Goal: Task Accomplishment & Management: Use online tool/utility

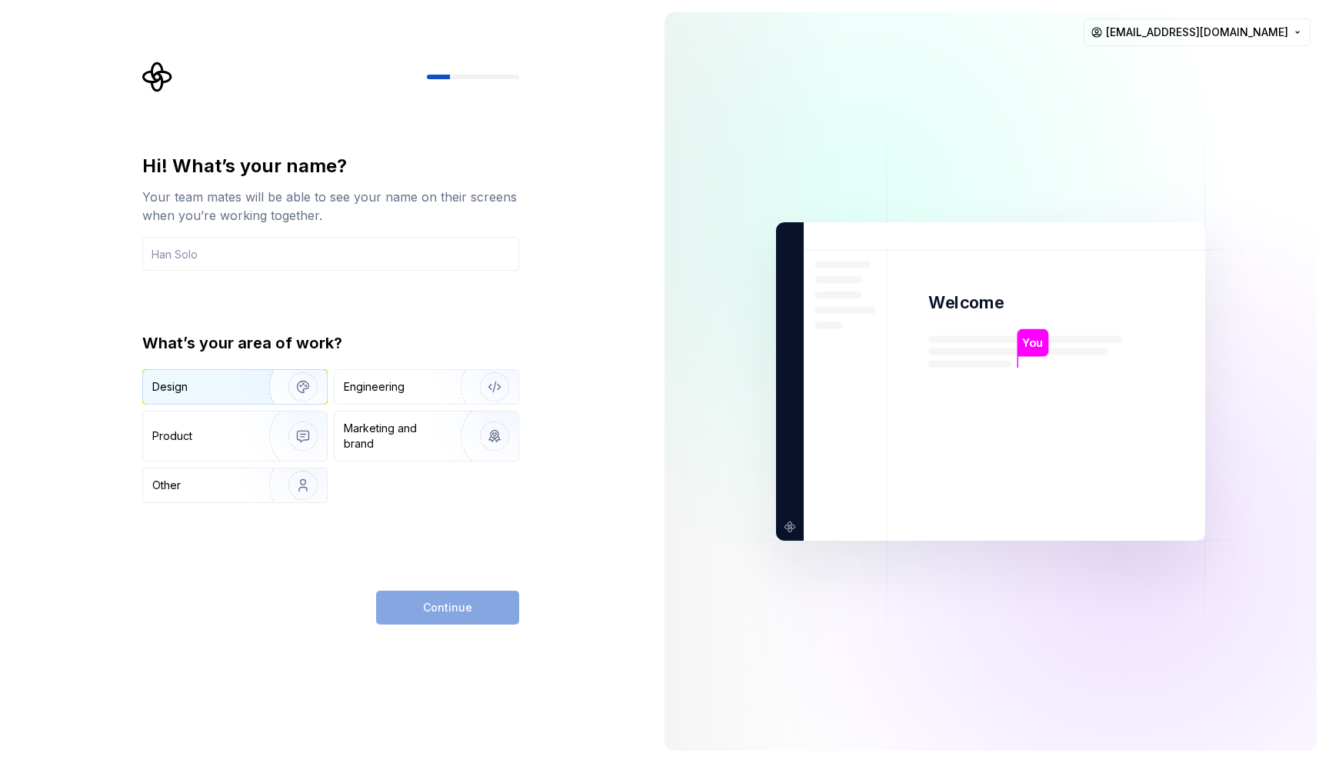
click at [284, 384] on img "button" at bounding box center [293, 386] width 98 height 103
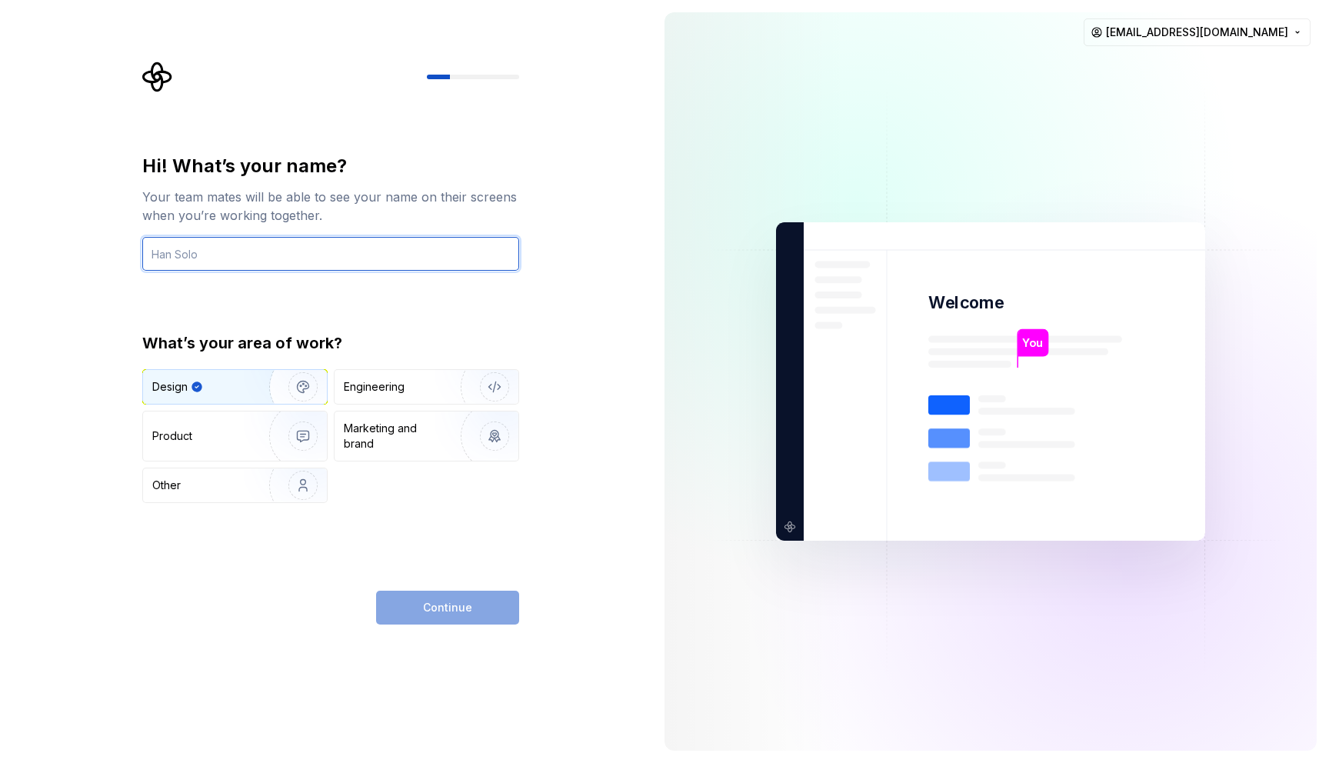
click at [262, 247] on input "text" at bounding box center [330, 254] width 377 height 34
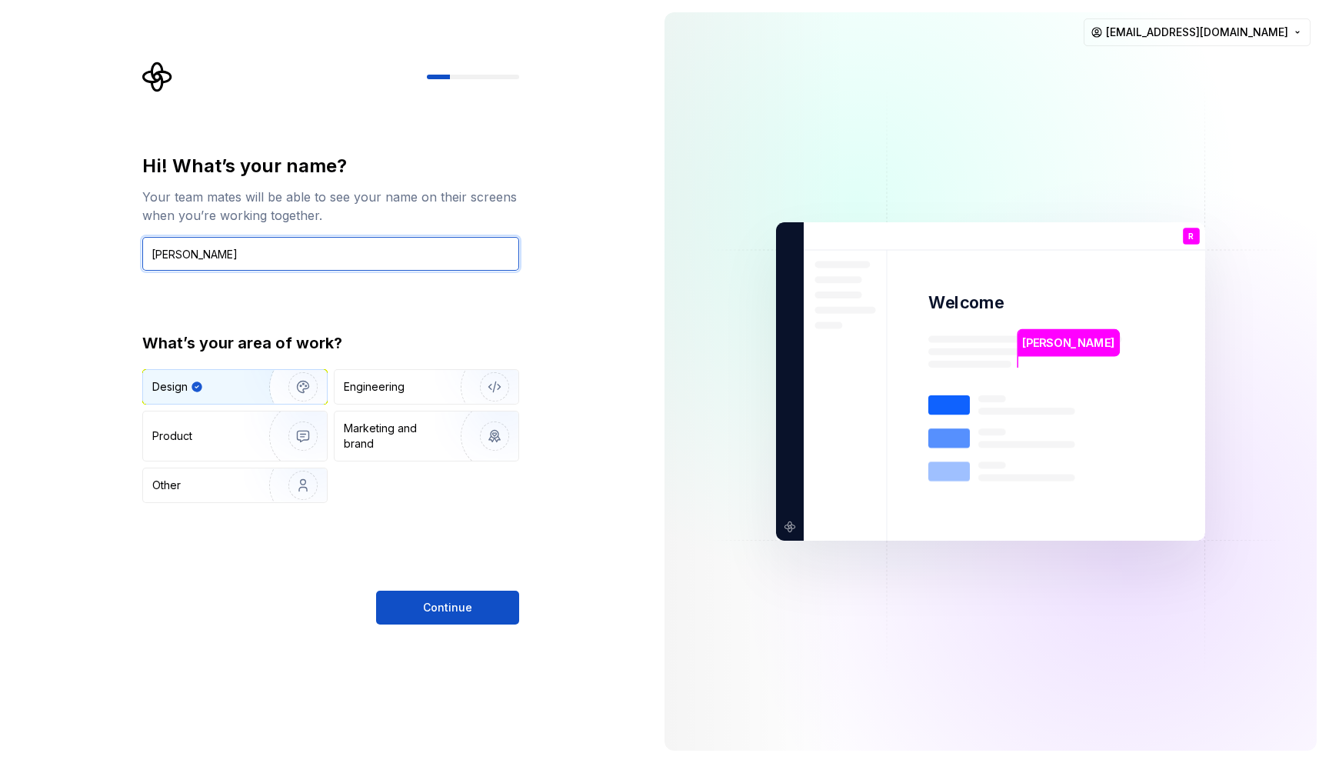
type input "[PERSON_NAME]"
click at [300, 311] on div "Hi! What’s your name? Your team mates will be able to see your name on their sc…" at bounding box center [330, 328] width 377 height 349
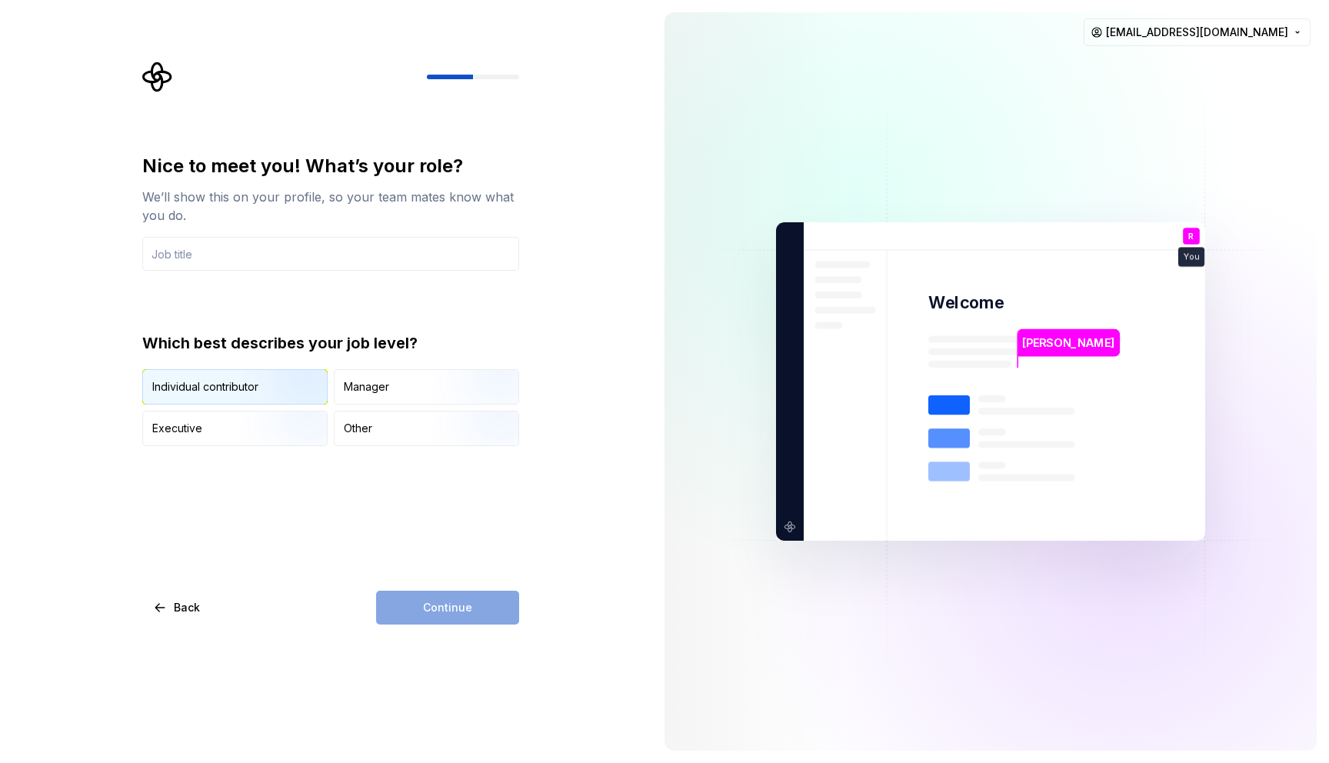
click at [274, 379] on img "button" at bounding box center [290, 405] width 98 height 103
click at [422, 611] on div "Continue" at bounding box center [447, 607] width 143 height 34
click at [291, 243] on input "text" at bounding box center [330, 254] width 377 height 34
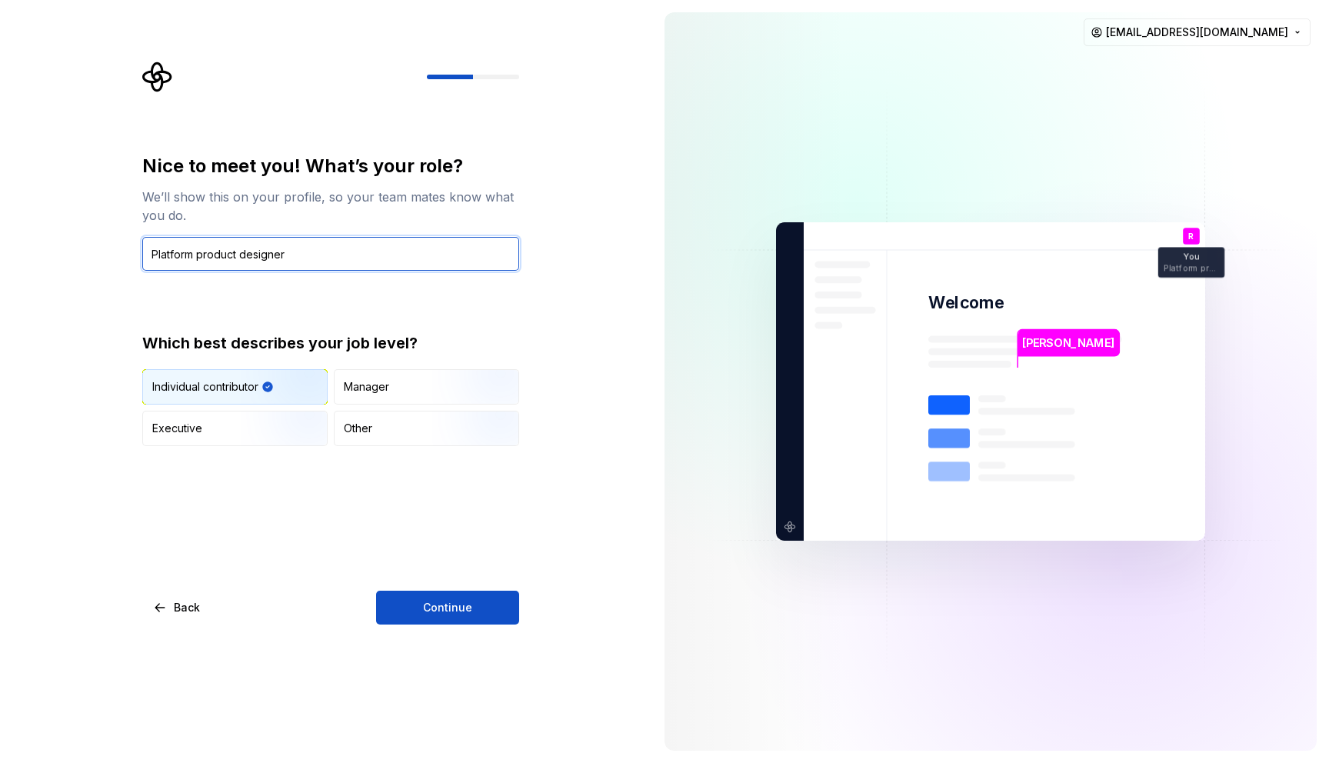
type input "Platform product designer"
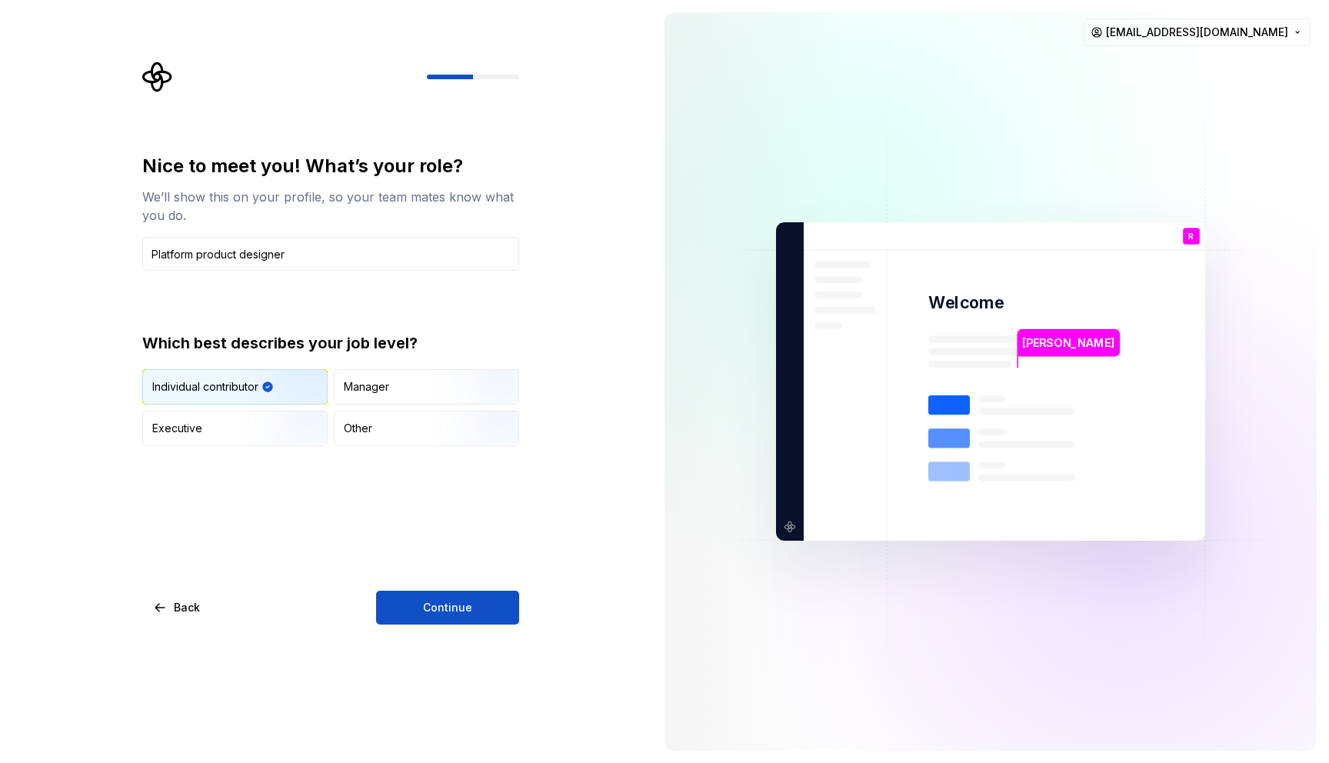
click at [442, 590] on div "Nice to meet you! What’s your role? We’ll show this on your profile, so your te…" at bounding box center [330, 389] width 377 height 471
click at [442, 601] on span "Continue" at bounding box center [447, 607] width 49 height 15
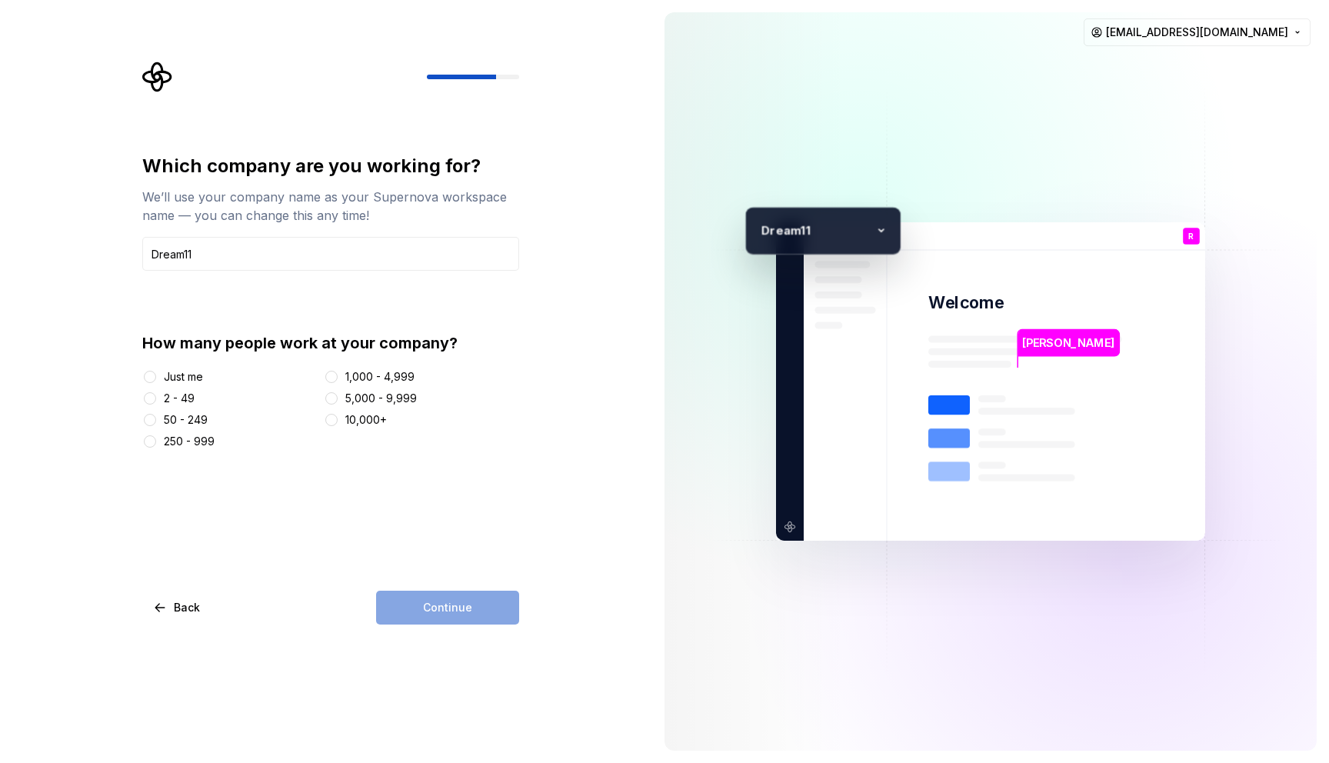
type input "Dream11"
click at [338, 379] on div at bounding box center [331, 376] width 15 height 15
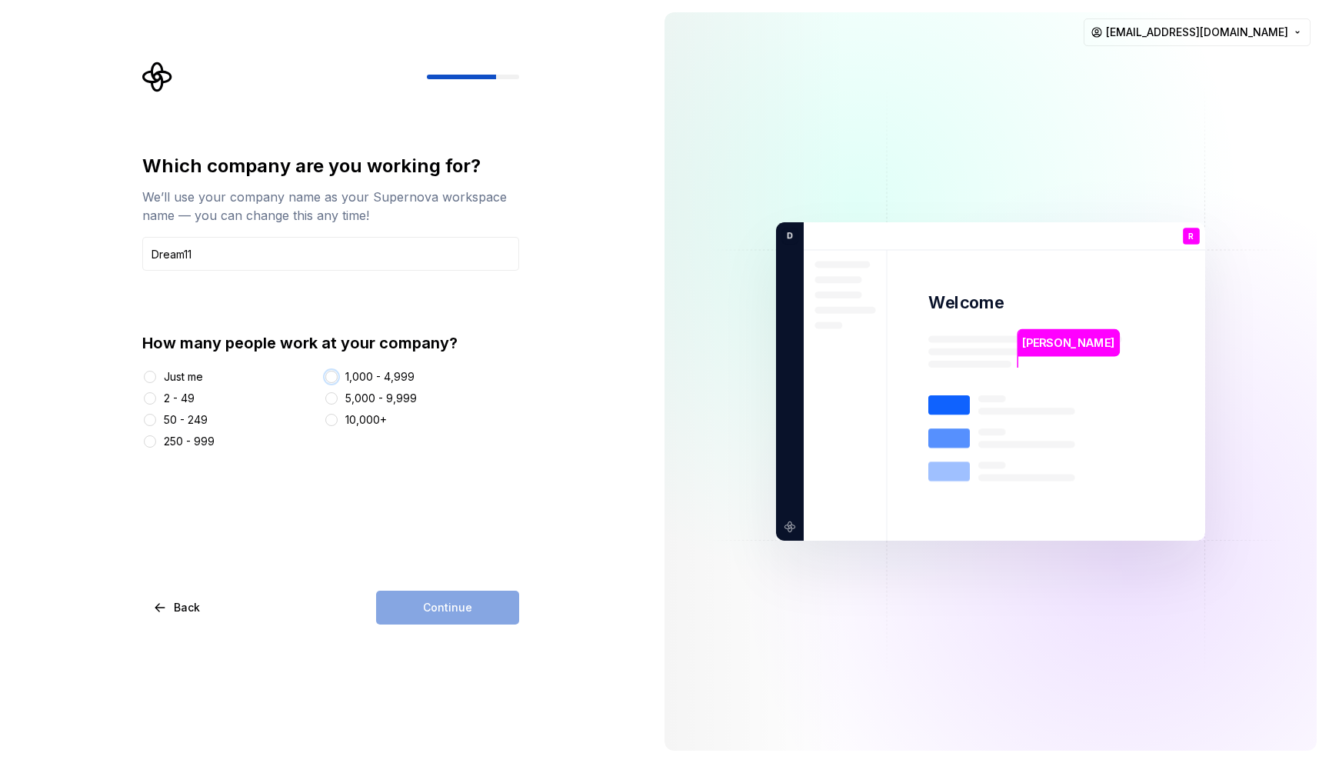
click at [335, 377] on button "1,000 - 4,999" at bounding box center [331, 377] width 12 height 12
click at [450, 613] on span "Continue" at bounding box center [447, 607] width 49 height 15
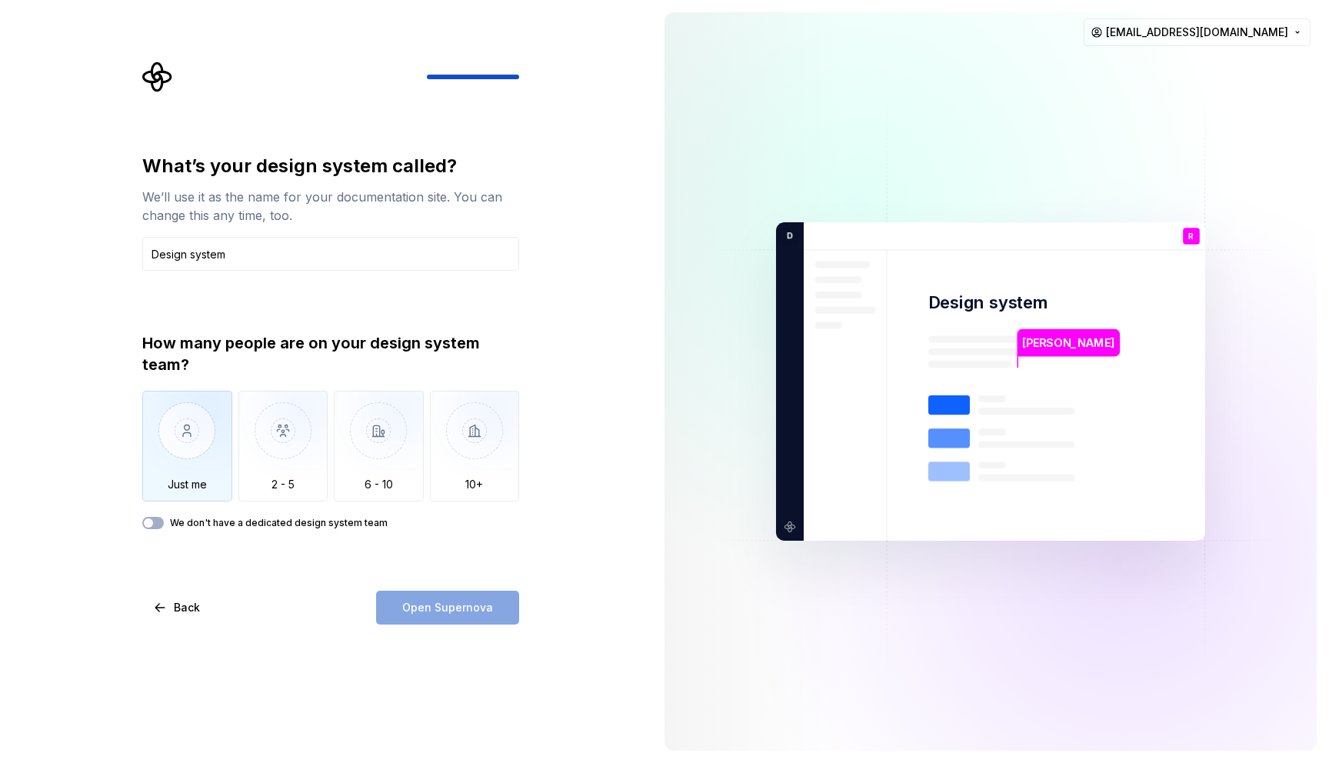
type input "Design system"
click at [189, 428] on img "button" at bounding box center [187, 442] width 90 height 103
click at [411, 604] on span "Open Supernova" at bounding box center [447, 607] width 91 height 15
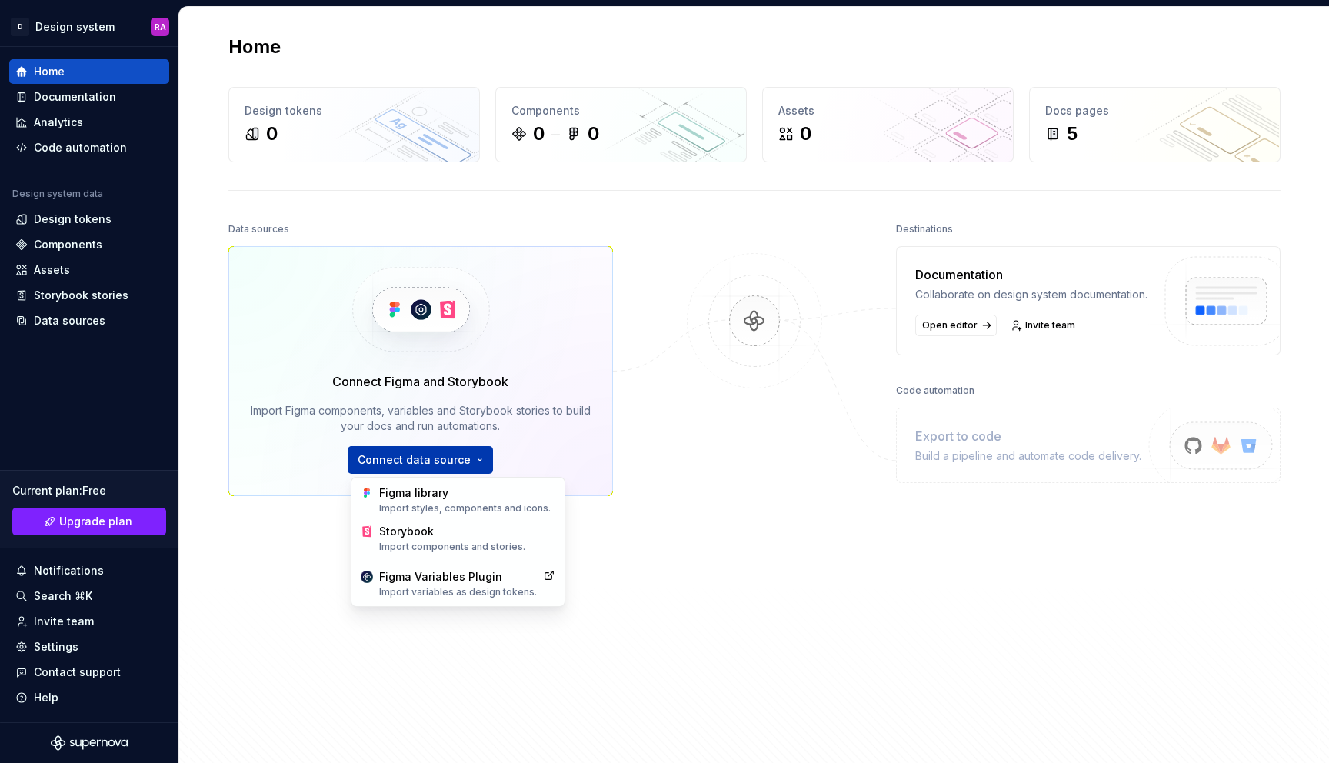
click at [437, 464] on html "D Design system RA Home Documentation Analytics Code automation Design system d…" at bounding box center [664, 381] width 1329 height 763
click at [445, 502] on div "Import styles, components and icons." at bounding box center [467, 508] width 176 height 12
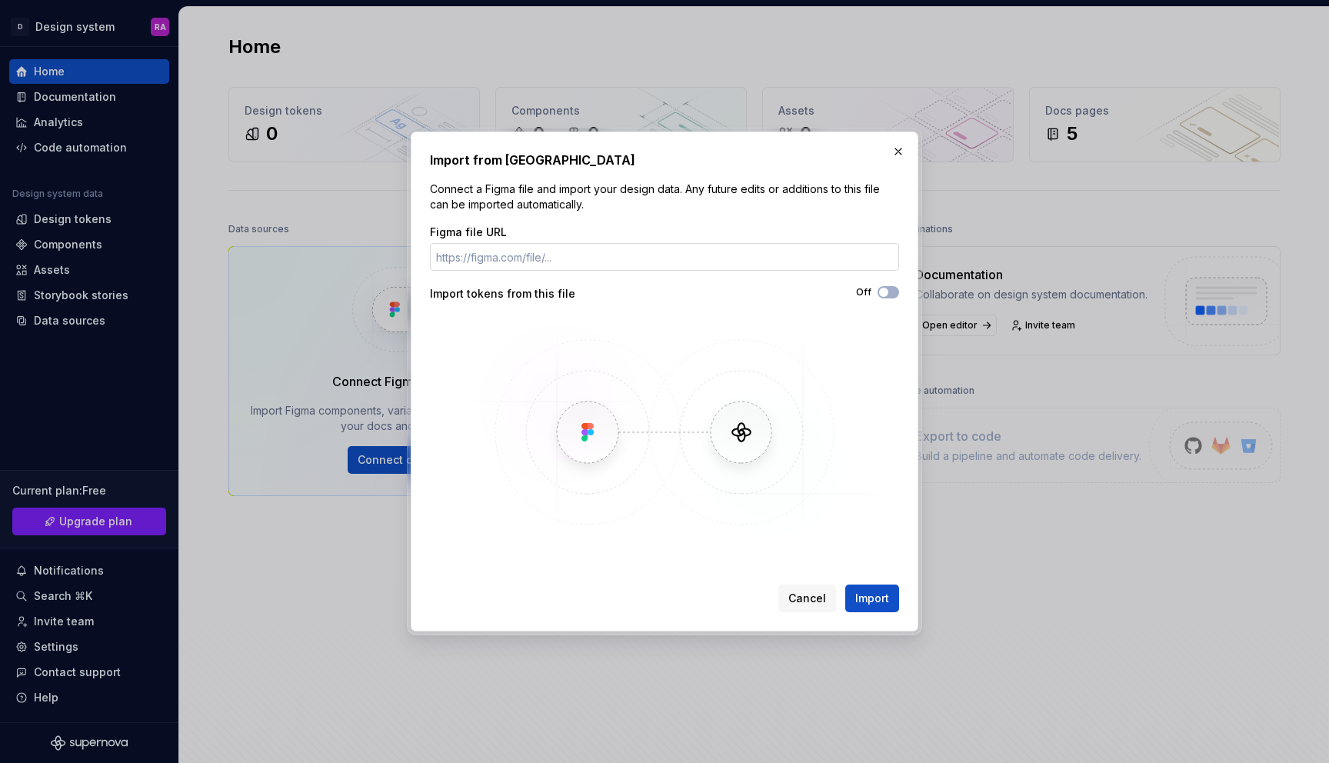
click at [574, 265] on input "Figma file URL" at bounding box center [664, 257] width 469 height 28
paste input "[URL][DOMAIN_NAME]"
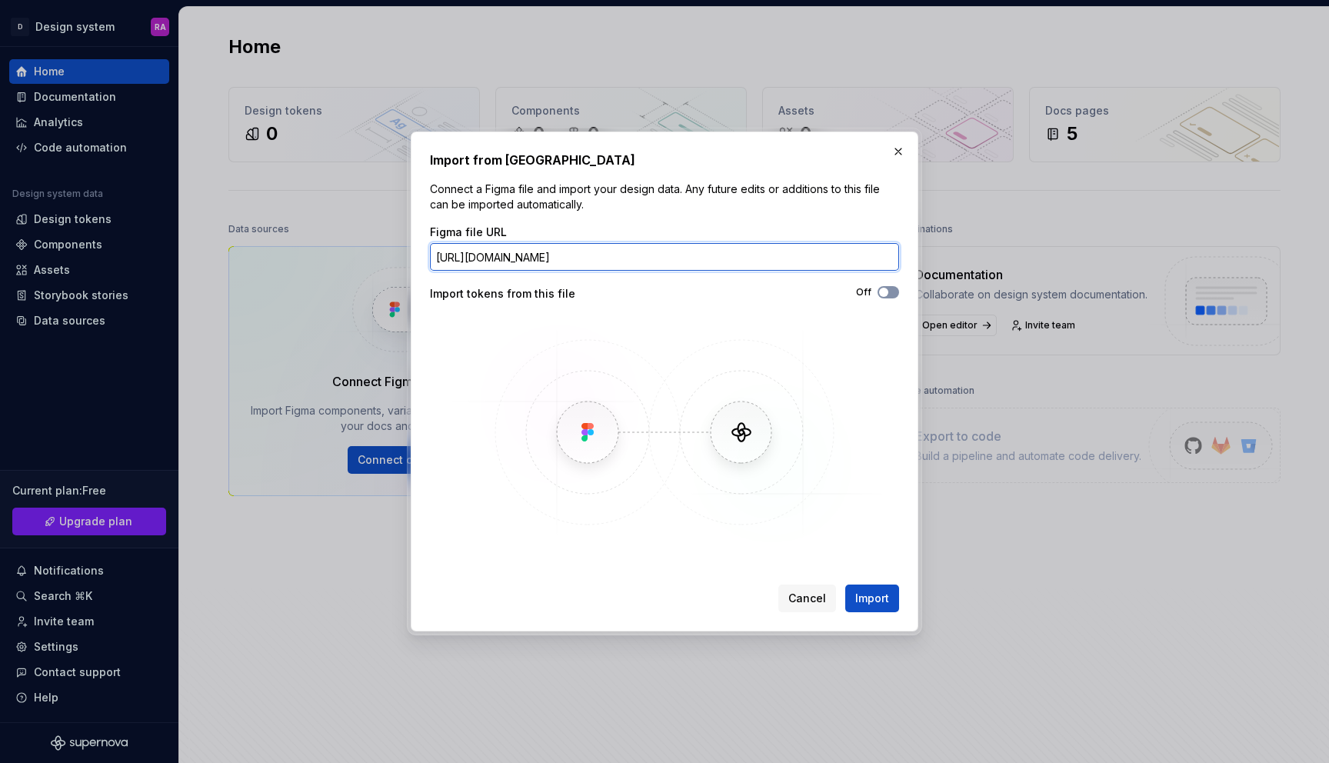
type input "[URL][DOMAIN_NAME]"
click at [881, 291] on span "button" at bounding box center [883, 292] width 9 height 9
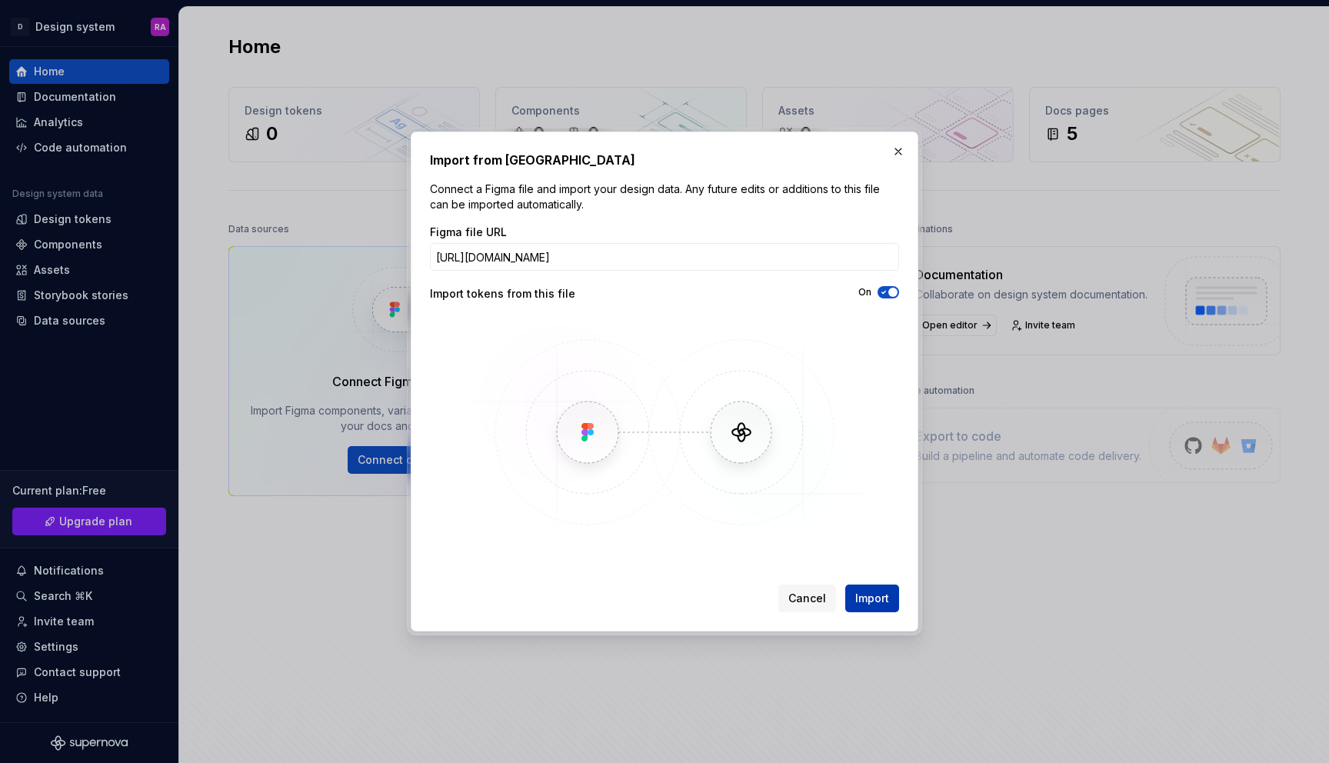
click at [863, 603] on span "Import" at bounding box center [872, 597] width 34 height 15
click at [872, 604] on span "Import" at bounding box center [872, 597] width 34 height 15
click at [676, 254] on input "[URL][DOMAIN_NAME]" at bounding box center [664, 257] width 469 height 28
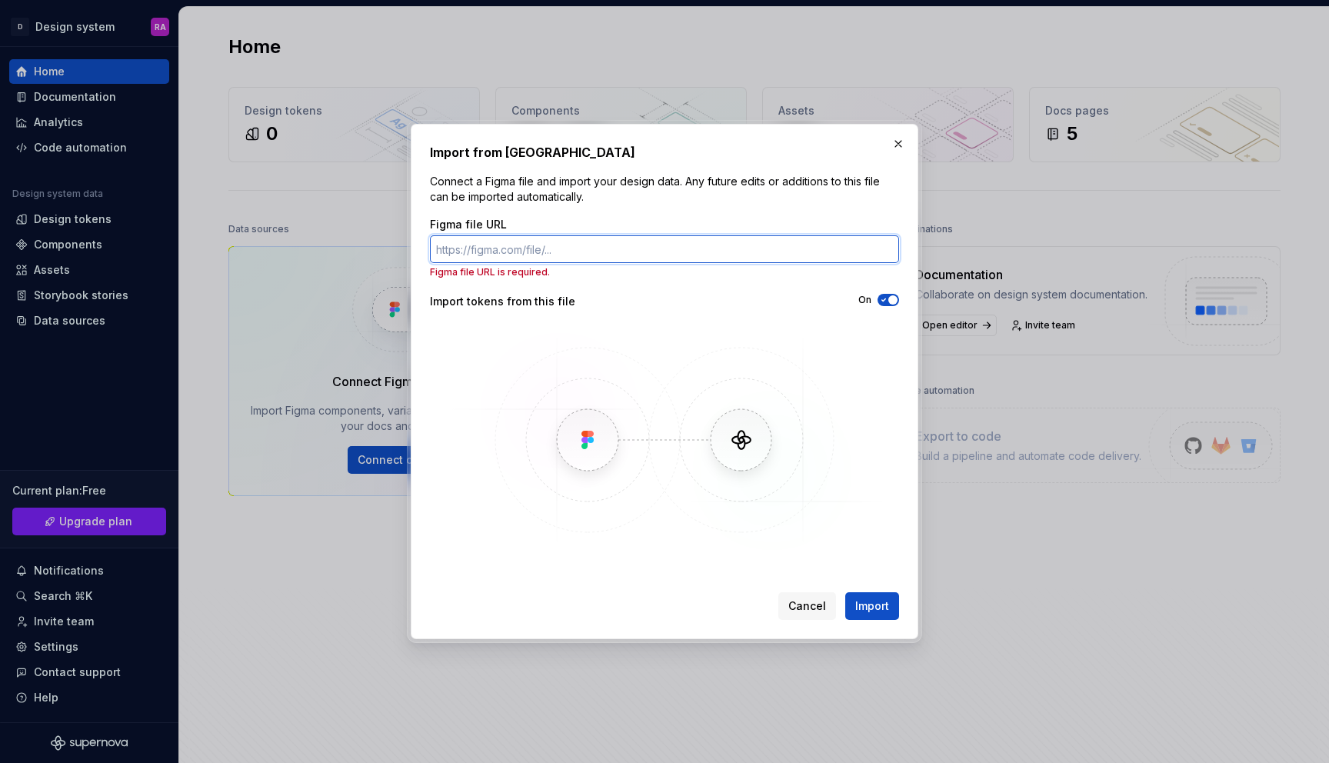
paste input "[URL][DOMAIN_NAME]"
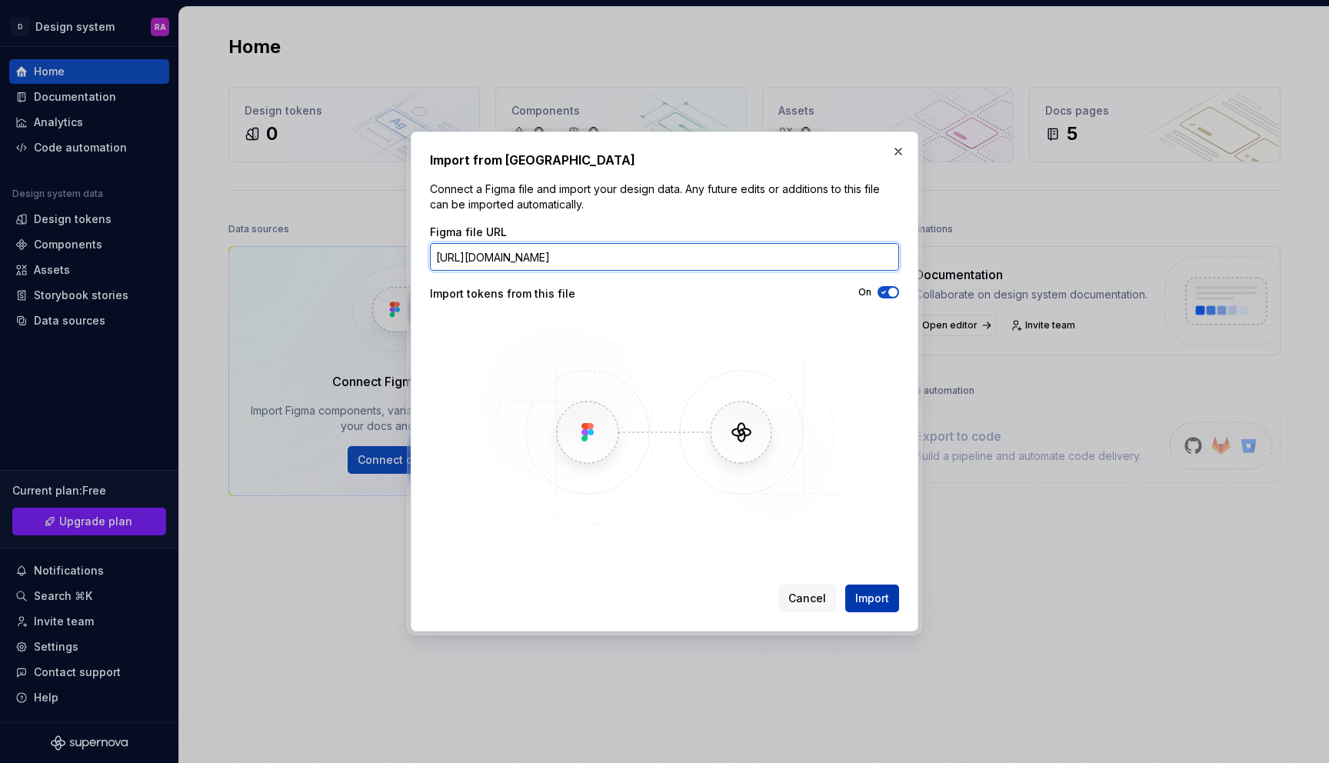
type input "[URL][DOMAIN_NAME]"
click at [863, 594] on span "Import" at bounding box center [872, 597] width 34 height 15
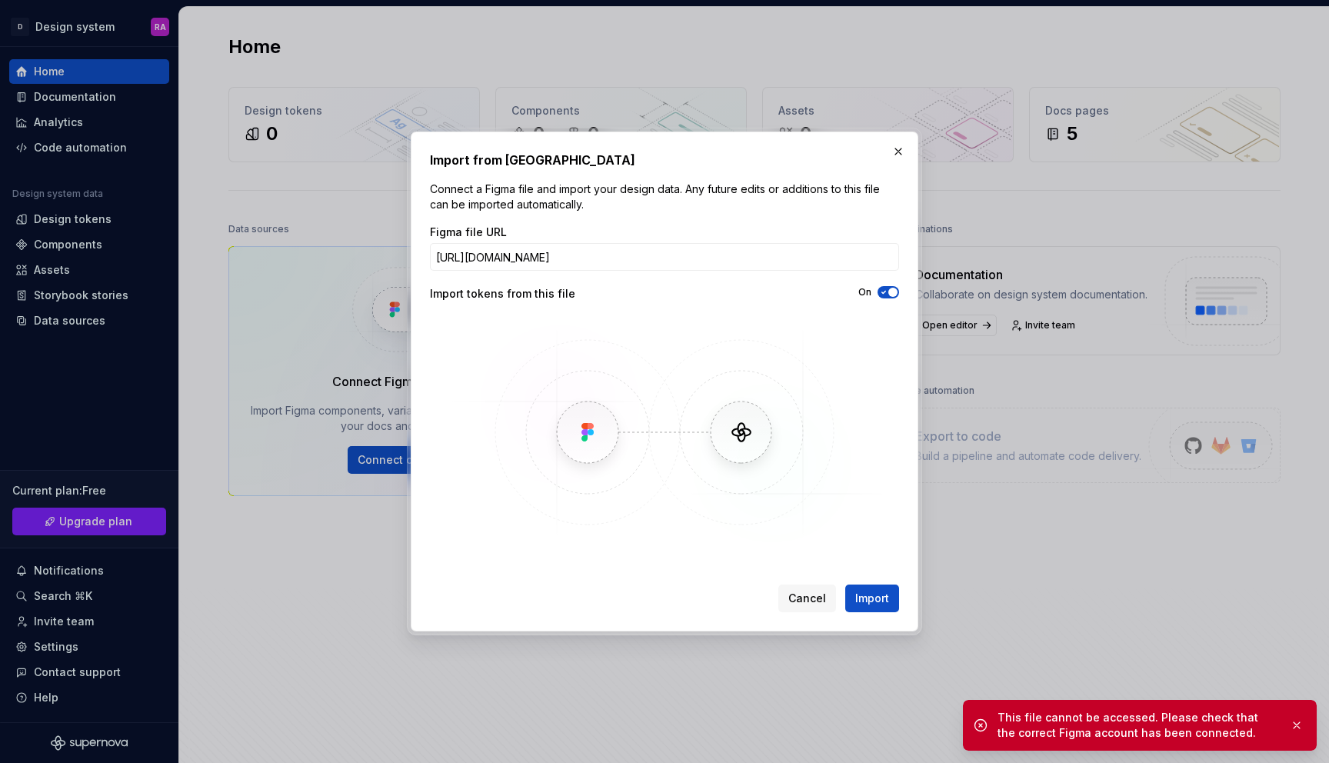
click at [860, 596] on span "Import" at bounding box center [872, 597] width 34 height 15
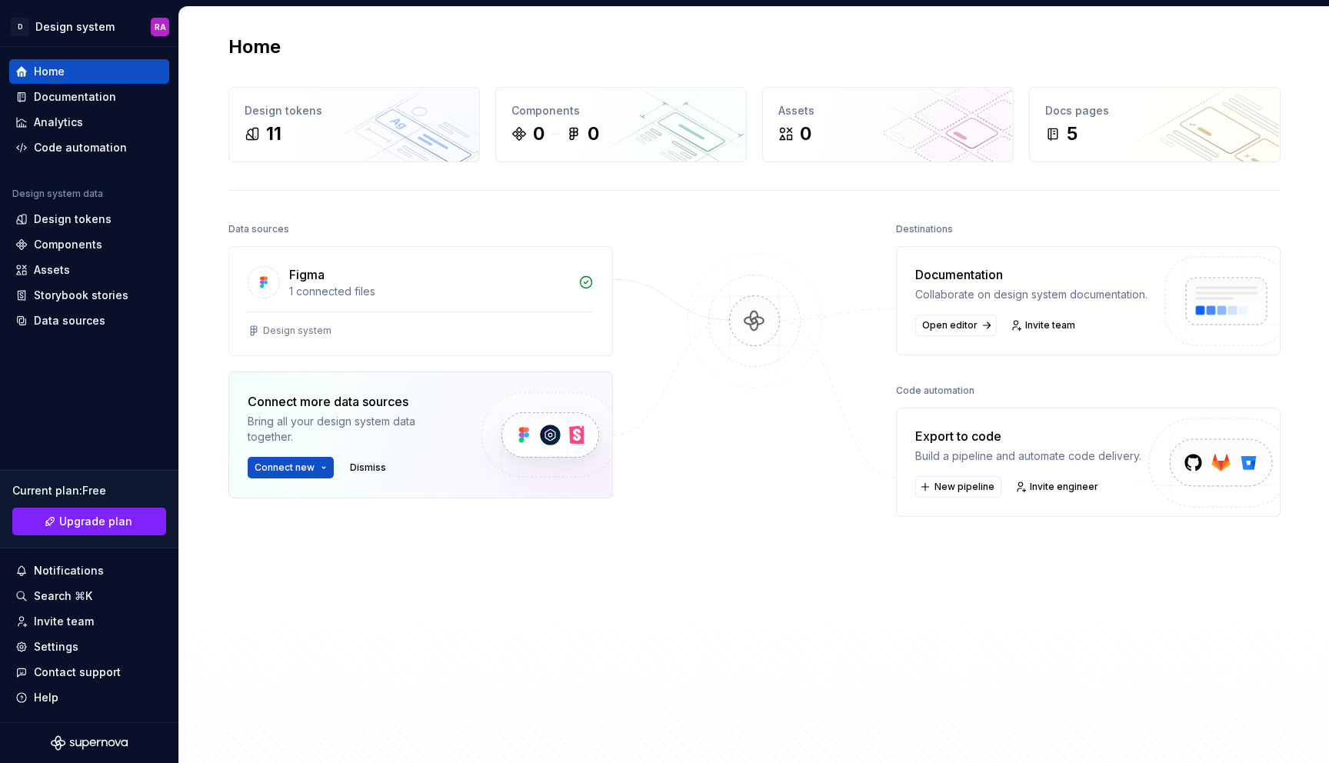
click at [758, 325] on img at bounding box center [754, 336] width 149 height 167
click at [507, 288] on div "1 connected files" at bounding box center [429, 291] width 280 height 15
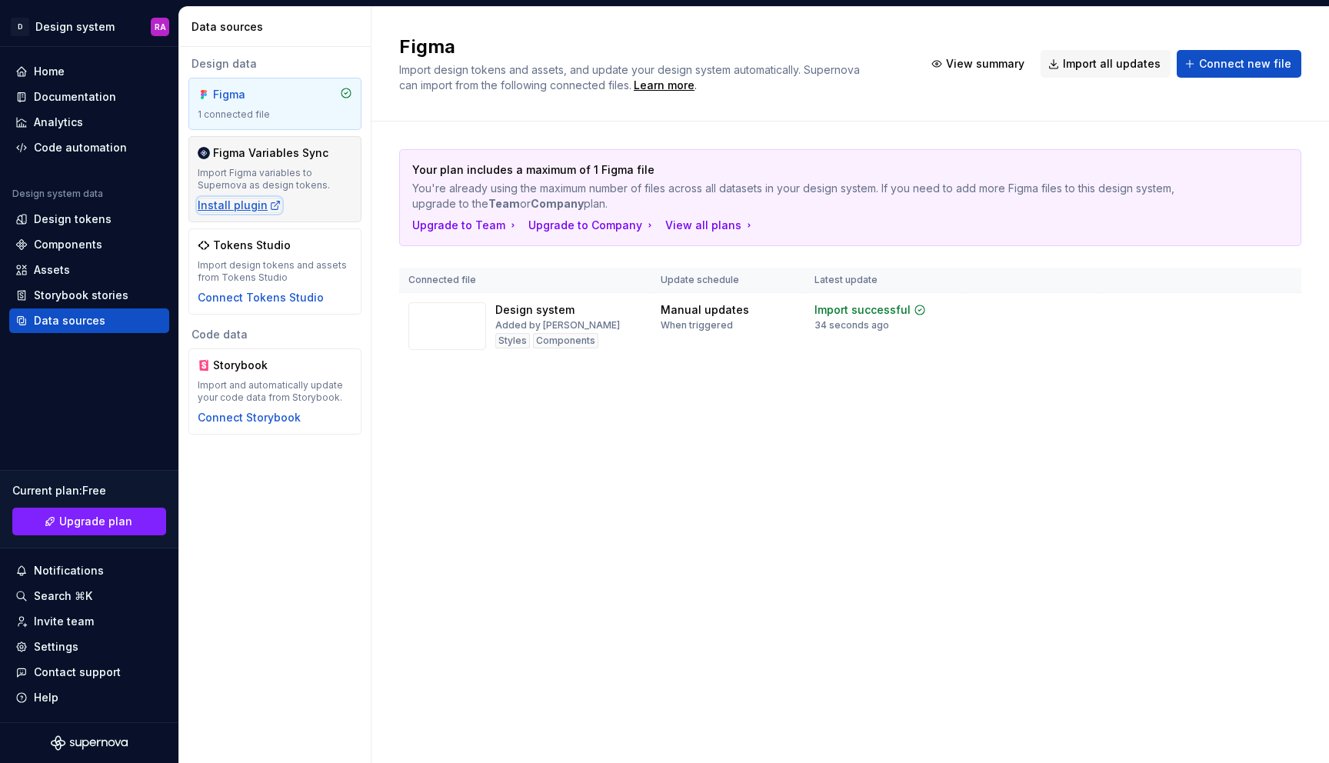
click at [260, 204] on div "Install plugin" at bounding box center [240, 205] width 84 height 15
click at [258, 206] on div "Install plugin" at bounding box center [240, 205] width 84 height 15
click at [517, 395] on div "Your plan includes a maximum of 1 Figma file You're already using the maximum n…" at bounding box center [850, 269] width 902 height 296
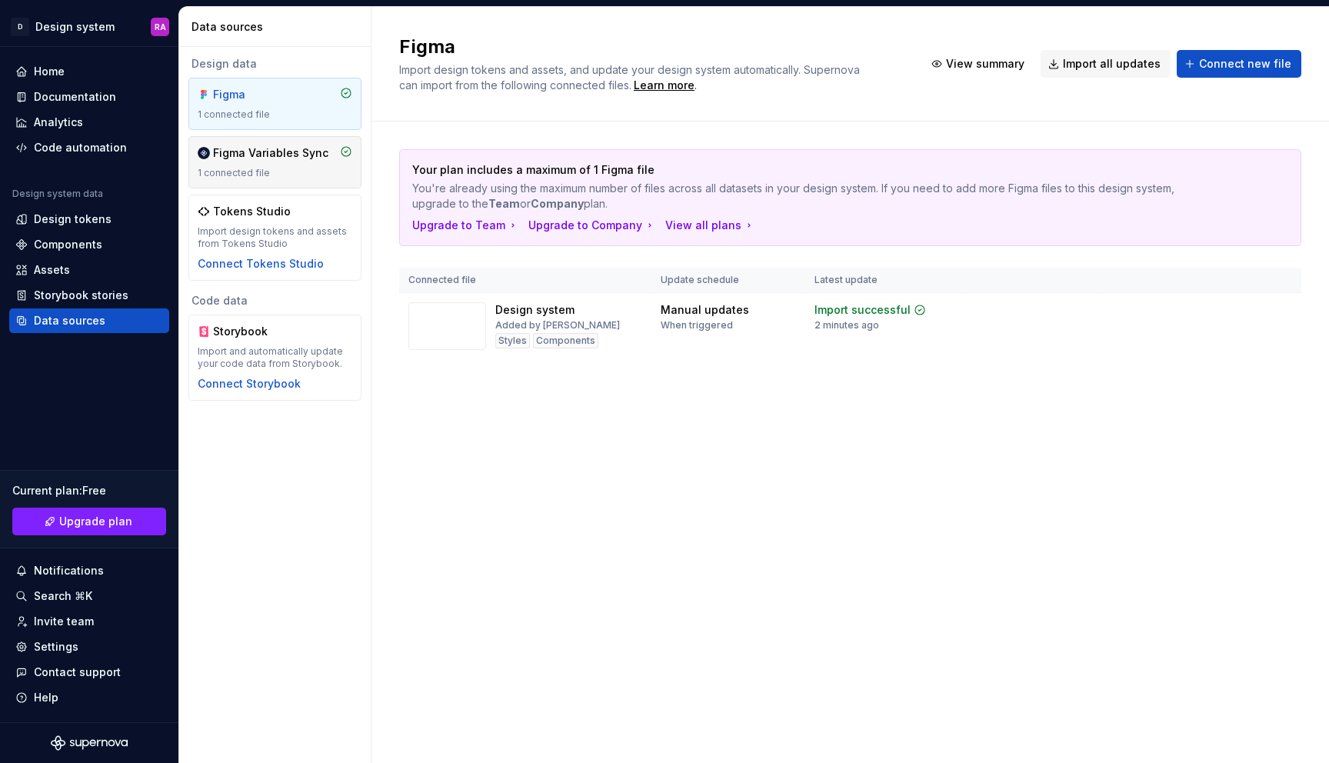
click at [274, 168] on div "1 connected file" at bounding box center [275, 173] width 155 height 12
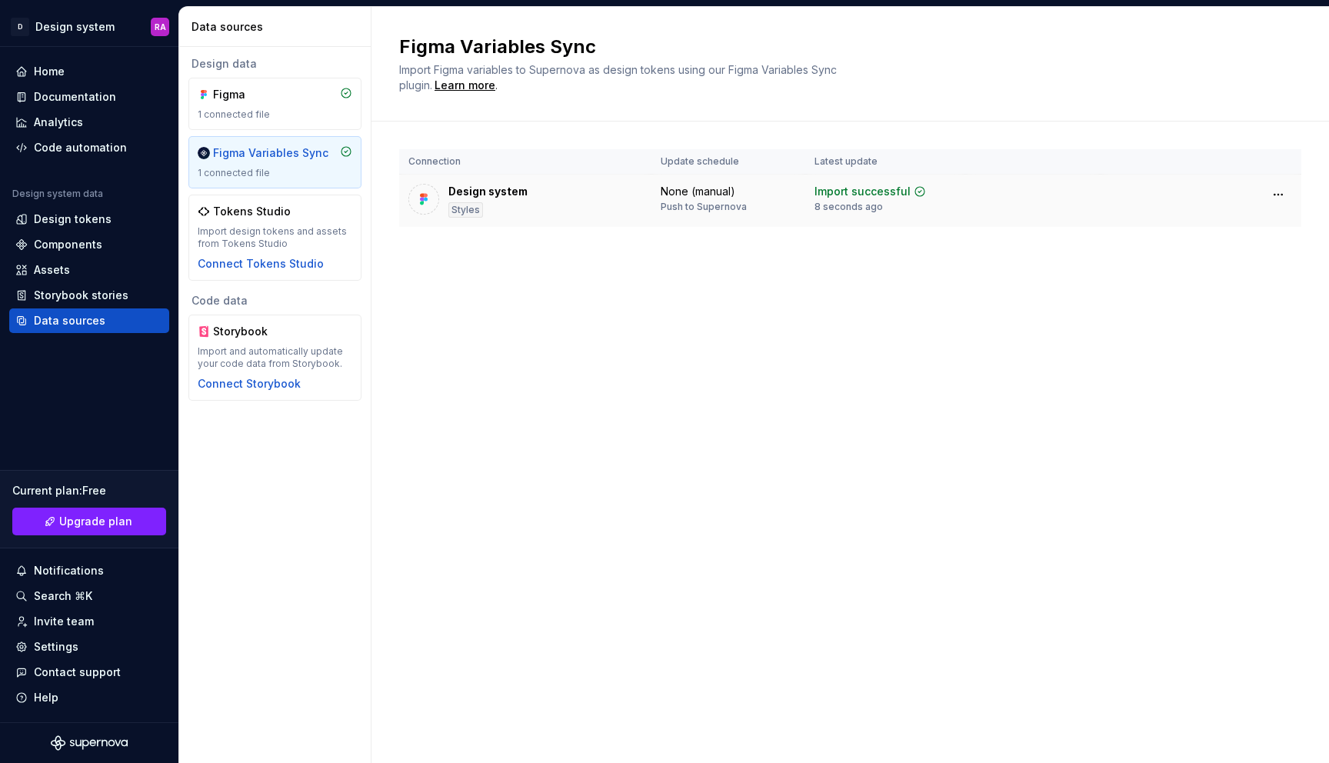
click at [503, 206] on div "Design system Styles" at bounding box center [487, 201] width 79 height 34
click at [481, 196] on div "Design system" at bounding box center [487, 191] width 79 height 15
click at [431, 198] on div at bounding box center [423, 199] width 31 height 31
click at [1279, 197] on html "D Design system RA Home Documentation Analytics Code automation Design system d…" at bounding box center [664, 381] width 1329 height 763
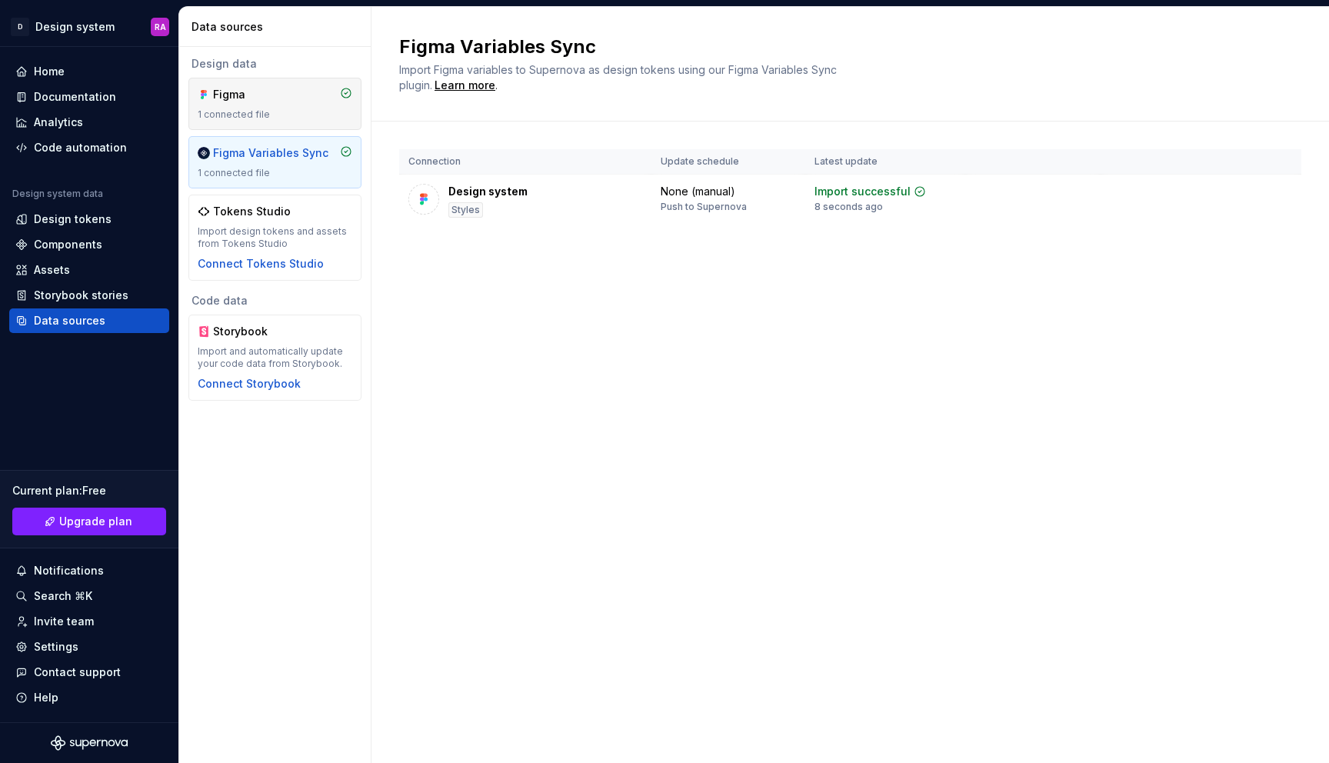
click at [256, 95] on div "Figma" at bounding box center [250, 94] width 74 height 15
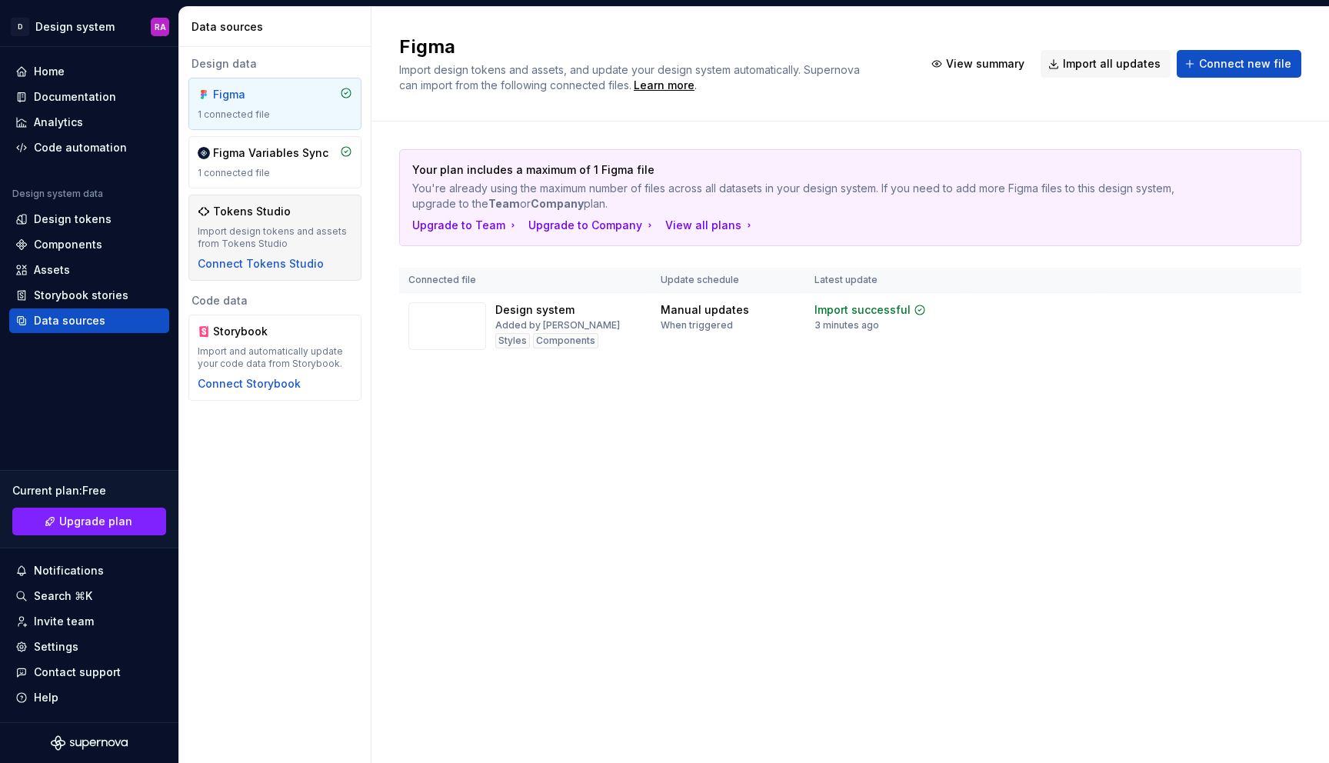
click at [261, 225] on div "Import design tokens and assets from Tokens Studio" at bounding box center [275, 237] width 155 height 25
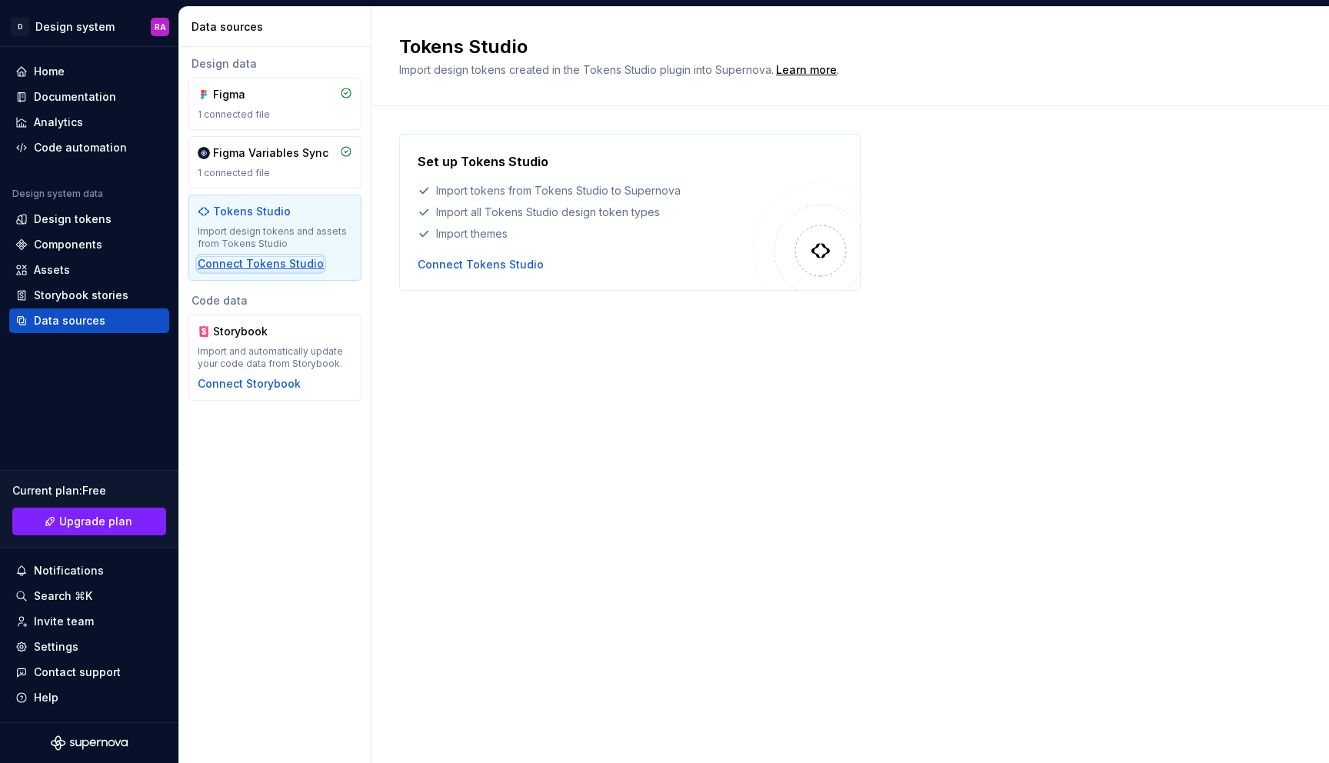
click at [287, 262] on div "Connect Tokens Studio" at bounding box center [261, 263] width 126 height 15
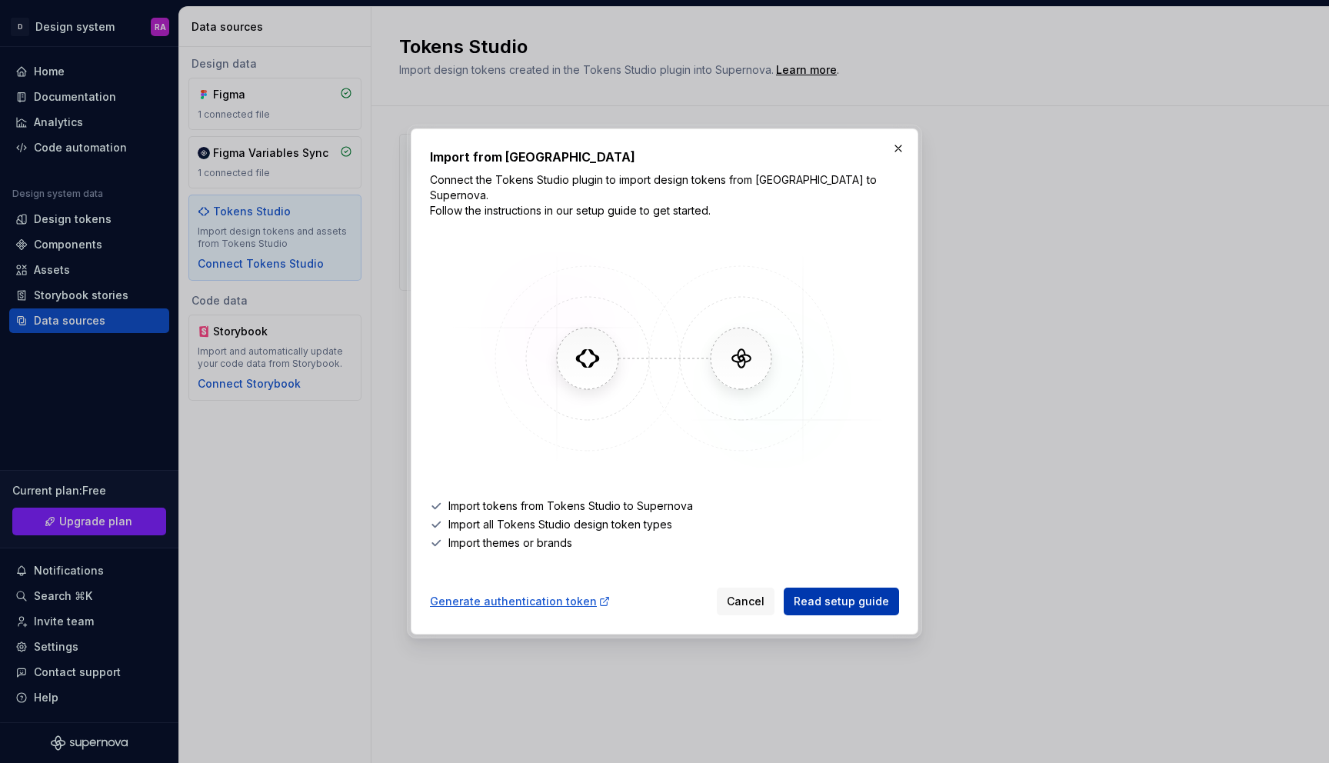
click at [823, 594] on span "Read setup guide" at bounding box center [840, 601] width 95 height 15
click at [898, 158] on button "button" at bounding box center [898, 149] width 22 height 22
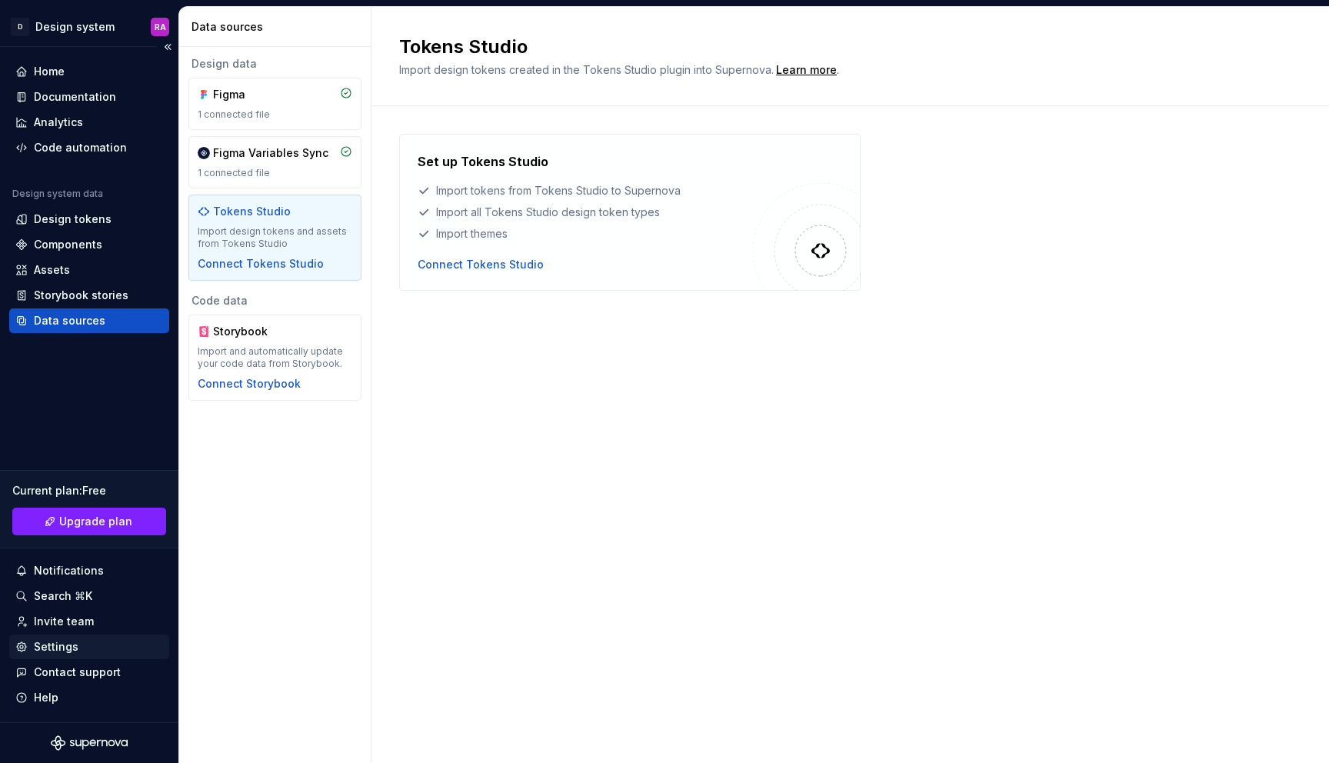
click at [89, 651] on div "Settings" at bounding box center [89, 646] width 148 height 15
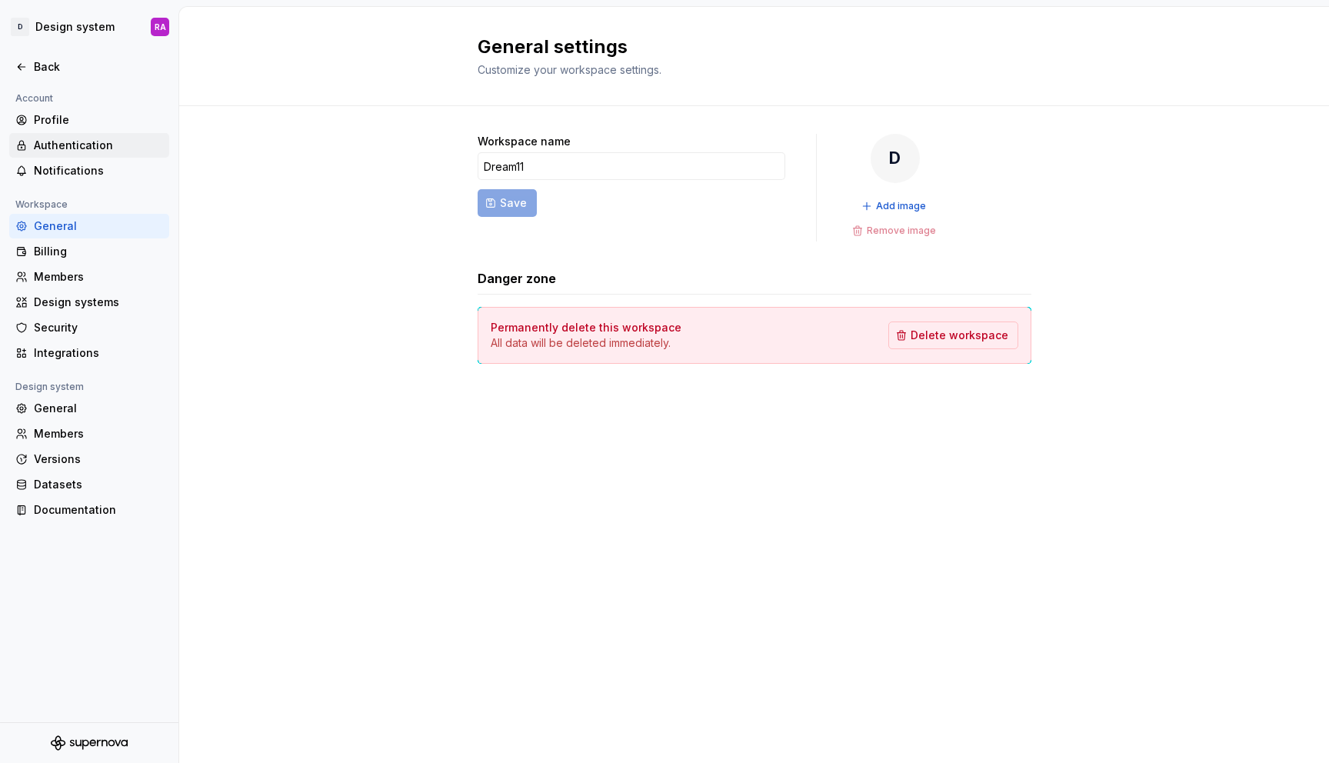
click at [109, 141] on div "Authentication" at bounding box center [98, 145] width 129 height 15
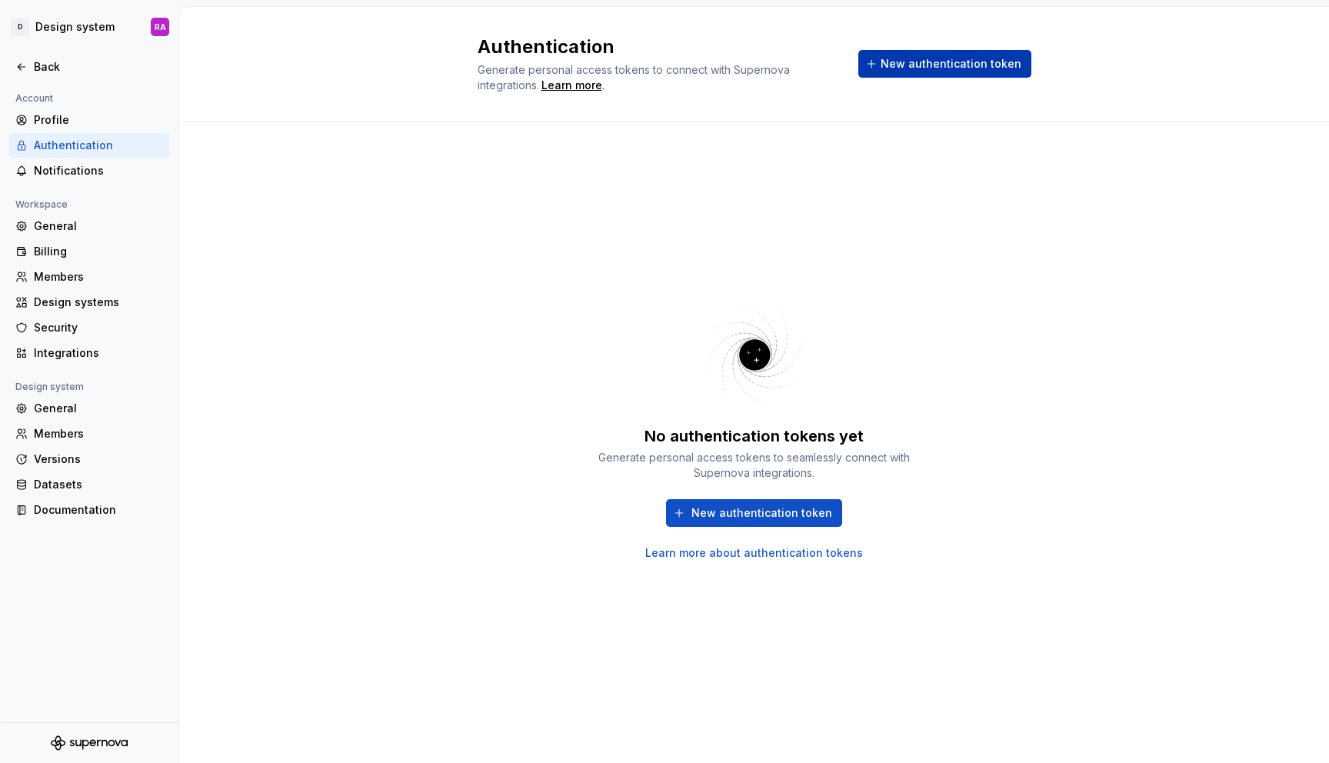
click at [913, 66] on span "New authentication token" at bounding box center [950, 63] width 141 height 15
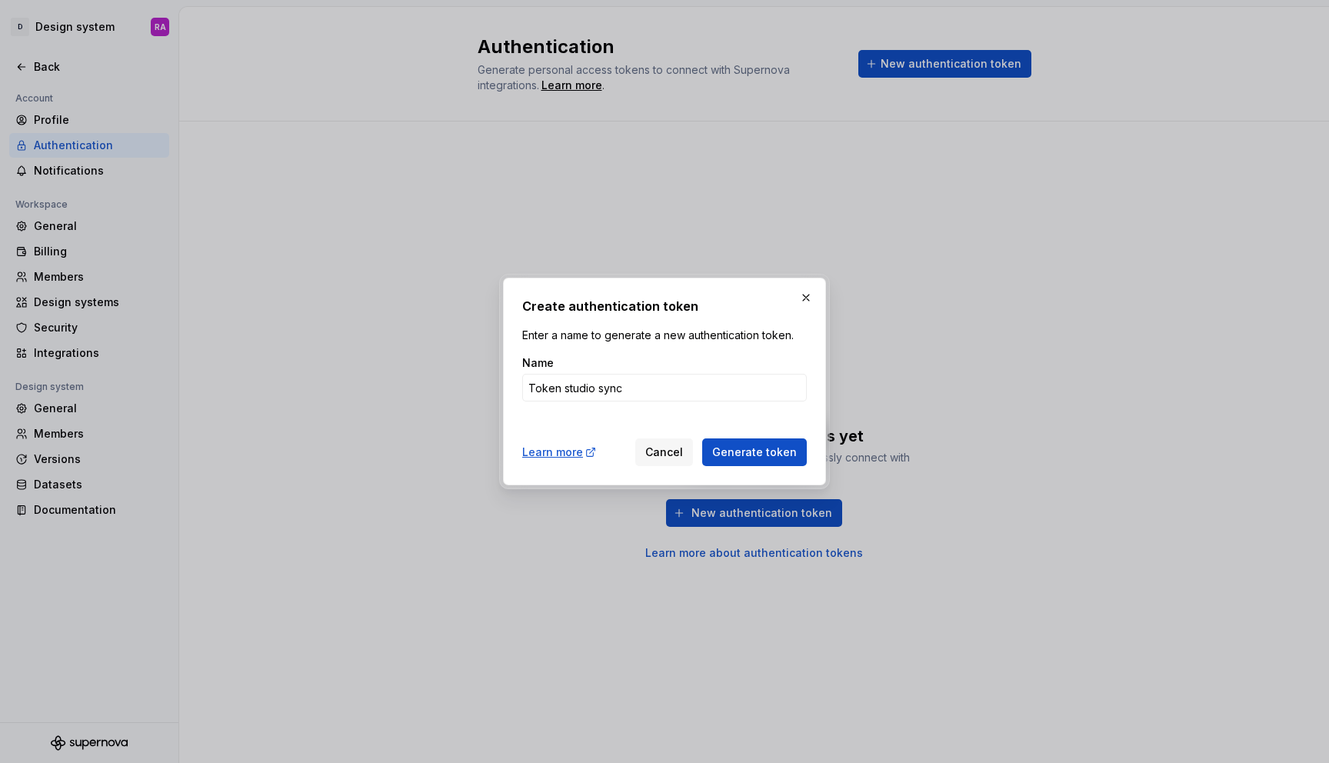
type input "Token studio sync"
click at [702, 438] on button "Generate token" at bounding box center [754, 452] width 105 height 28
click at [724, 451] on span "Generate token" at bounding box center [754, 451] width 85 height 15
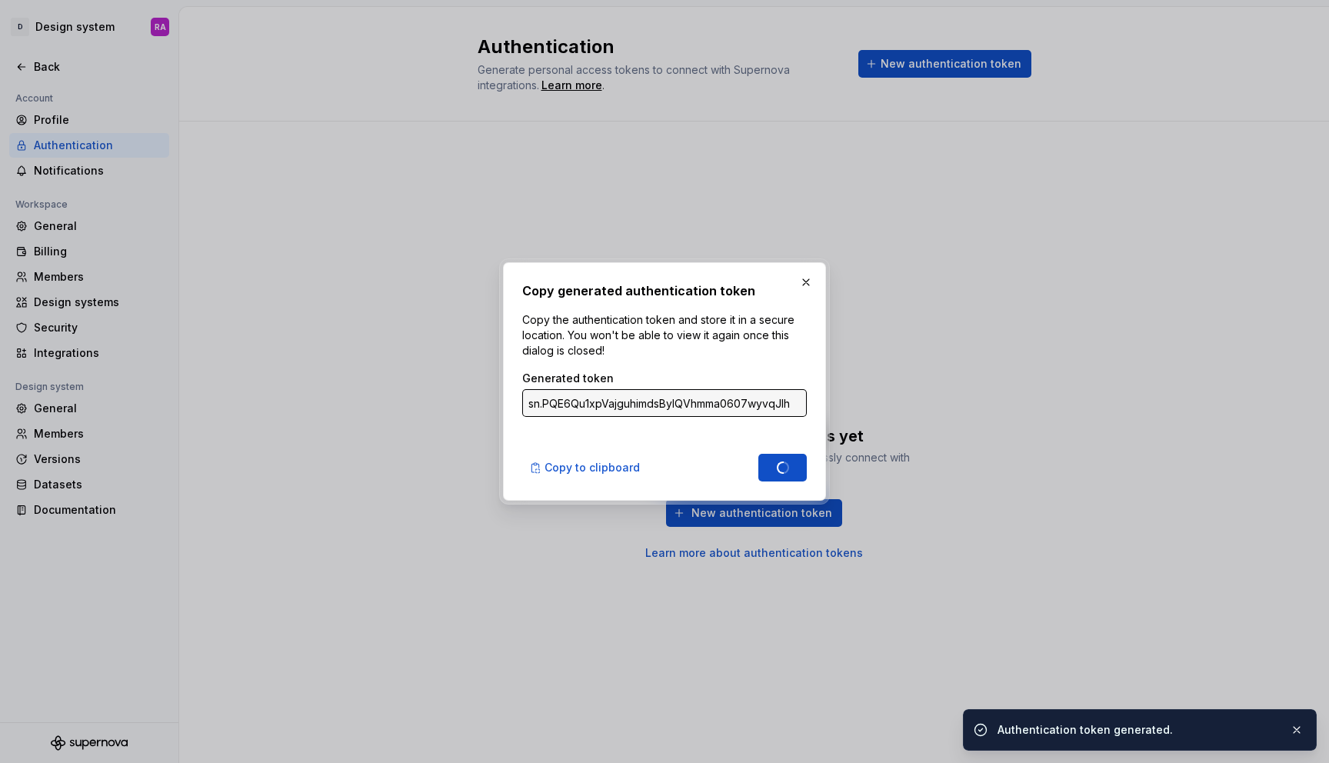
click at [766, 456] on div "Done" at bounding box center [782, 468] width 48 height 28
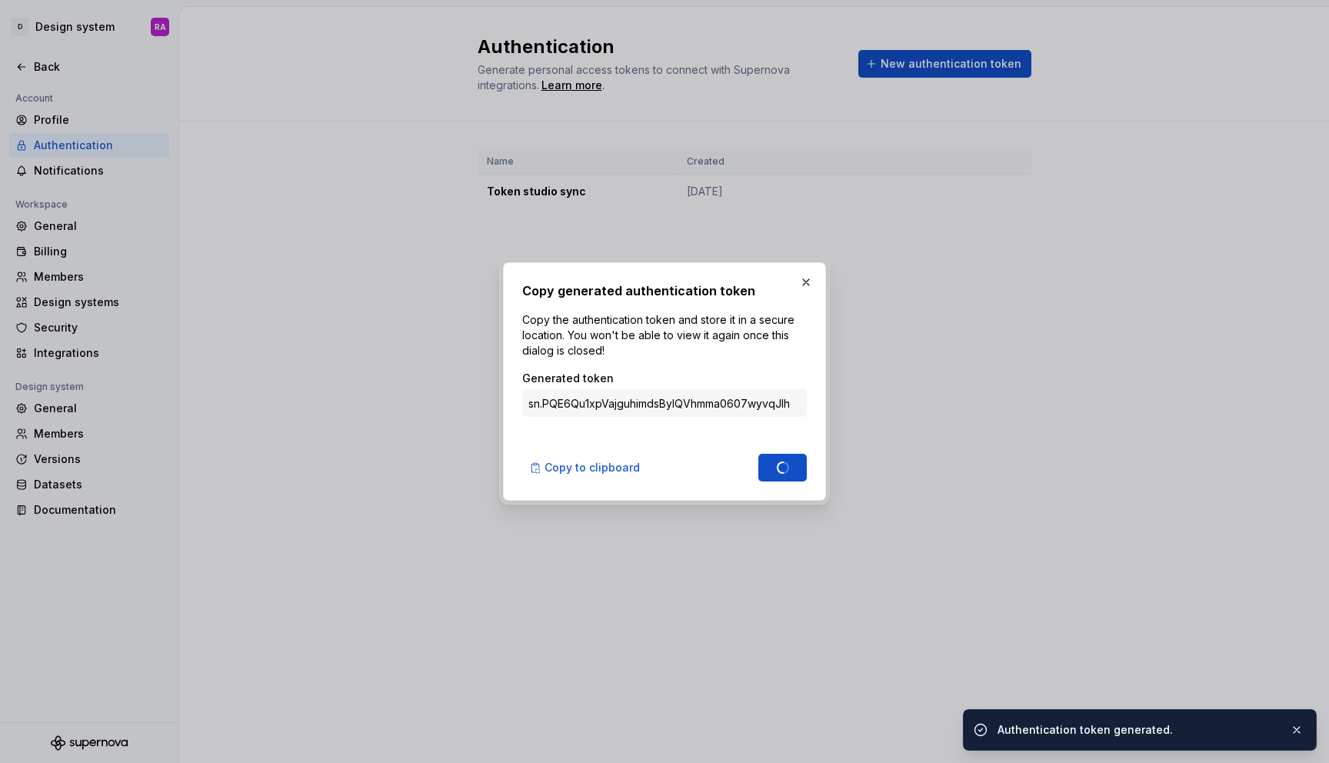
type input "sn.llrEDH9elhdDTBnrHIa4d4O9jtUxXJmEJN7ITvGpYGID1YTjmgvV7QhYGI2qVz7zjihqiW6RYKlw…"
click at [743, 404] on input "sn.llrEDH9elhdDTBnrHIa4d4O9jtUxXJmEJN7ITvGpYGID1YTjmgvV7QhYGI2qVz7zjihqiW6RYKlw…" at bounding box center [664, 403] width 284 height 28
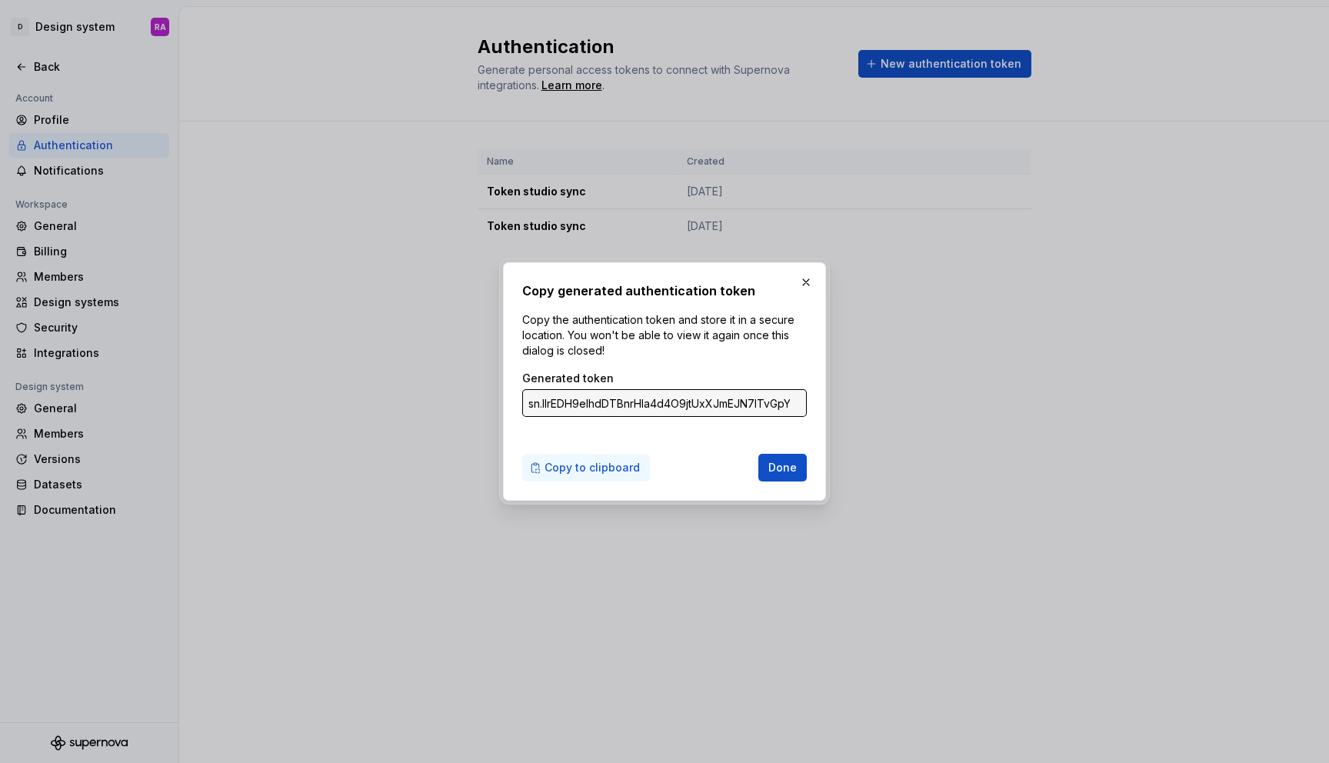
click at [599, 467] on span "Copy to clipboard" at bounding box center [591, 467] width 95 height 15
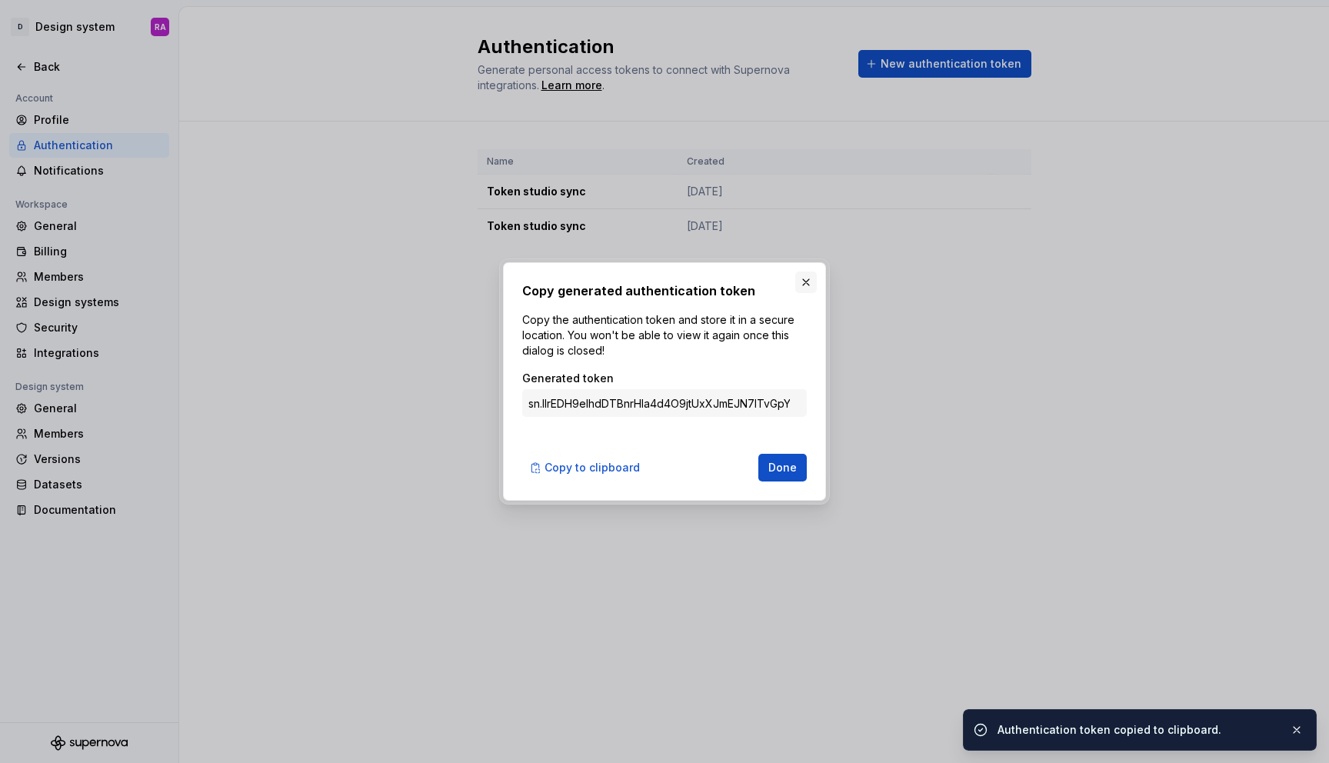
click at [816, 284] on button "button" at bounding box center [806, 282] width 22 height 22
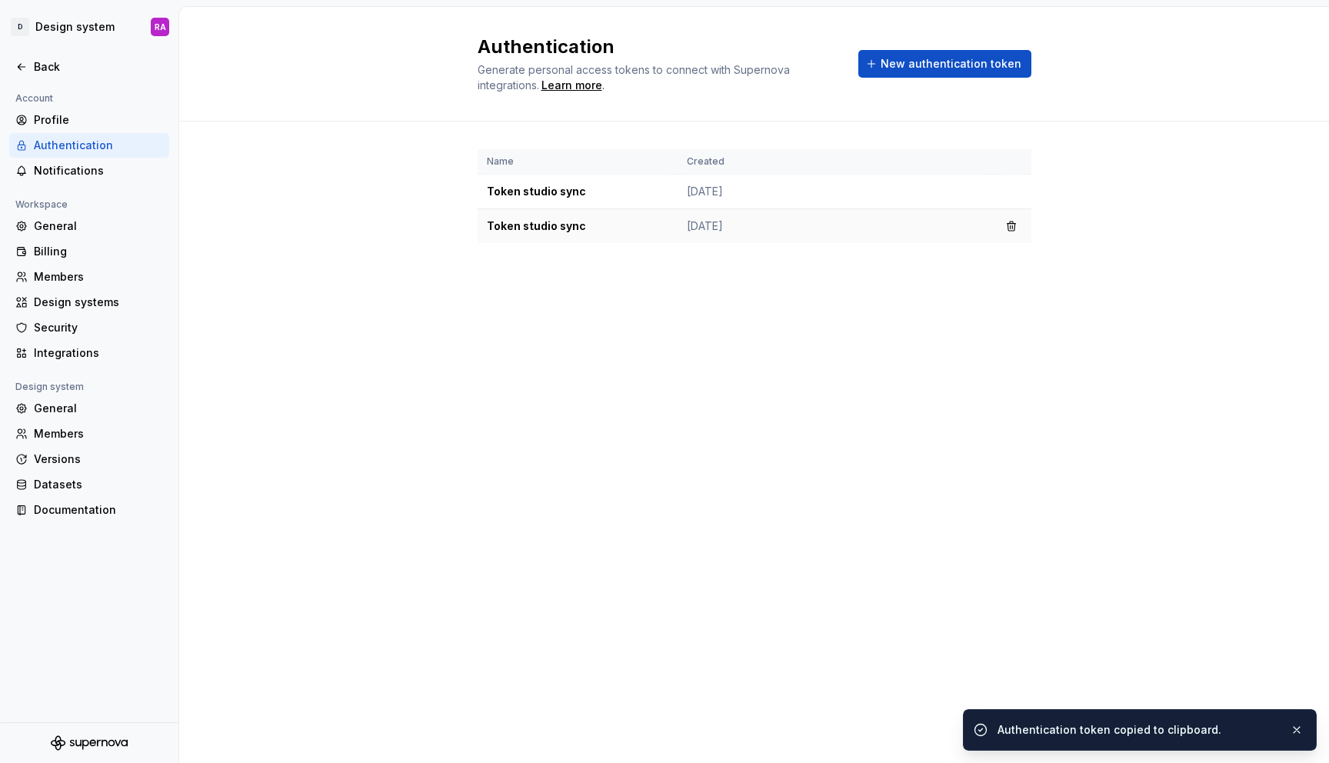
click at [713, 225] on td "[DATE]" at bounding box center [834, 226] width 314 height 35
click at [718, 191] on td "[DATE]" at bounding box center [834, 192] width 314 height 35
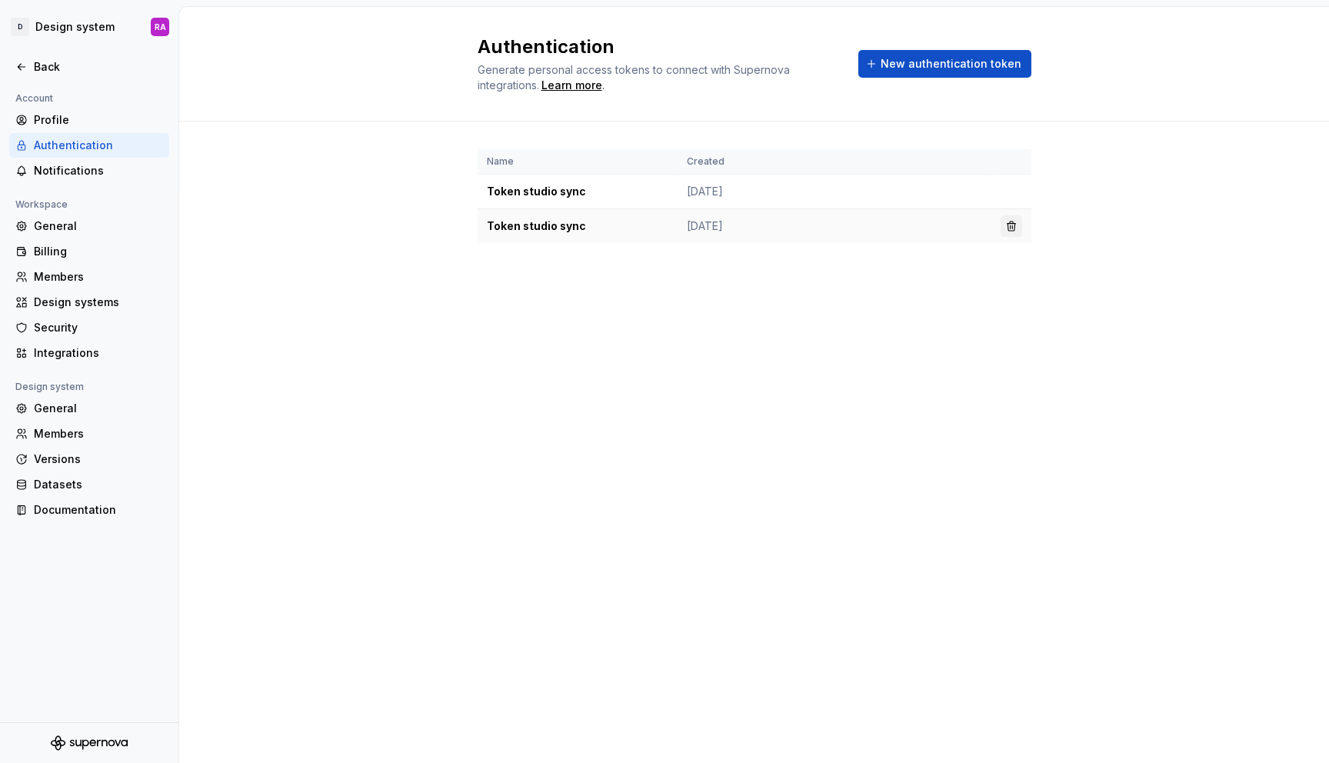
click at [1011, 223] on button "button" at bounding box center [1011, 226] width 22 height 22
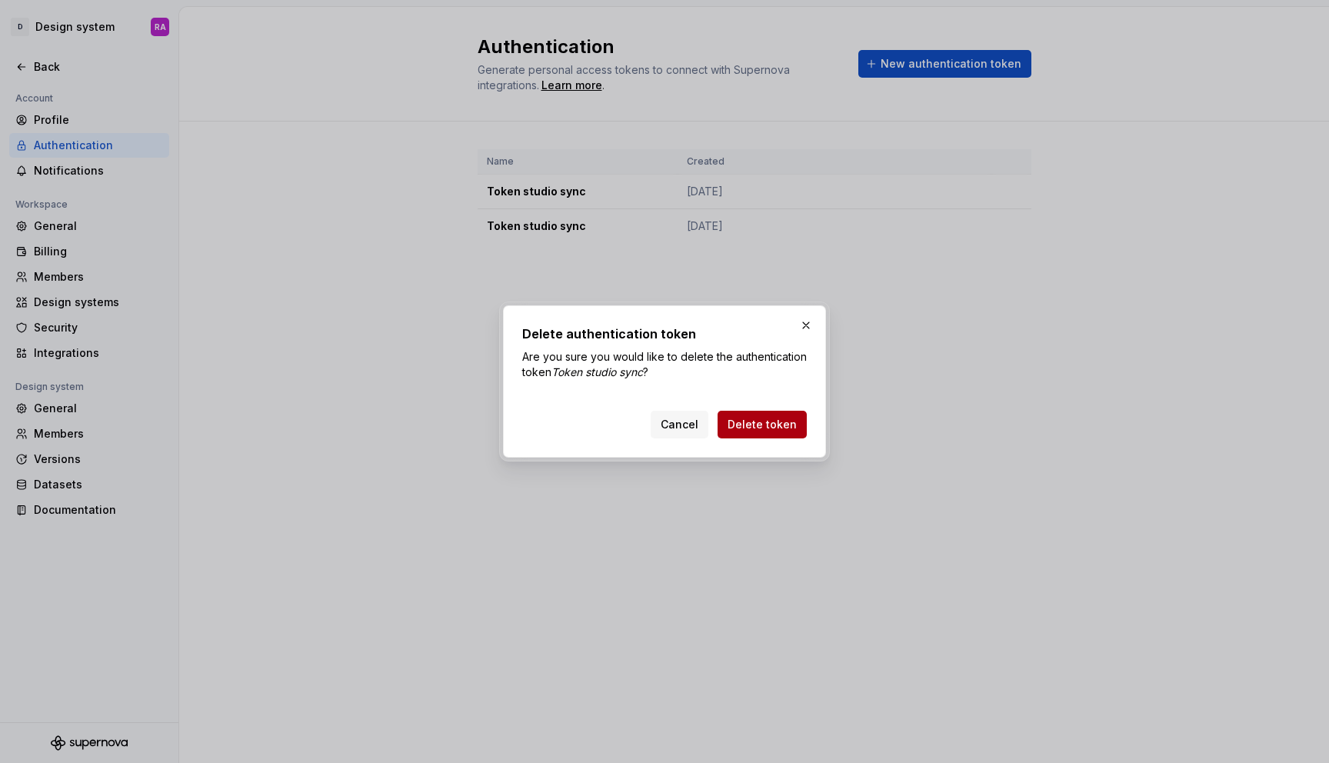
click at [748, 427] on span "Delete token" at bounding box center [761, 424] width 69 height 15
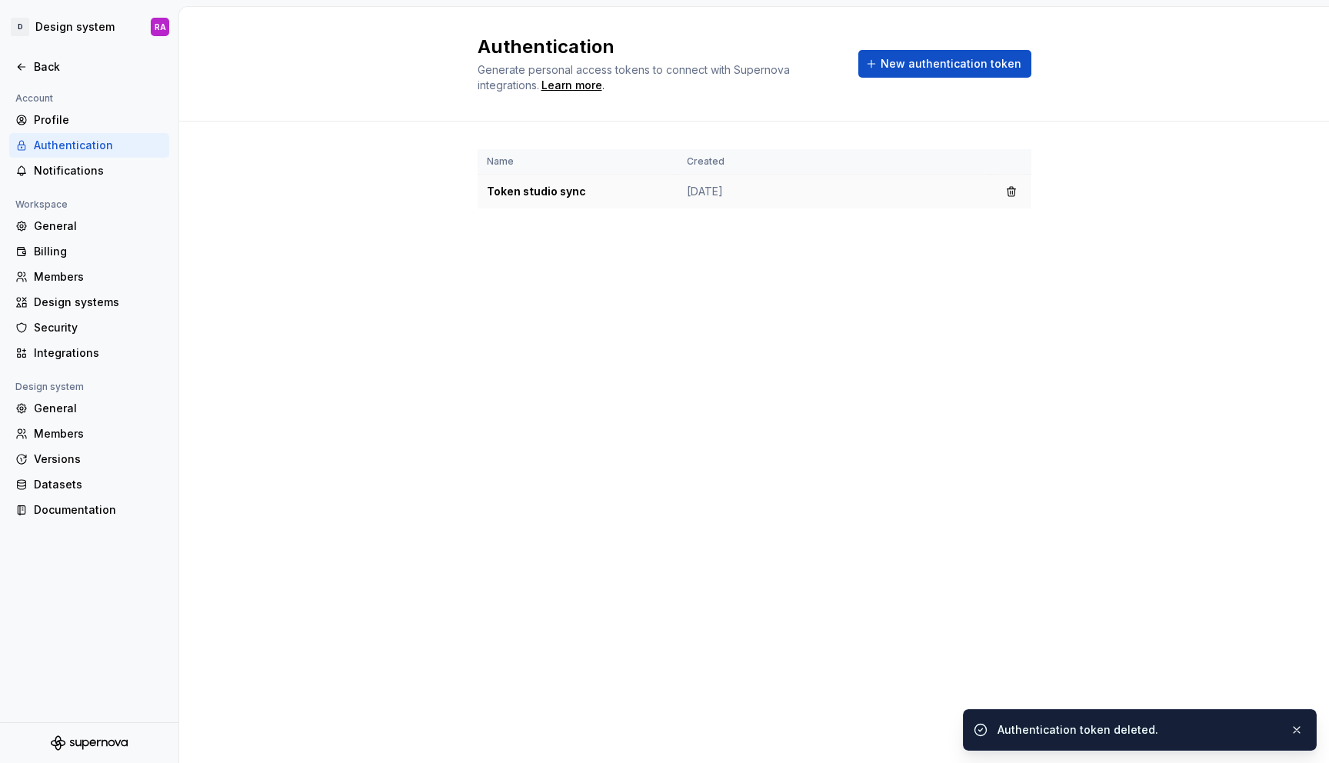
click at [700, 190] on td "[DATE]" at bounding box center [834, 192] width 314 height 35
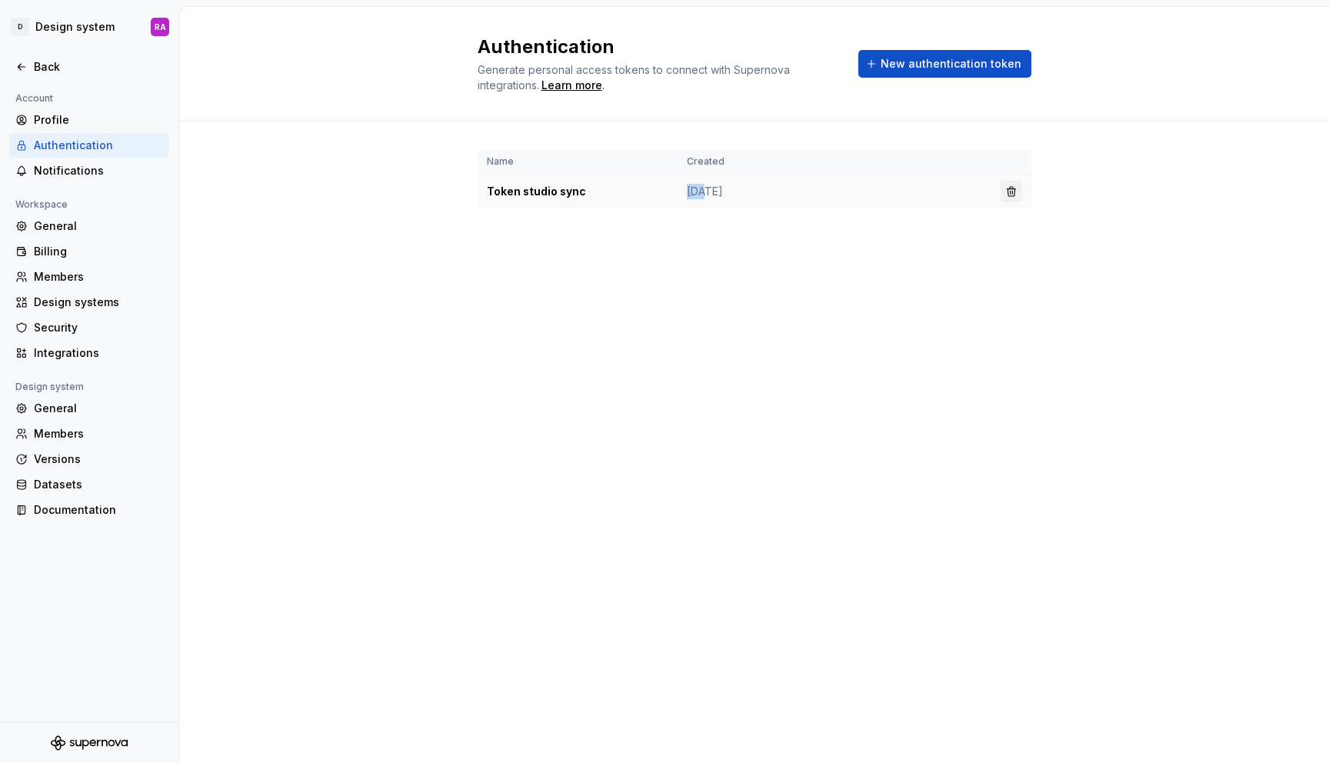
click at [1013, 193] on button "button" at bounding box center [1011, 192] width 22 height 22
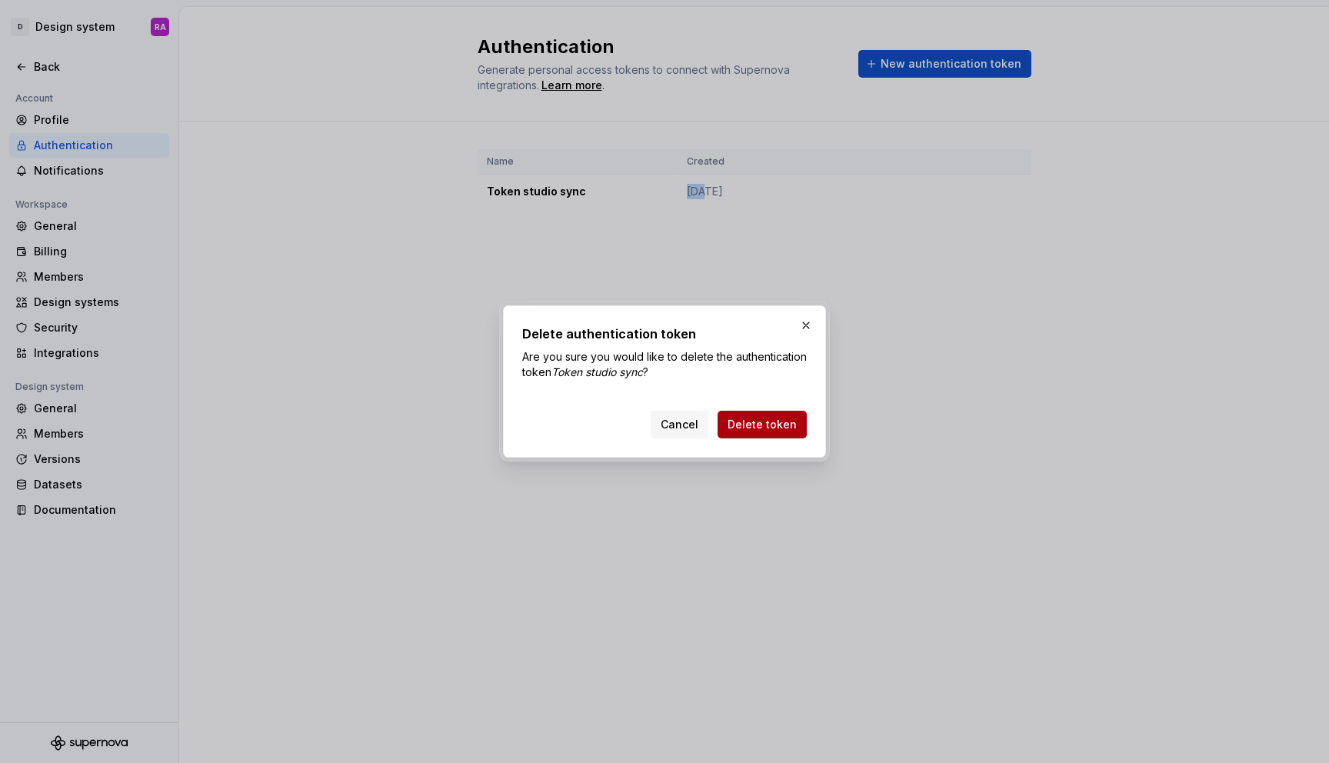
click at [773, 417] on span "Delete token" at bounding box center [761, 424] width 69 height 15
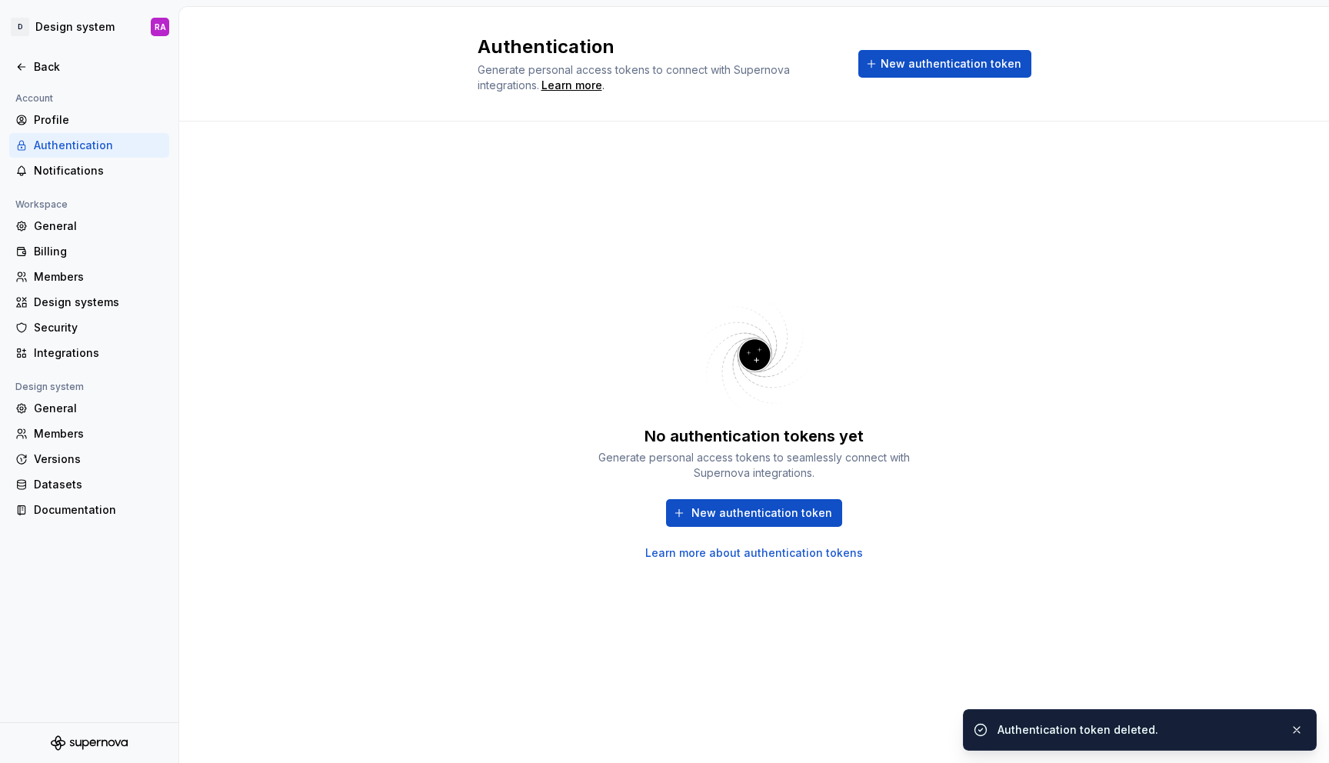
click at [917, 72] on button "New authentication token" at bounding box center [944, 64] width 173 height 28
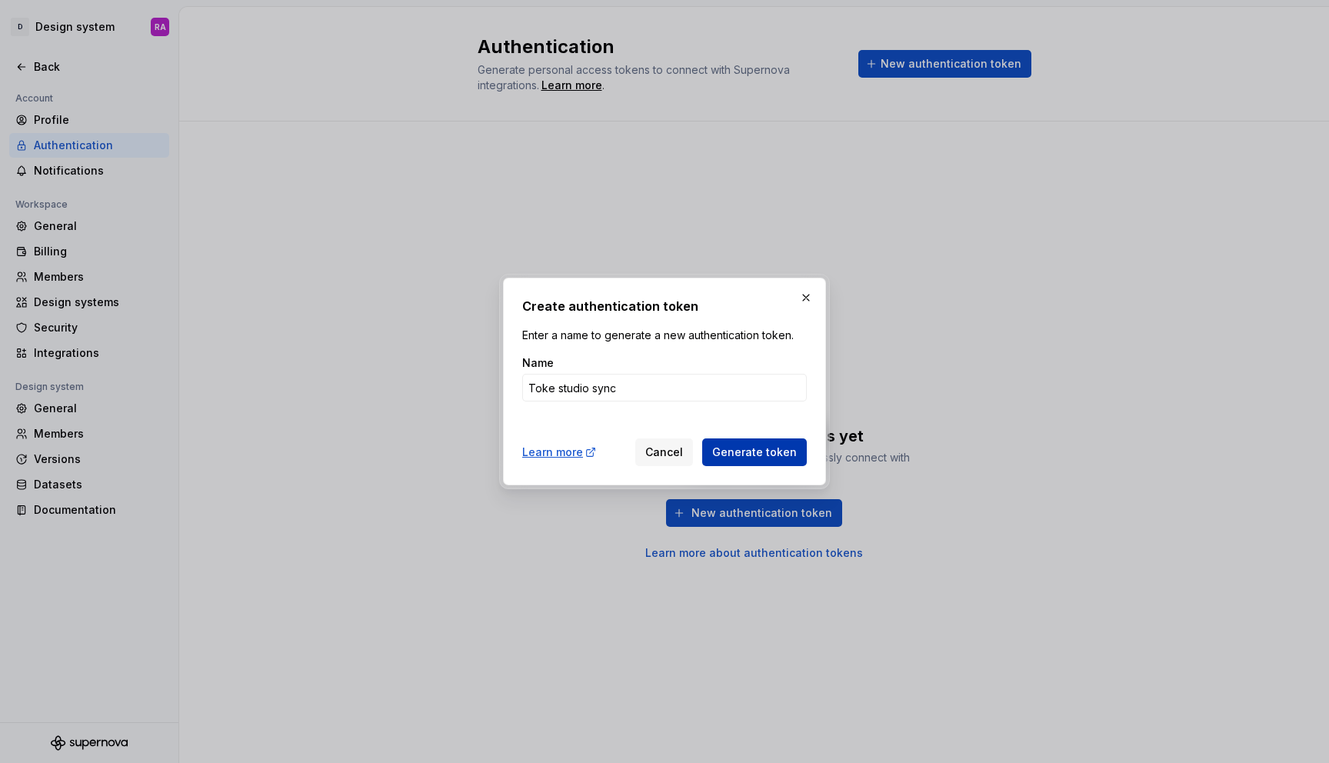
type input "Toke studio sync"
click at [771, 442] on button "Generate token" at bounding box center [754, 452] width 105 height 28
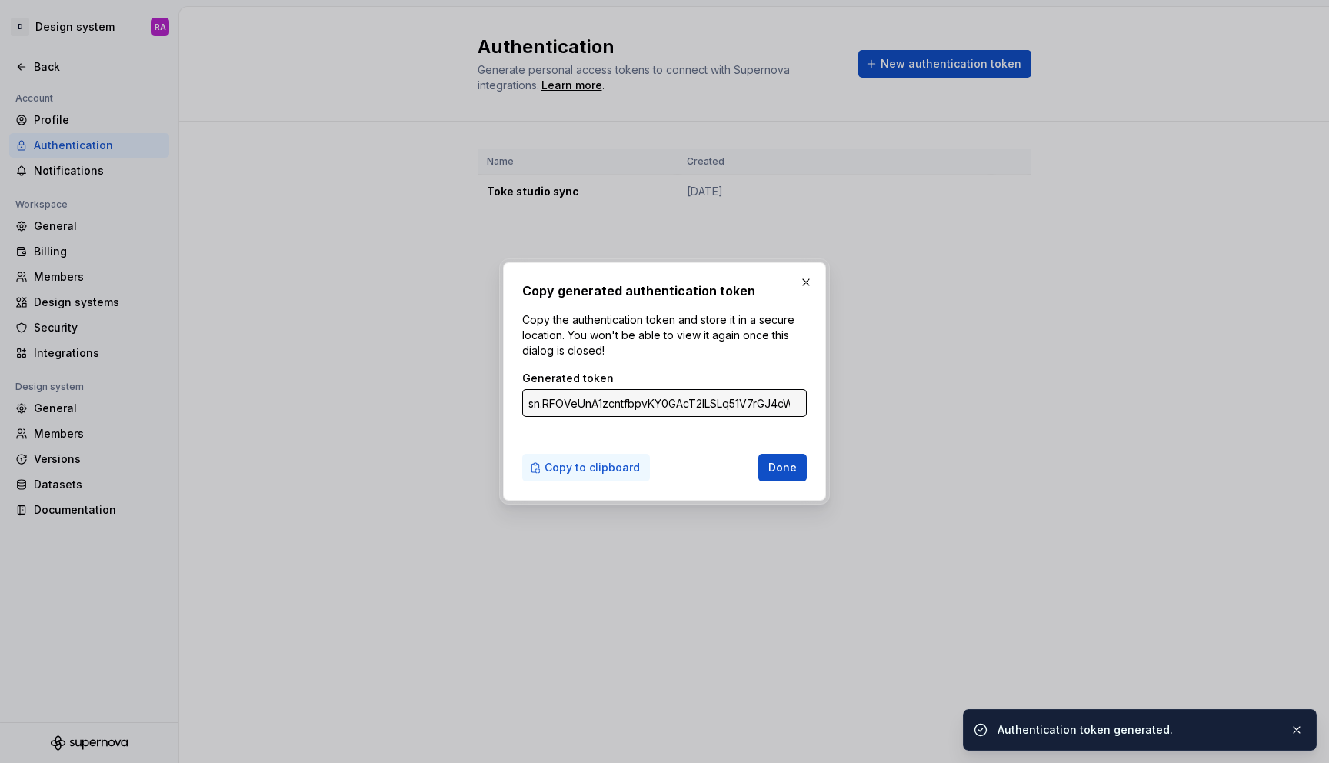
click at [580, 467] on span "Copy to clipboard" at bounding box center [591, 467] width 95 height 15
click at [780, 464] on span "Done" at bounding box center [782, 467] width 28 height 15
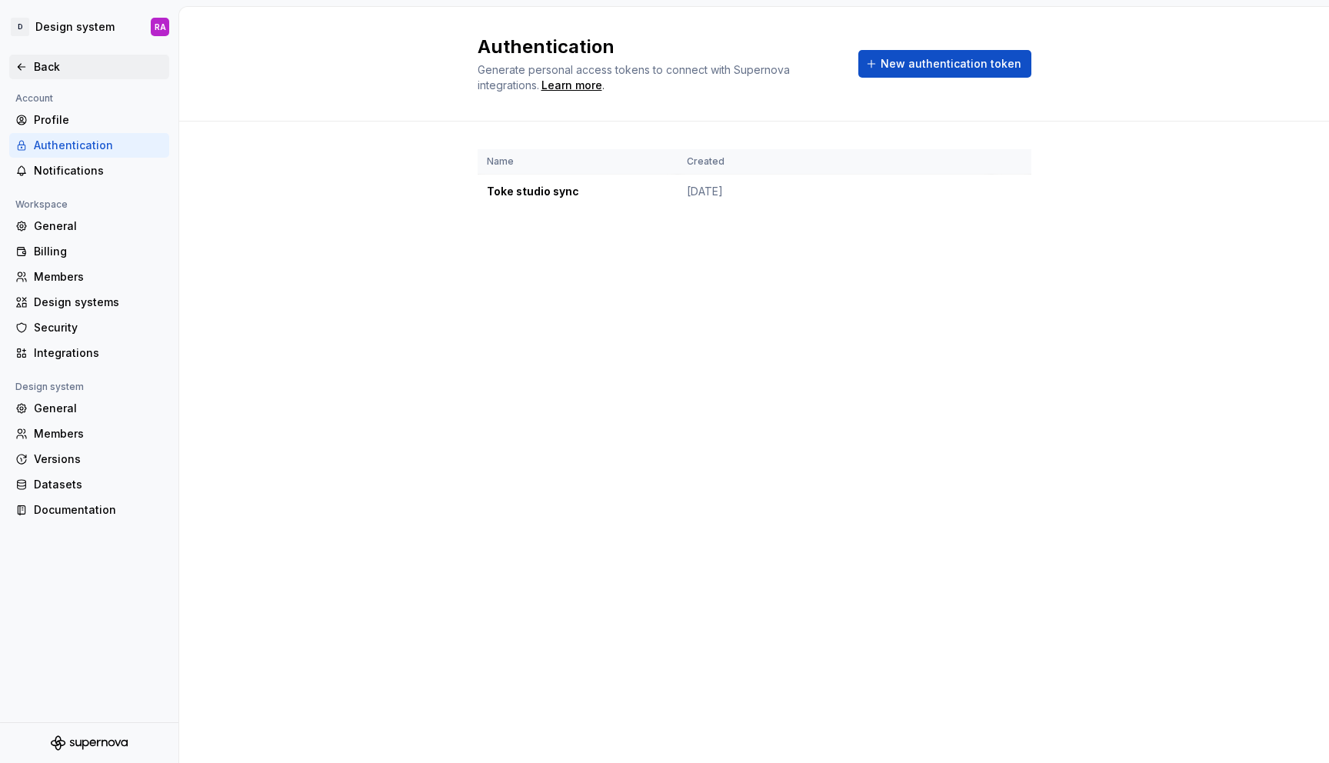
click at [65, 62] on div "Back" at bounding box center [98, 66] width 129 height 15
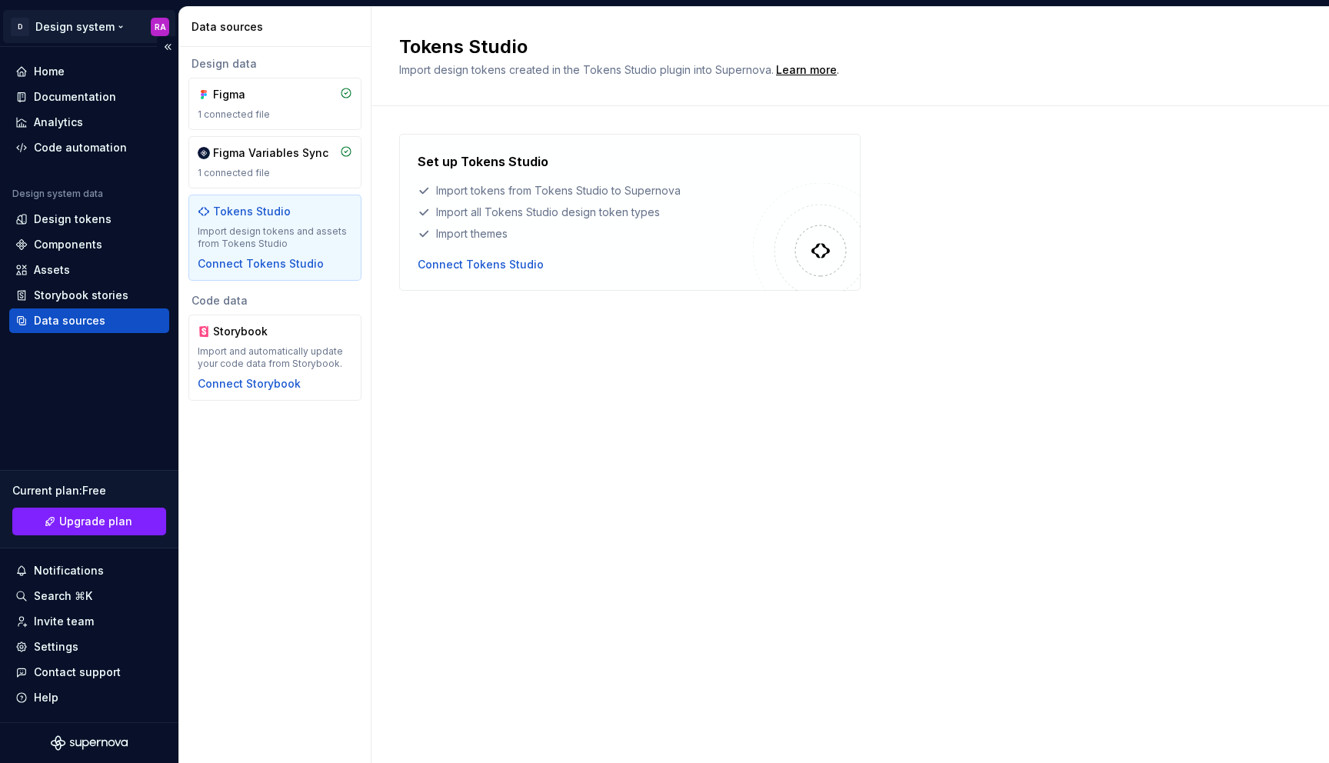
click at [85, 24] on html "D Design system RA Home Documentation Analytics Code automation Design system d…" at bounding box center [664, 381] width 1329 height 763
click at [394, 409] on html "D Design system RA Home Documentation Analytics Code automation Design system d…" at bounding box center [664, 381] width 1329 height 763
click at [117, 218] on div "Design tokens" at bounding box center [89, 218] width 148 height 15
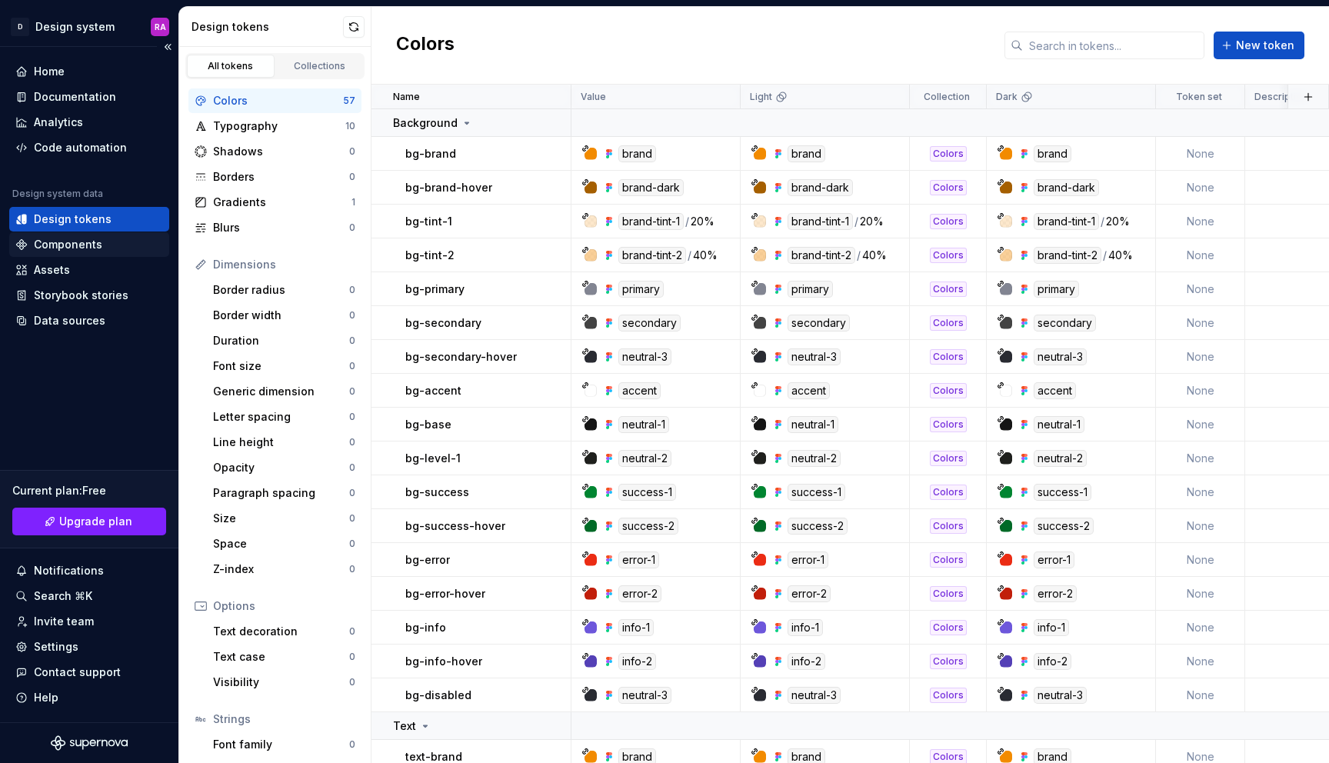
click at [107, 245] on div "Components" at bounding box center [89, 244] width 148 height 15
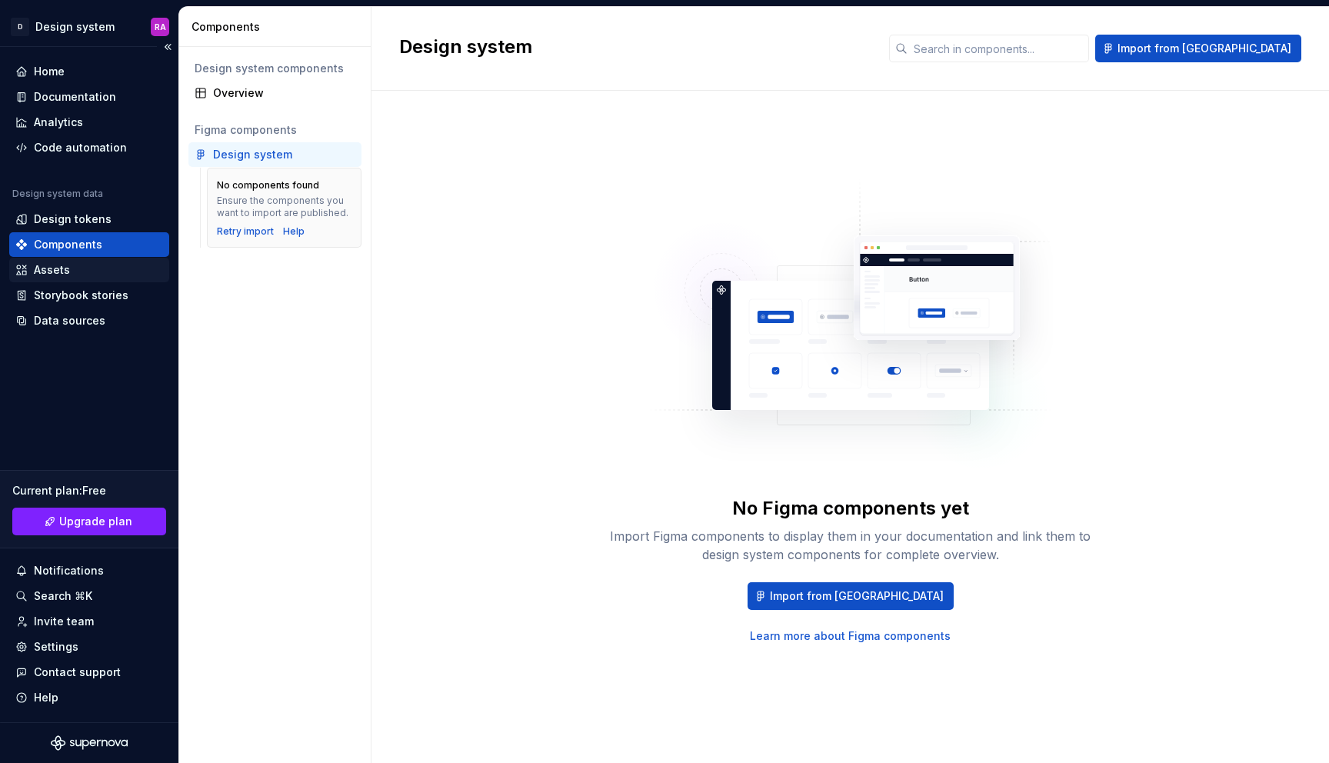
click at [66, 277] on div "Assets" at bounding box center [52, 269] width 36 height 15
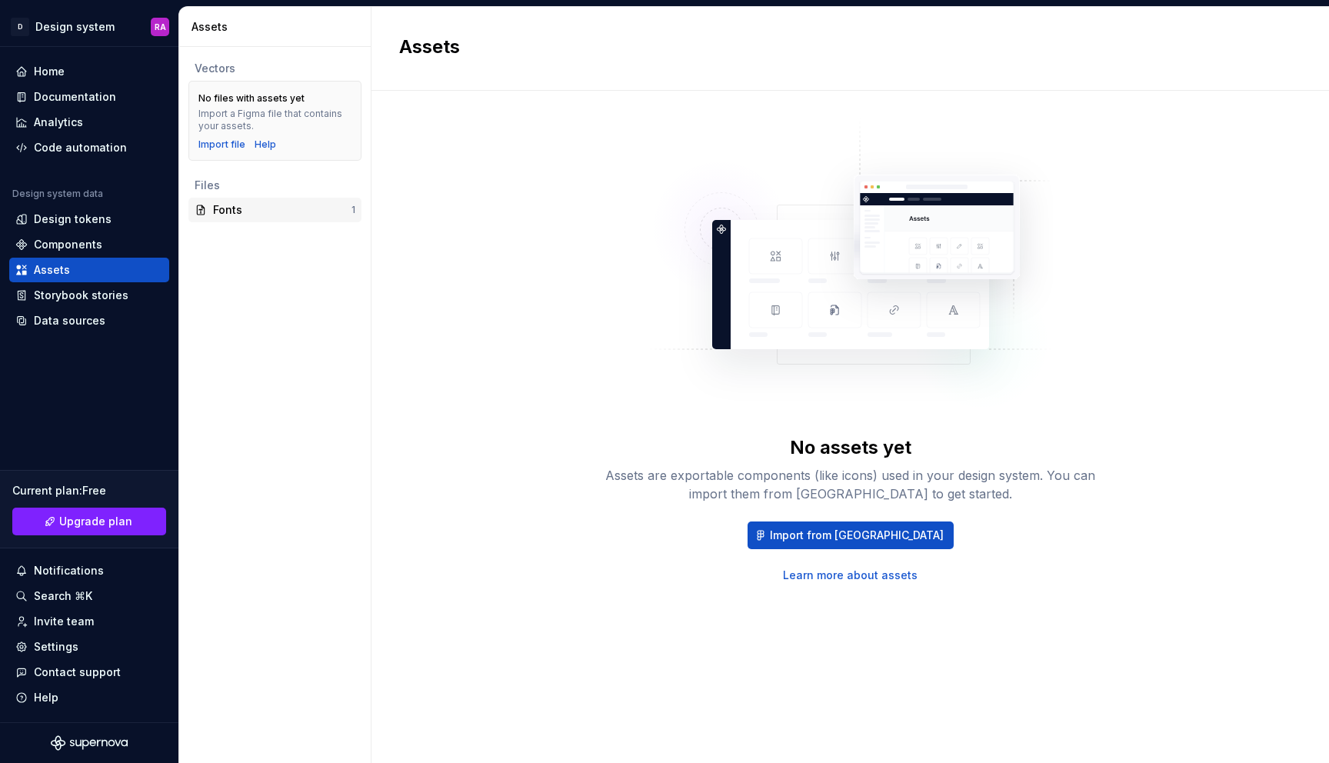
click at [243, 207] on div "Fonts" at bounding box center [282, 209] width 138 height 15
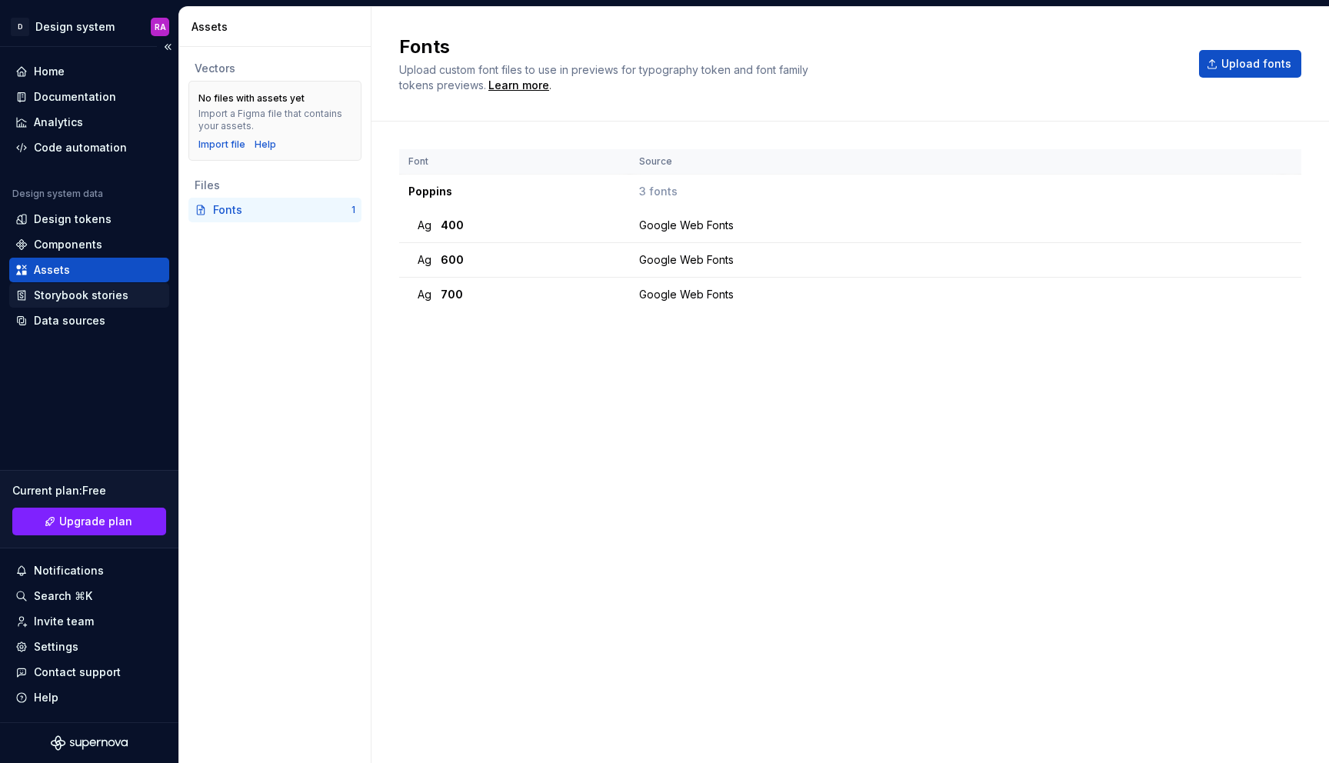
click at [97, 291] on div "Storybook stories" at bounding box center [81, 295] width 95 height 15
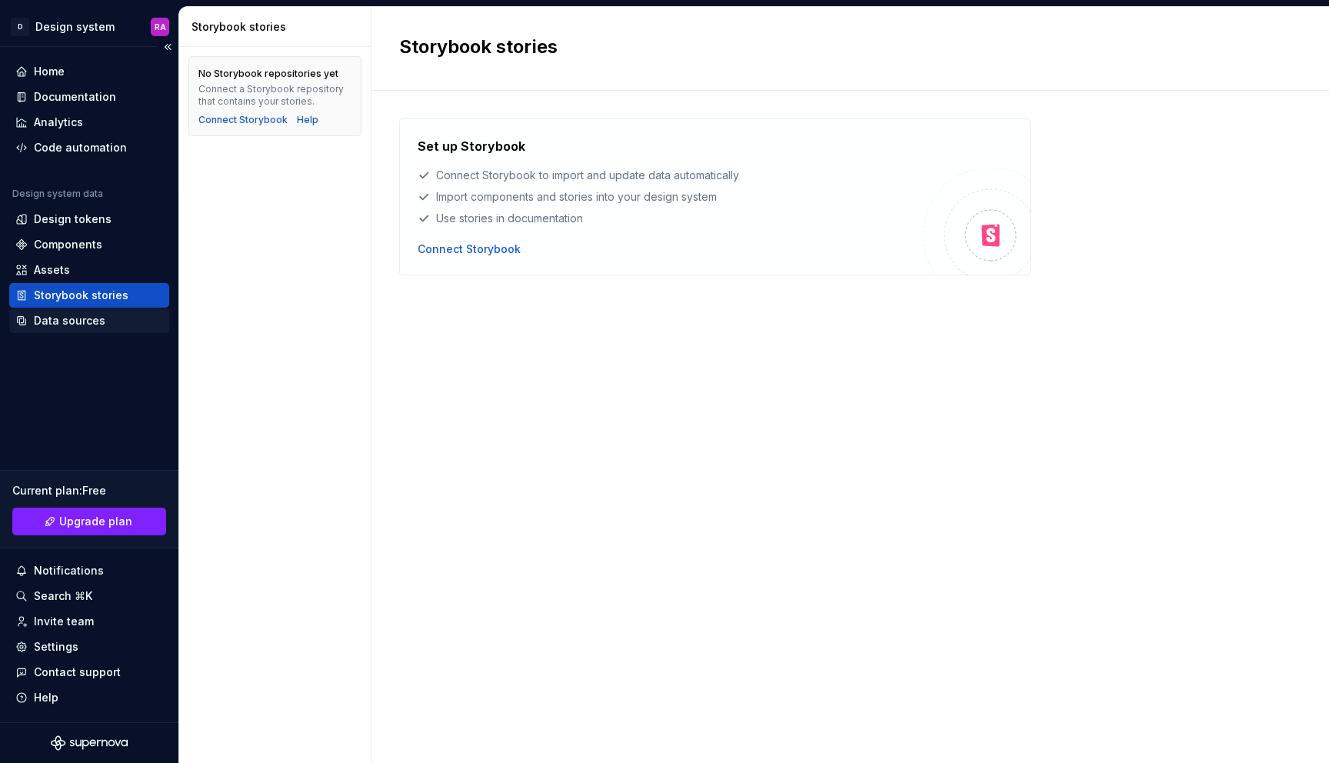
click at [91, 317] on div "Data sources" at bounding box center [70, 320] width 72 height 15
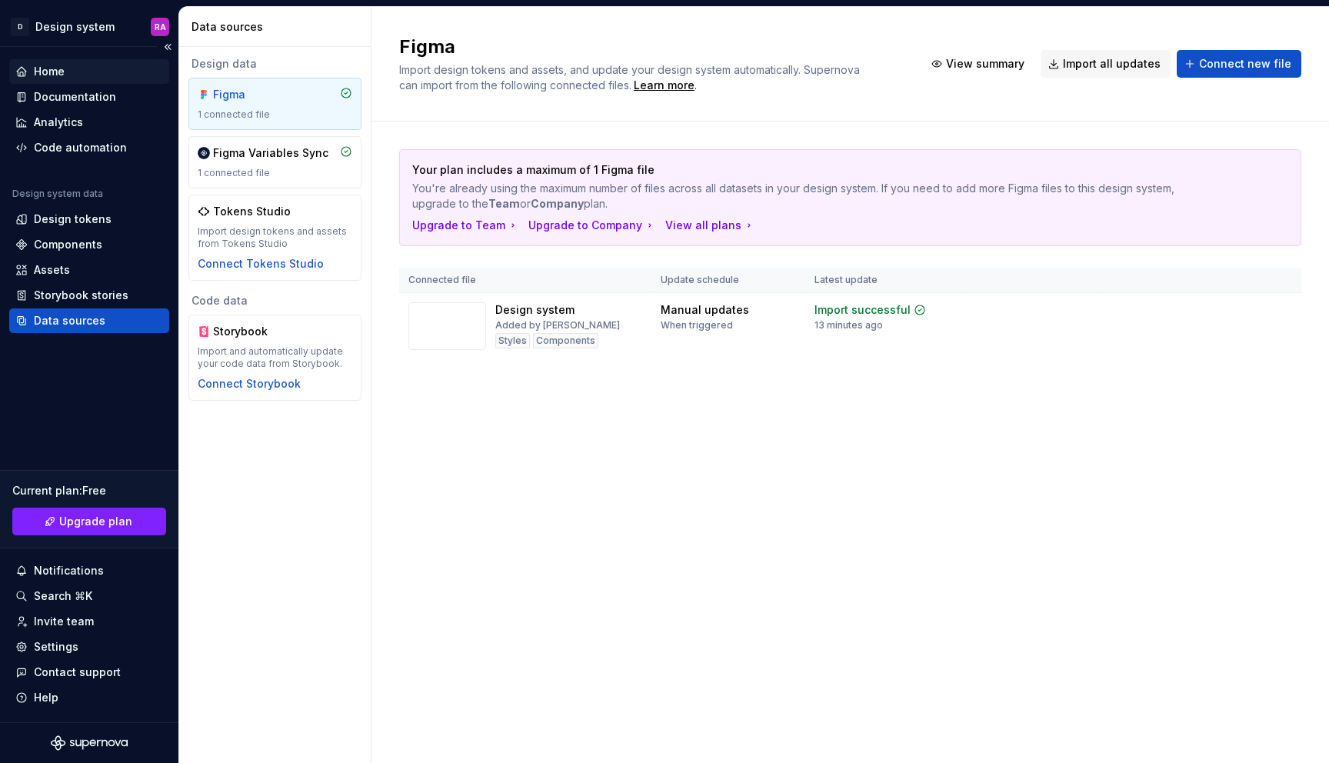
click at [85, 80] on div "Home" at bounding box center [89, 71] width 160 height 25
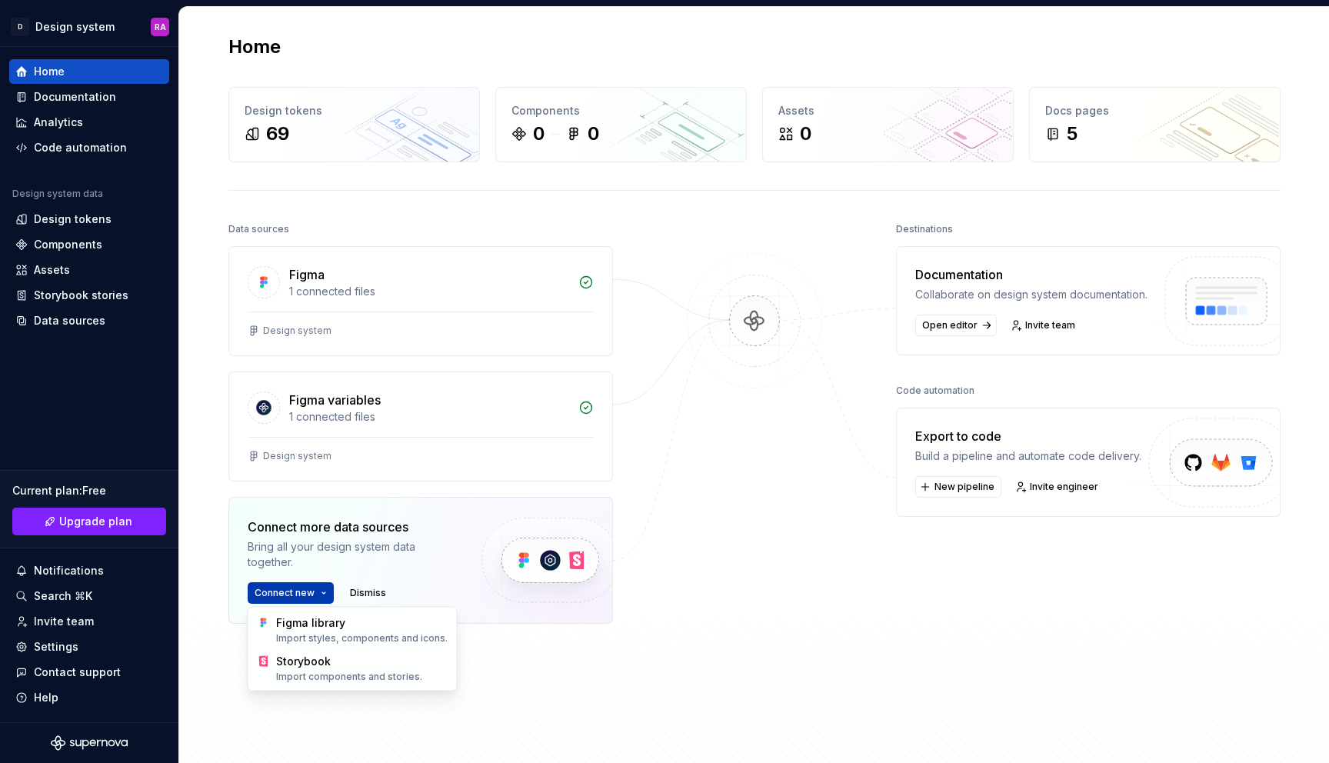
click at [317, 594] on html "D Design system RA Home Documentation Analytics Code automation Design system d…" at bounding box center [664, 381] width 1329 height 763
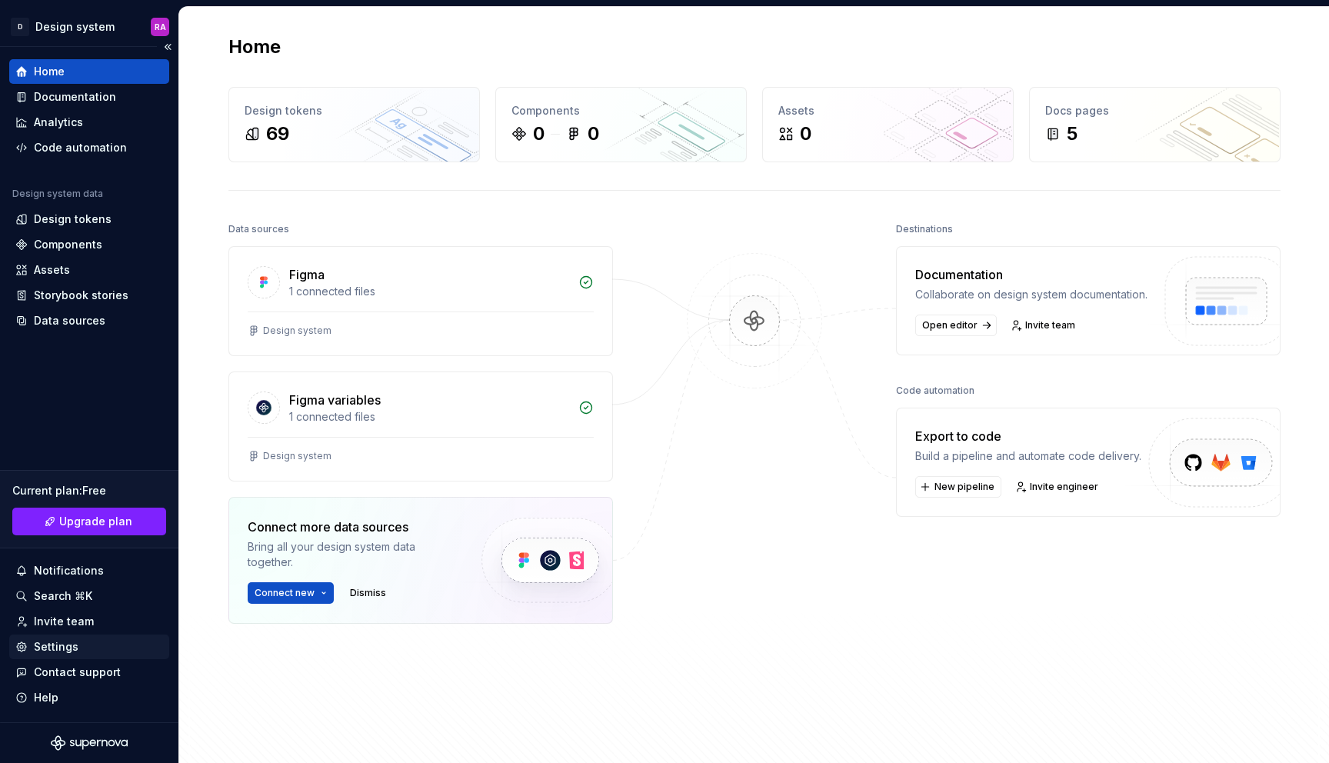
click at [76, 648] on div "Settings" at bounding box center [89, 646] width 148 height 15
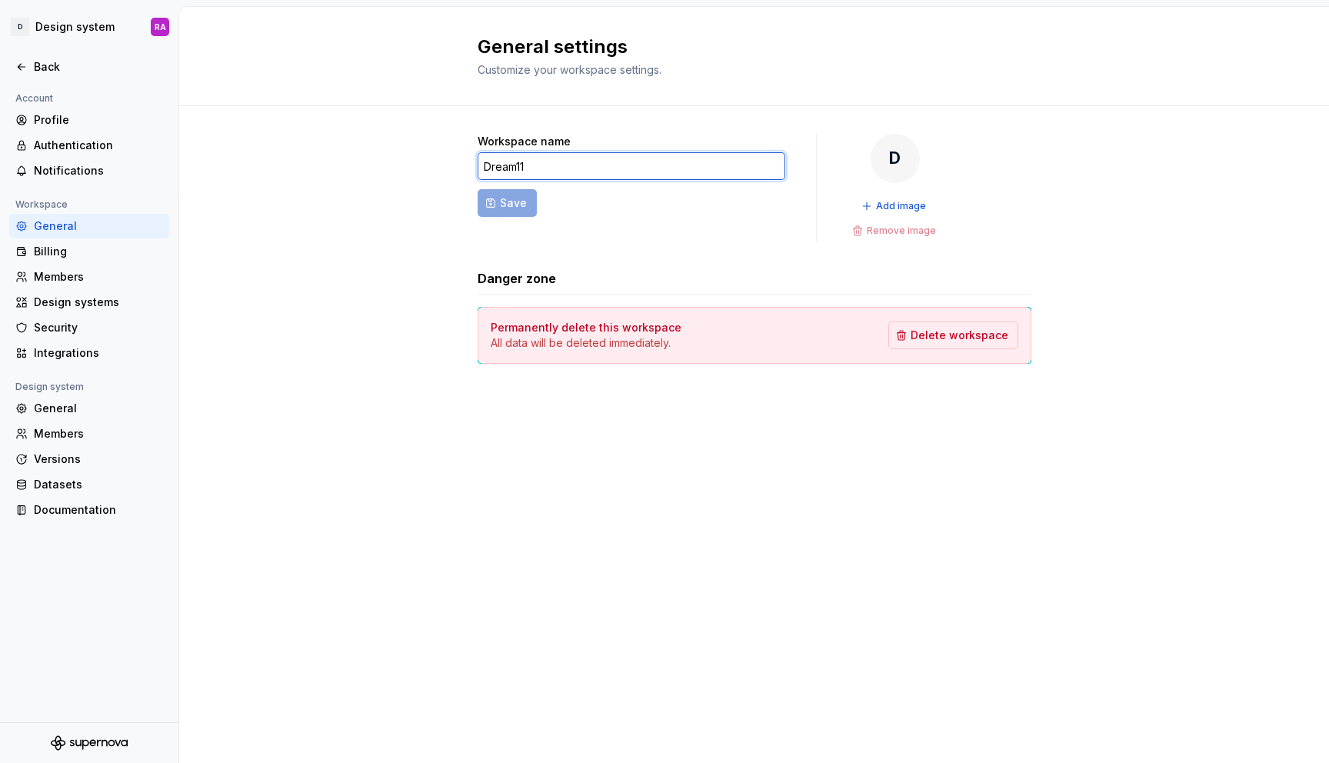
click at [539, 160] on input "Dream11" at bounding box center [631, 166] width 308 height 28
click at [492, 201] on button "Save" at bounding box center [506, 203] width 59 height 28
type input "[PERSON_NAME]"
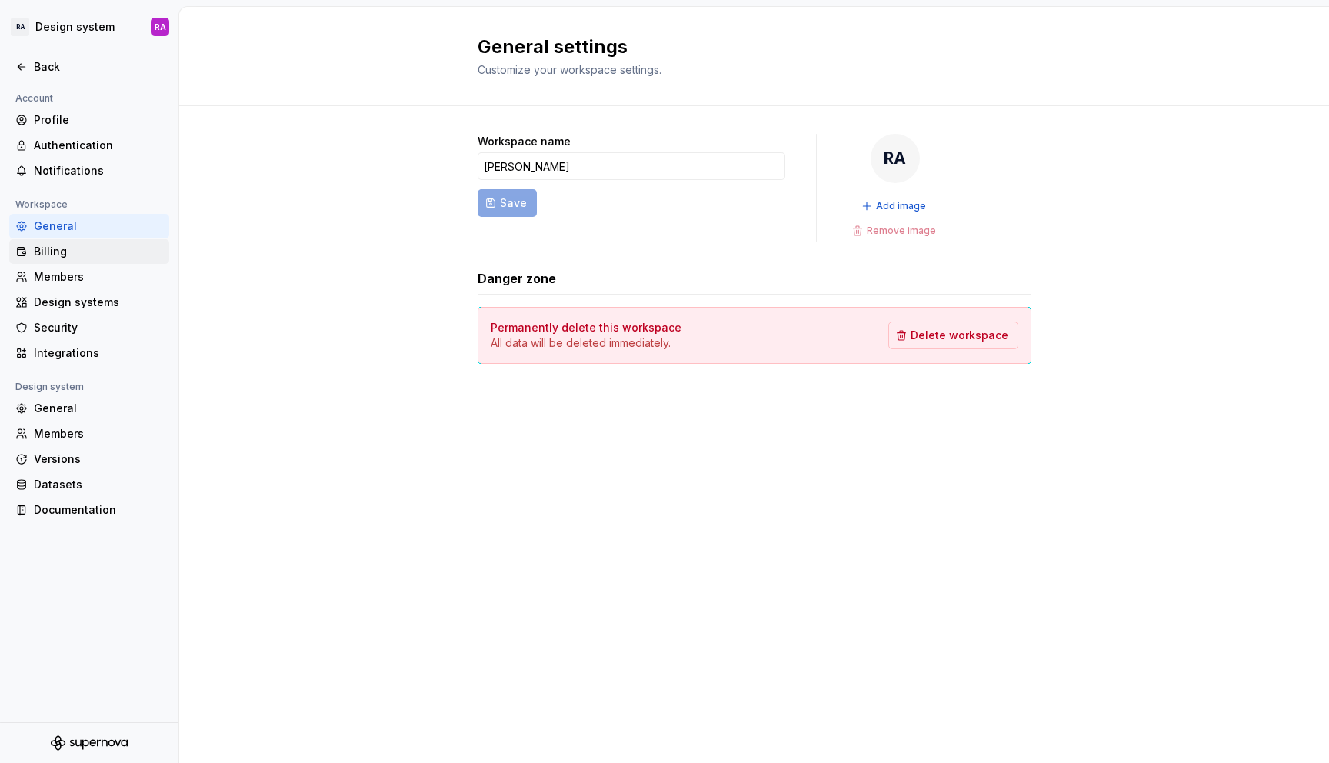
click at [74, 253] on div "Billing" at bounding box center [98, 251] width 129 height 15
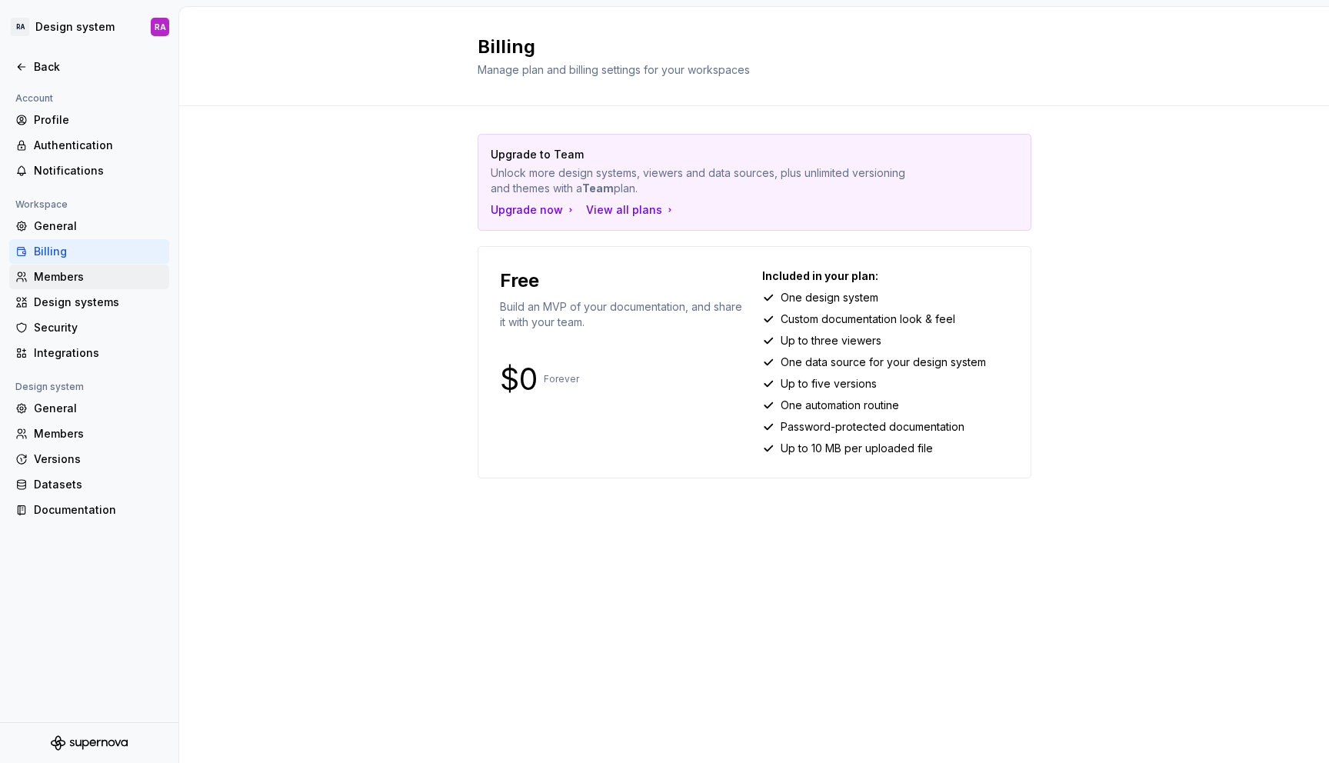
click at [78, 281] on div "Members" at bounding box center [98, 276] width 129 height 15
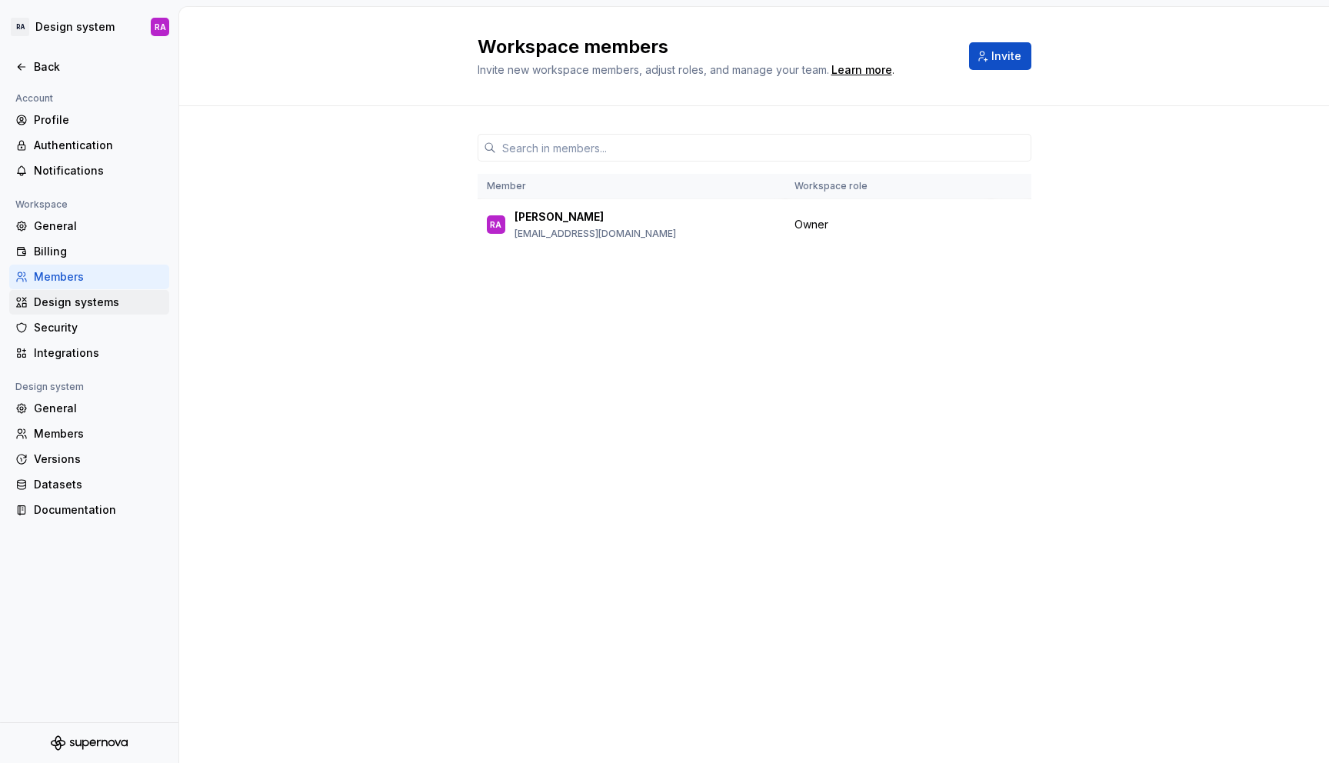
click at [81, 294] on div "Design systems" at bounding box center [98, 301] width 129 height 15
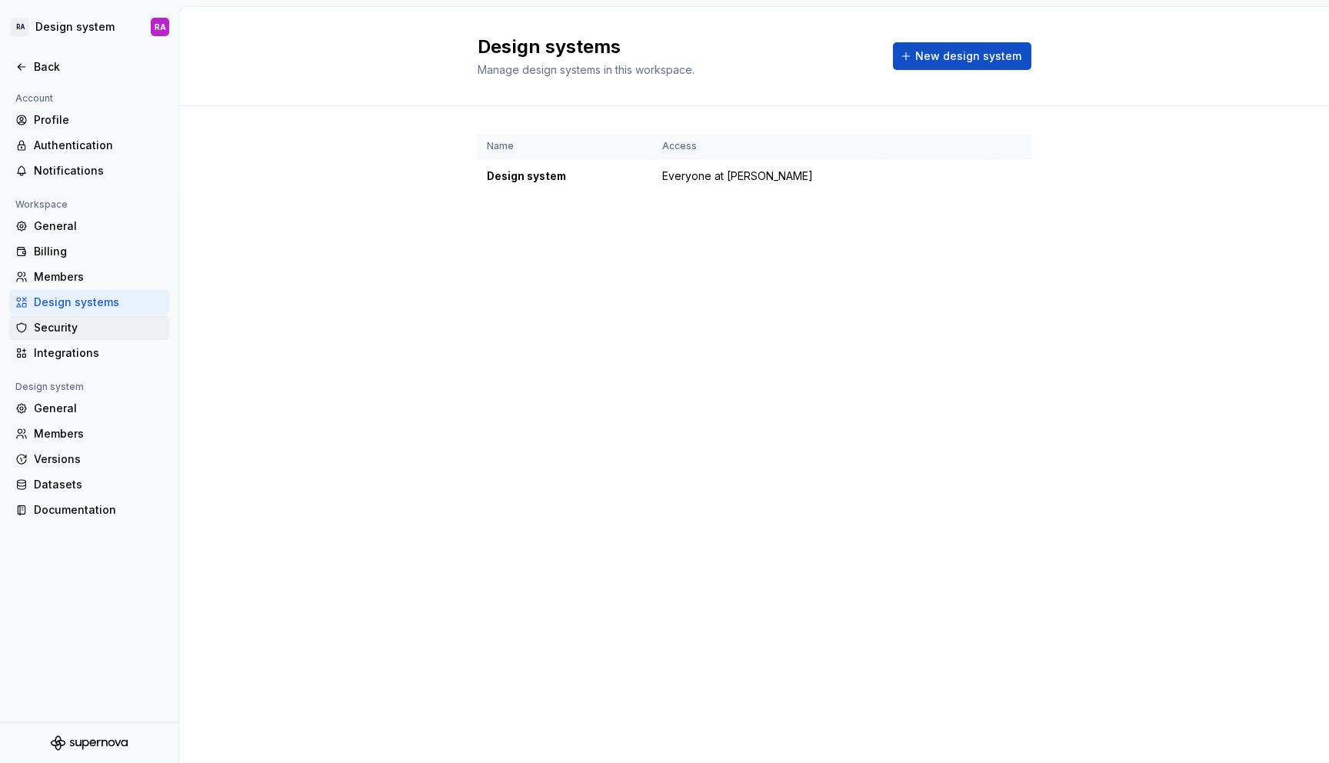
click at [83, 324] on div "Security" at bounding box center [98, 327] width 129 height 15
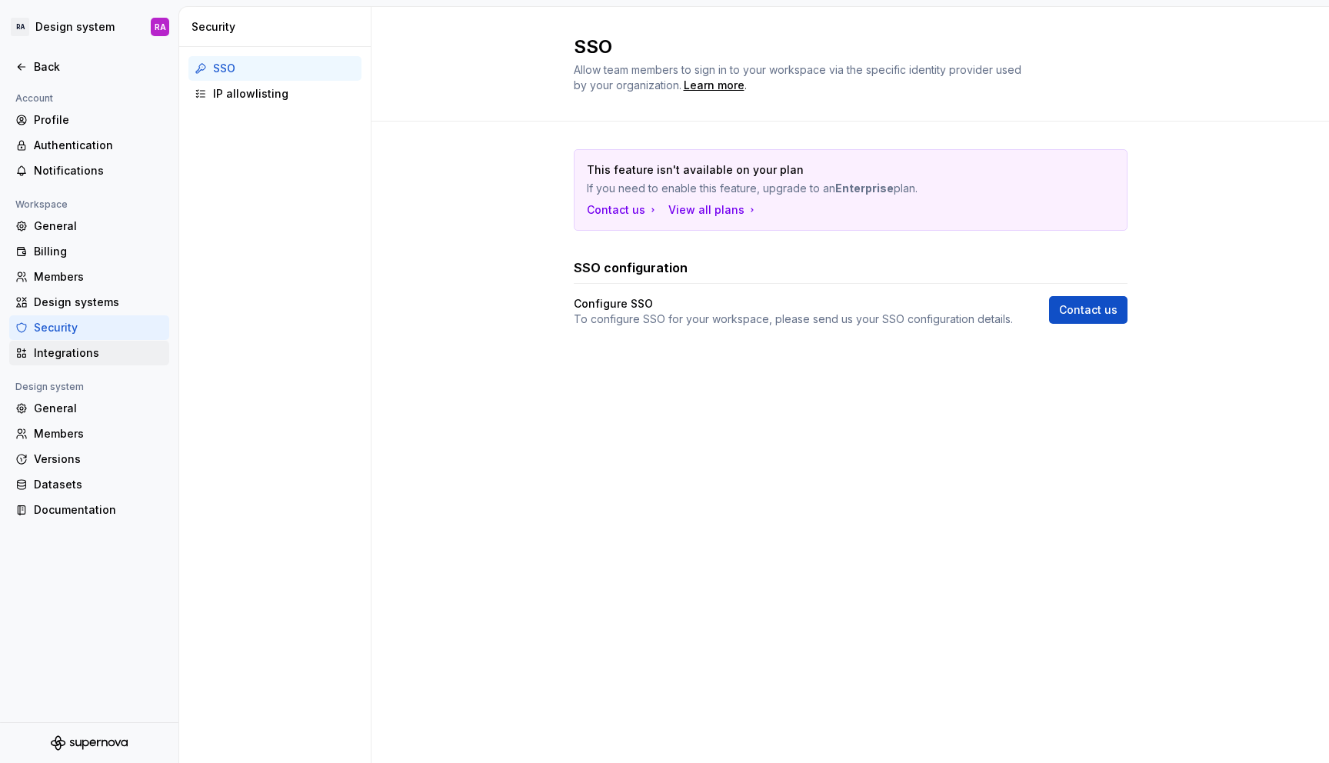
click at [91, 348] on div "Integrations" at bounding box center [98, 352] width 129 height 15
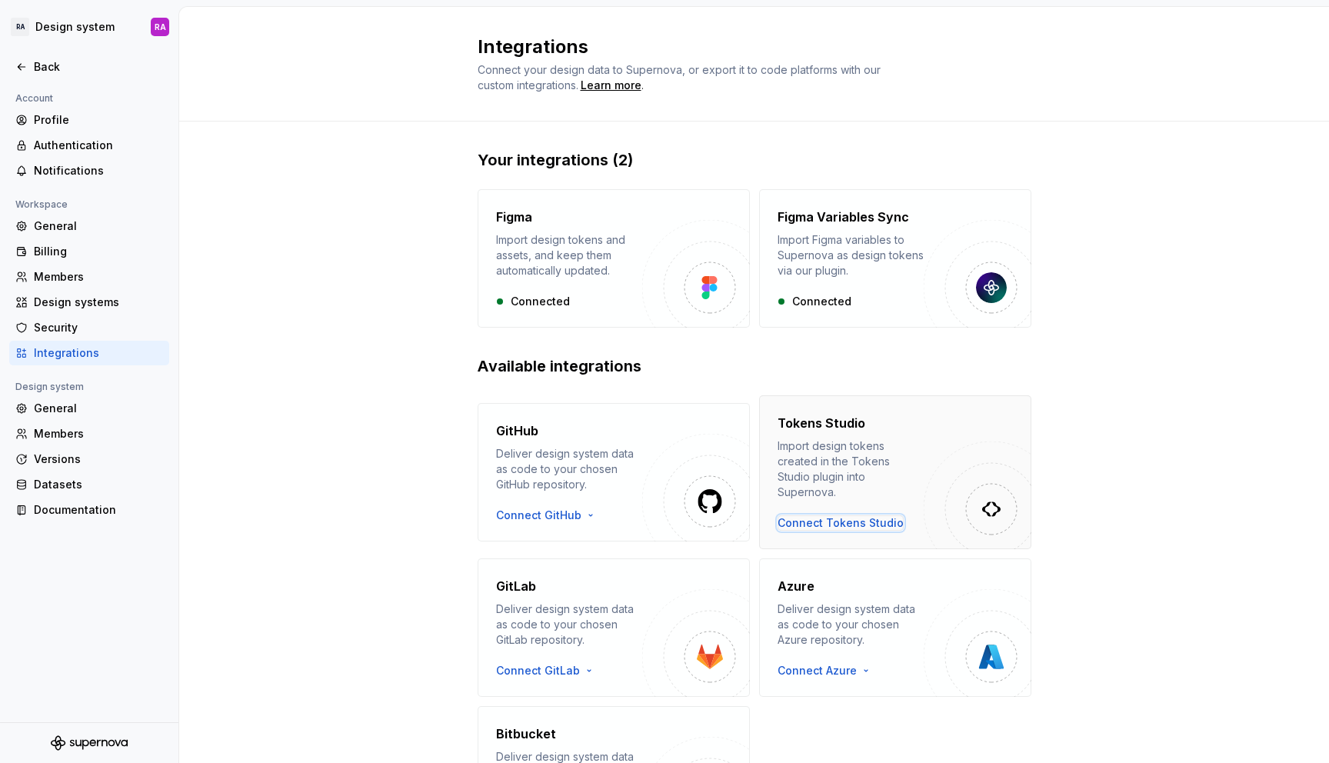
click at [867, 515] on div "Connect Tokens Studio" at bounding box center [840, 522] width 126 height 15
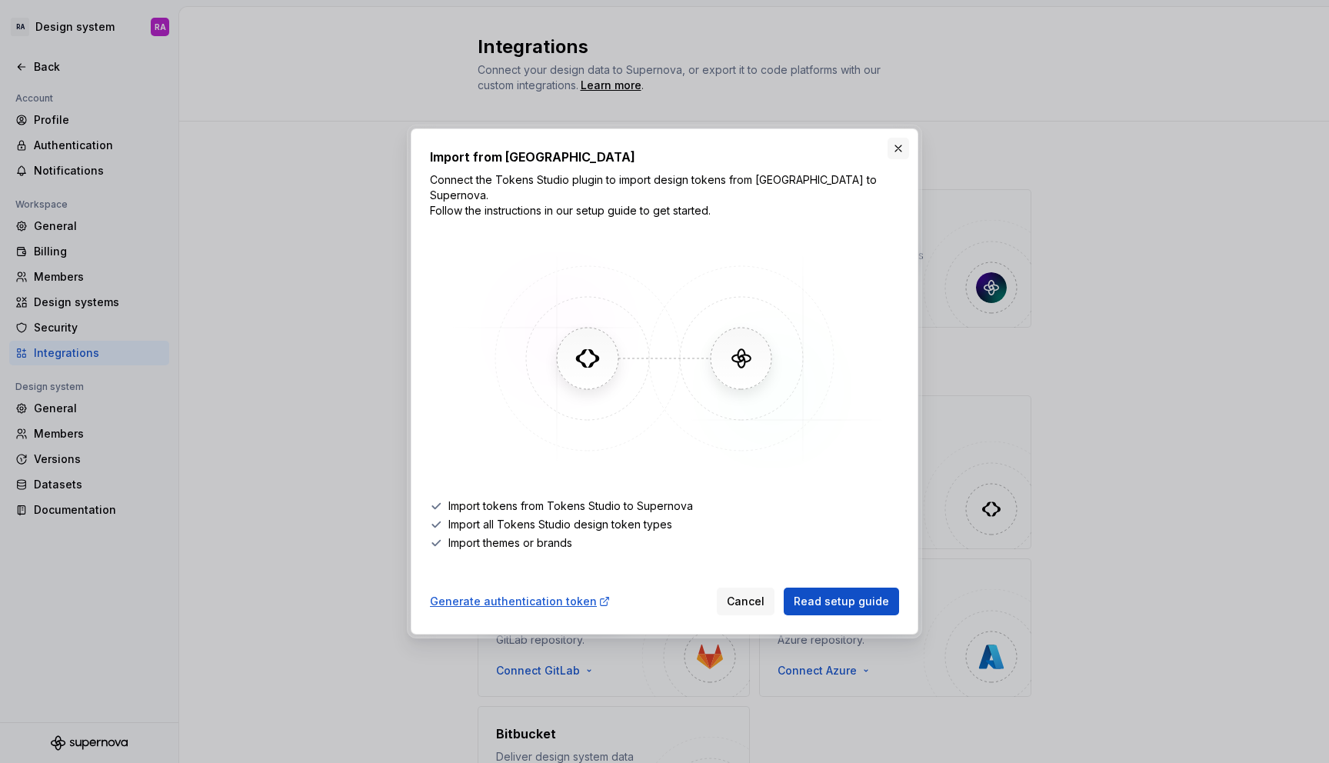
click at [895, 150] on button "button" at bounding box center [898, 149] width 22 height 22
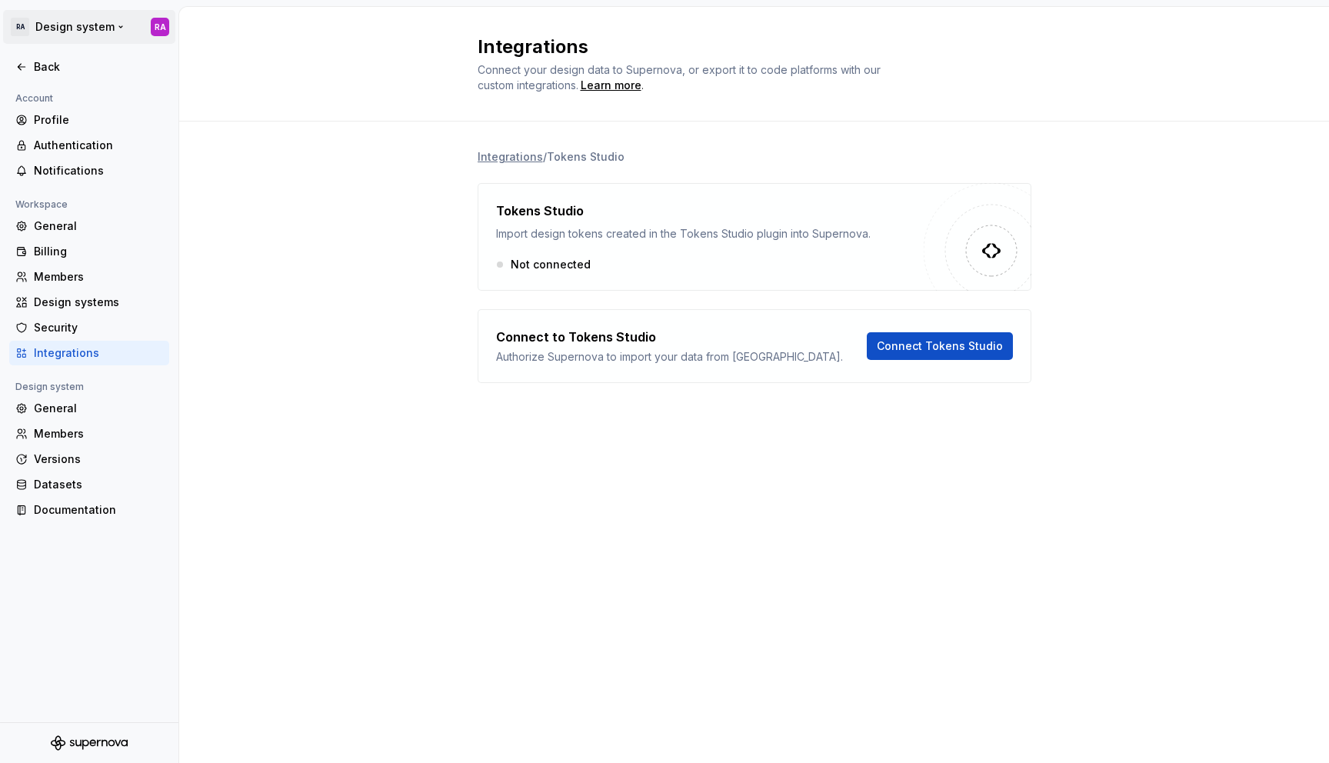
click at [86, 21] on html "RA Design system RA Back Account Profile Authentication Notifications Workspace…" at bounding box center [664, 381] width 1329 height 763
click at [73, 25] on html "RA Design system RA Back Account Profile Authentication Notifications Workspace…" at bounding box center [664, 381] width 1329 height 763
click at [35, 72] on div "Back" at bounding box center [98, 66] width 129 height 15
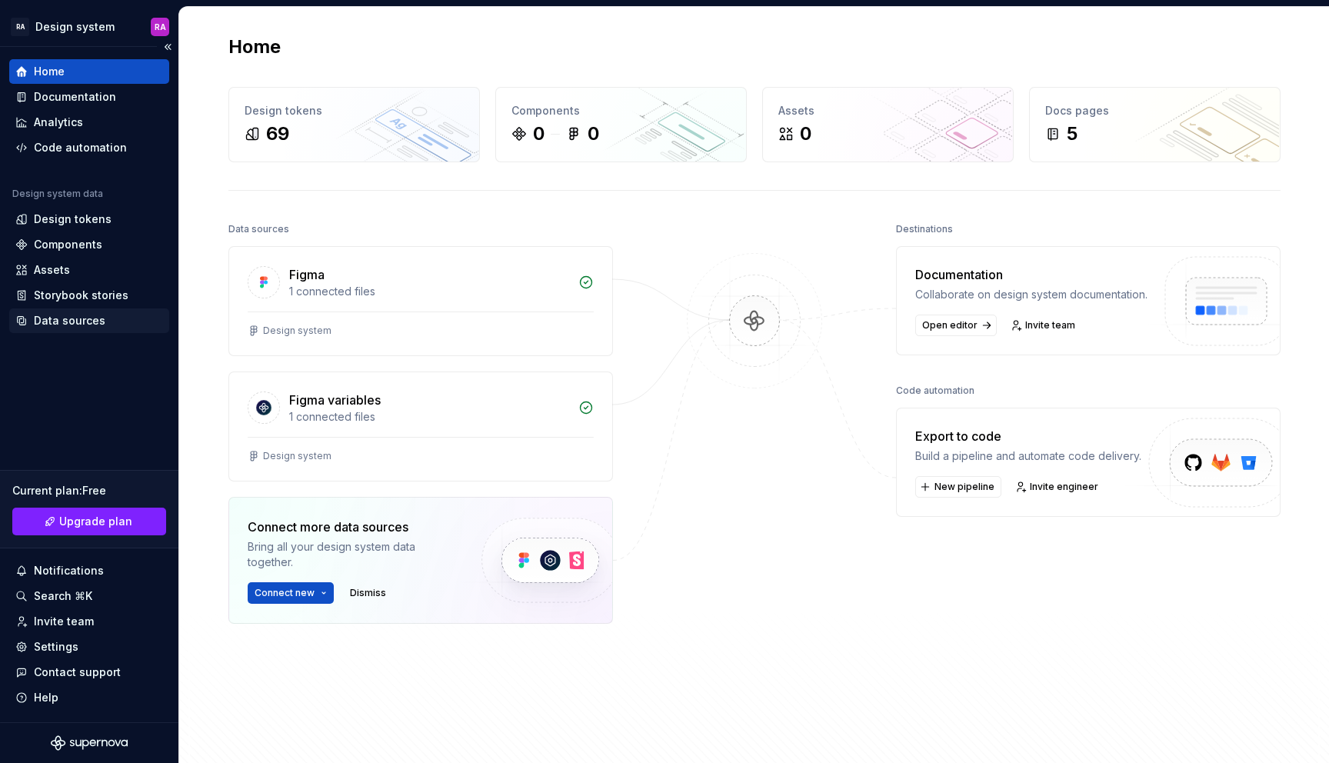
click at [93, 318] on div "Data sources" at bounding box center [70, 320] width 72 height 15
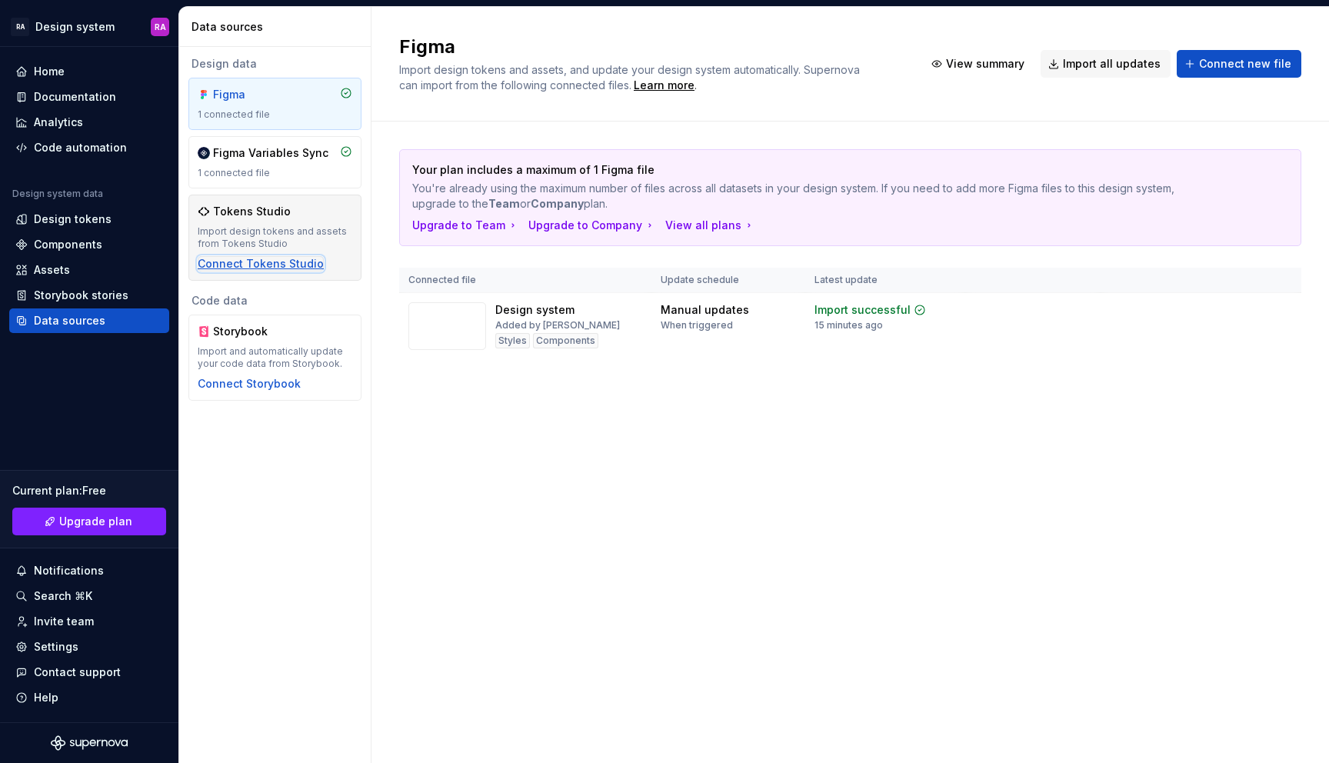
click at [278, 260] on div "Connect Tokens Studio" at bounding box center [261, 263] width 126 height 15
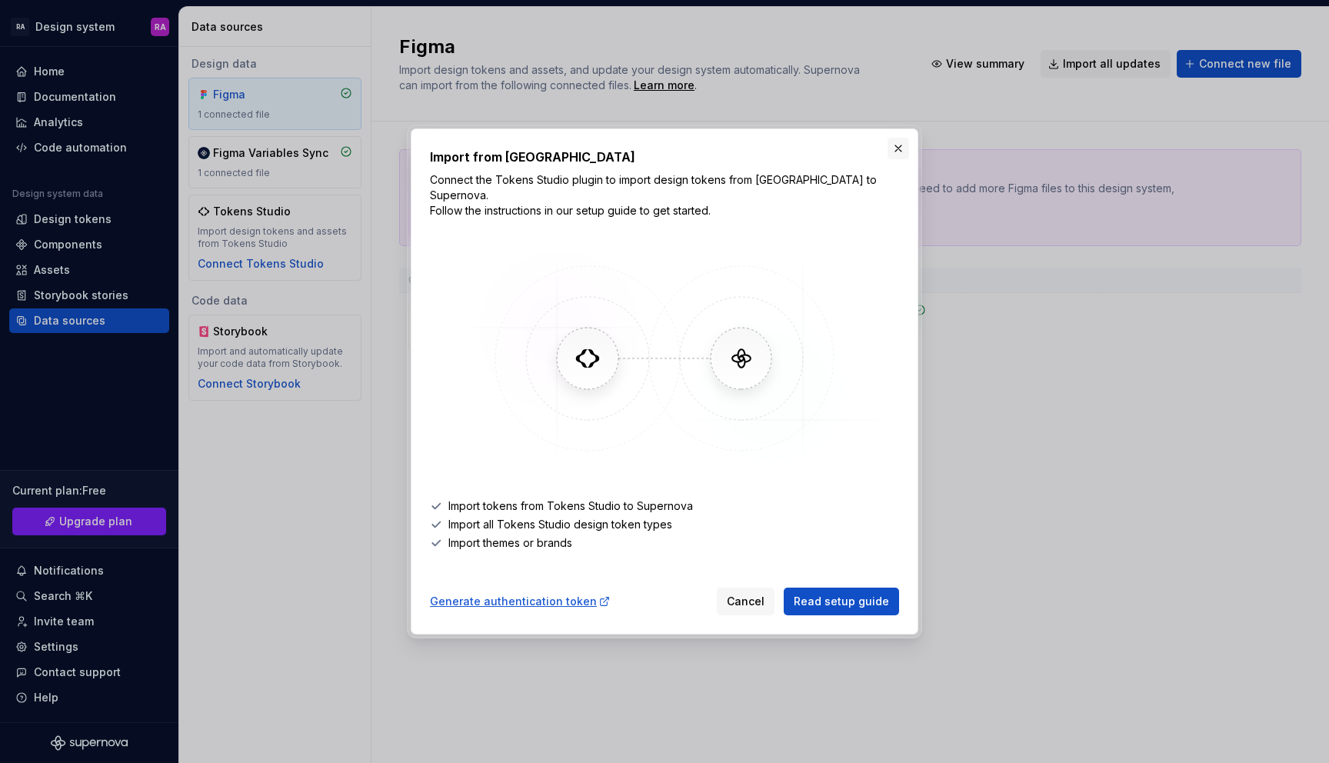
click at [897, 158] on button "button" at bounding box center [898, 149] width 22 height 22
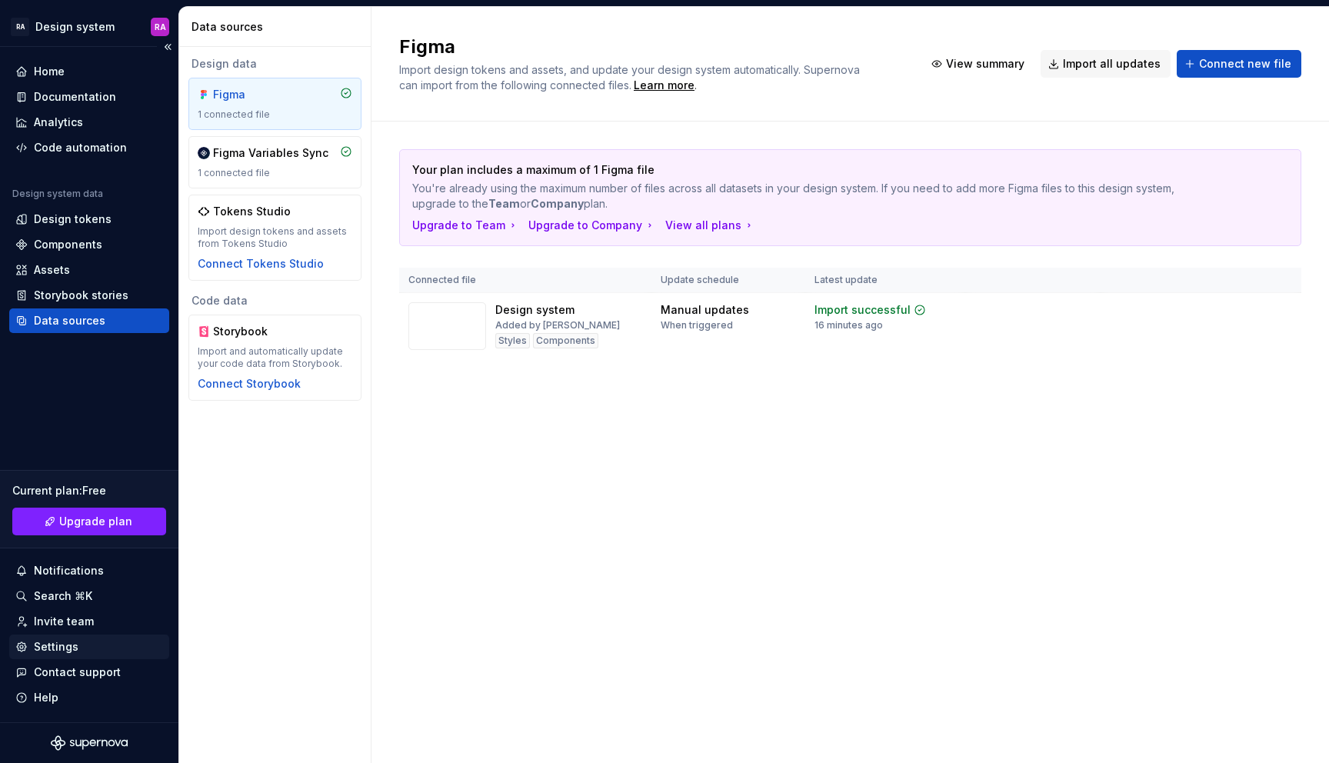
click at [58, 651] on div "Settings" at bounding box center [56, 646] width 45 height 15
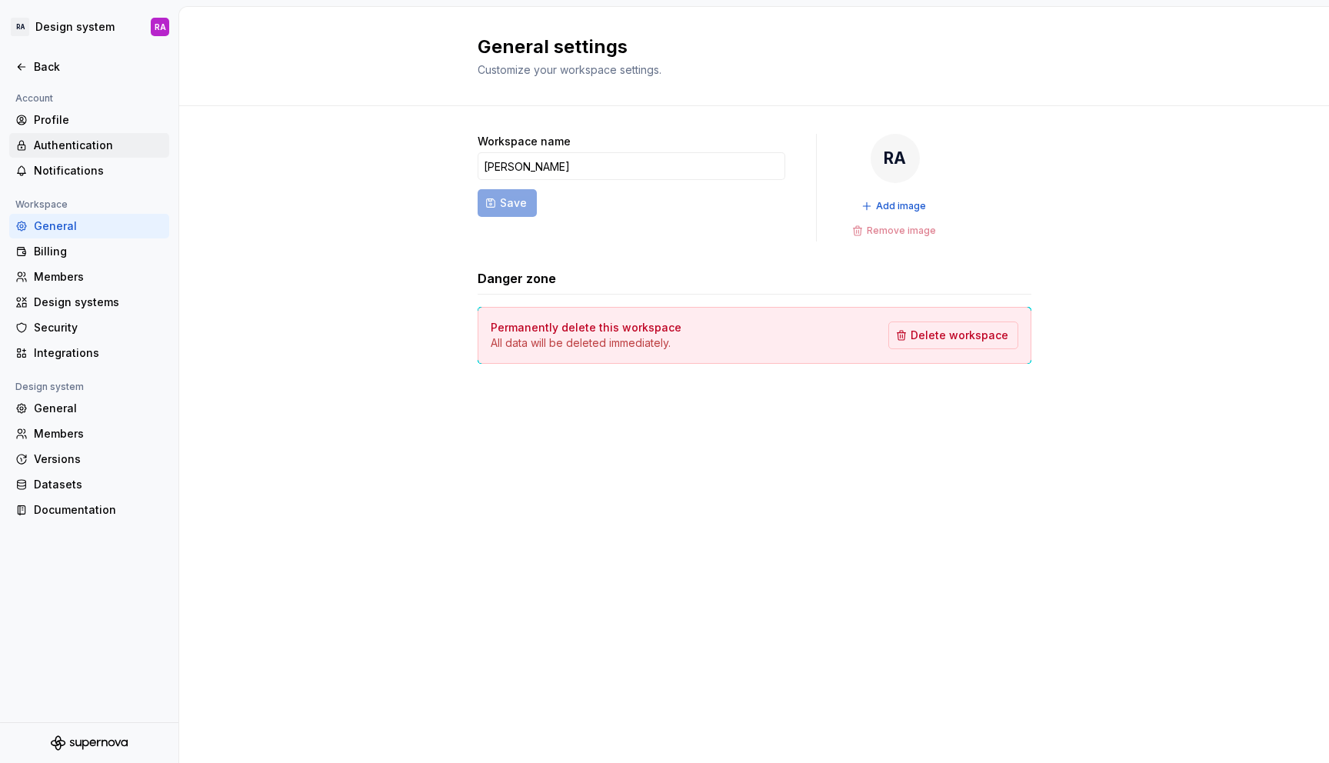
click at [105, 145] on div "Authentication" at bounding box center [98, 145] width 129 height 15
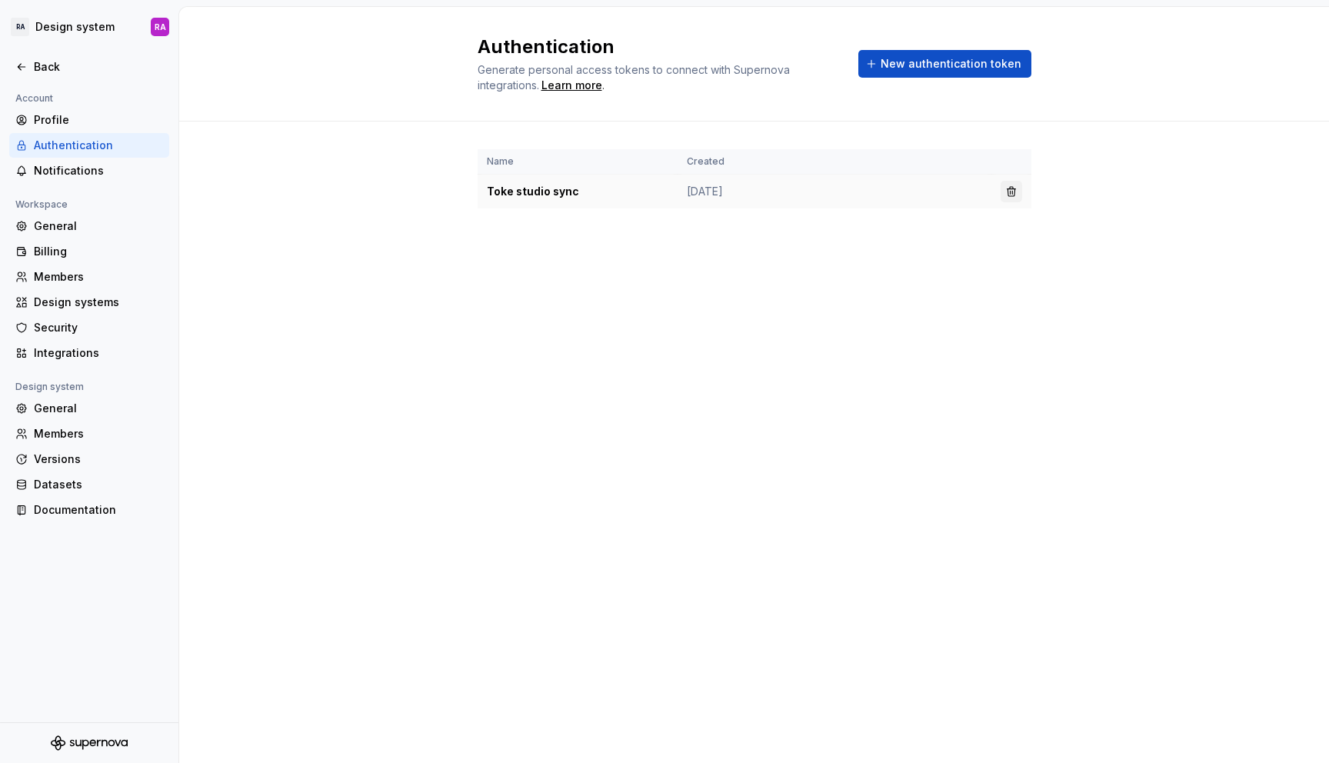
click at [1014, 194] on button "button" at bounding box center [1011, 192] width 22 height 22
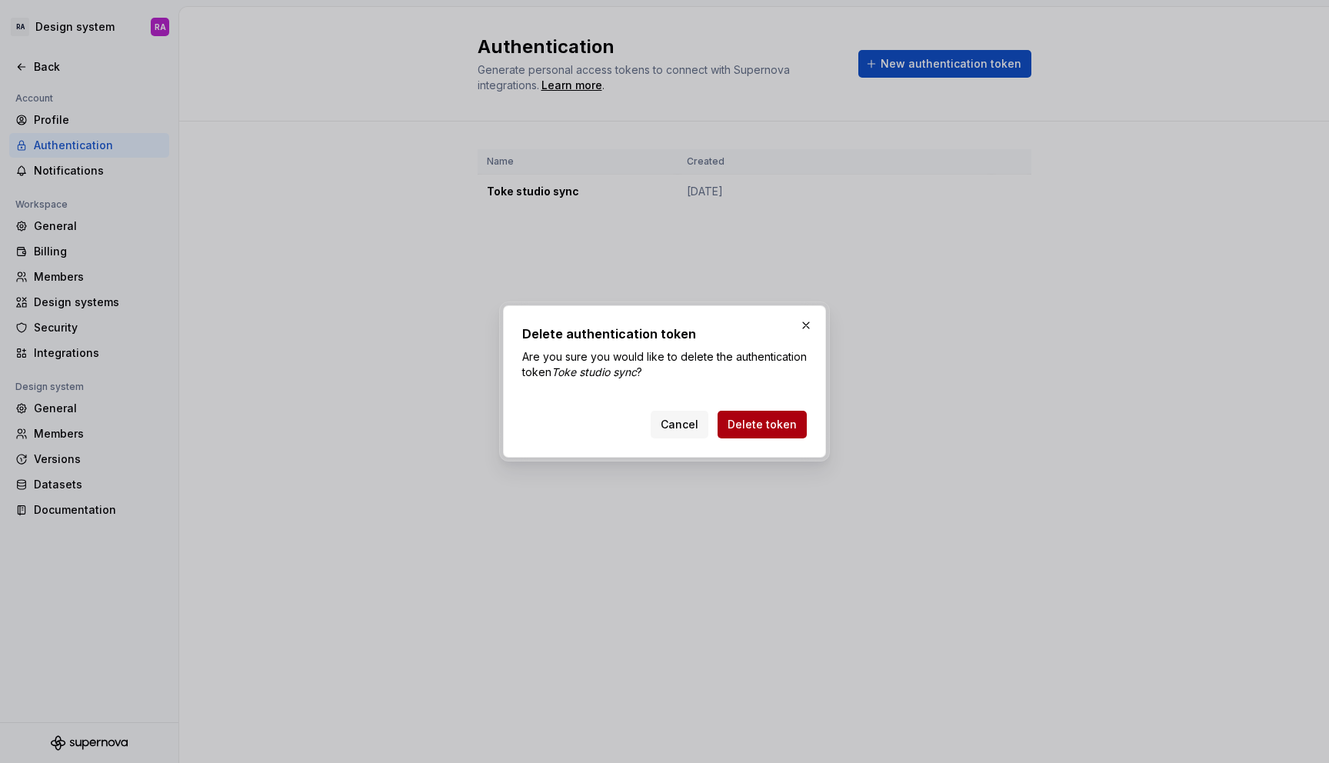
click at [784, 426] on span "Delete token" at bounding box center [761, 424] width 69 height 15
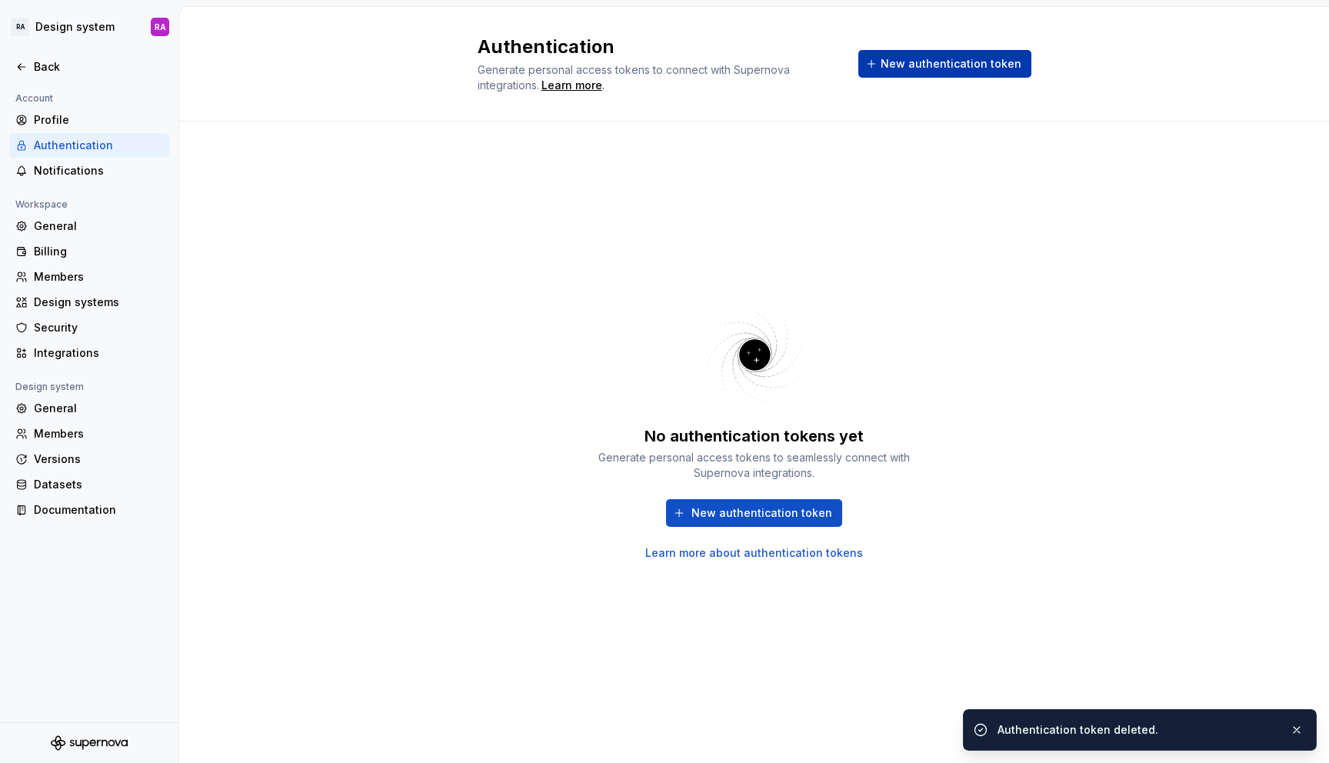
click at [972, 59] on span "New authentication token" at bounding box center [950, 63] width 141 height 15
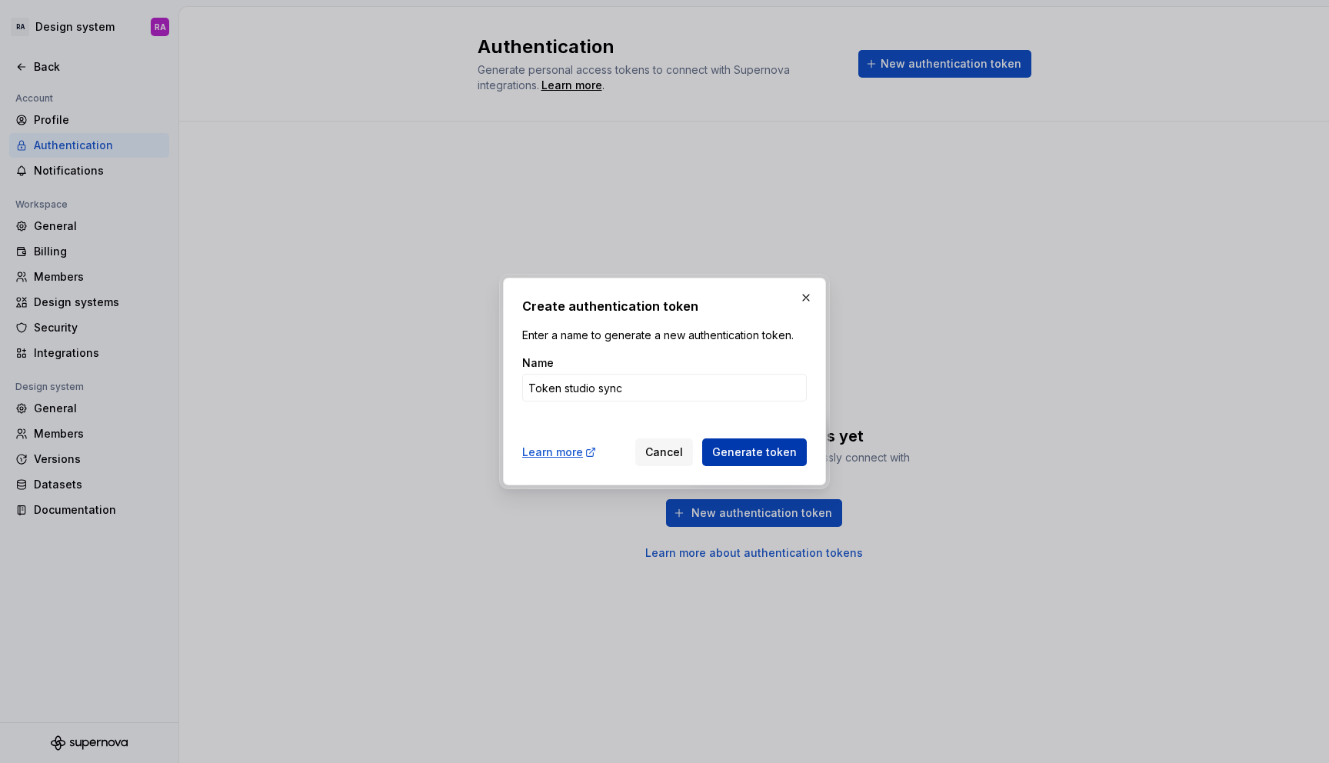
type input "Token studio sync"
click at [755, 460] on button "Generate token" at bounding box center [754, 452] width 105 height 28
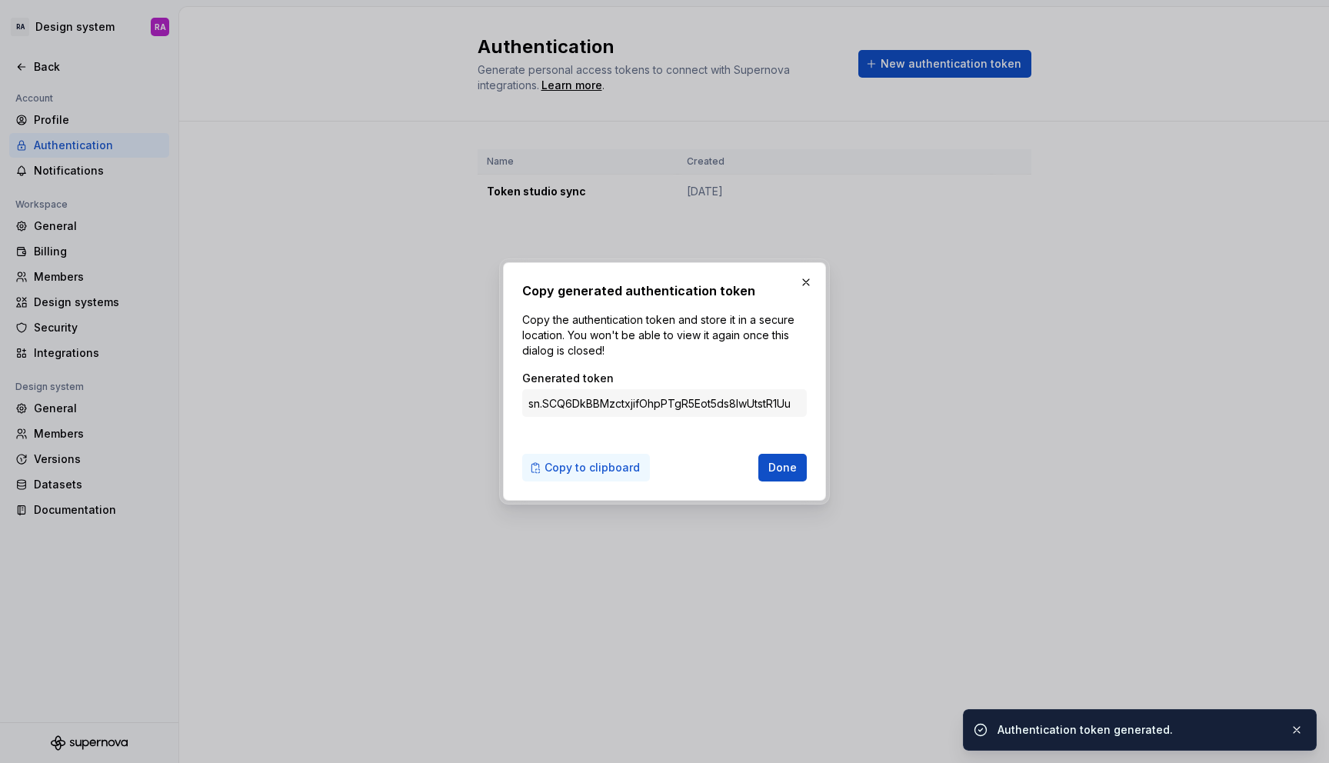
click at [577, 468] on span "Copy to clipboard" at bounding box center [591, 467] width 95 height 15
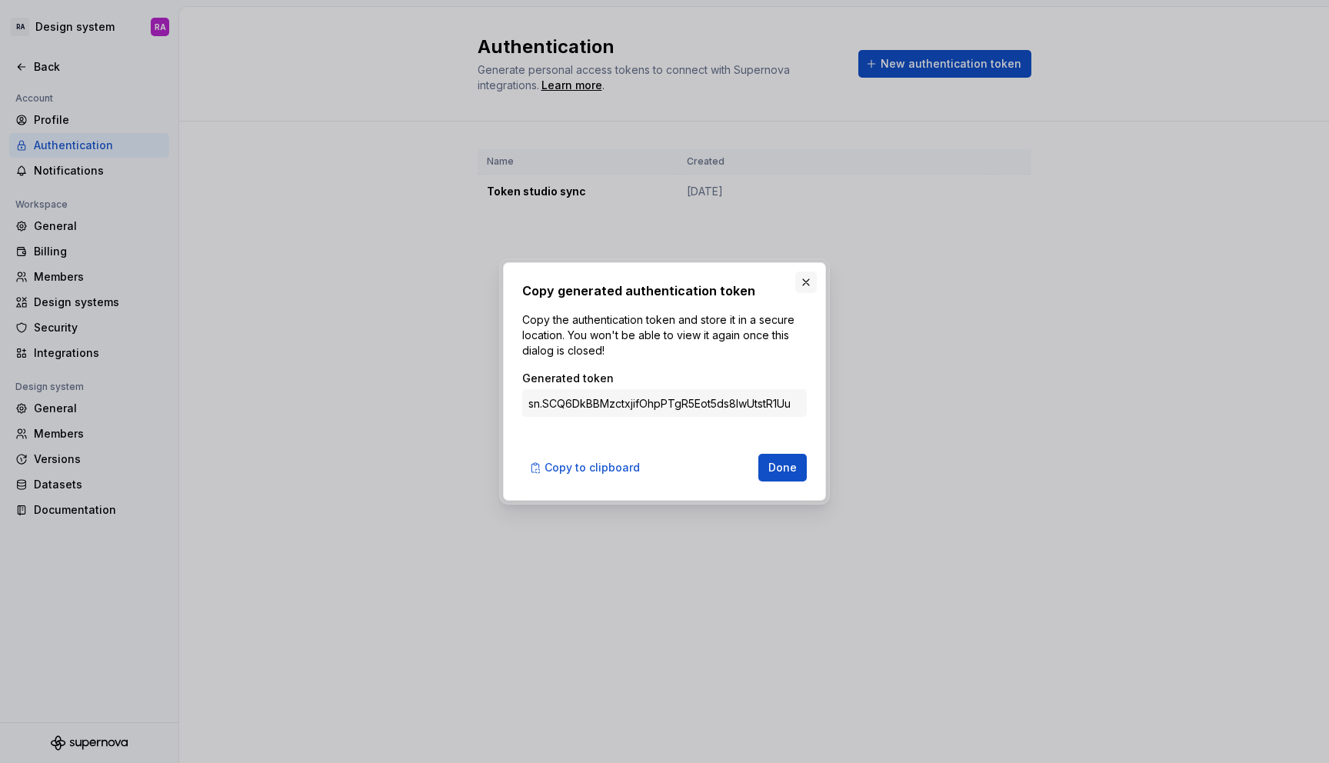
click at [806, 278] on button "button" at bounding box center [806, 282] width 22 height 22
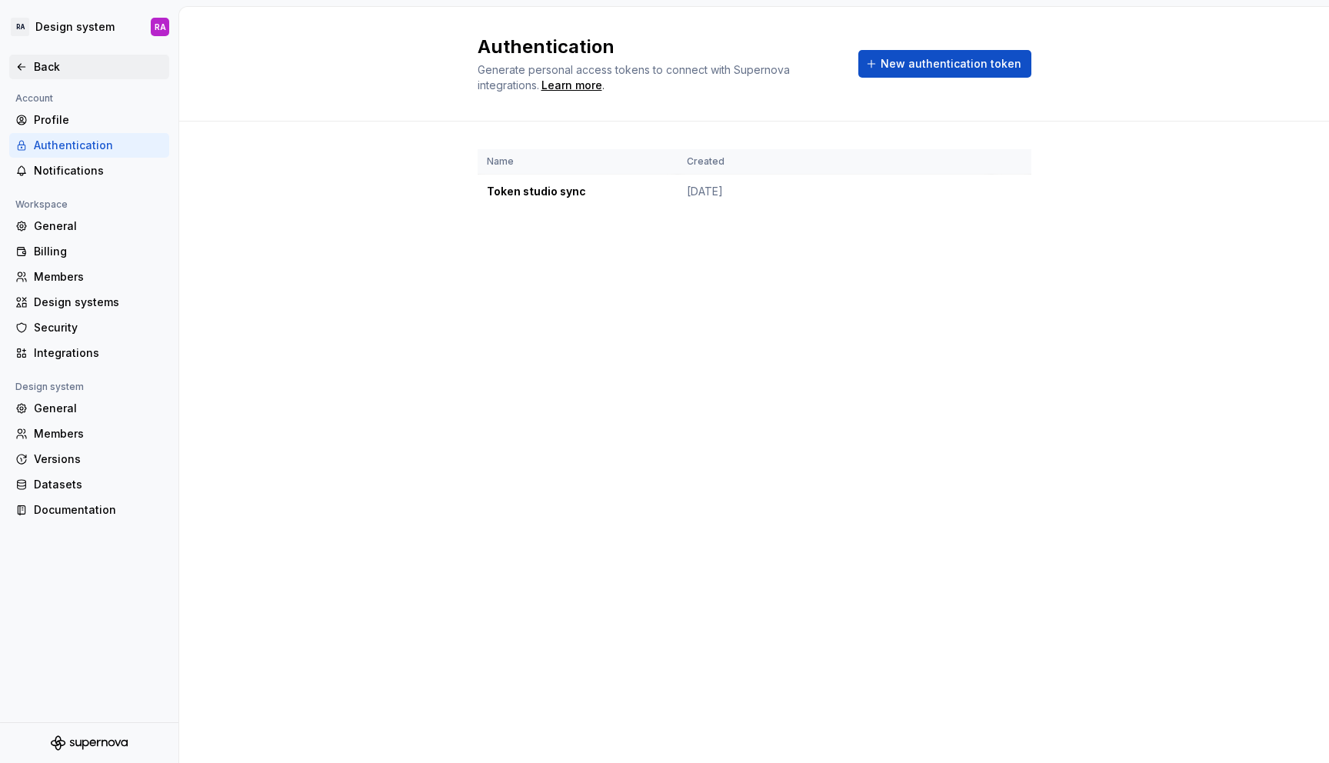
click at [60, 70] on div "Back" at bounding box center [98, 66] width 129 height 15
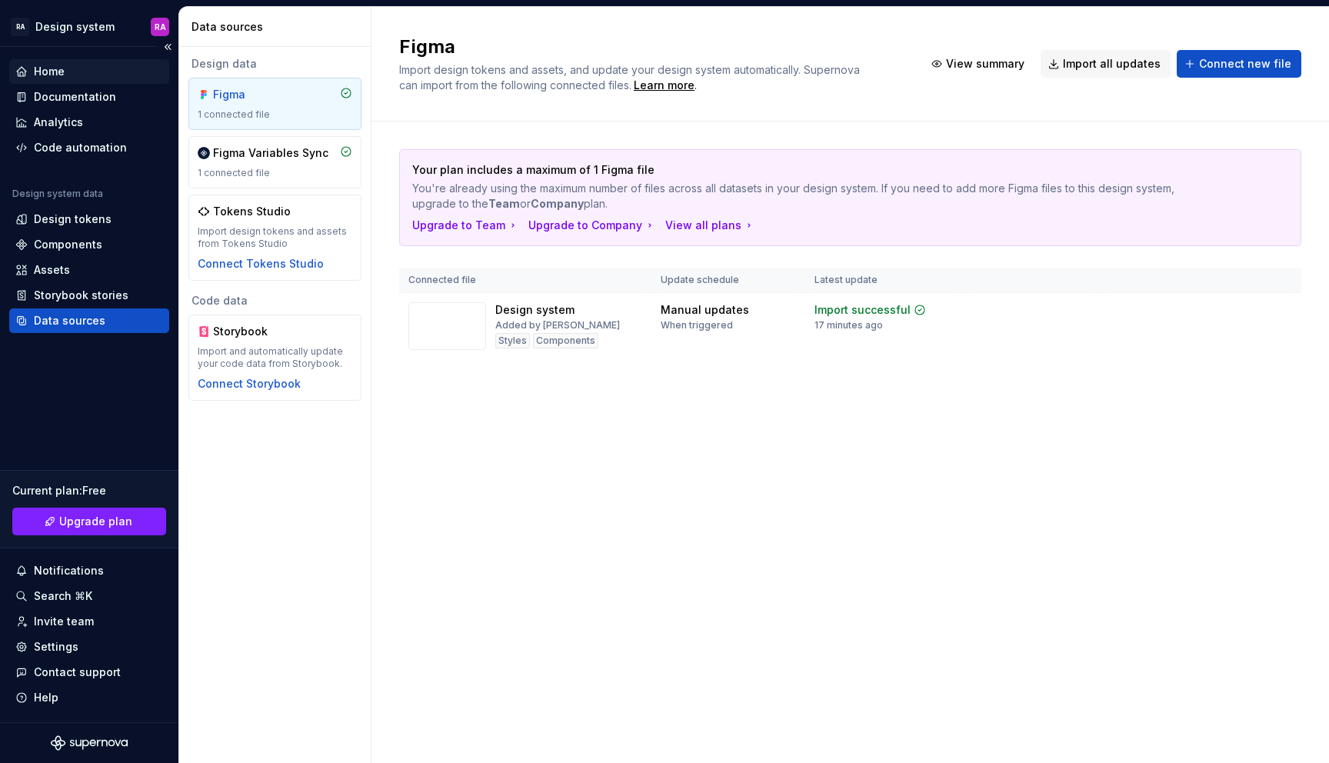
click at [89, 68] on div "Home" at bounding box center [89, 71] width 148 height 15
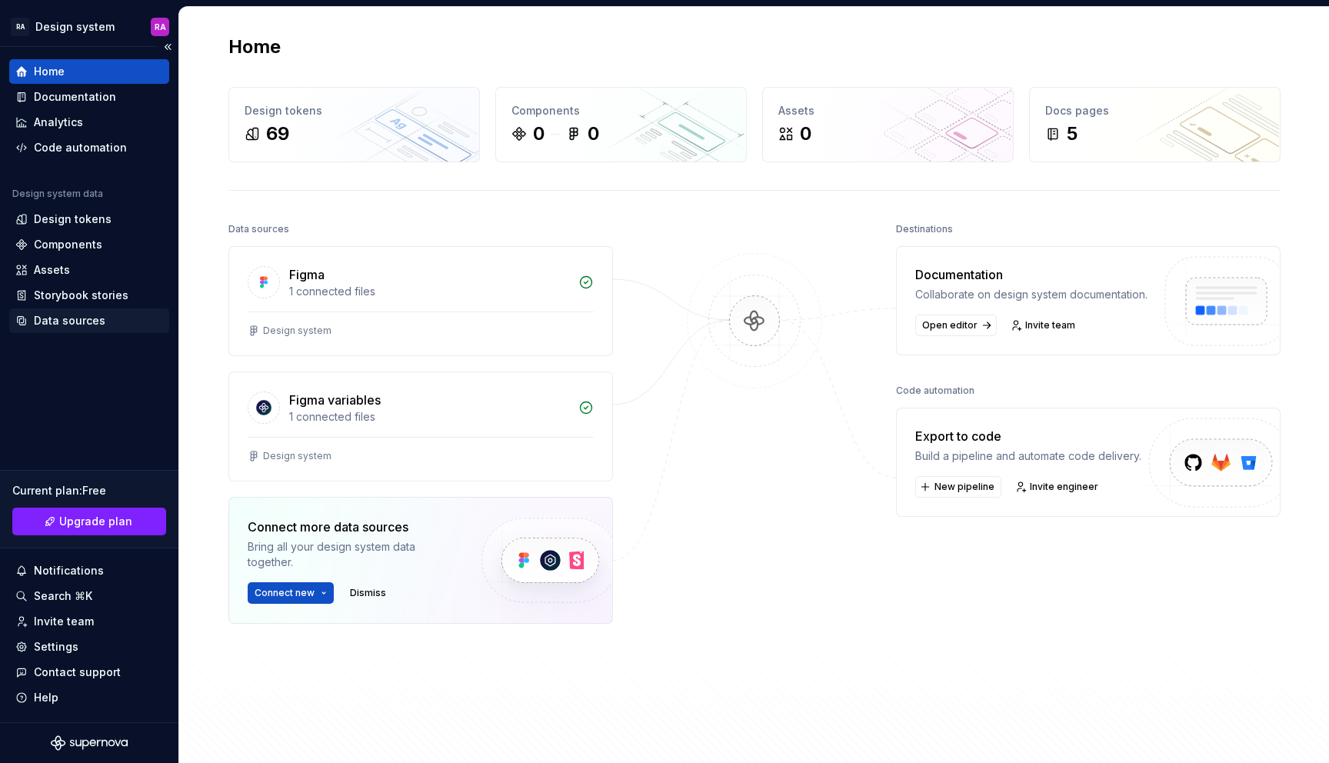
click at [105, 322] on div "Data sources" at bounding box center [89, 320] width 148 height 15
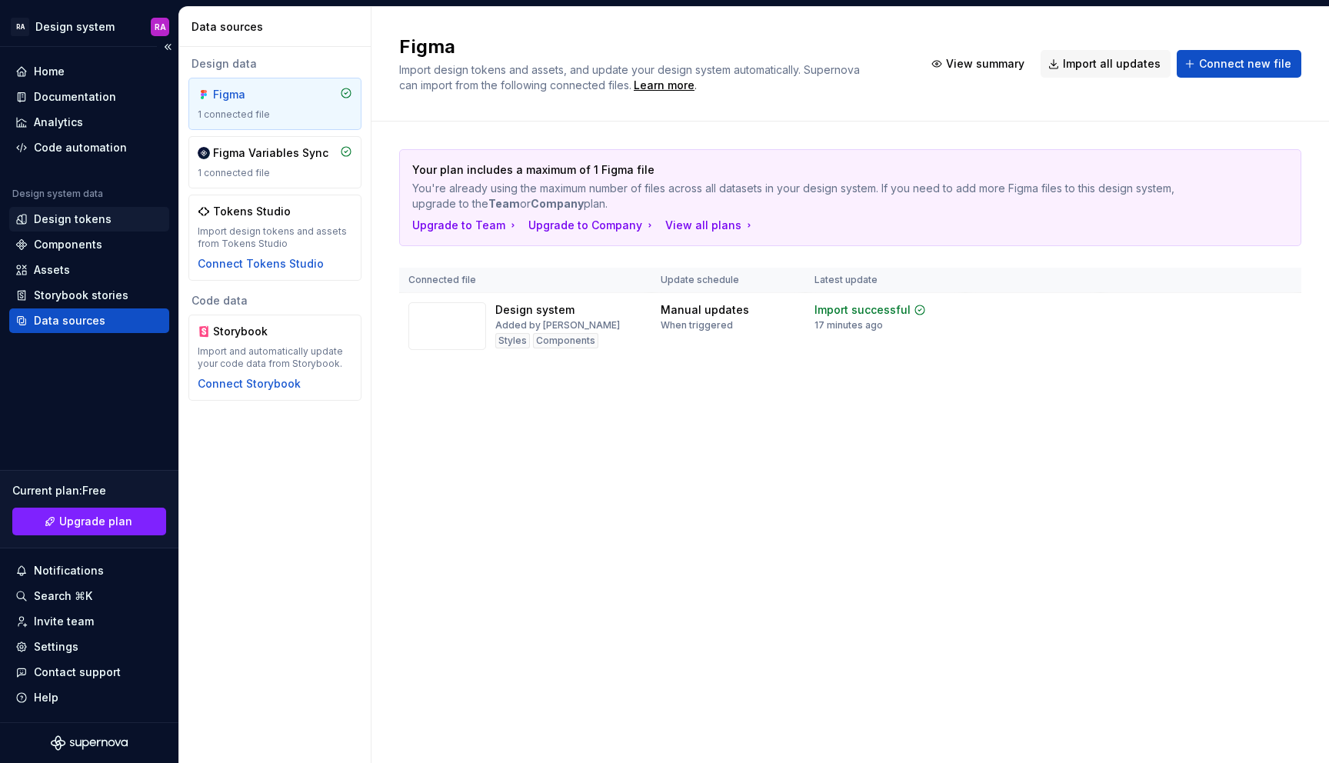
click at [50, 228] on div "Design tokens" at bounding box center [89, 219] width 160 height 25
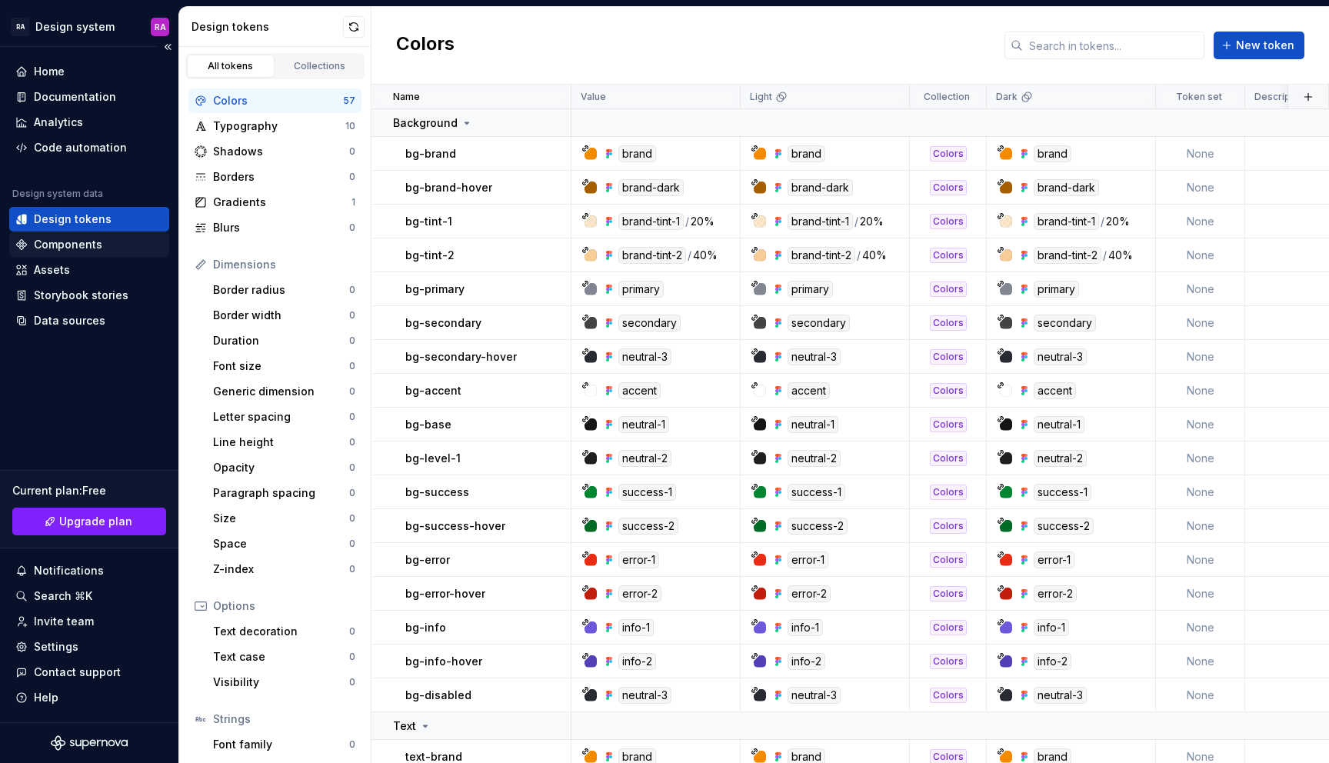
click at [81, 239] on div "Components" at bounding box center [68, 244] width 68 height 15
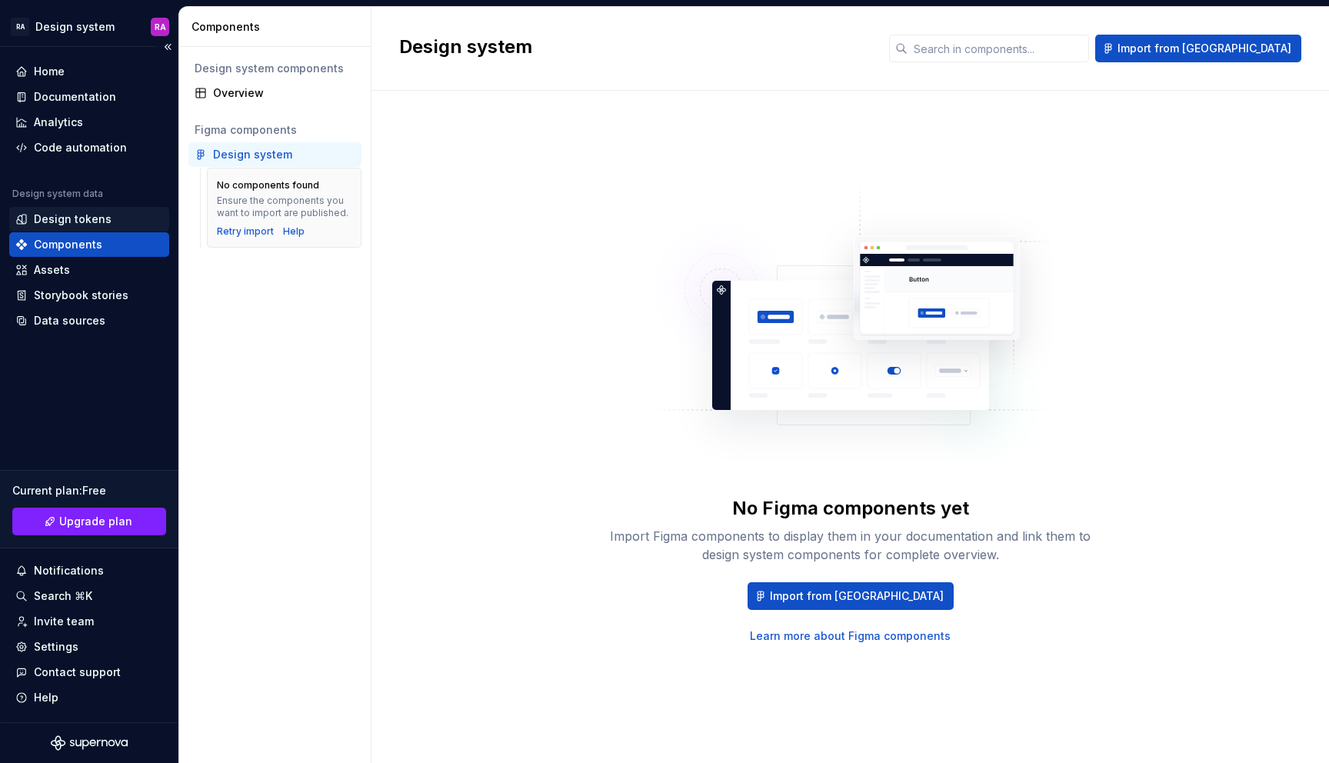
click at [101, 217] on div "Design tokens" at bounding box center [73, 218] width 78 height 15
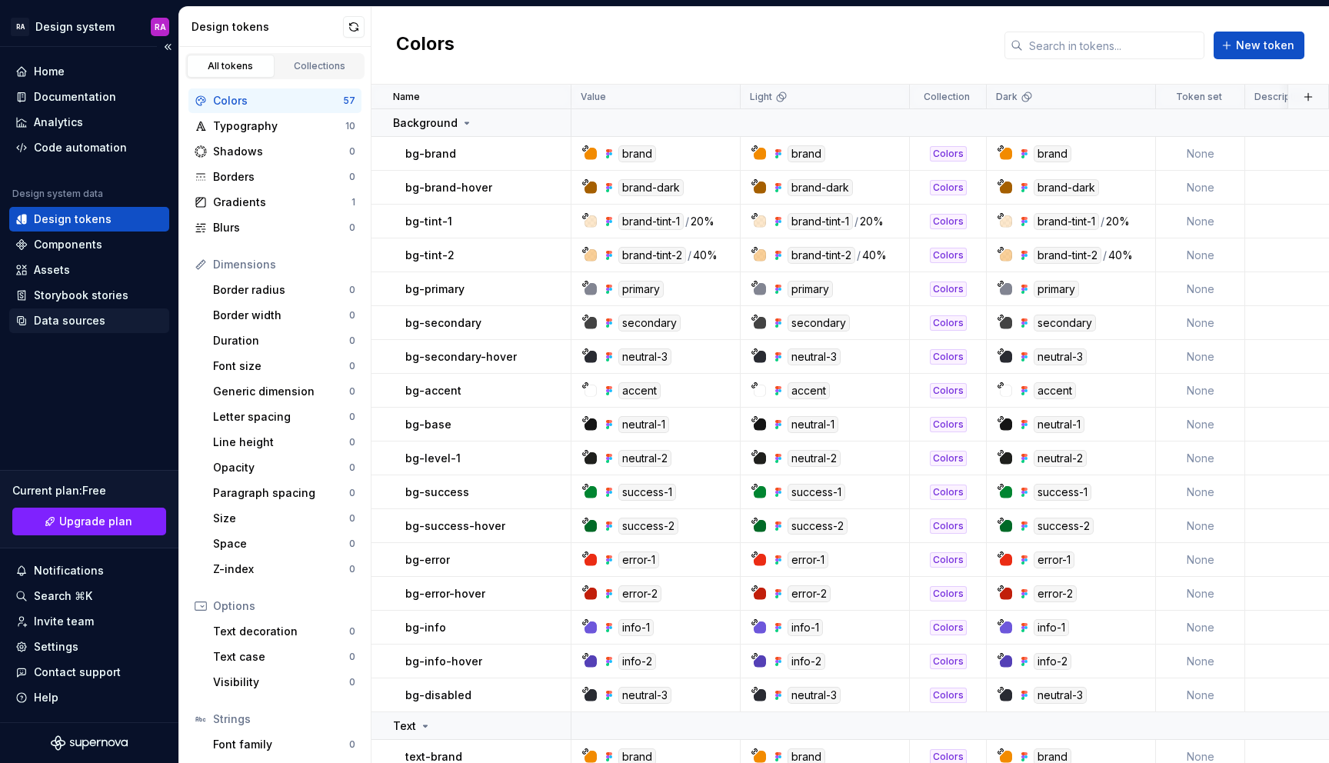
click at [86, 319] on div "Data sources" at bounding box center [70, 320] width 72 height 15
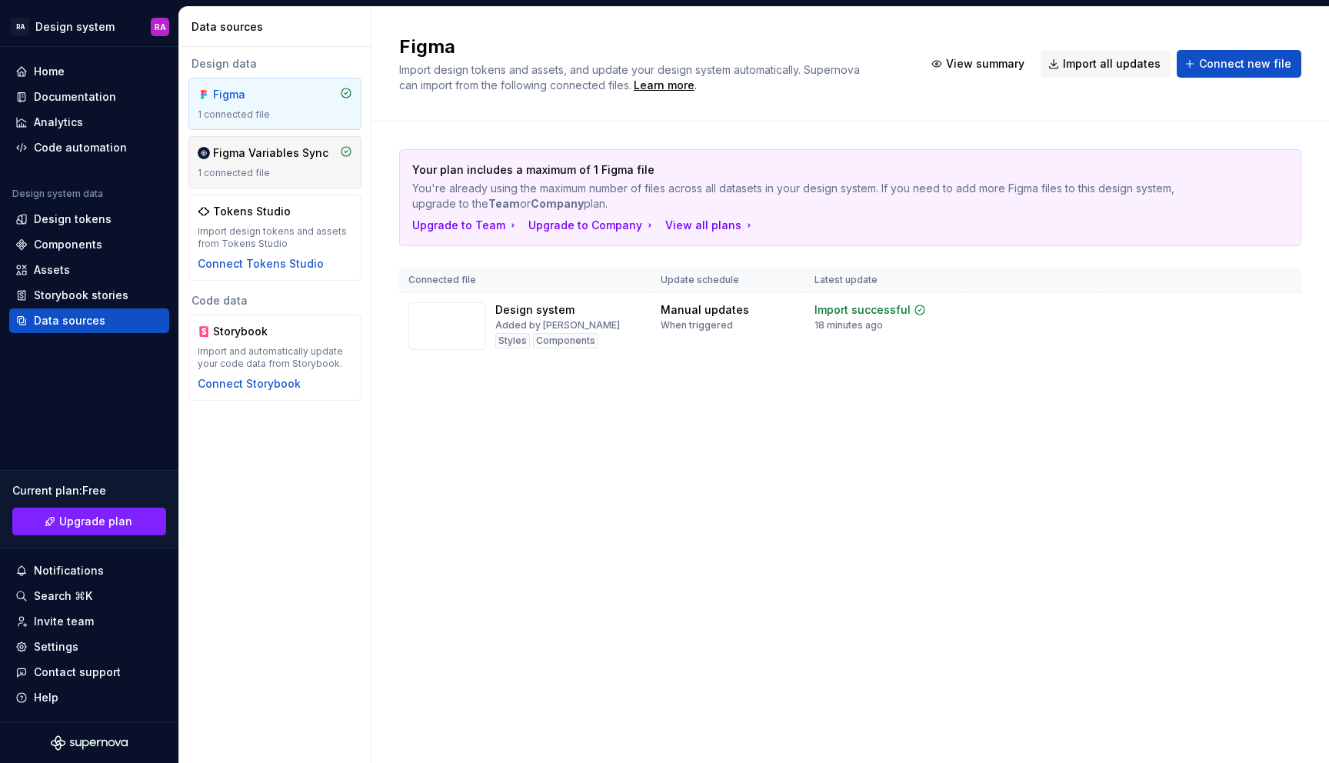
click at [258, 160] on div "Figma Variables Sync" at bounding box center [270, 152] width 115 height 15
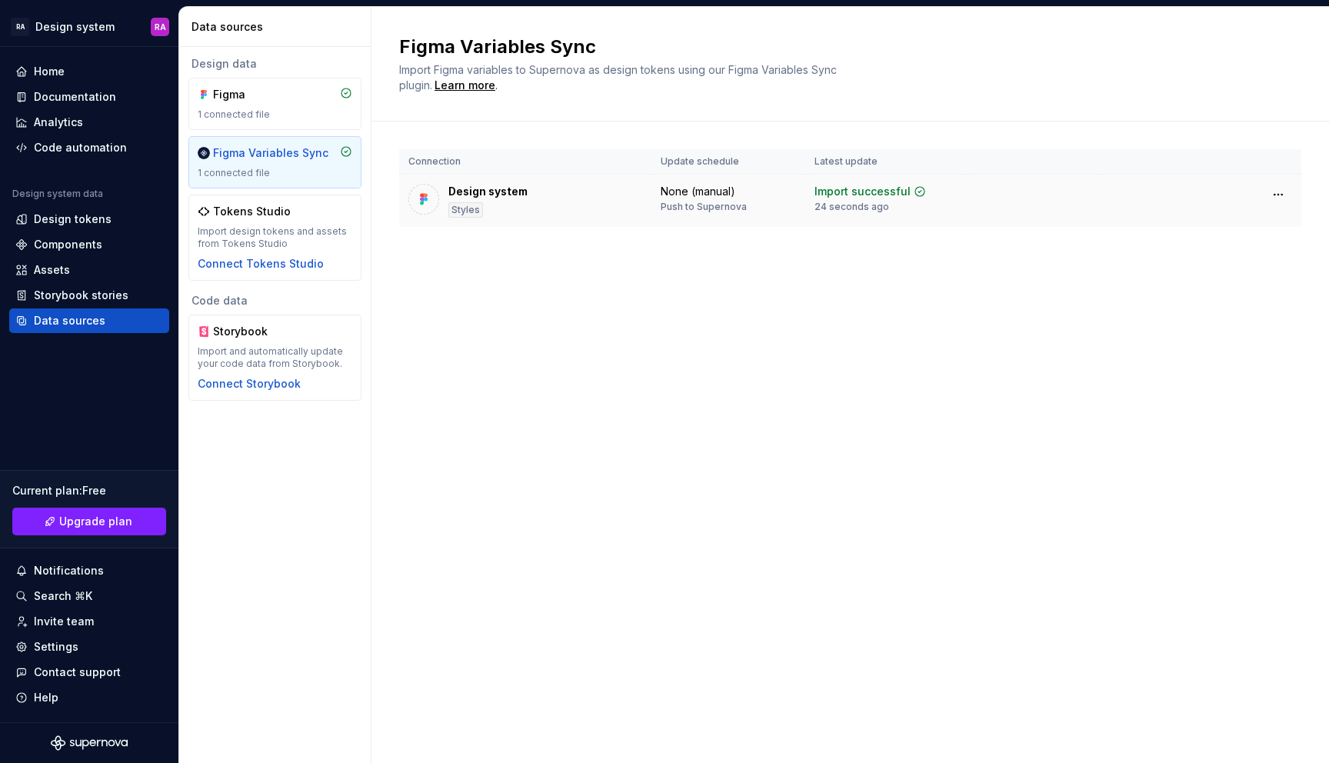
click at [457, 205] on div "Styles" at bounding box center [465, 209] width 35 height 15
click at [91, 212] on div "Design tokens" at bounding box center [73, 218] width 78 height 15
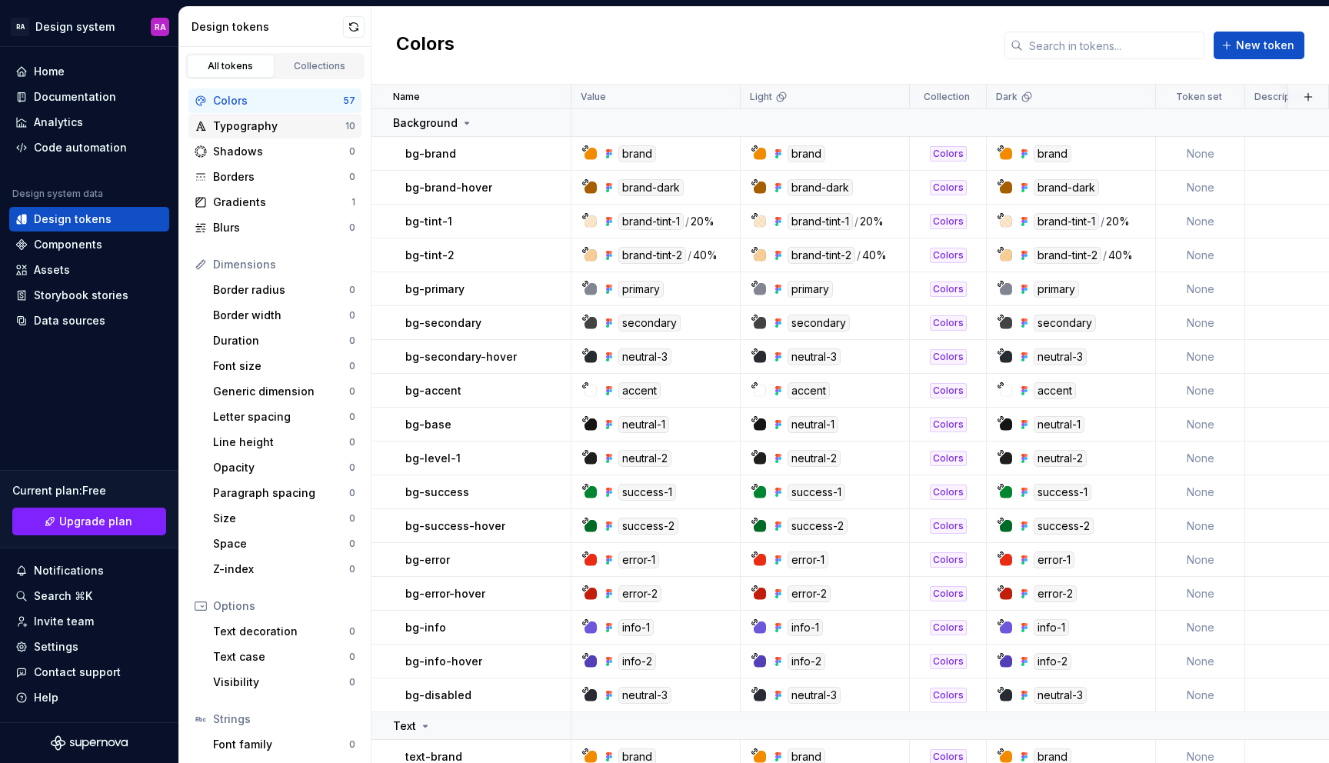
click at [254, 130] on div "Typography" at bounding box center [279, 125] width 132 height 15
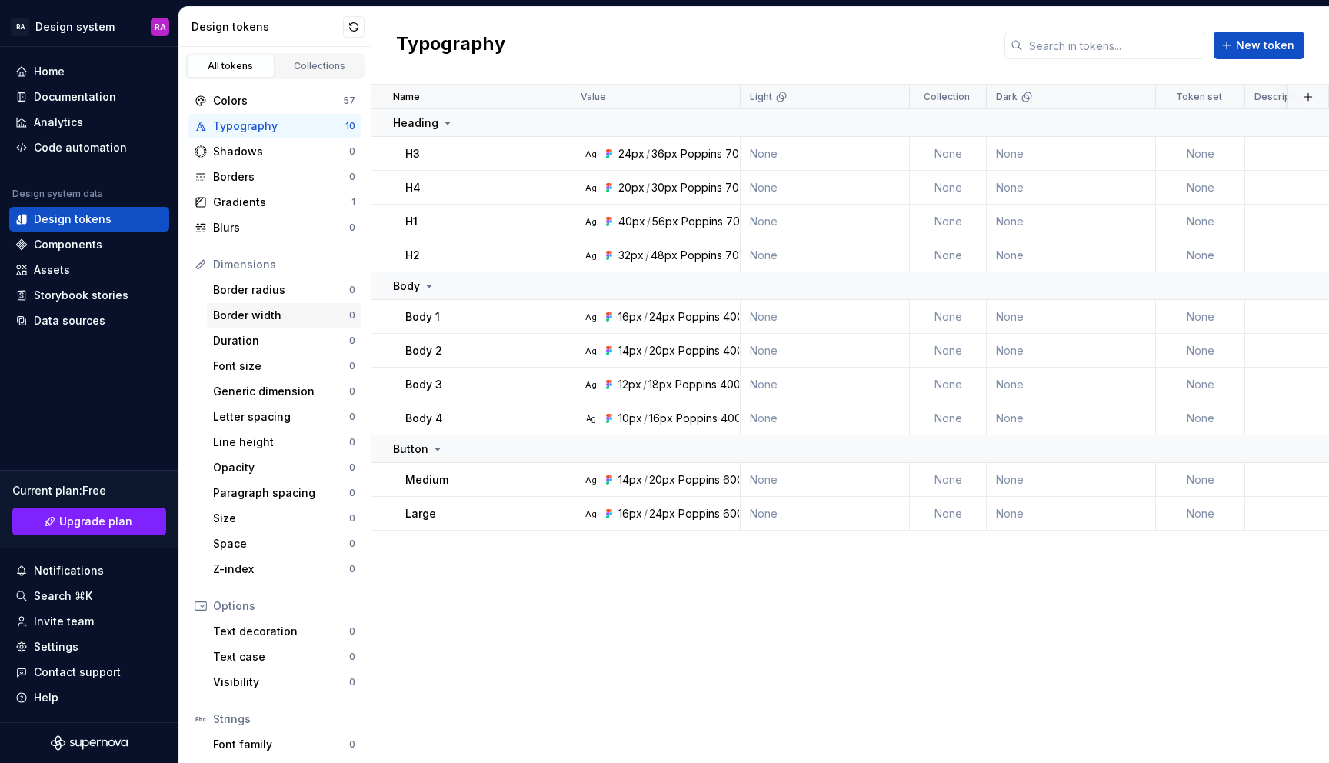
click at [257, 318] on div "Border width" at bounding box center [281, 315] width 136 height 15
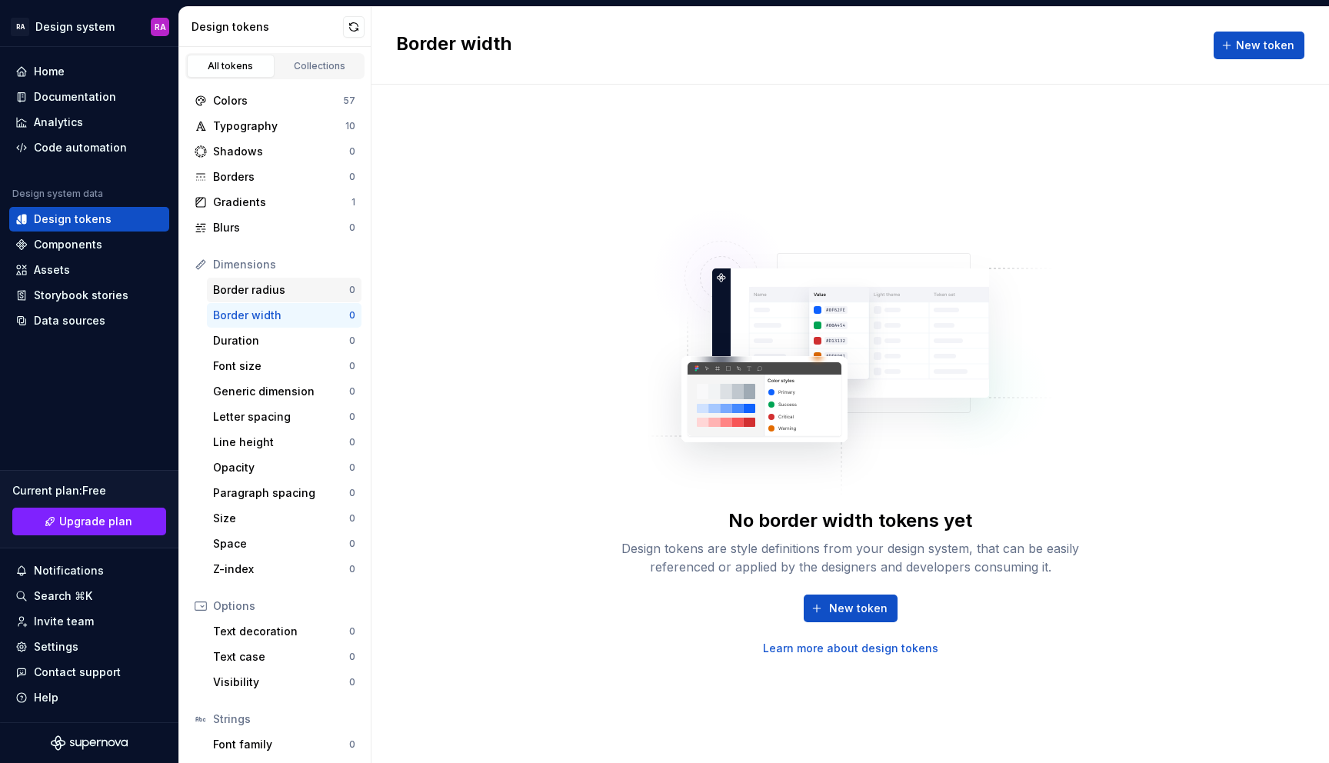
click at [256, 291] on div "Border radius" at bounding box center [281, 289] width 136 height 15
click at [257, 318] on div "Border width" at bounding box center [281, 315] width 136 height 15
click at [317, 391] on div "Generic dimension" at bounding box center [279, 391] width 132 height 15
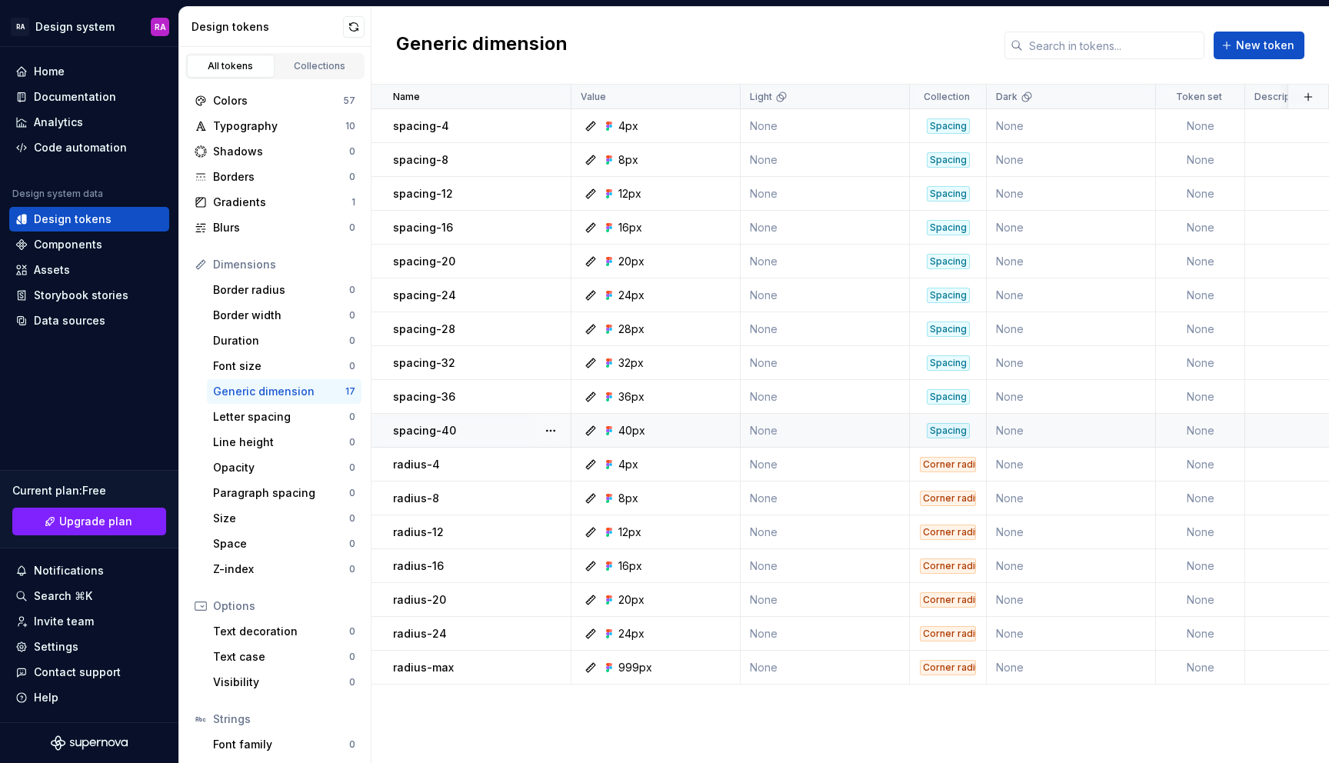
click at [459, 418] on td "spacing-40" at bounding box center [471, 431] width 200 height 34
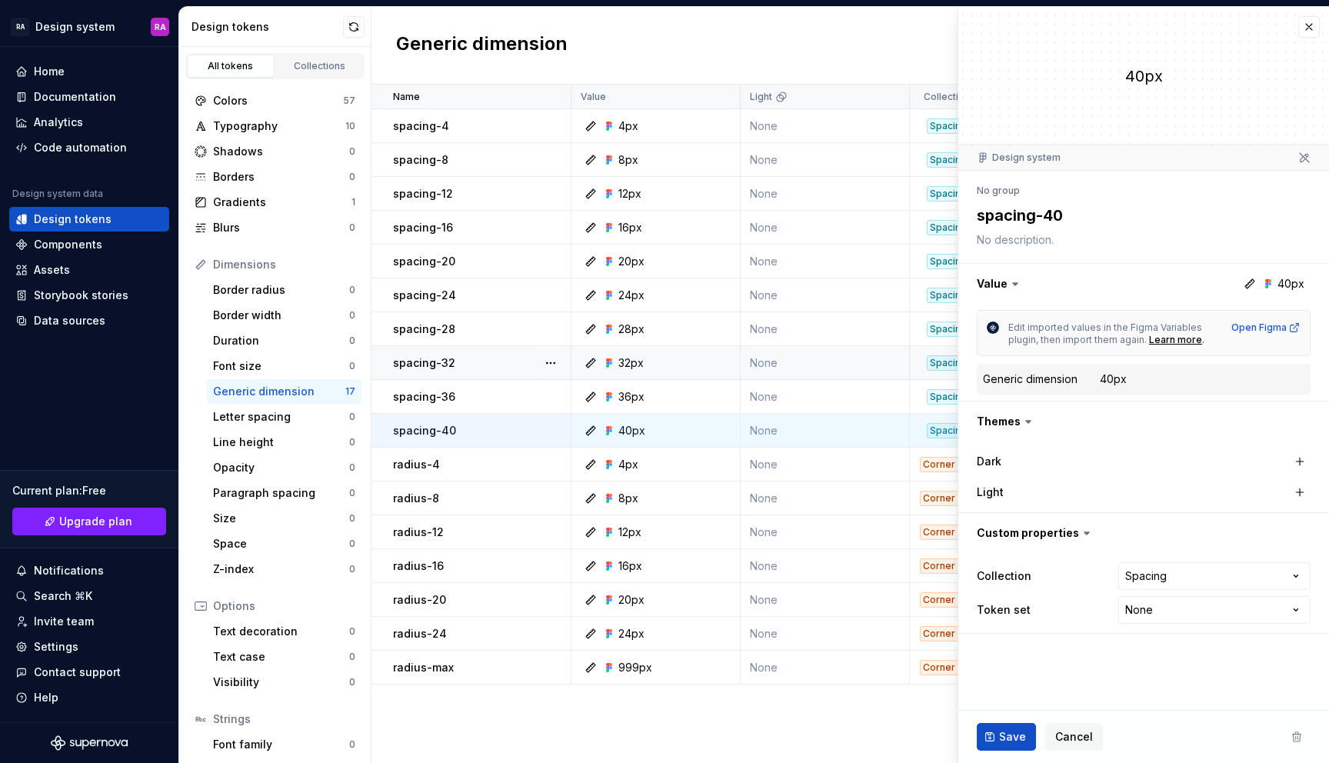
click at [1069, 376] on div "Generic dimension" at bounding box center [1030, 378] width 95 height 15
click at [1309, 25] on button "button" at bounding box center [1309, 27] width 22 height 22
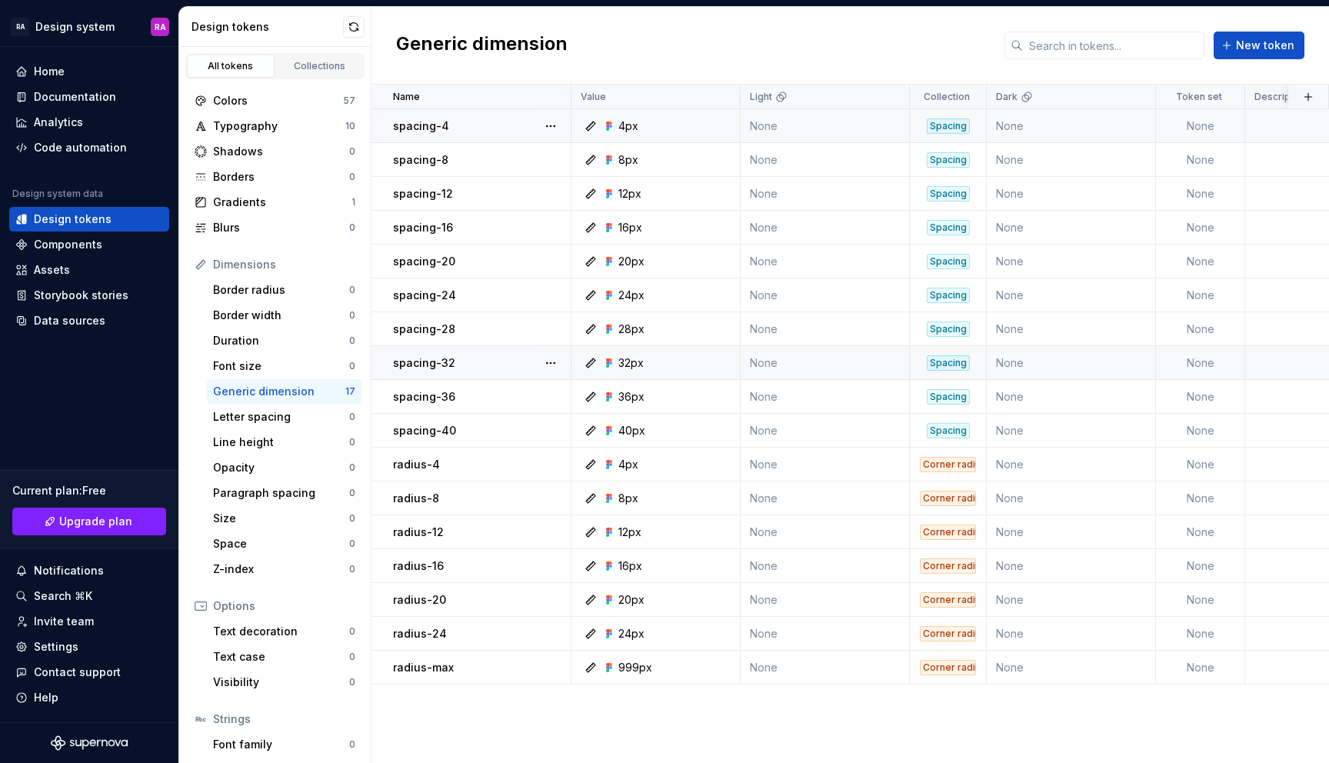
click at [942, 128] on div "Spacing" at bounding box center [947, 125] width 43 height 15
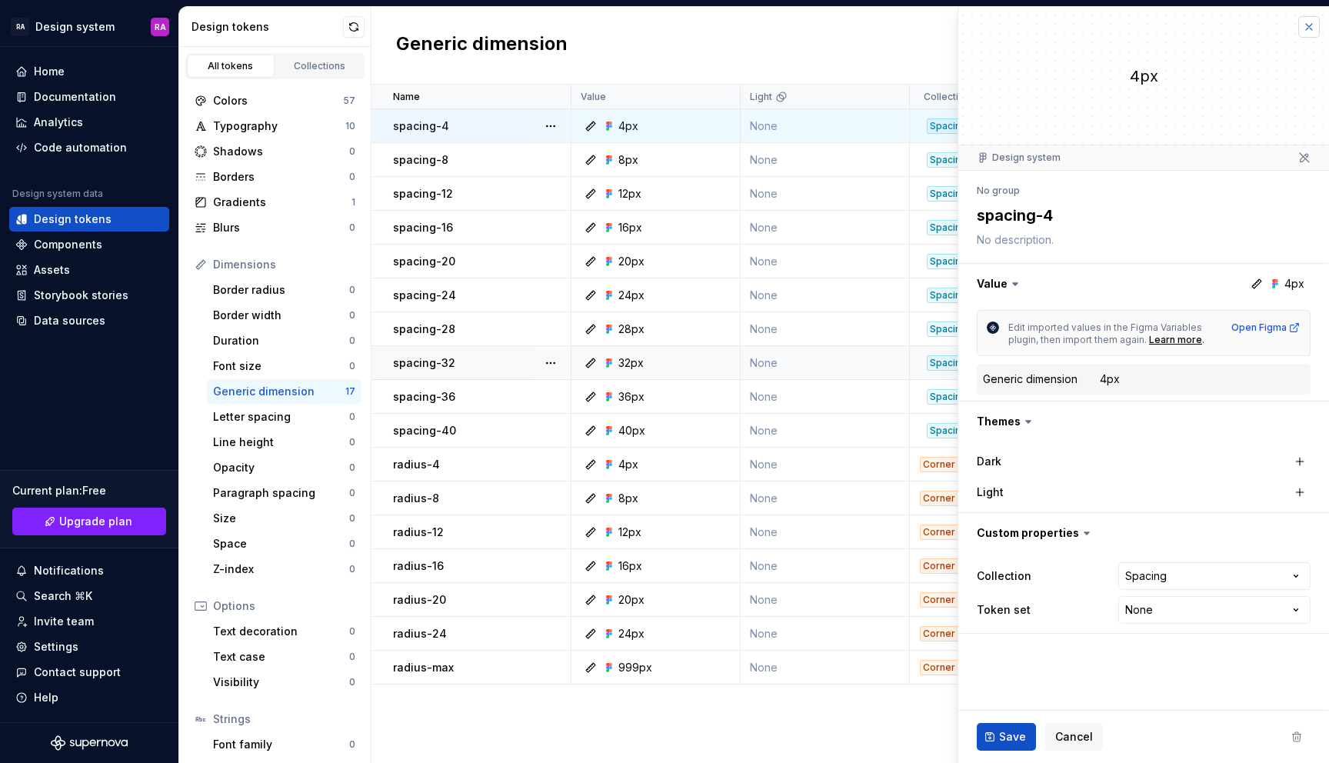
click at [1306, 32] on button "button" at bounding box center [1309, 27] width 22 height 22
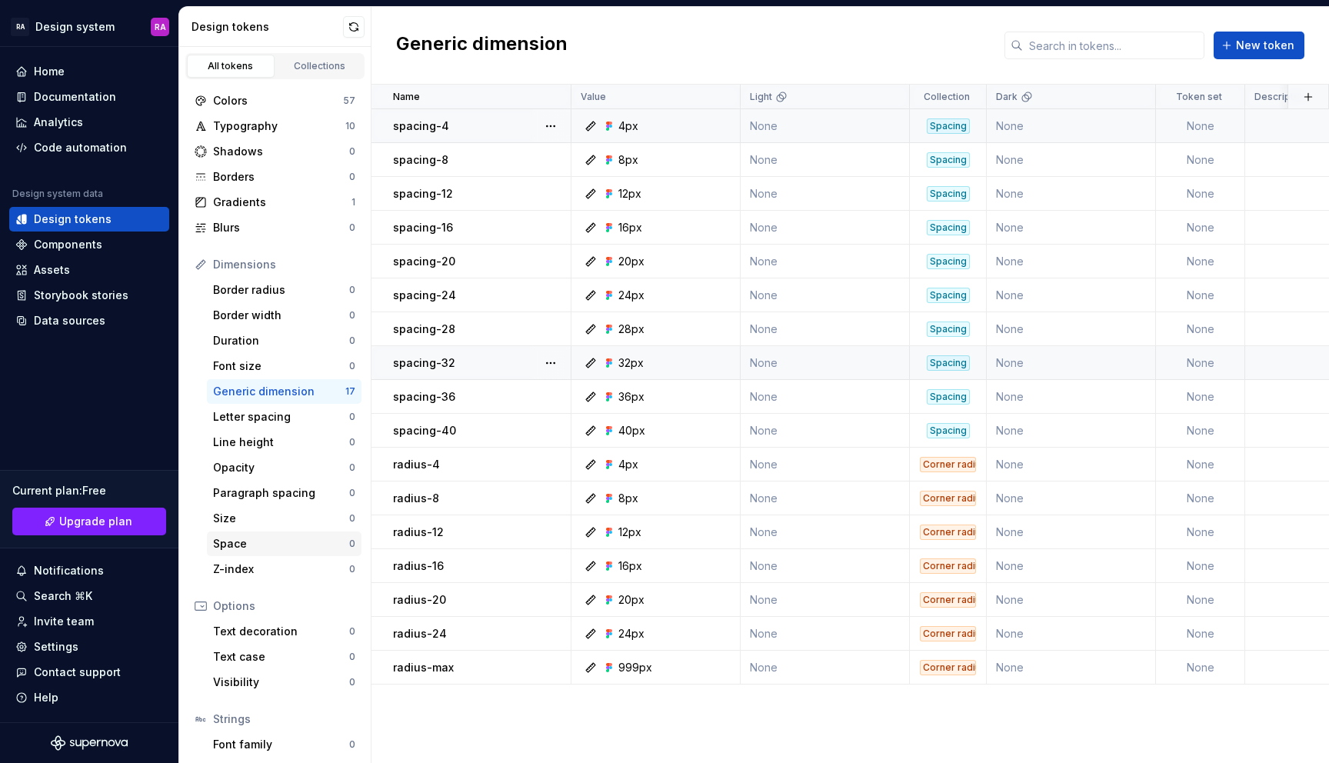
click at [271, 536] on div "Space" at bounding box center [281, 543] width 136 height 15
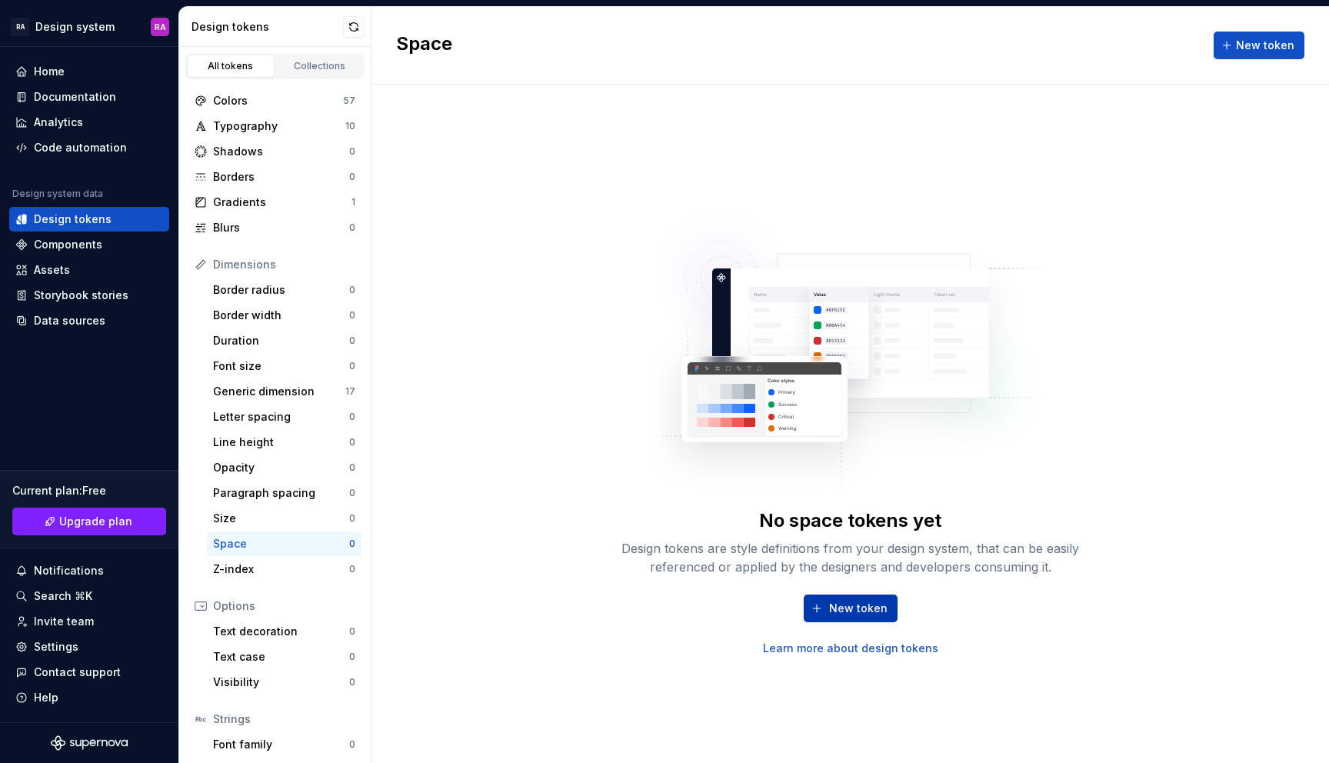
click at [822, 604] on button "New token" at bounding box center [850, 608] width 94 height 28
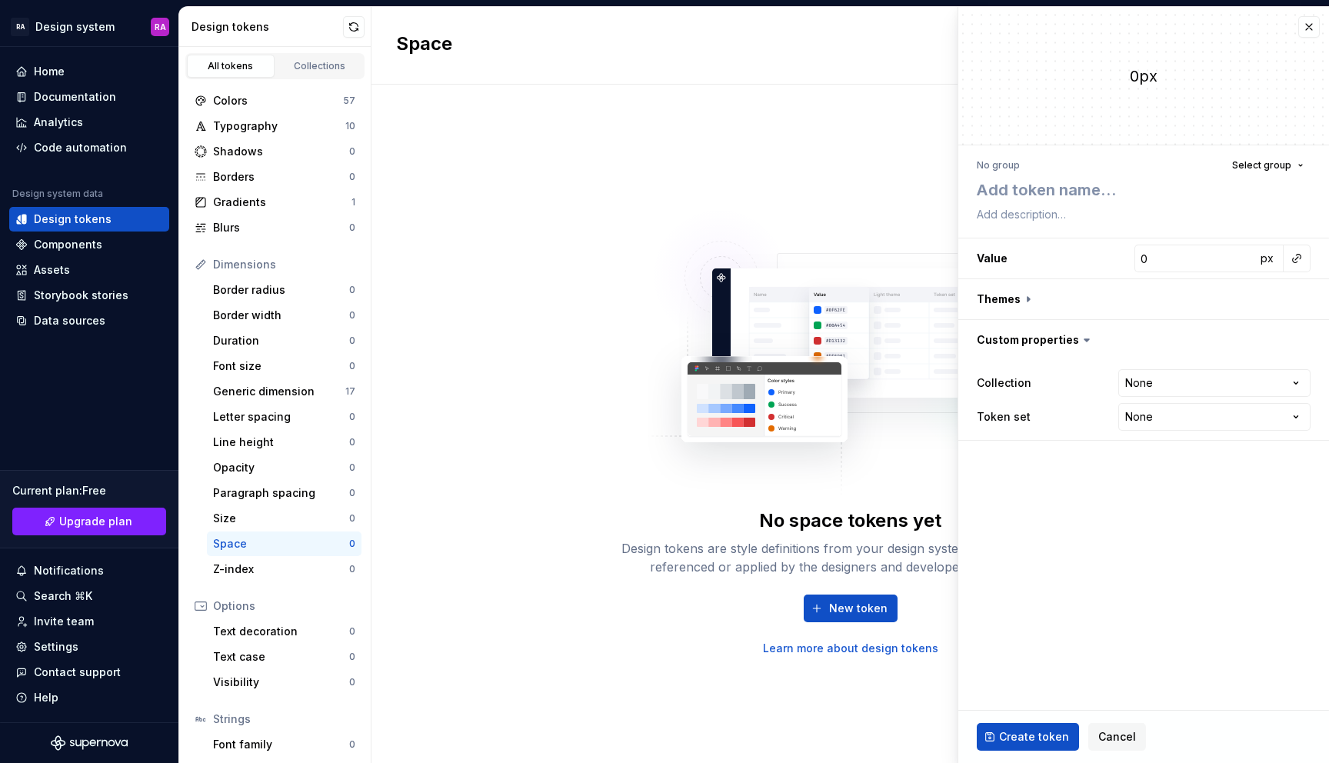
click at [864, 460] on img at bounding box center [850, 345] width 404 height 308
click at [1102, 736] on span "Cancel" at bounding box center [1117, 736] width 38 height 15
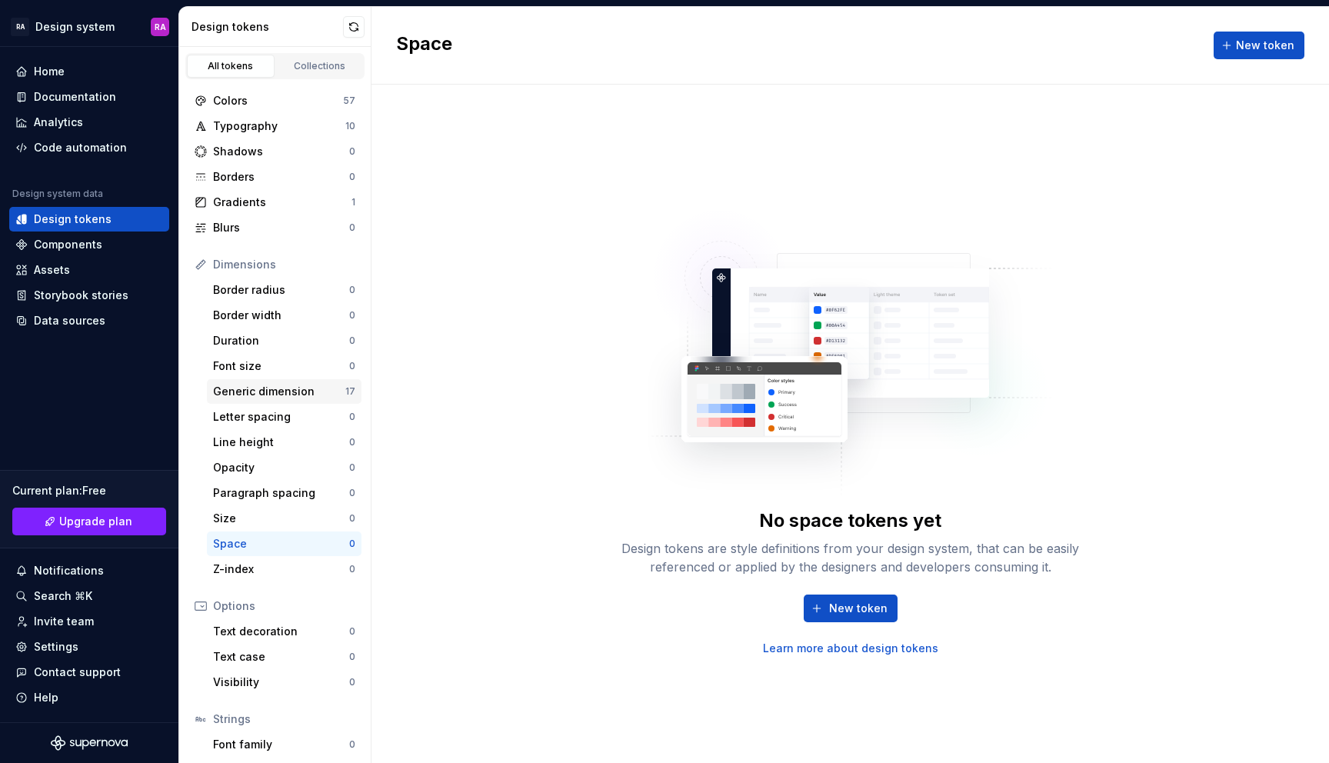
click at [271, 390] on div "Generic dimension" at bounding box center [279, 391] width 132 height 15
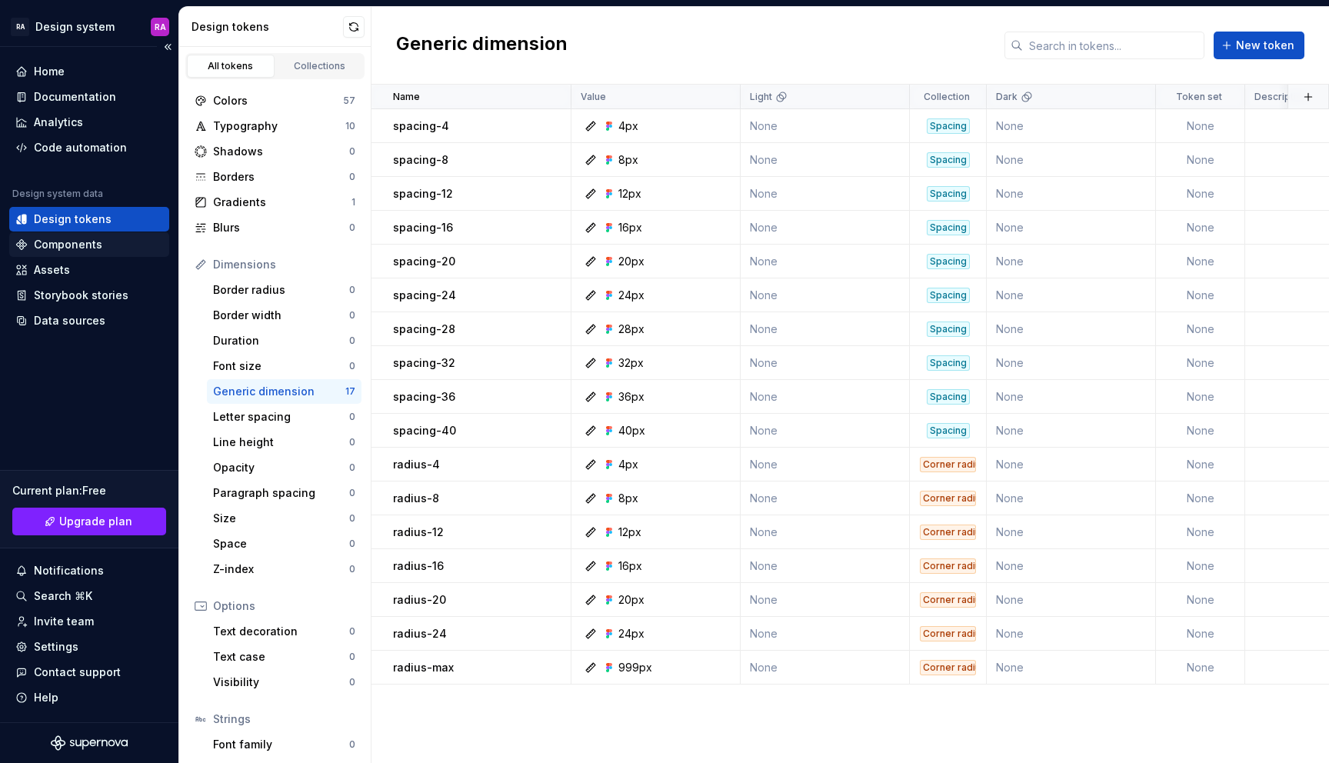
click at [112, 250] on div "Components" at bounding box center [89, 244] width 148 height 15
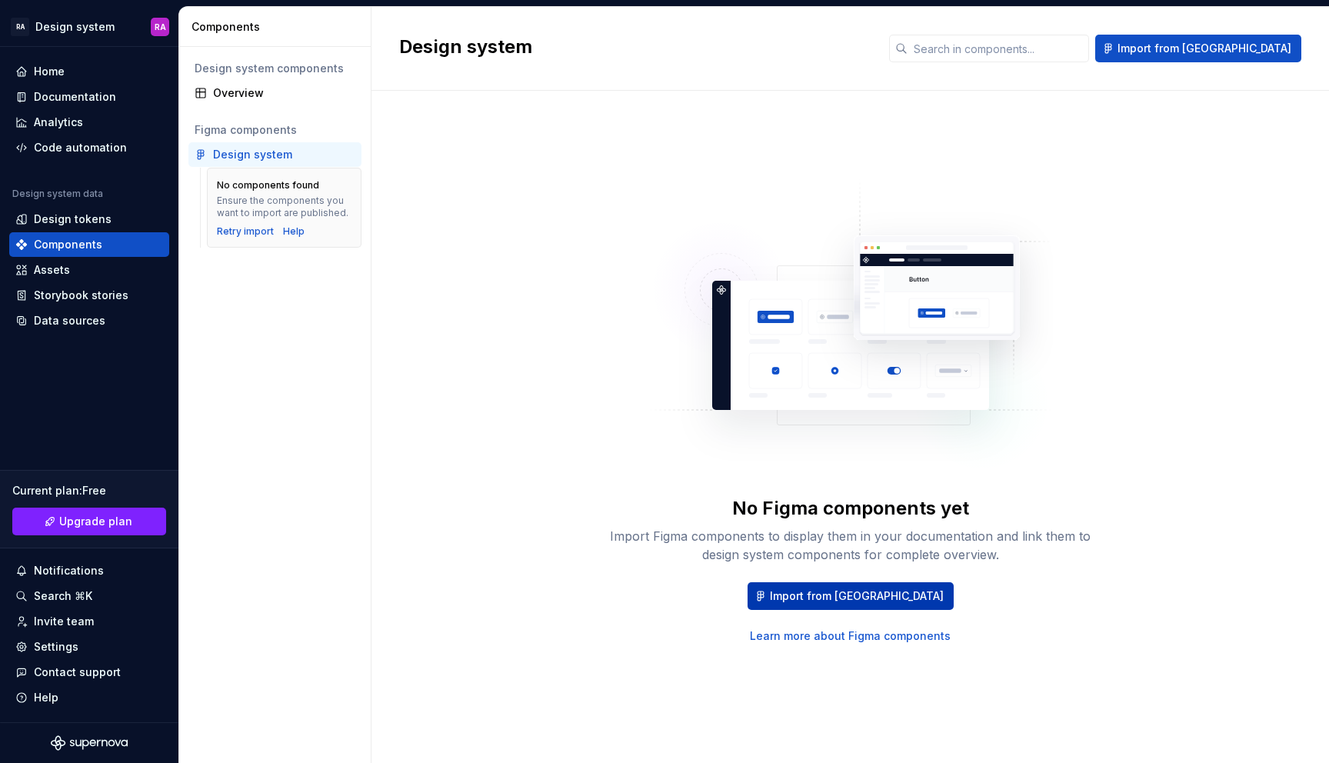
click at [836, 591] on span "Import from [GEOGRAPHIC_DATA]" at bounding box center [857, 595] width 174 height 15
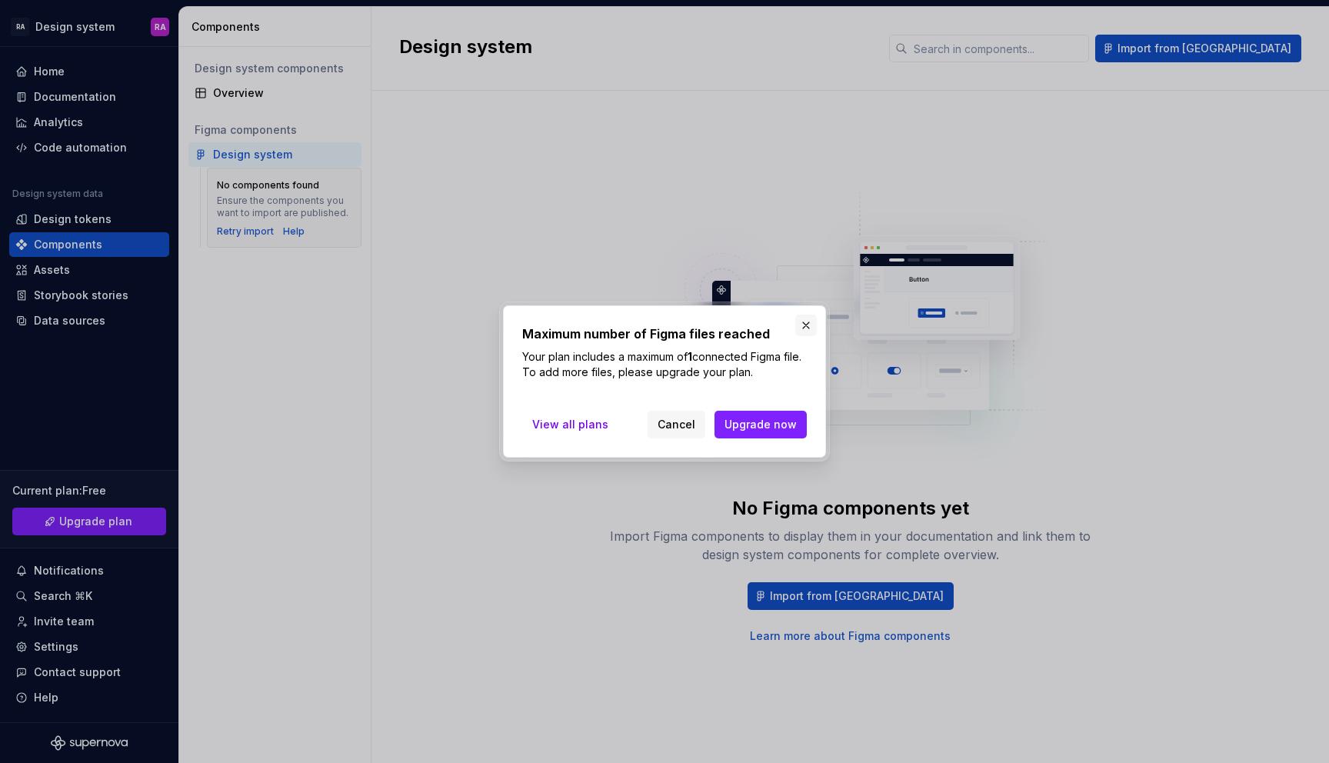
click at [810, 328] on button "button" at bounding box center [806, 325] width 22 height 22
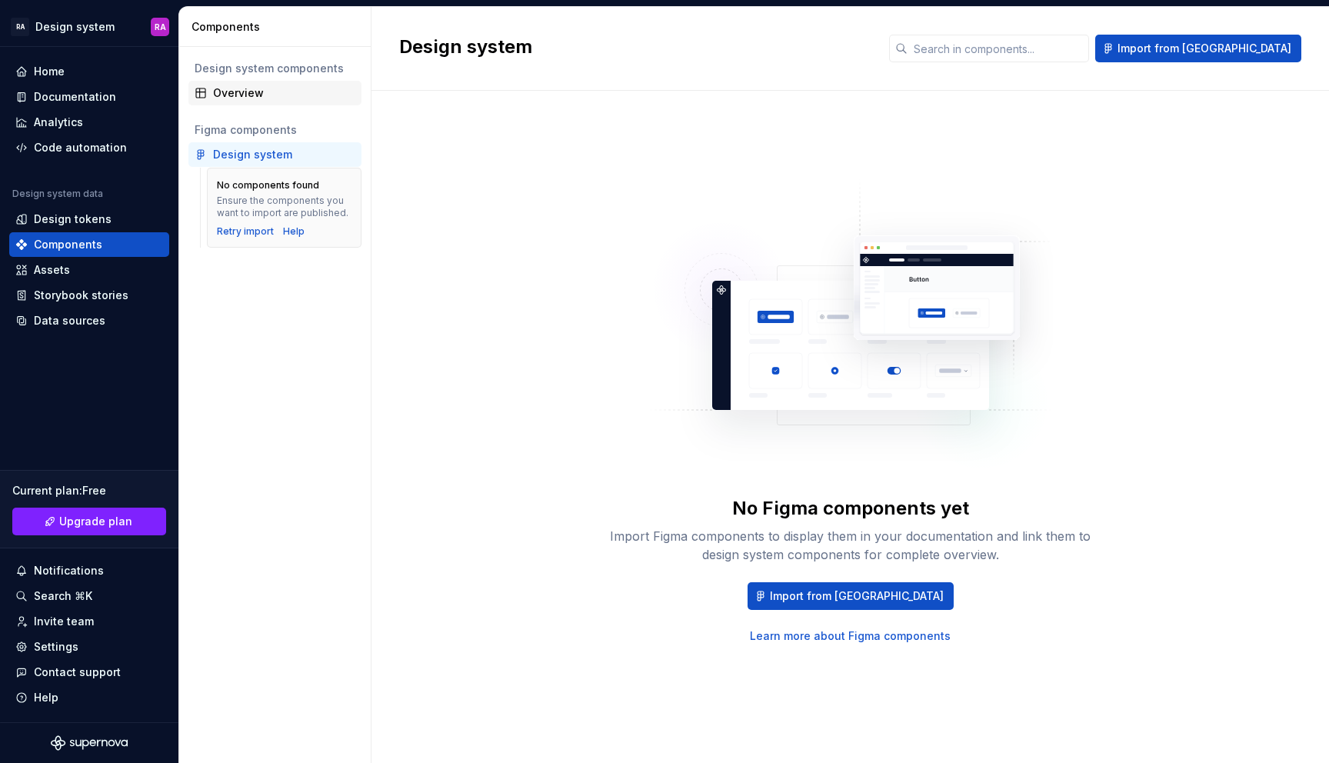
click at [271, 93] on div "Overview" at bounding box center [284, 92] width 142 height 15
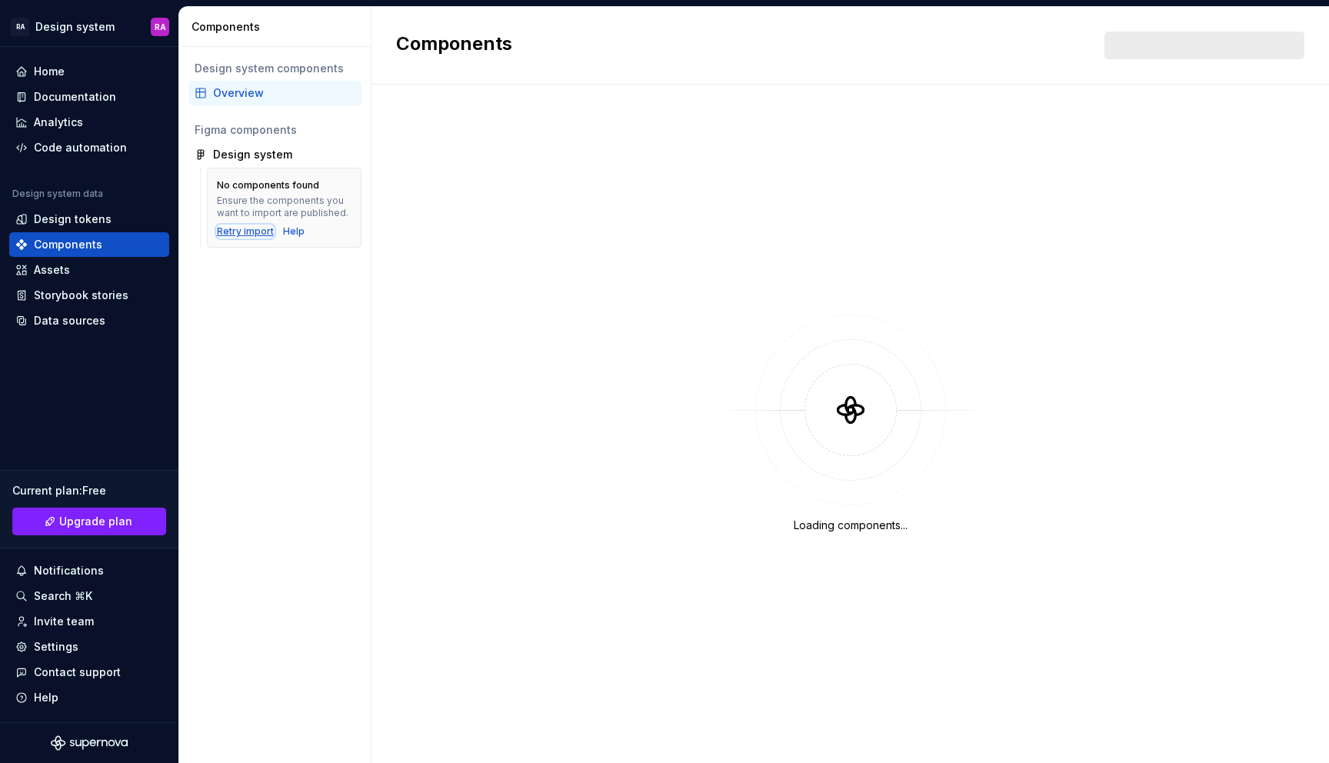
click at [251, 228] on div "Retry import" at bounding box center [245, 231] width 57 height 12
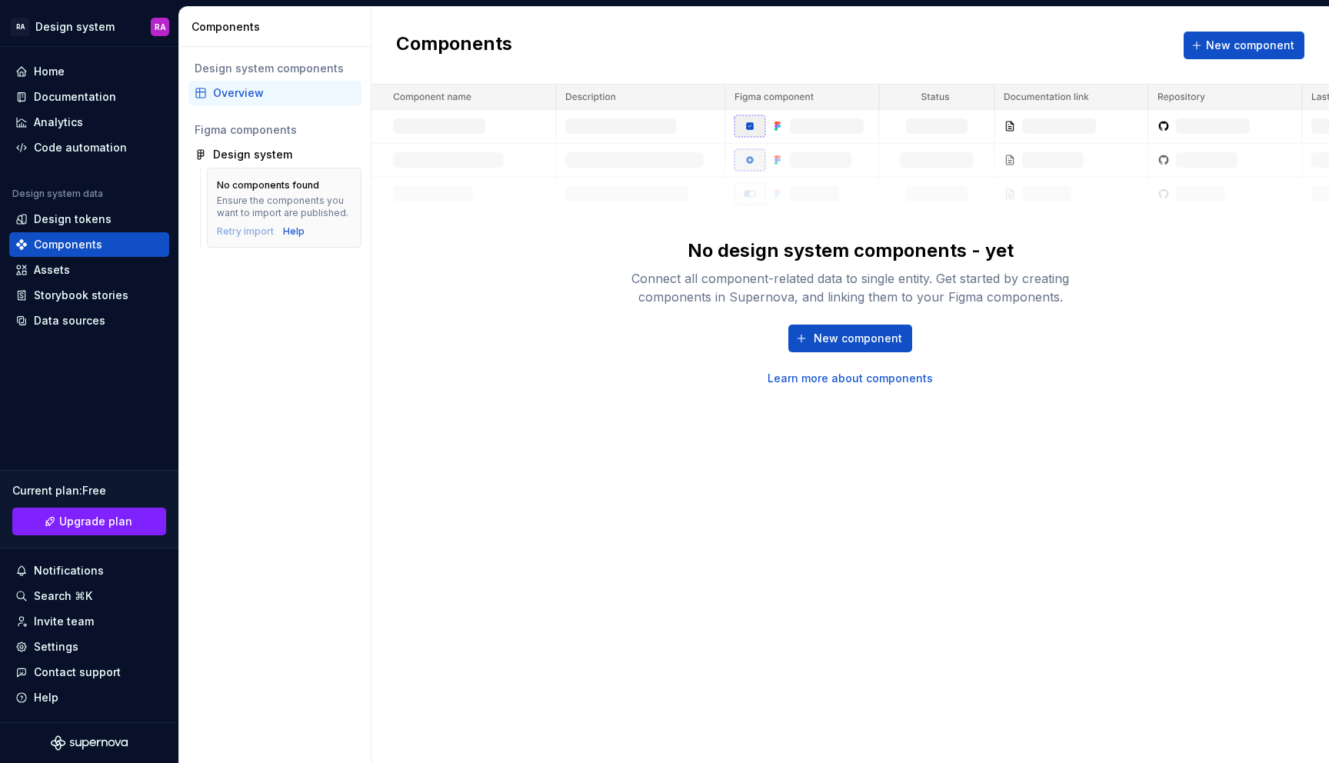
click at [461, 242] on div "No design system components - yet Connect all component-related data to single …" at bounding box center [849, 235] width 957 height 301
click at [870, 336] on span "New component" at bounding box center [857, 338] width 88 height 15
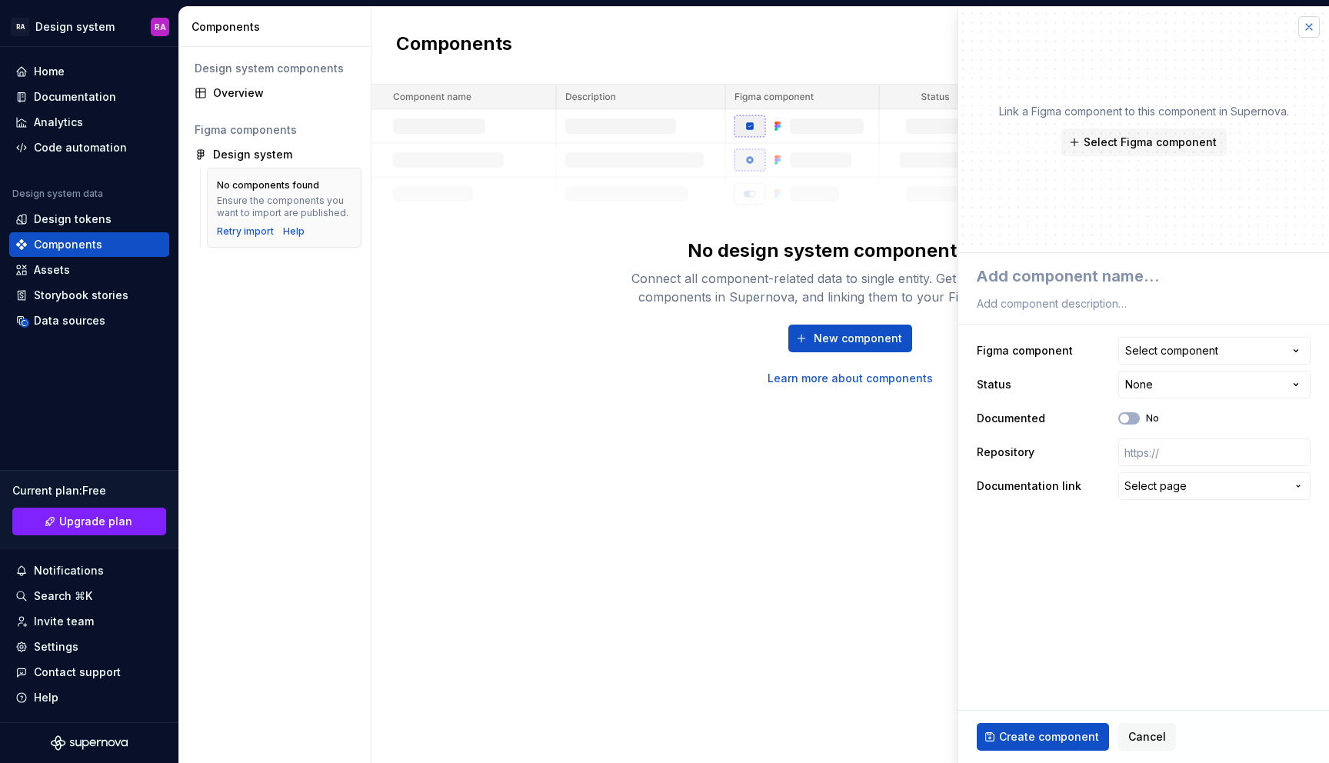
click at [1305, 16] on button "button" at bounding box center [1309, 27] width 22 height 22
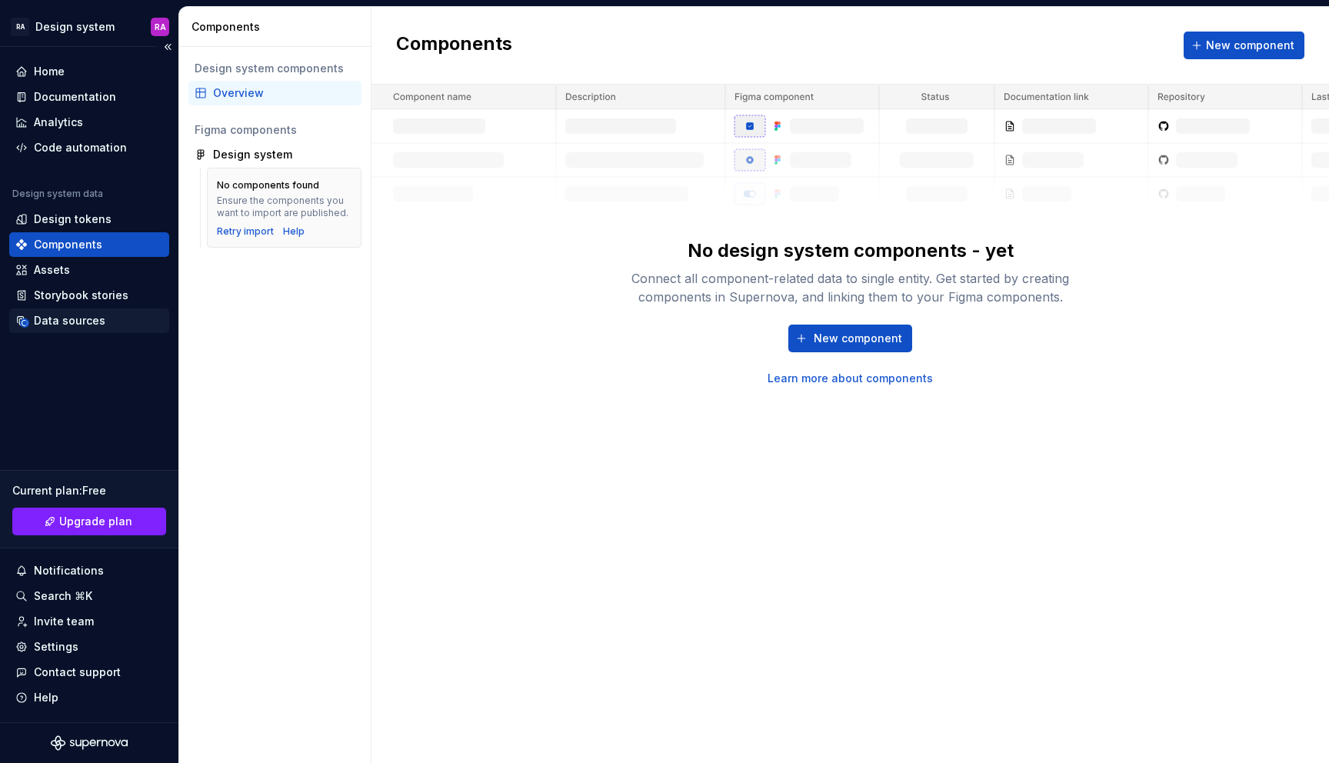
click at [95, 324] on div "Data sources" at bounding box center [70, 320] width 72 height 15
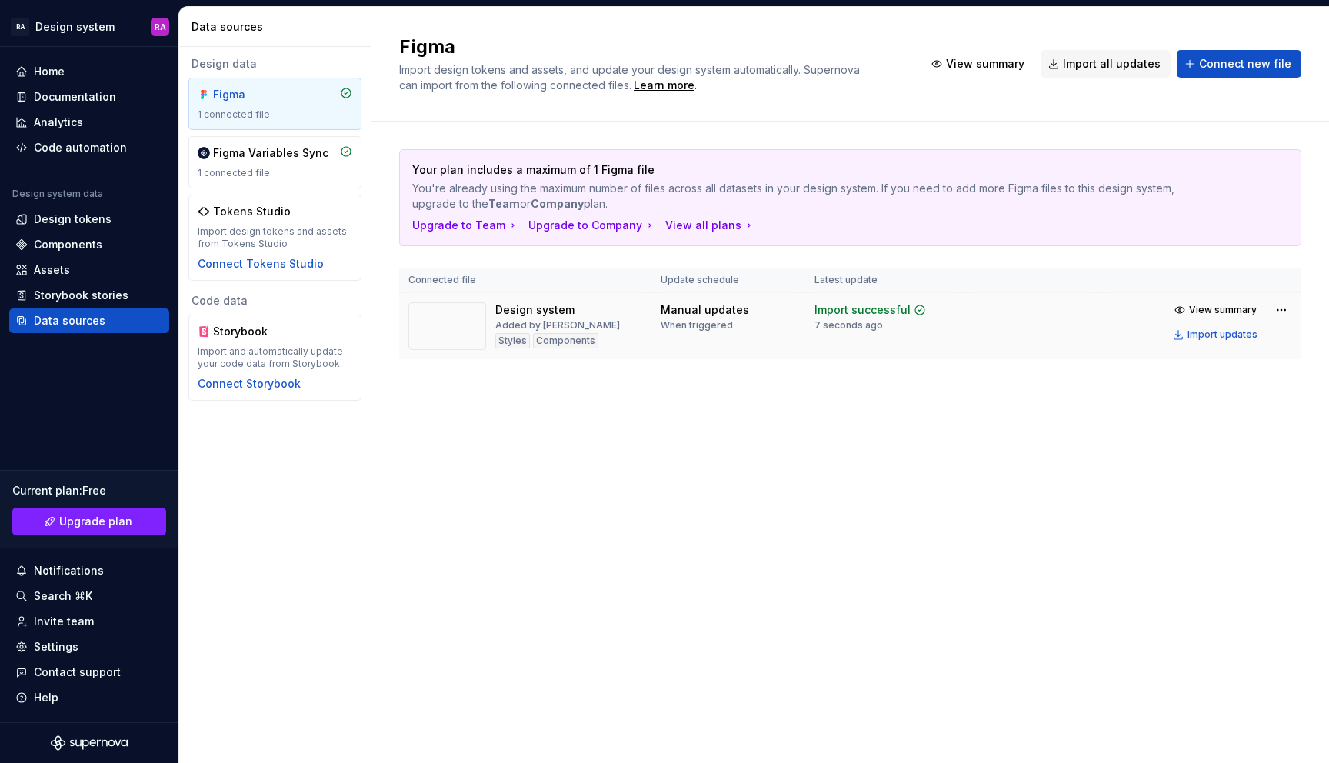
click at [565, 341] on div "Components" at bounding box center [565, 340] width 65 height 15
click at [70, 224] on div "Design tokens" at bounding box center [73, 218] width 78 height 15
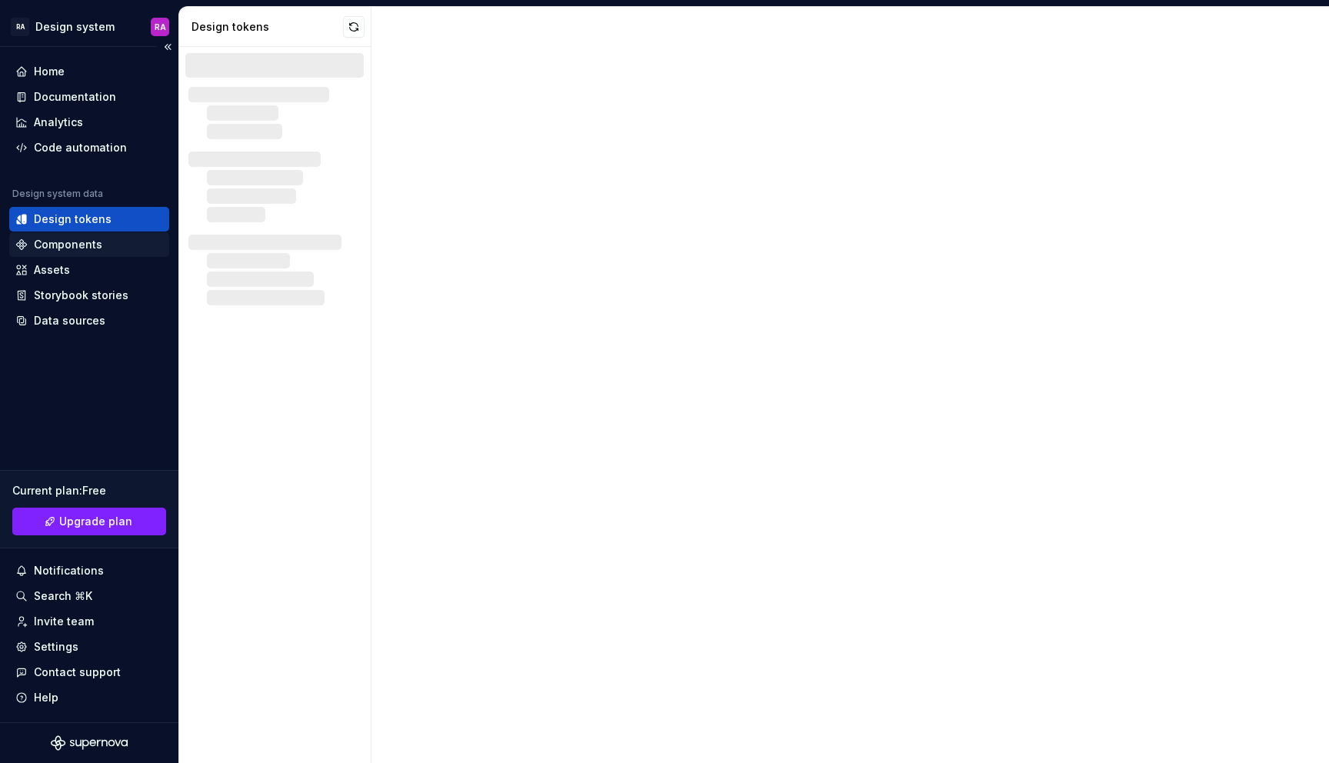
click at [72, 250] on div "Components" at bounding box center [68, 244] width 68 height 15
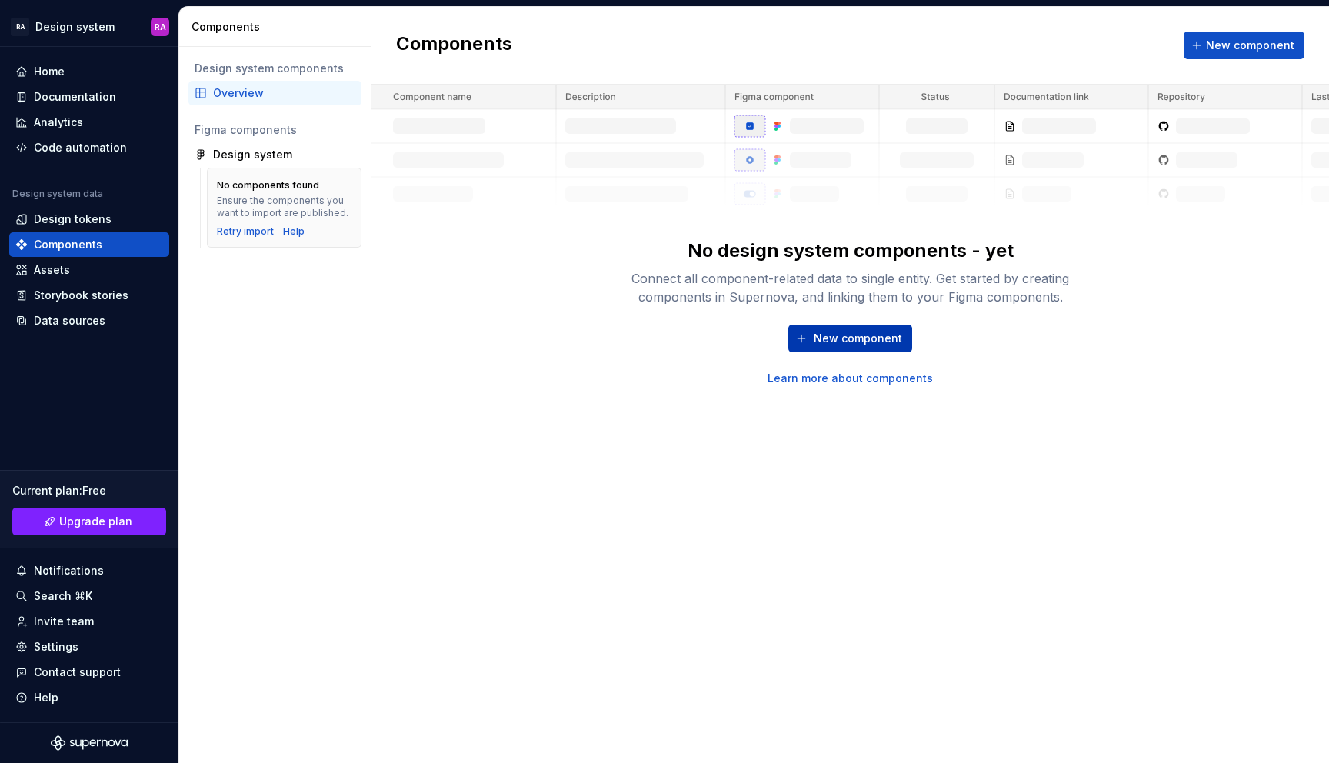
click at [801, 334] on button "New component" at bounding box center [850, 338] width 124 height 28
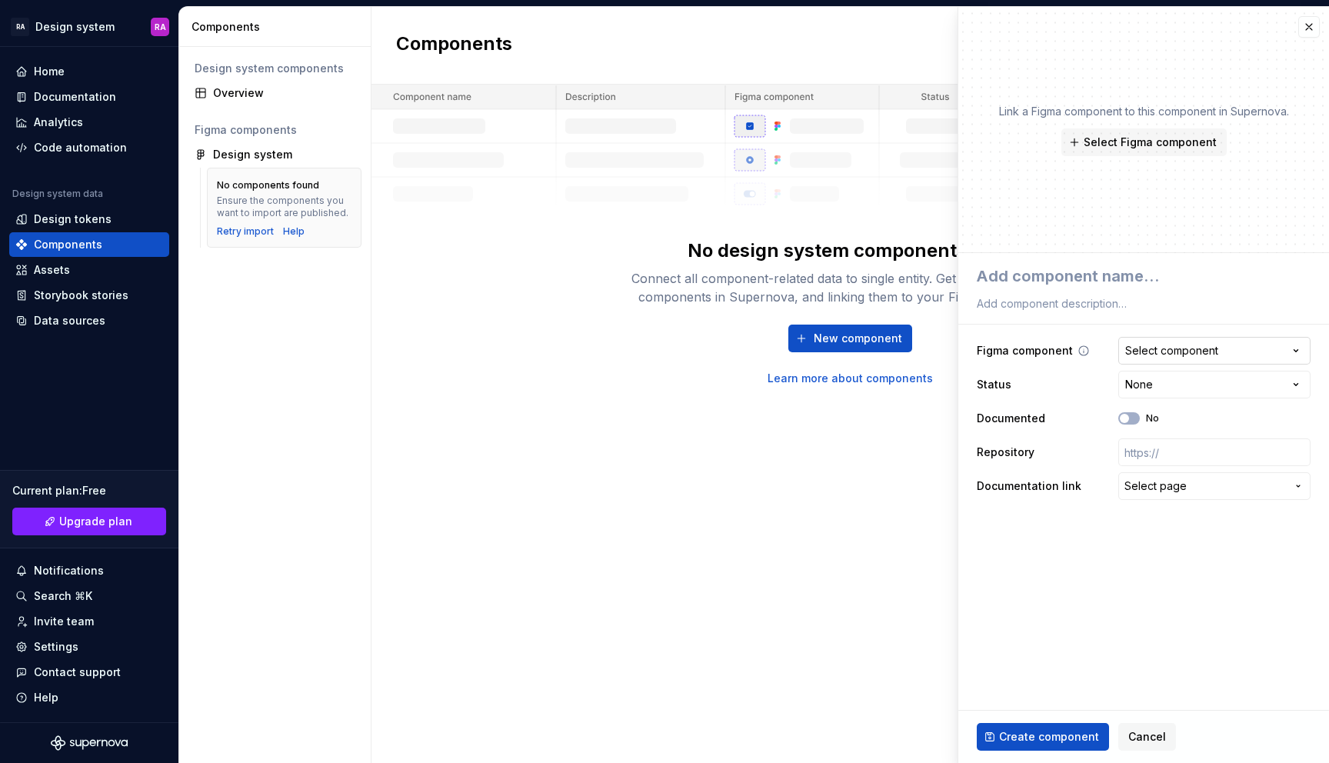
click at [1166, 349] on div "Select component" at bounding box center [1171, 350] width 93 height 15
click at [1162, 344] on html "**********" at bounding box center [664, 381] width 1329 height 763
click at [1162, 344] on div "Select component" at bounding box center [1171, 350] width 93 height 15
click at [1162, 344] on html "**********" at bounding box center [664, 381] width 1329 height 763
click at [930, 474] on div "Components New component No design system components - yet Connect all componen…" at bounding box center [849, 385] width 957 height 756
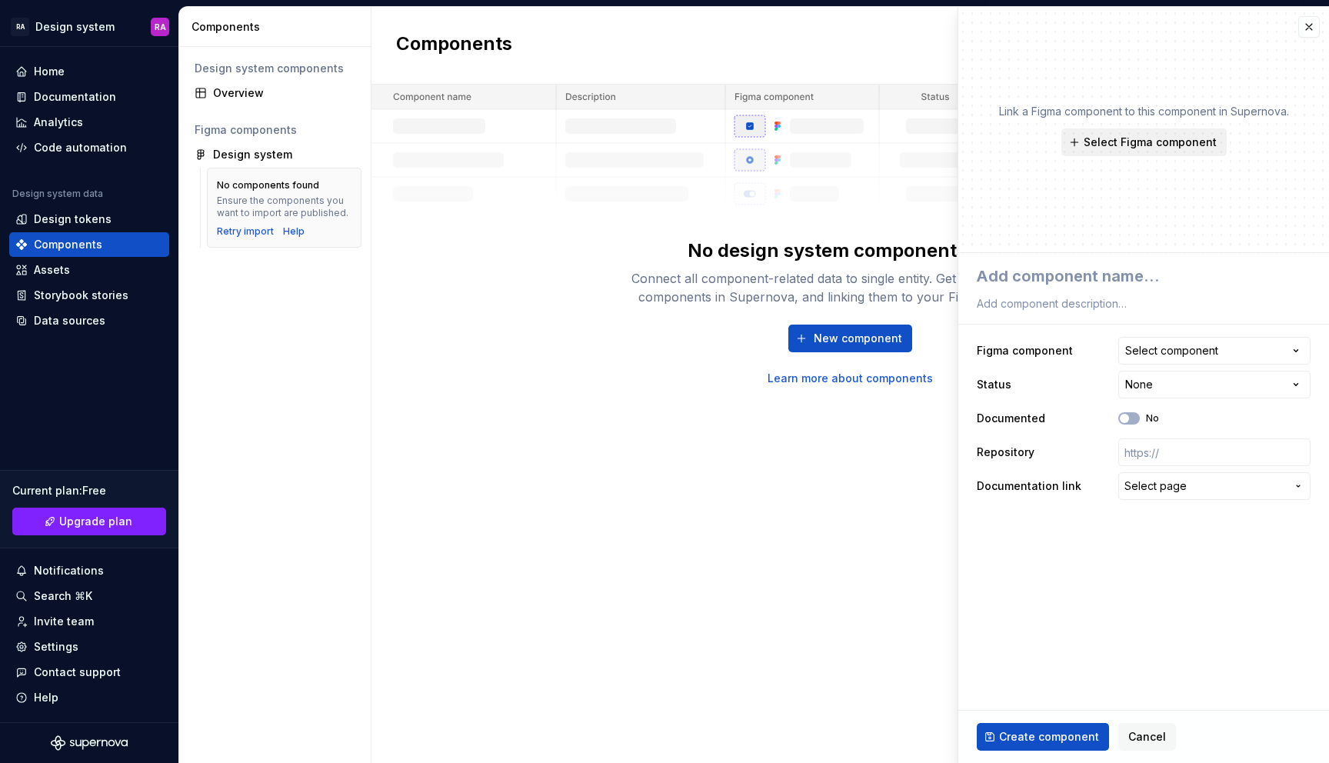
click at [1169, 137] on span "Select Figma component" at bounding box center [1149, 142] width 133 height 15
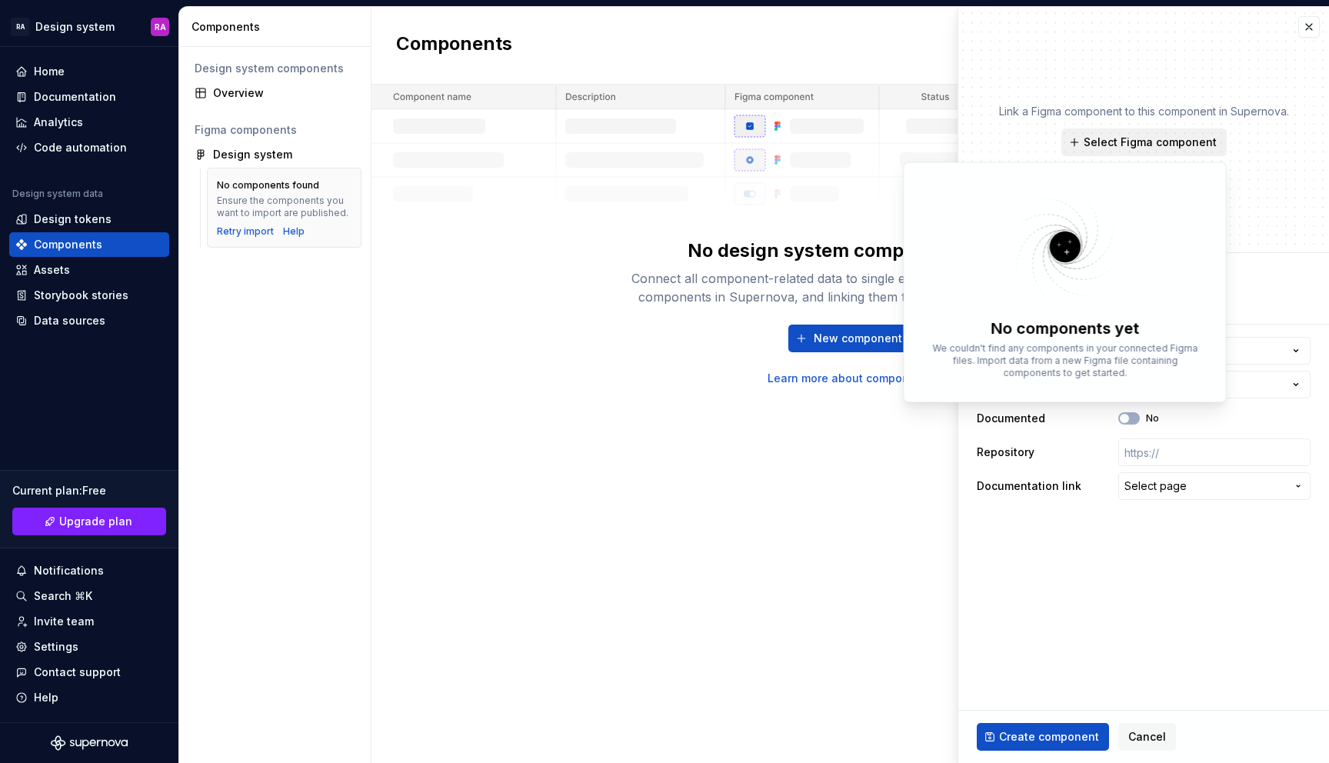
click at [1169, 137] on span "Select Figma component" at bounding box center [1149, 142] width 133 height 15
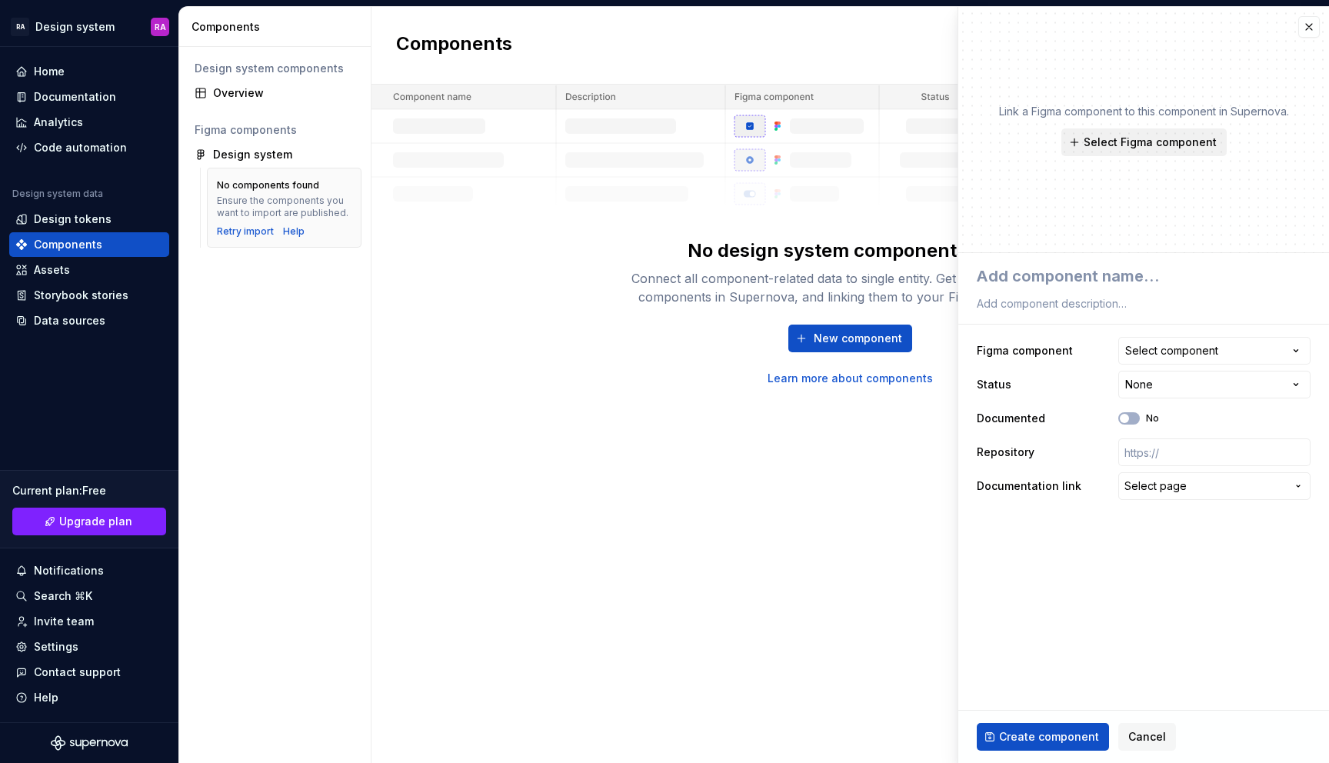
click at [1169, 137] on span "Select Figma component" at bounding box center [1149, 142] width 133 height 15
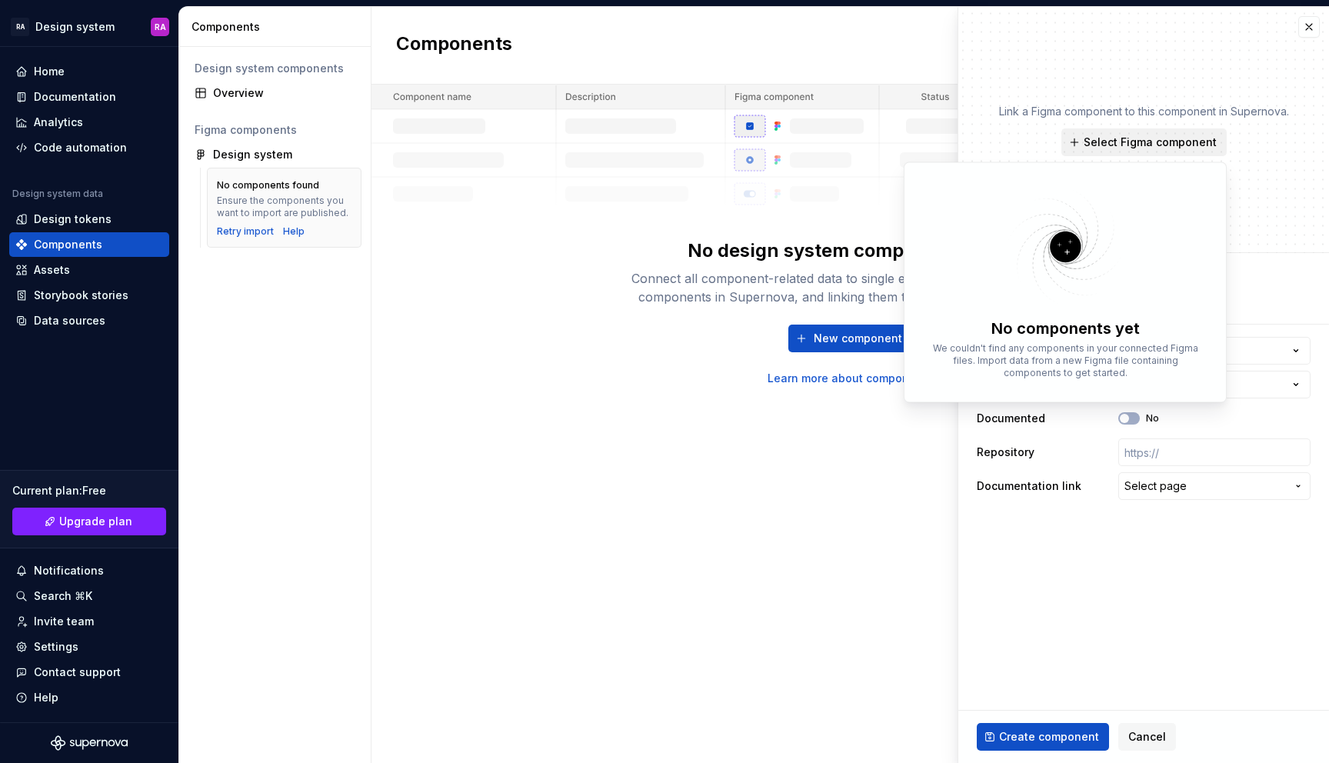
click at [1169, 137] on span "Select Figma component" at bounding box center [1149, 142] width 133 height 15
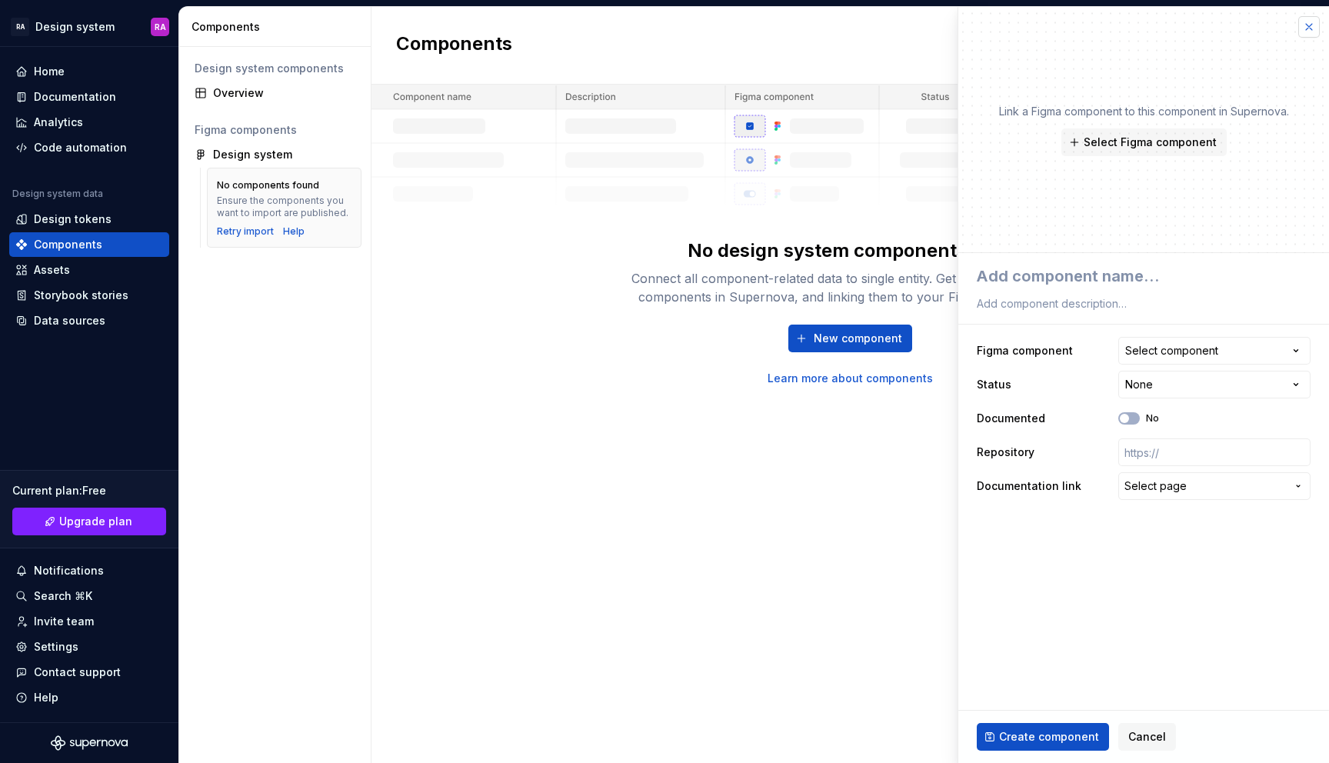
click at [1303, 26] on button "button" at bounding box center [1309, 27] width 22 height 22
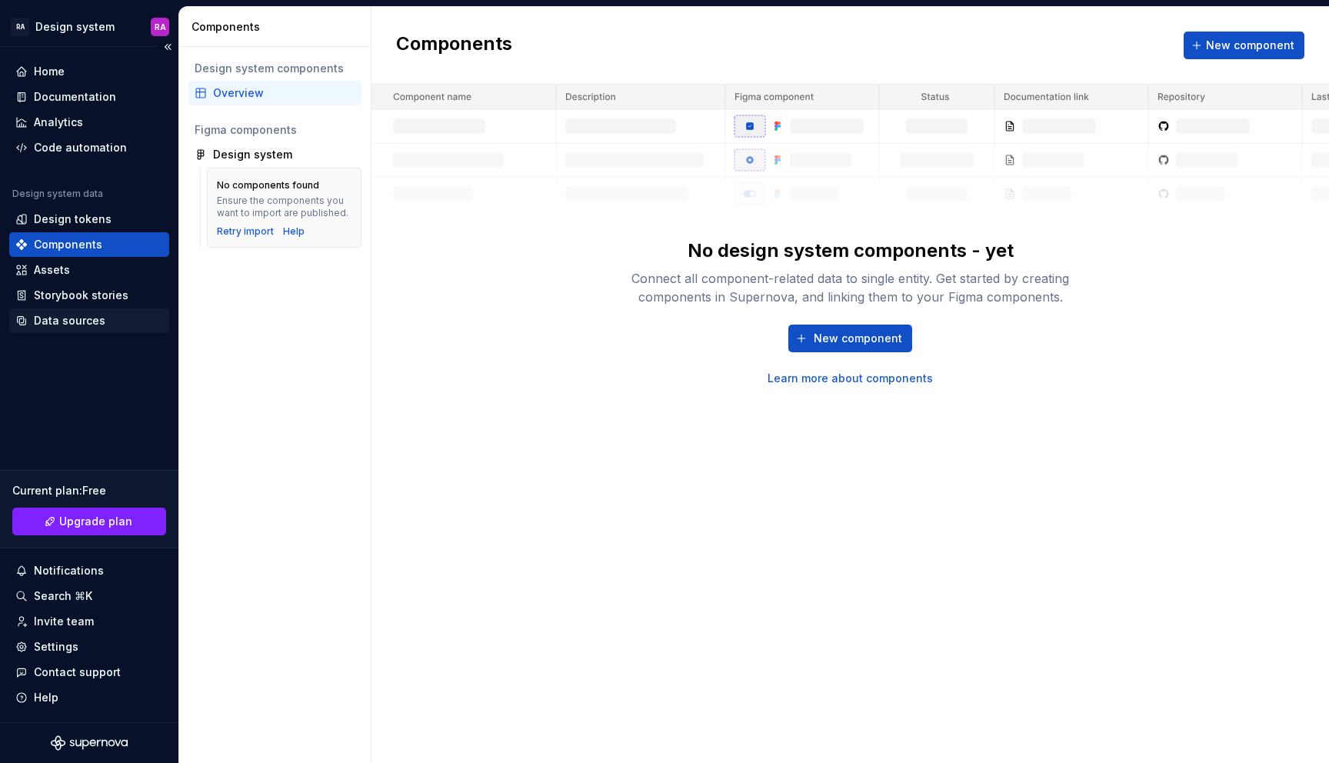
click at [74, 311] on div "Data sources" at bounding box center [89, 320] width 160 height 25
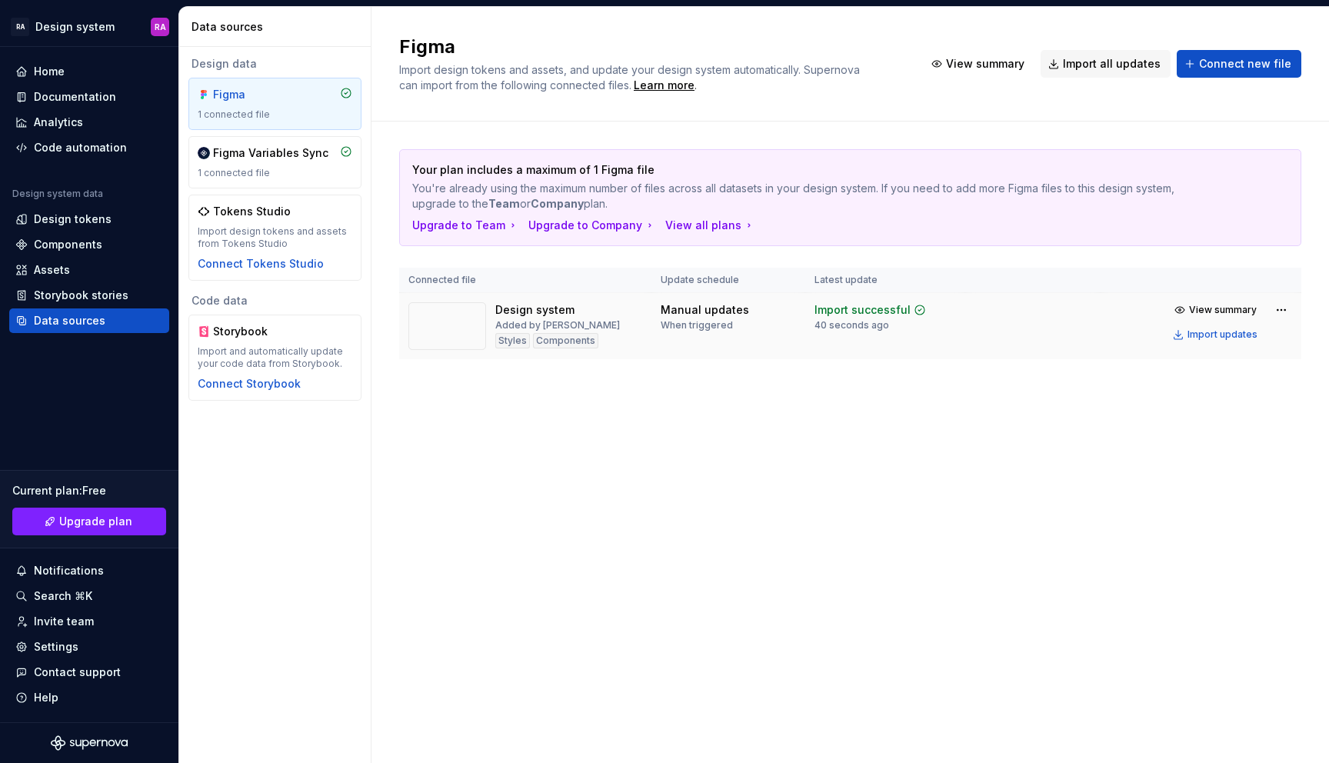
click at [767, 318] on div "Manual updates When triggered" at bounding box center [727, 316] width 135 height 29
click at [1197, 304] on span "View summary" at bounding box center [1223, 310] width 68 height 12
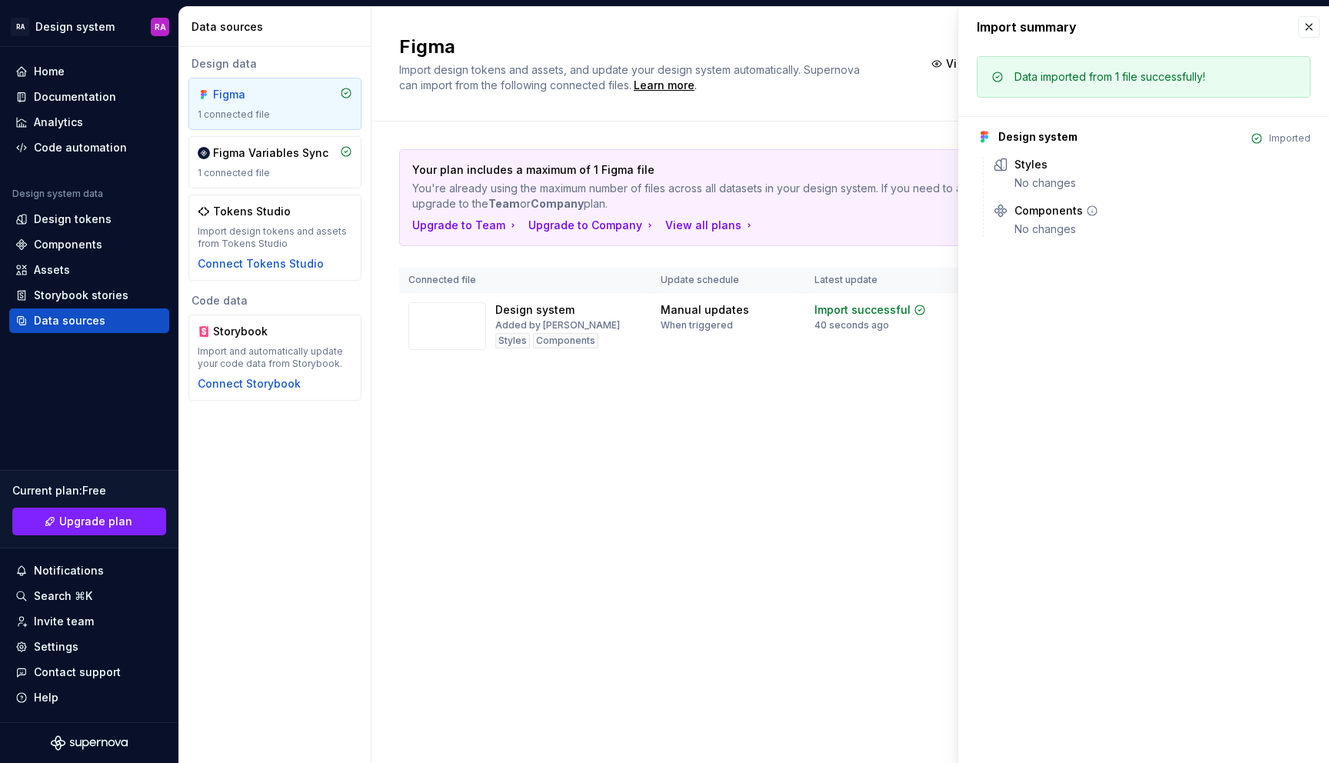
click at [1040, 218] on div "Components No changes" at bounding box center [1162, 220] width 296 height 34
click at [58, 252] on div "Components" at bounding box center [89, 244] width 160 height 25
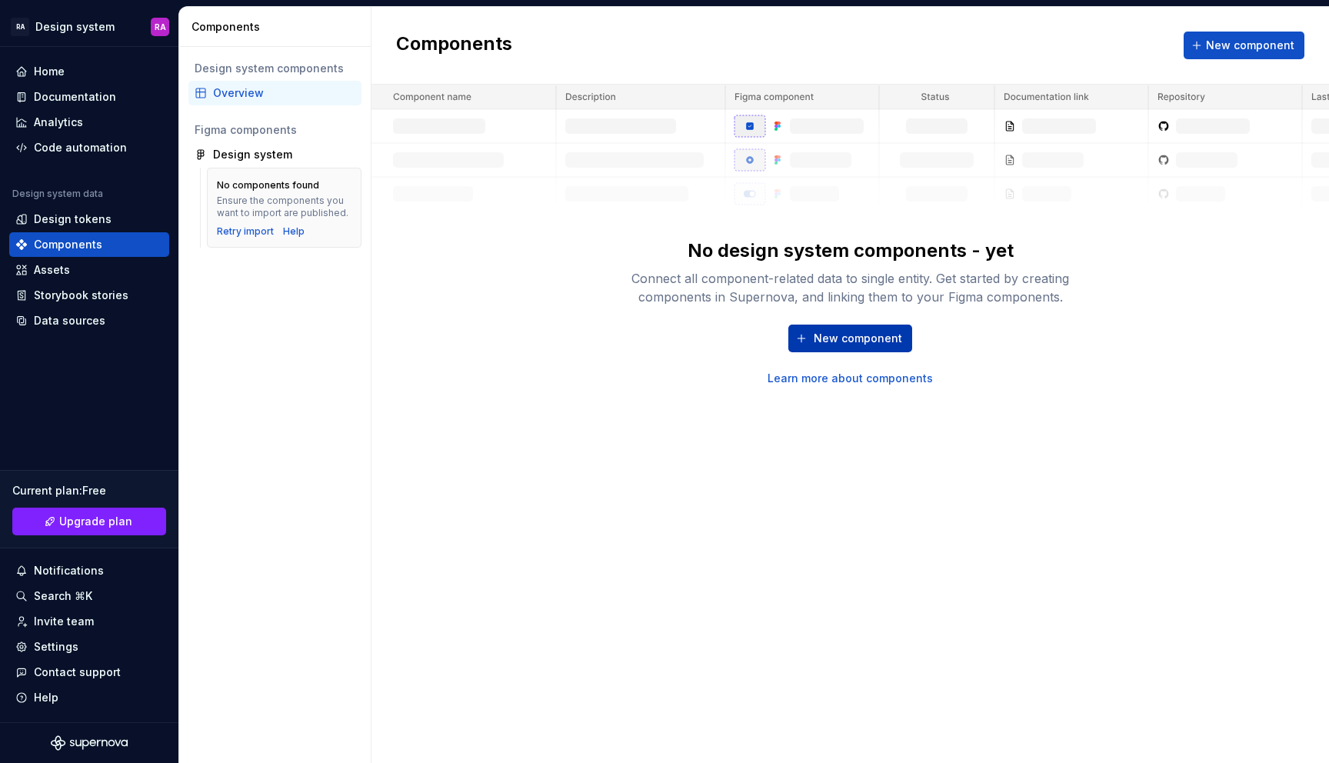
click at [825, 342] on span "New component" at bounding box center [857, 338] width 88 height 15
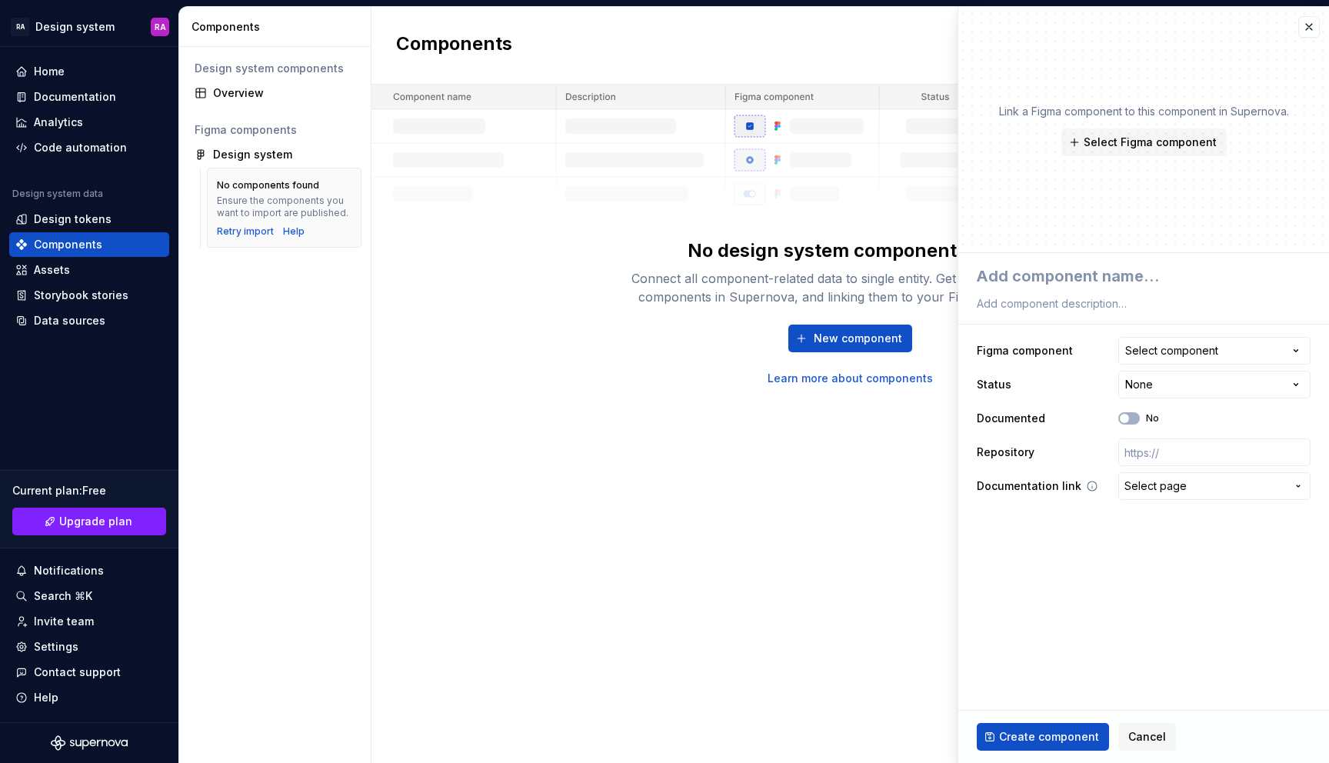
click at [1156, 481] on span "Select page" at bounding box center [1155, 485] width 62 height 15
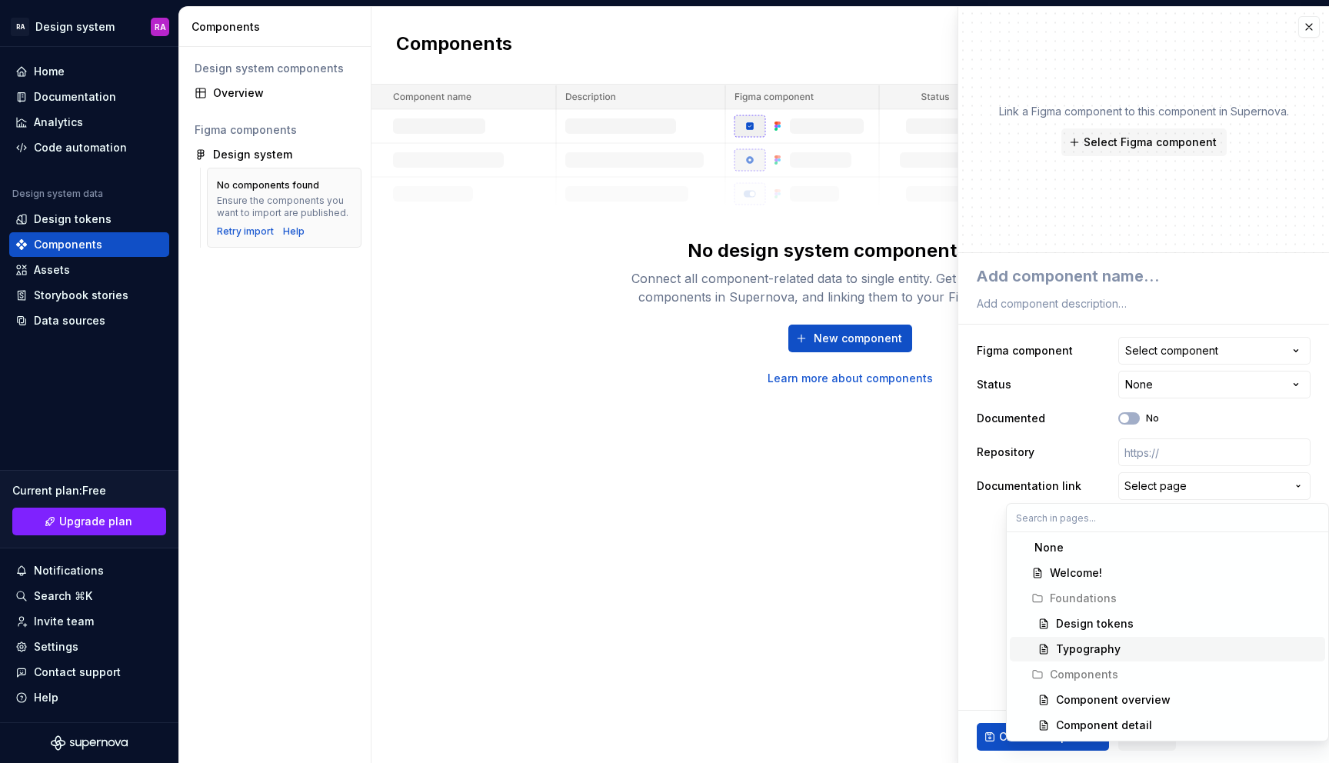
click at [986, 628] on html "**********" at bounding box center [664, 381] width 1329 height 763
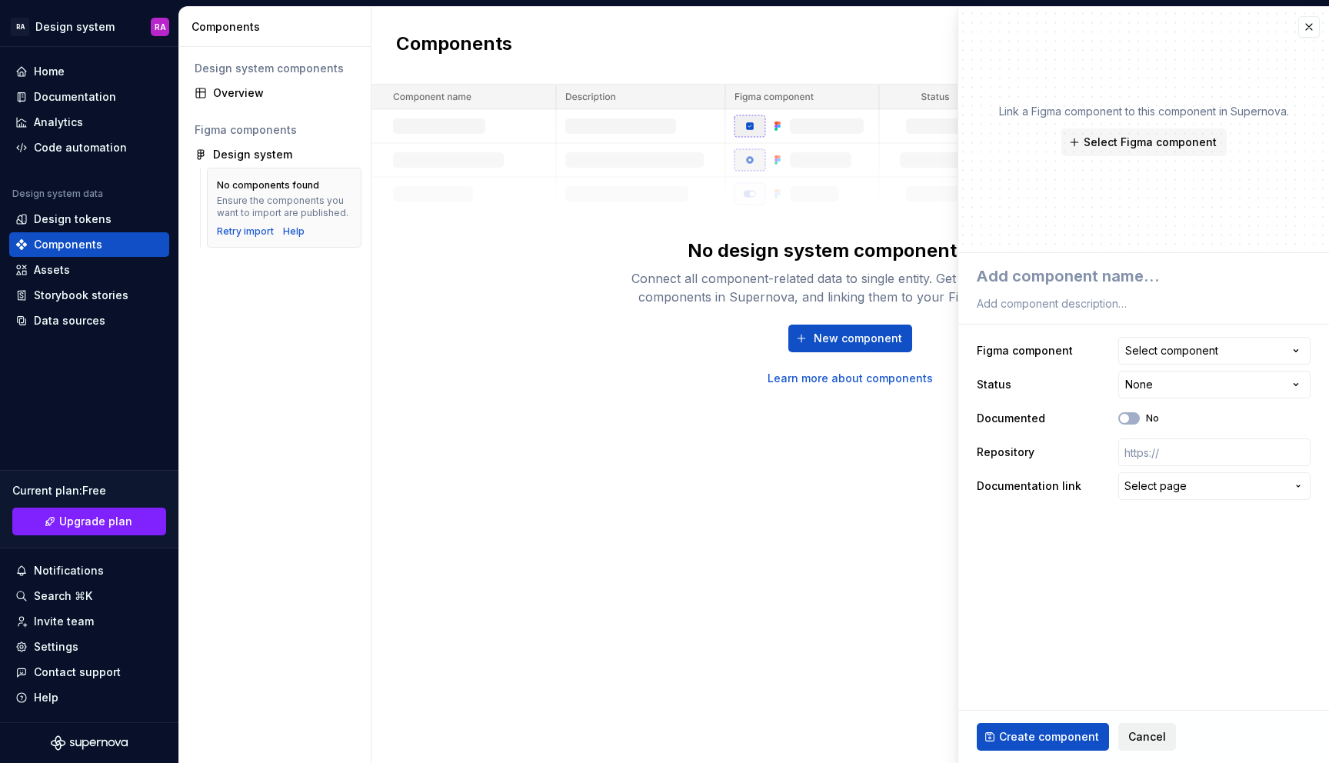
click at [1152, 731] on span "Cancel" at bounding box center [1147, 736] width 38 height 15
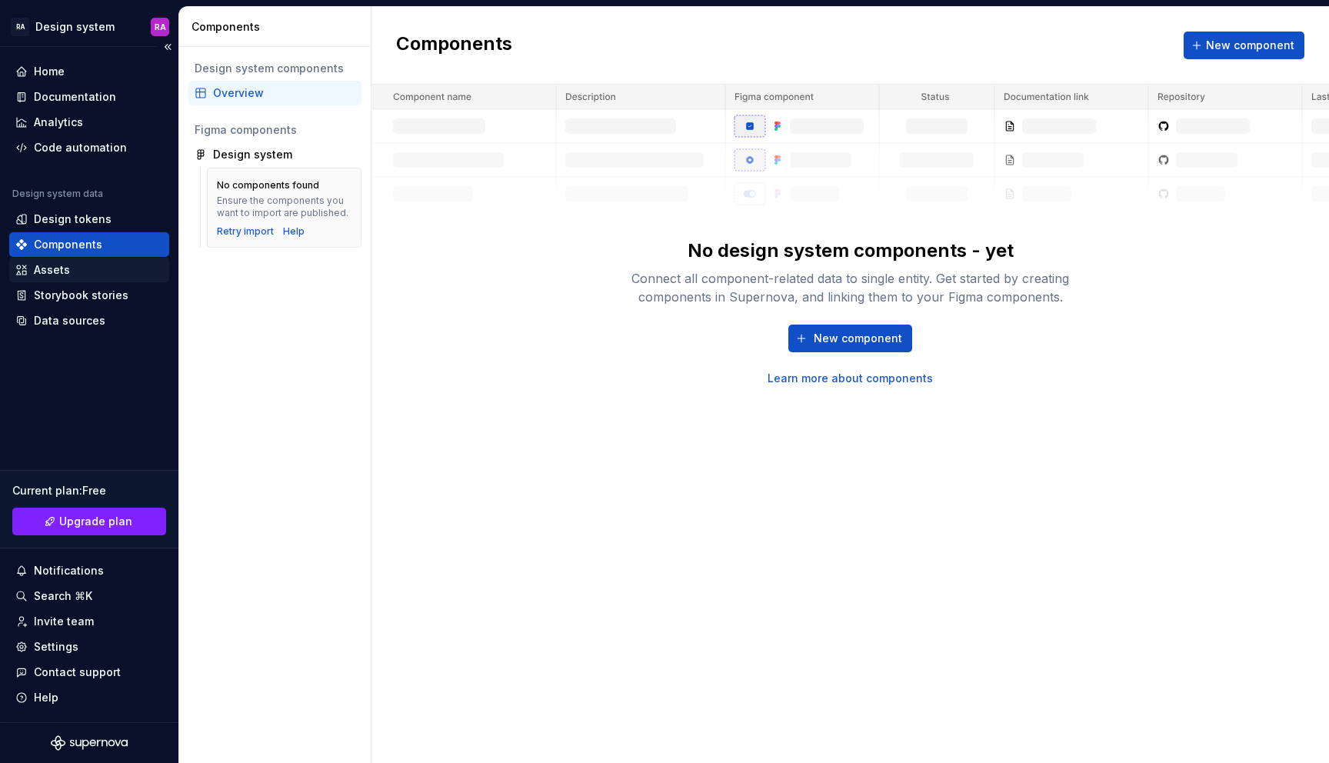
click at [75, 273] on div "Assets" at bounding box center [89, 269] width 148 height 15
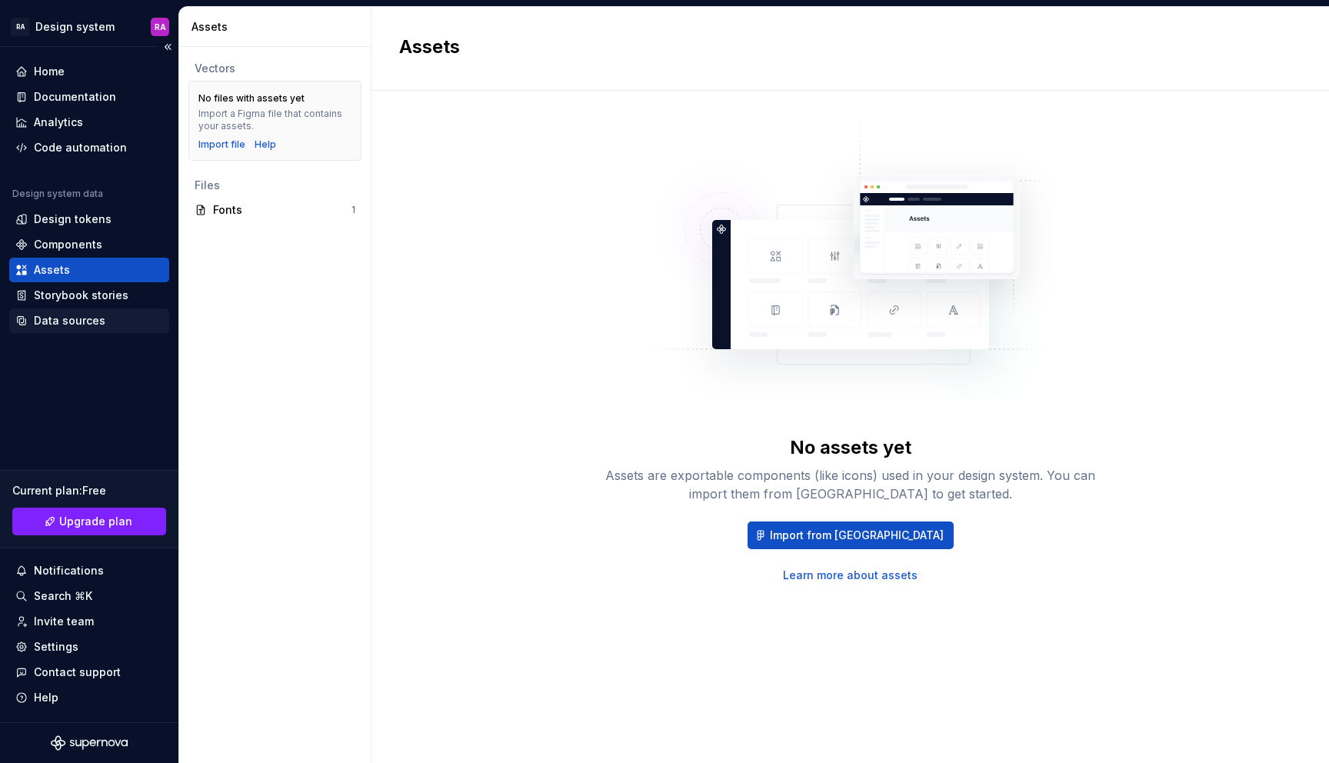
click at [78, 324] on div "Data sources" at bounding box center [70, 320] width 72 height 15
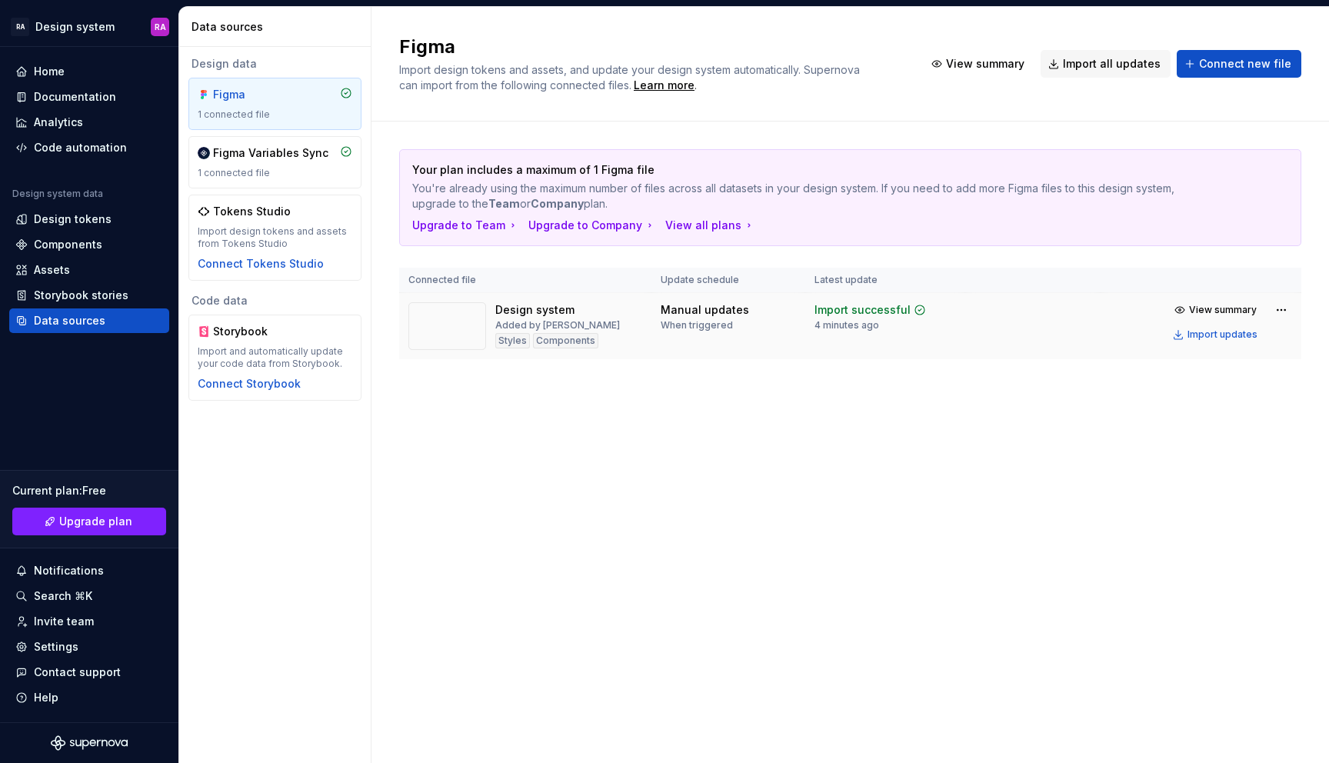
click at [565, 336] on div "Components" at bounding box center [565, 340] width 65 height 15
click at [1278, 304] on html "RA Design system RA Home Documentation Analytics Code automation Design system …" at bounding box center [664, 381] width 1329 height 763
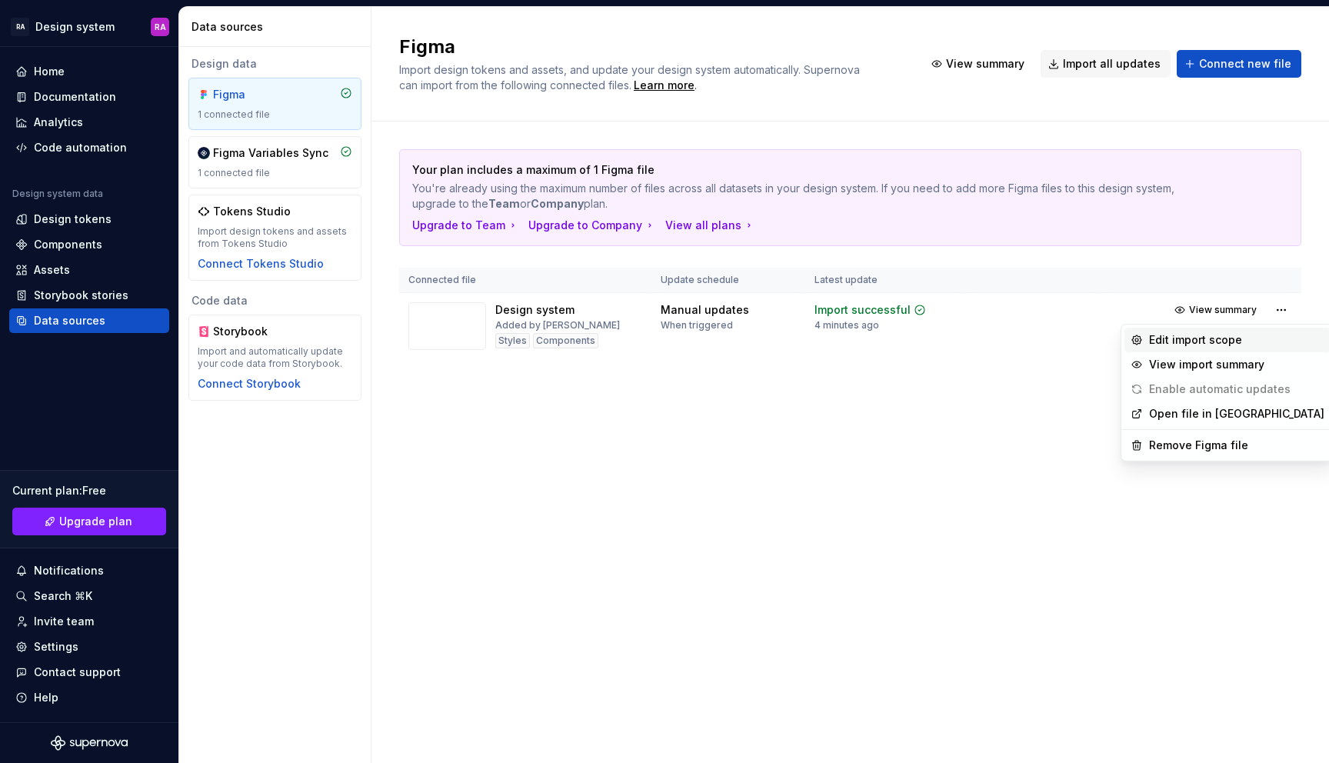
click at [1255, 335] on div "Edit import scope" at bounding box center [1236, 339] width 175 height 15
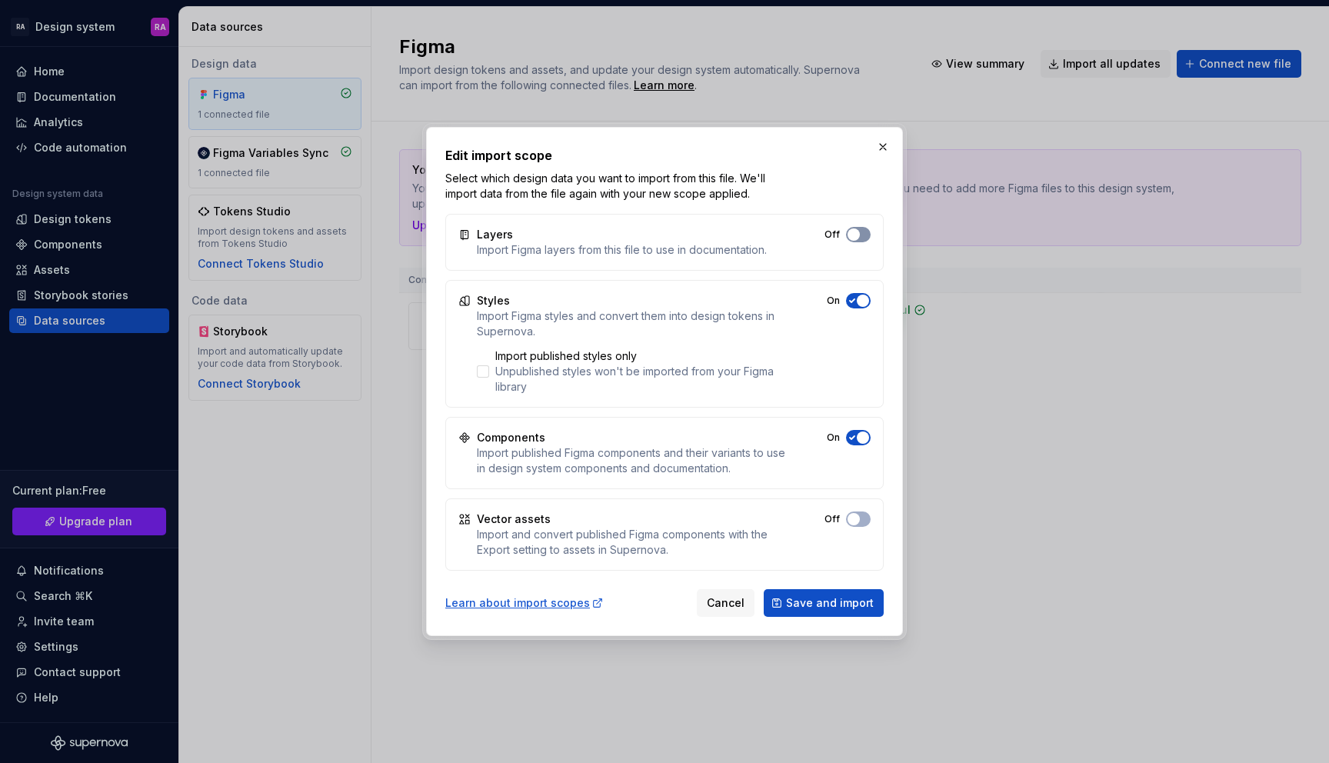
click at [858, 234] on span "button" at bounding box center [853, 234] width 12 height 12
click at [813, 601] on span "Save and import" at bounding box center [830, 602] width 88 height 15
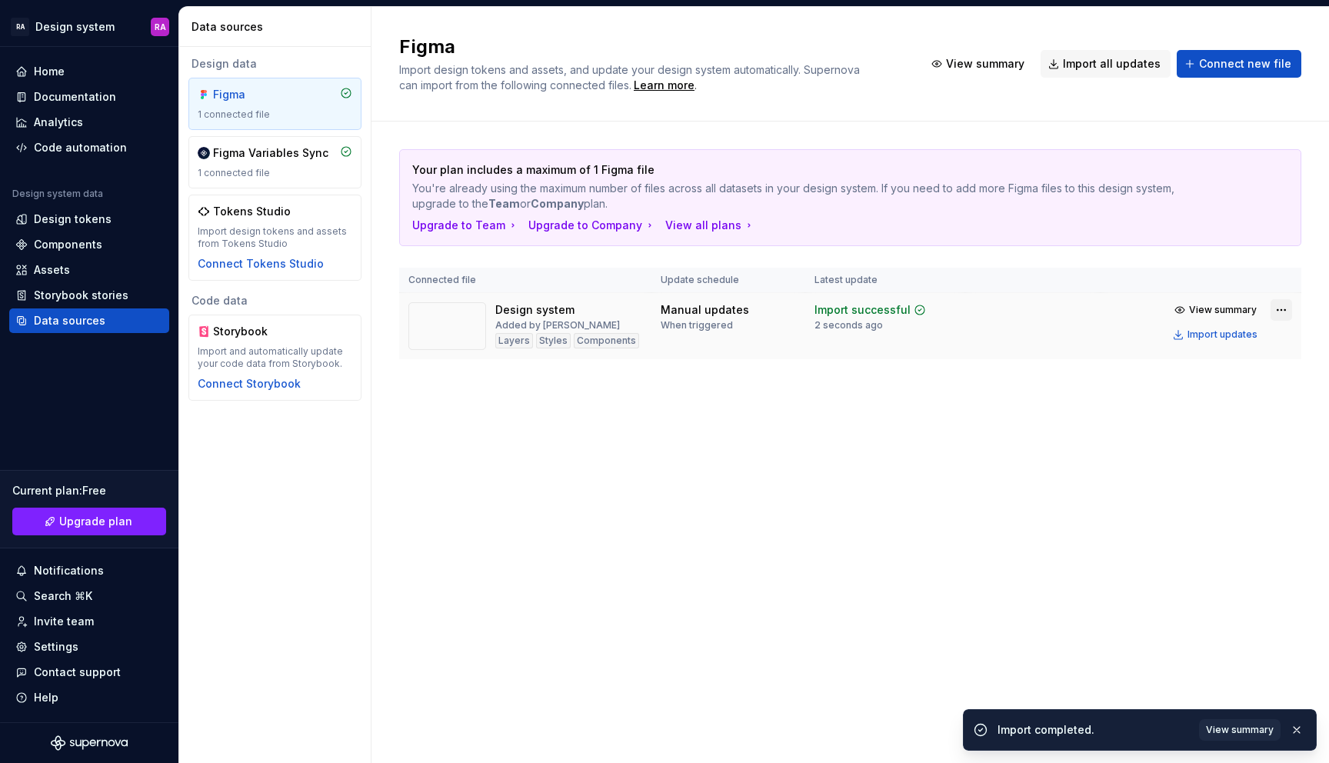
click at [1283, 304] on html "RA Design system RA Home Documentation Analytics Code automation Design system …" at bounding box center [664, 381] width 1329 height 763
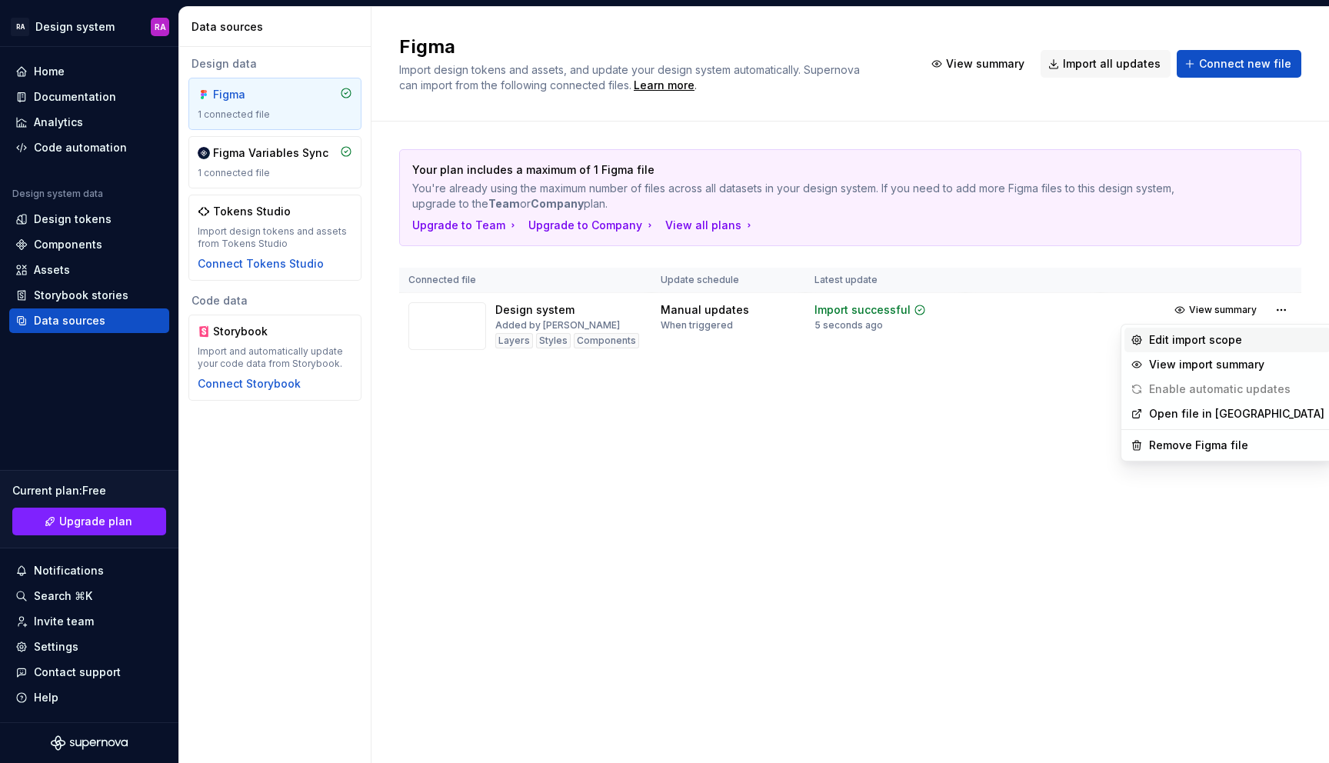
click at [1204, 336] on div "Edit import scope" at bounding box center [1236, 339] width 175 height 15
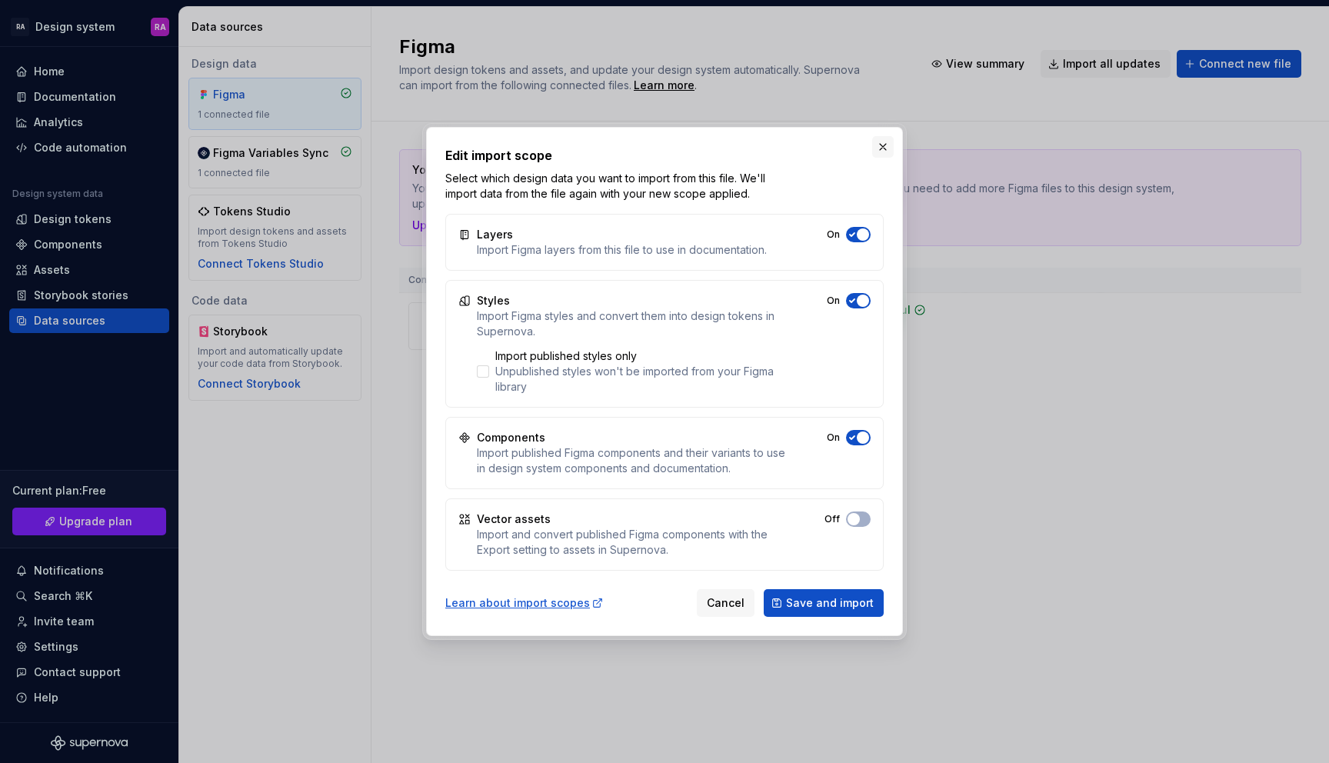
click at [883, 146] on button "button" at bounding box center [883, 147] width 22 height 22
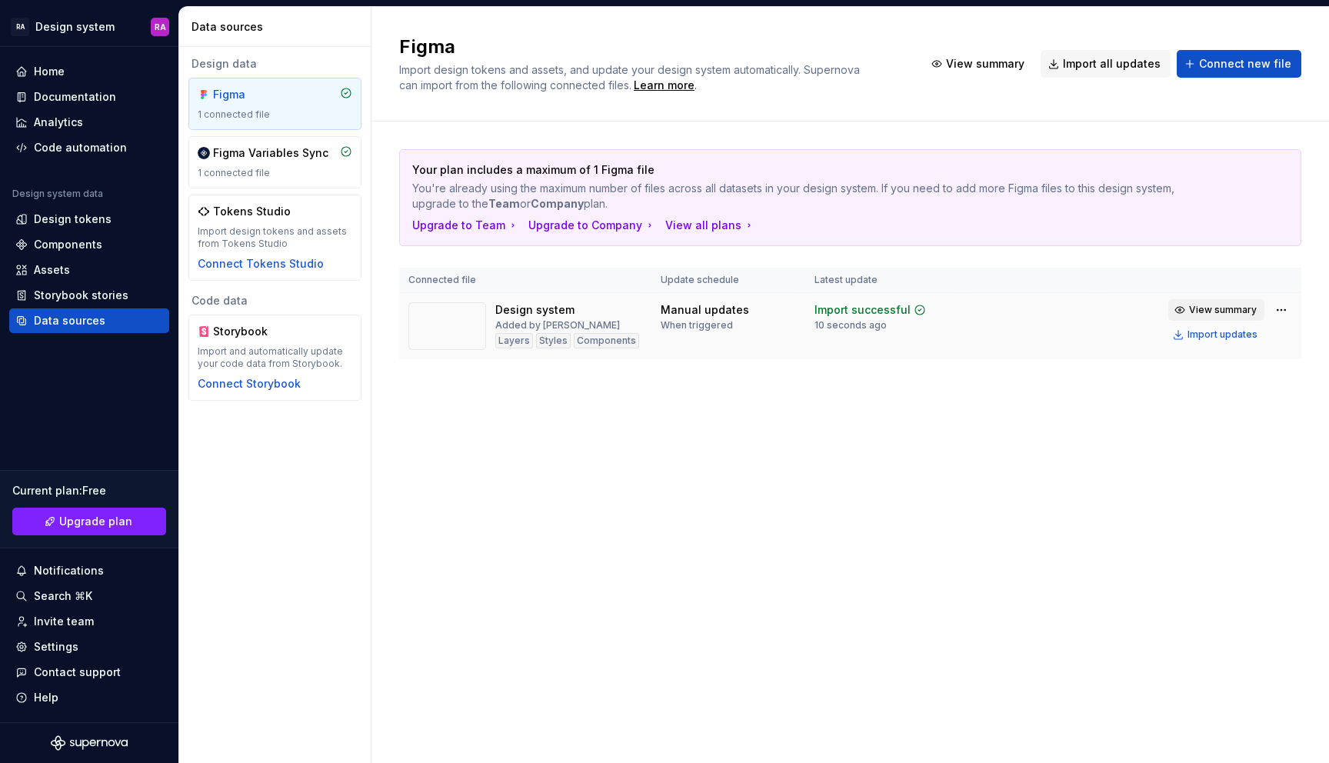
click at [1188, 301] on button "View summary" at bounding box center [1216, 310] width 96 height 22
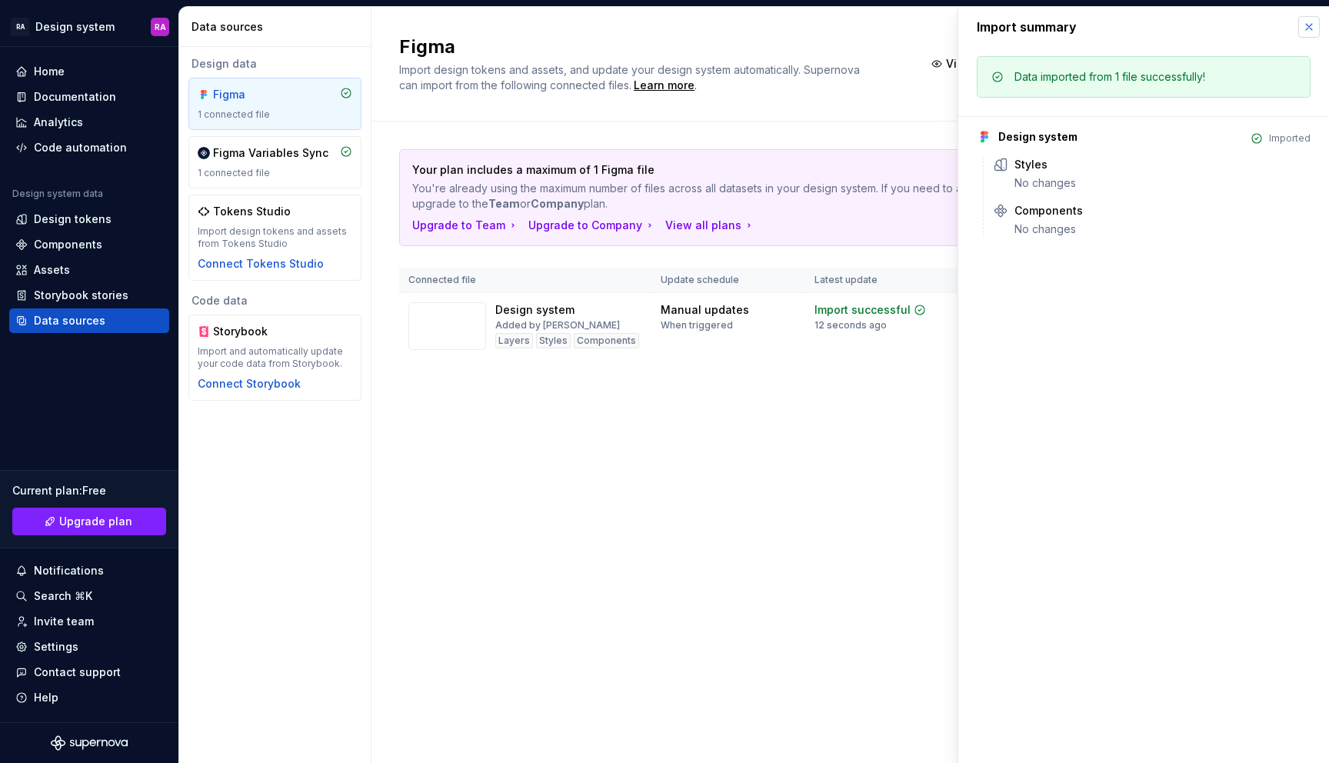
click at [1307, 27] on button "button" at bounding box center [1309, 27] width 22 height 22
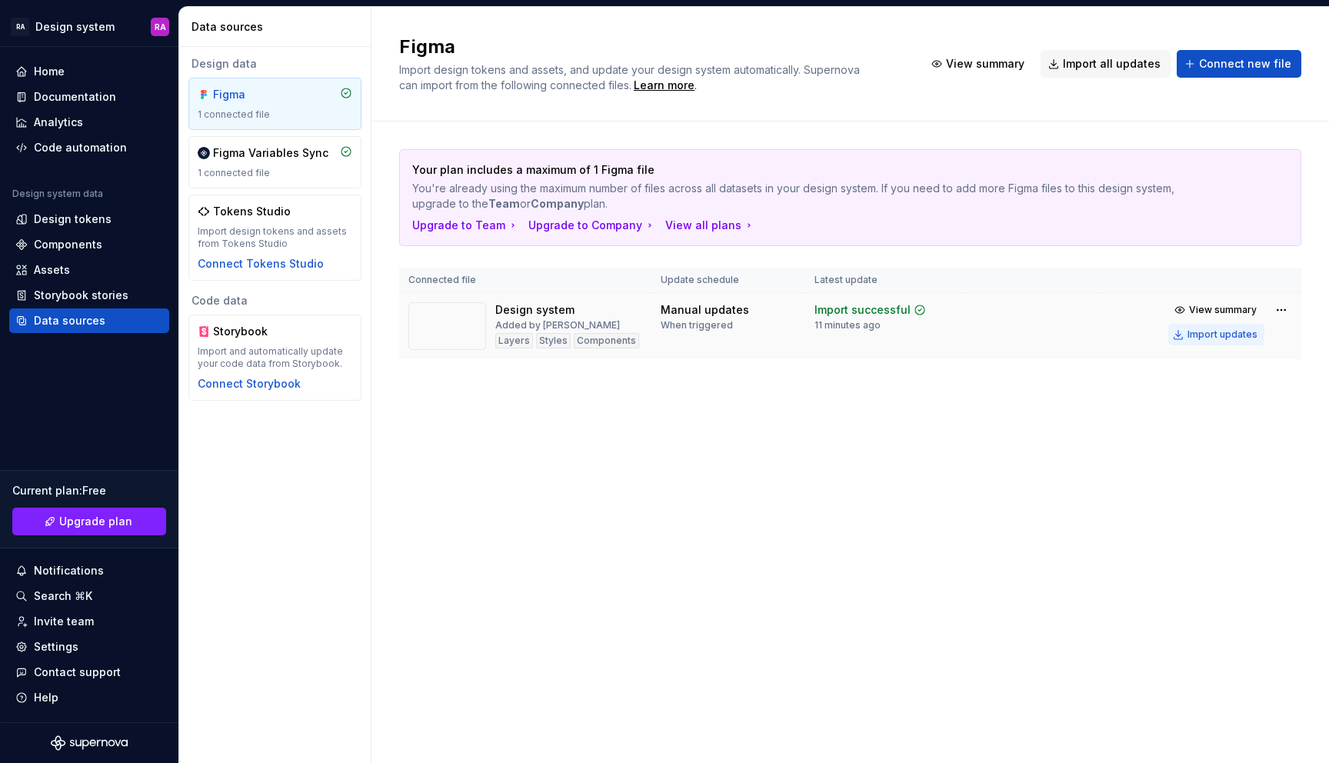
click at [1213, 336] on div "Import updates" at bounding box center [1222, 334] width 70 height 12
click at [1230, 307] on span "View summary" at bounding box center [1223, 310] width 68 height 12
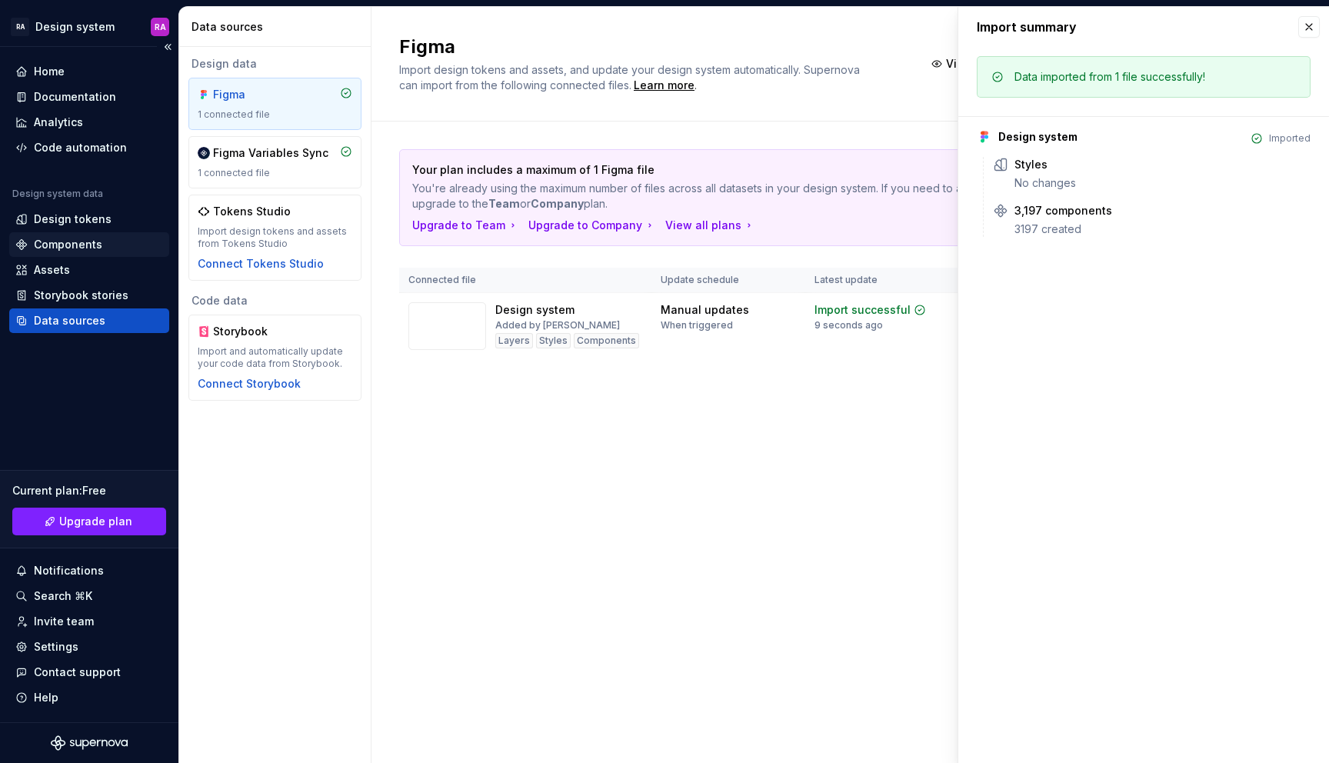
click at [74, 248] on div "Components" at bounding box center [68, 244] width 68 height 15
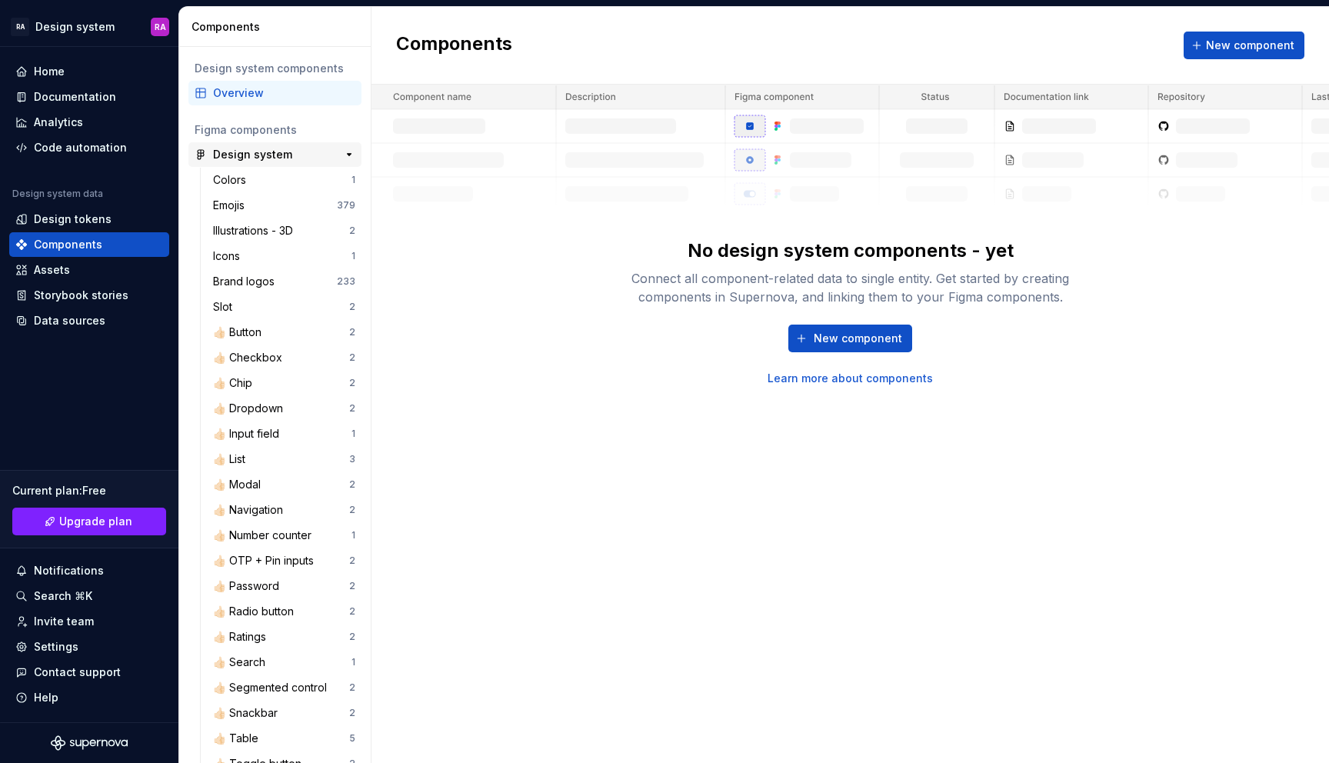
click at [258, 155] on div "Design system" at bounding box center [252, 154] width 79 height 15
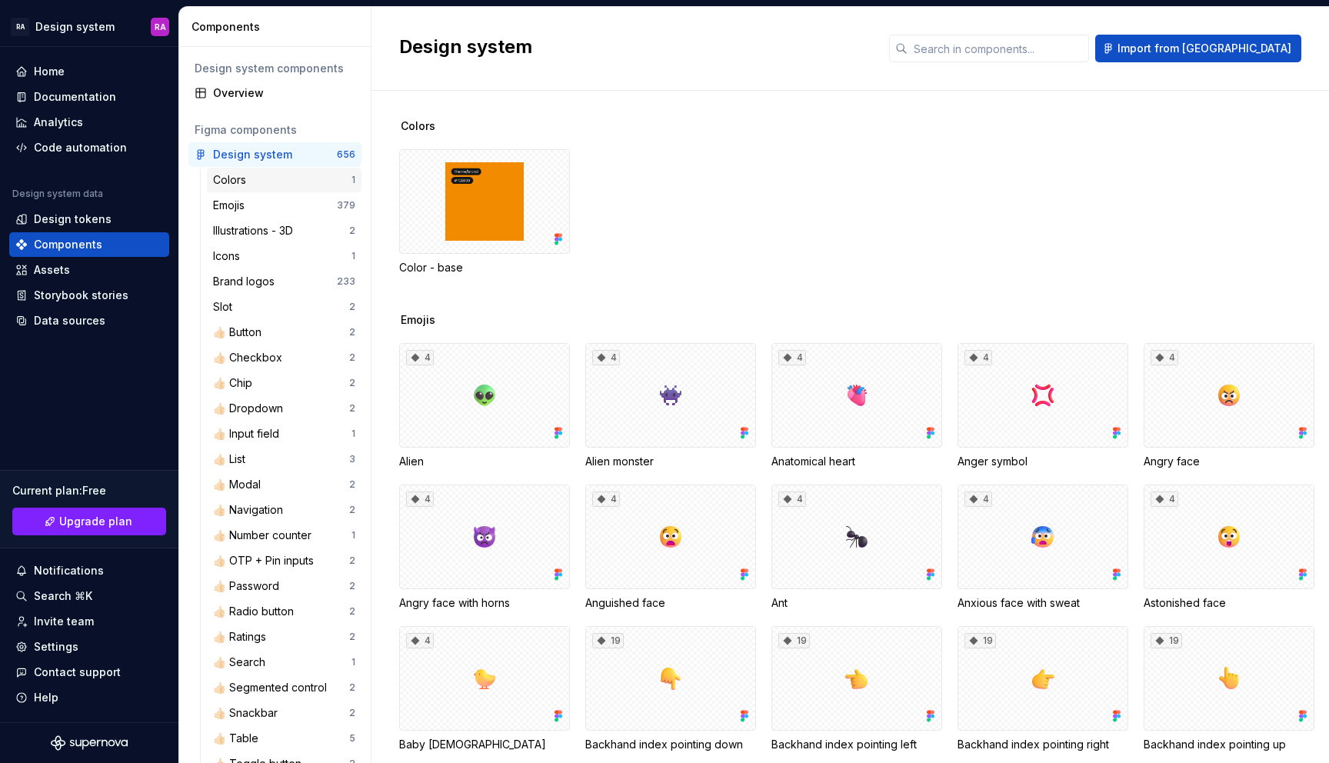
scroll to position [54, 0]
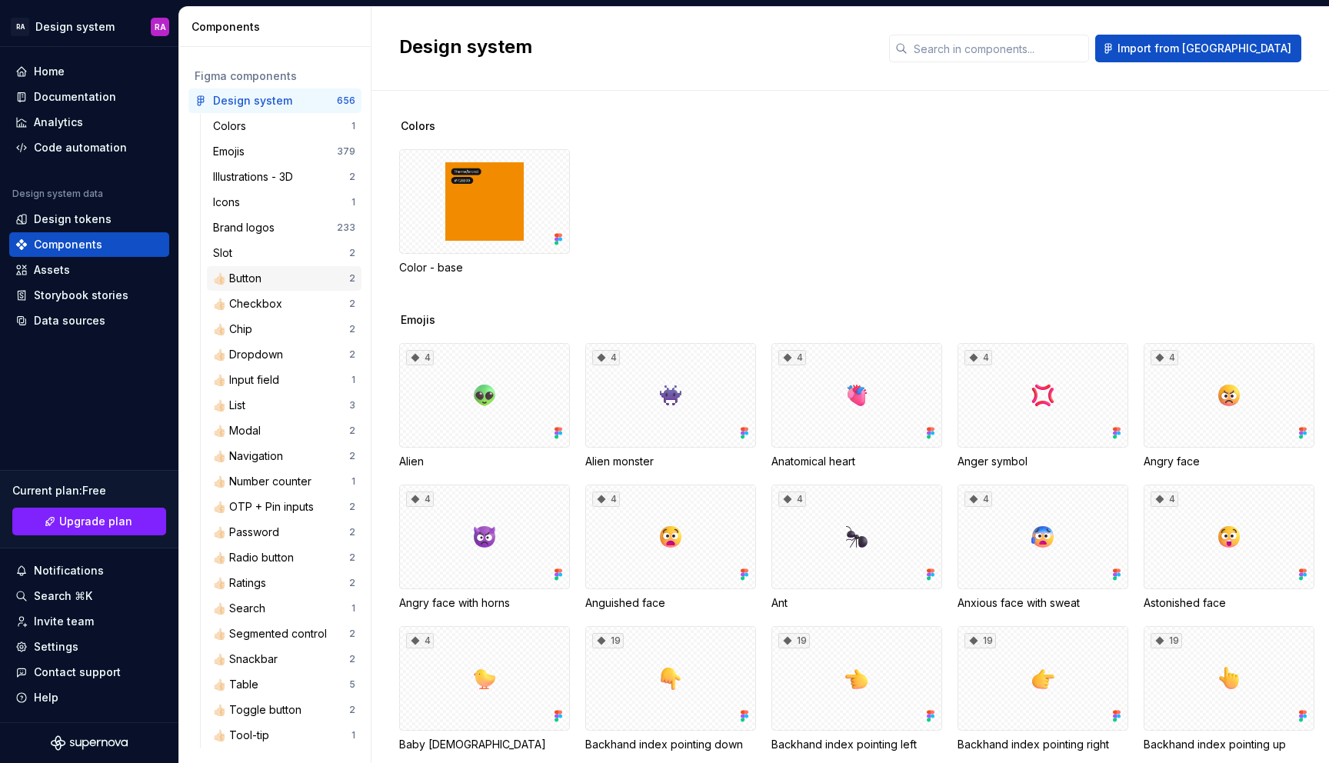
click at [271, 283] on div "👍🏻 Button" at bounding box center [281, 278] width 136 height 15
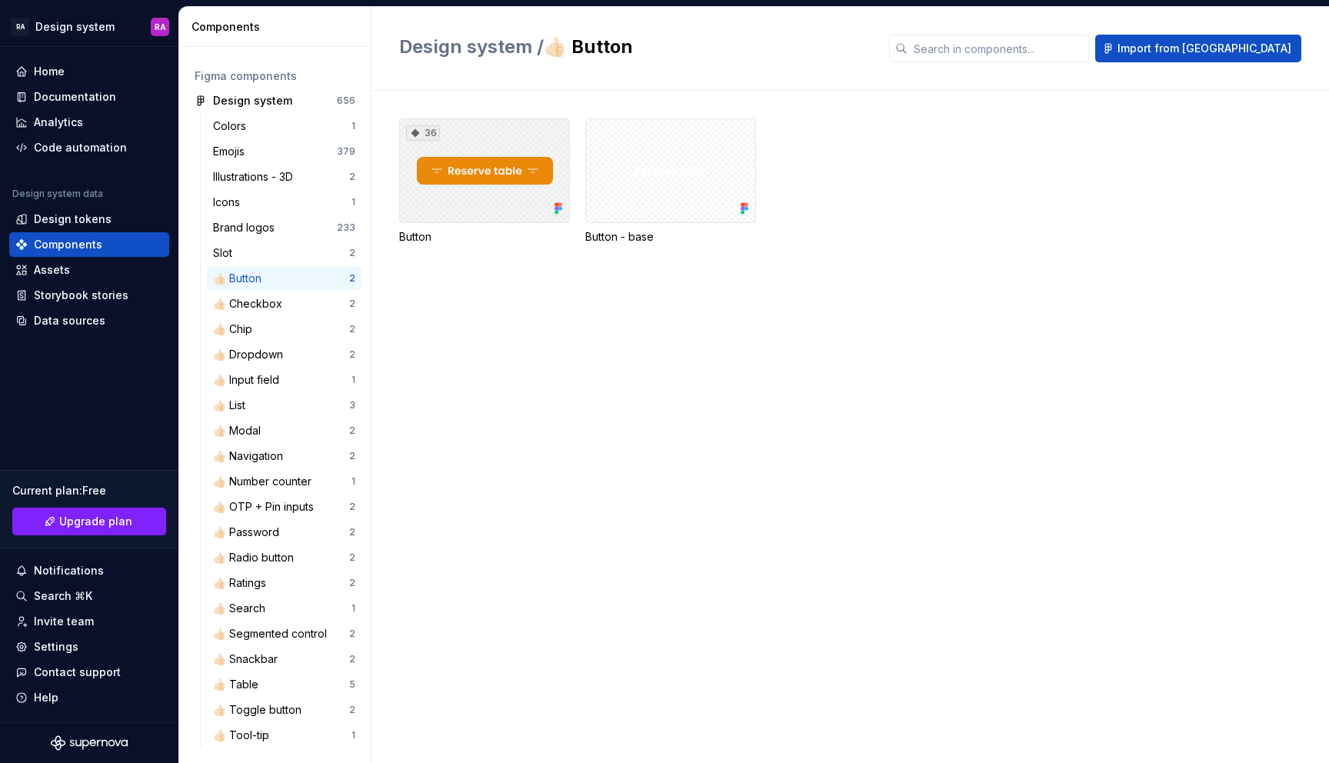
click at [489, 185] on div "36" at bounding box center [484, 170] width 171 height 105
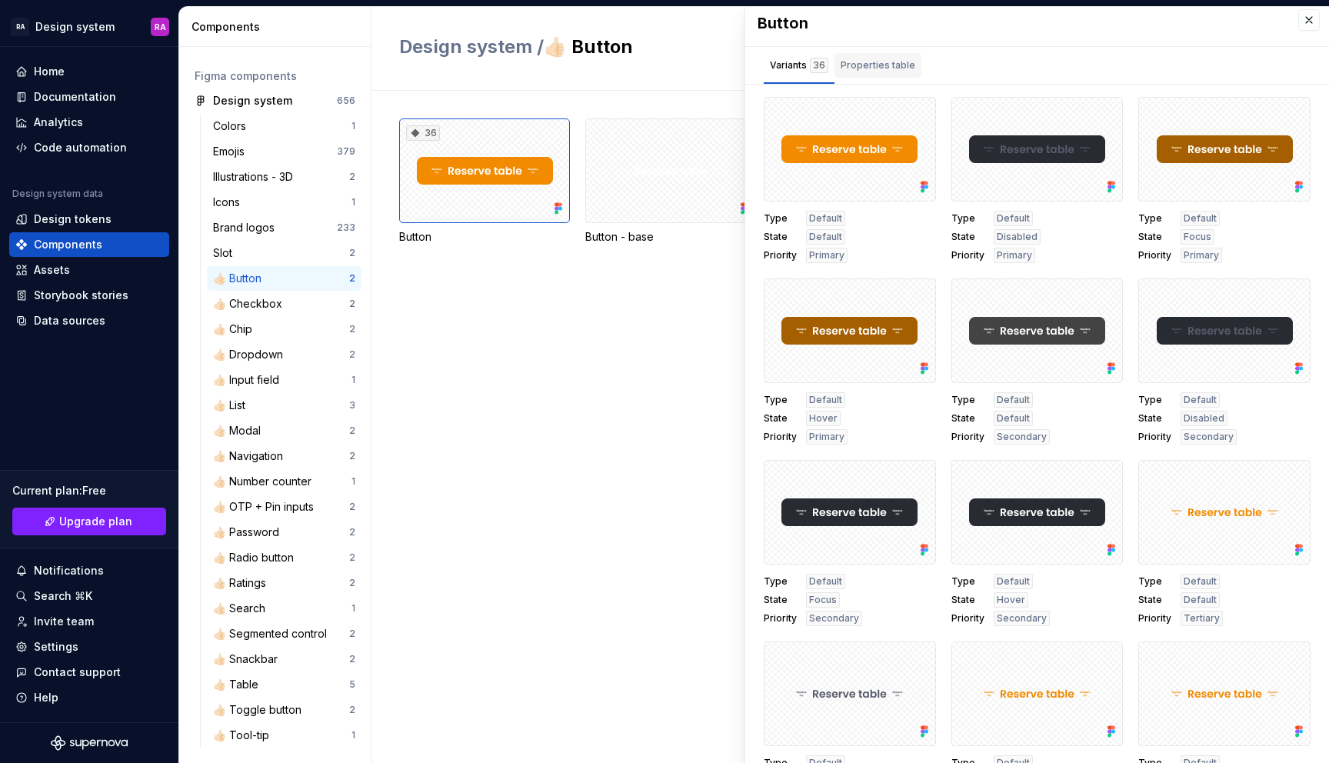
click at [896, 64] on div "Properties table" at bounding box center [877, 65] width 75 height 15
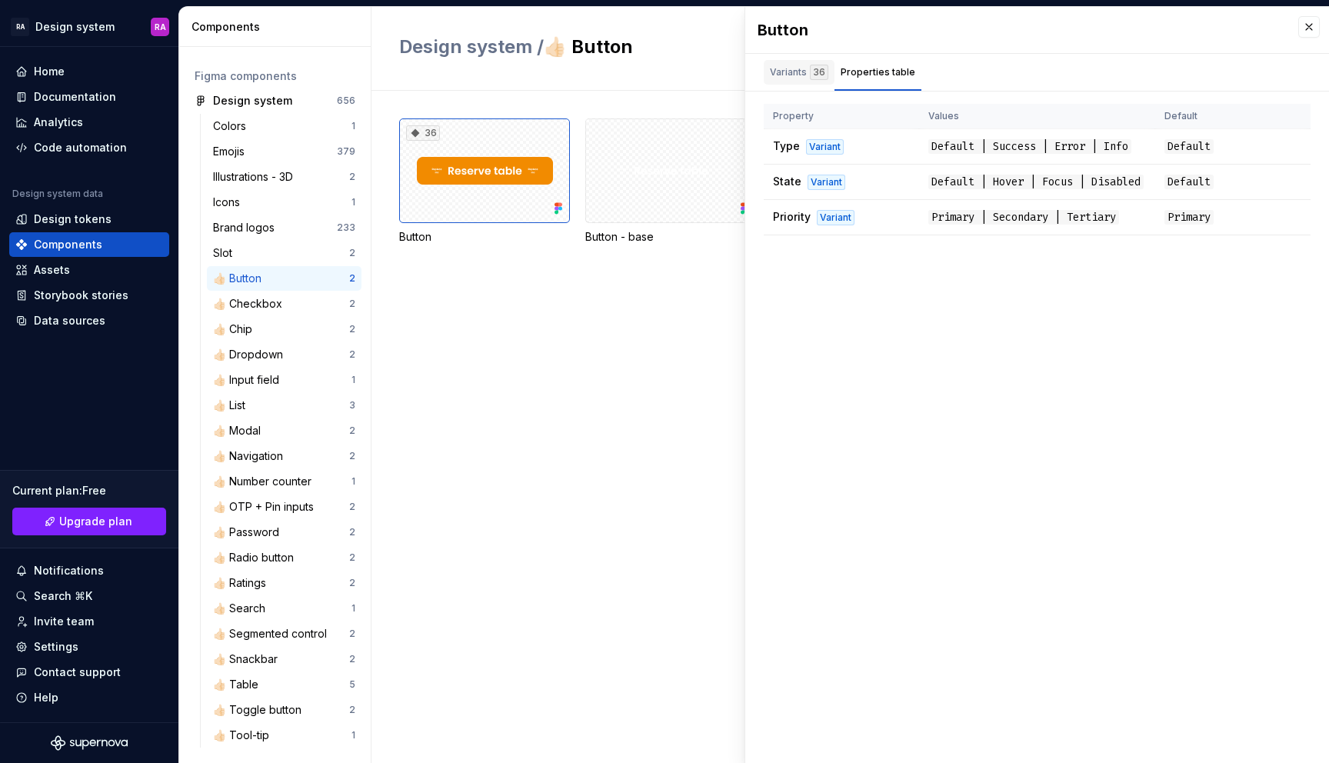
click at [810, 72] on div "36" at bounding box center [819, 72] width 18 height 15
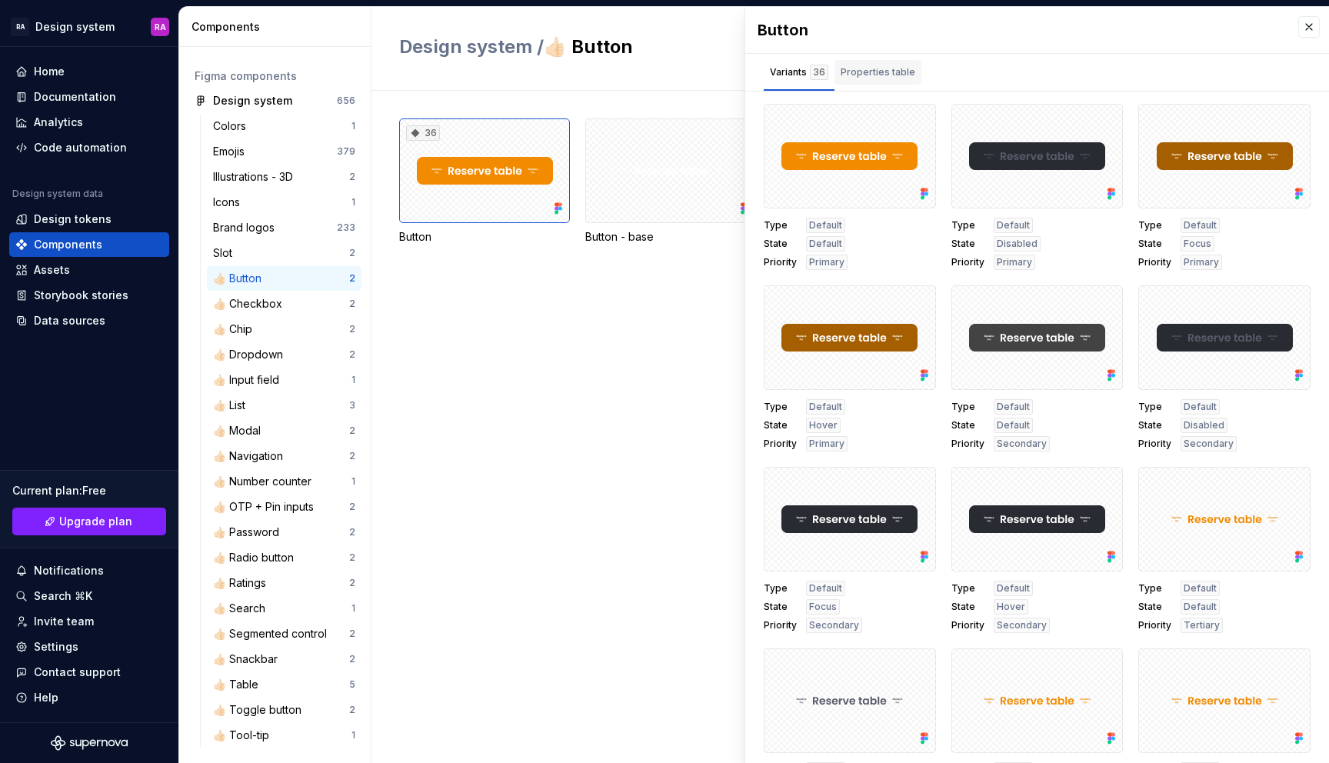
click at [883, 74] on div "Properties table" at bounding box center [877, 72] width 75 height 15
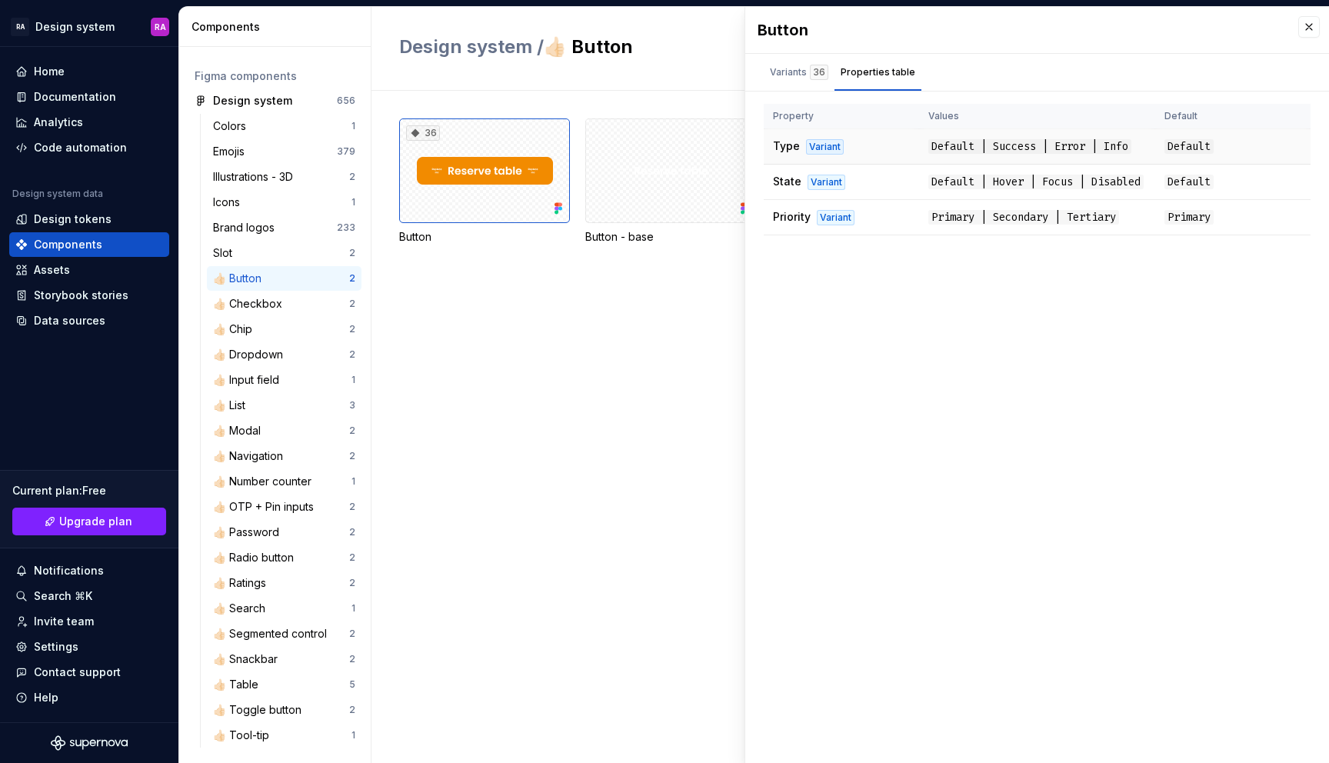
click at [1029, 148] on span "Default | Success | Error | Info" at bounding box center [1029, 146] width 203 height 15
click at [810, 78] on div "36" at bounding box center [819, 72] width 18 height 15
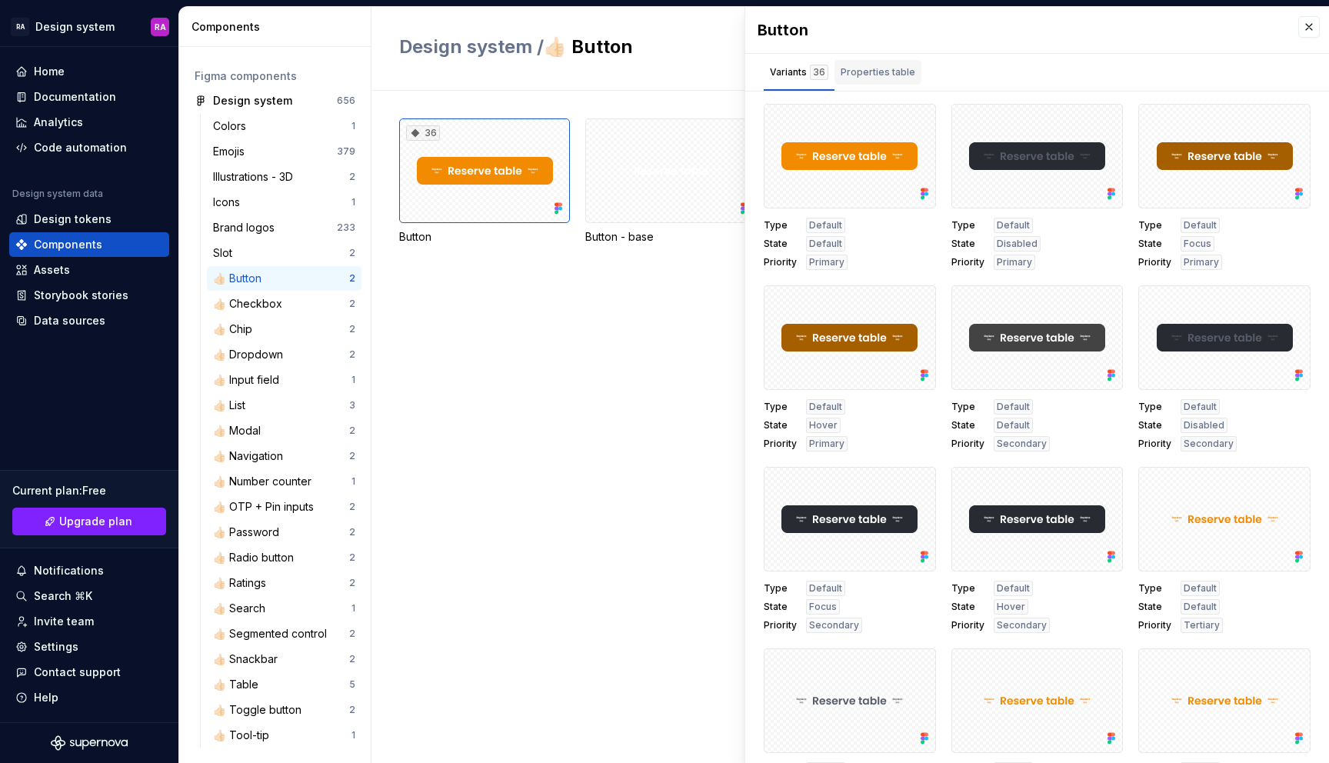
click at [873, 65] on div "Properties table" at bounding box center [877, 72] width 75 height 15
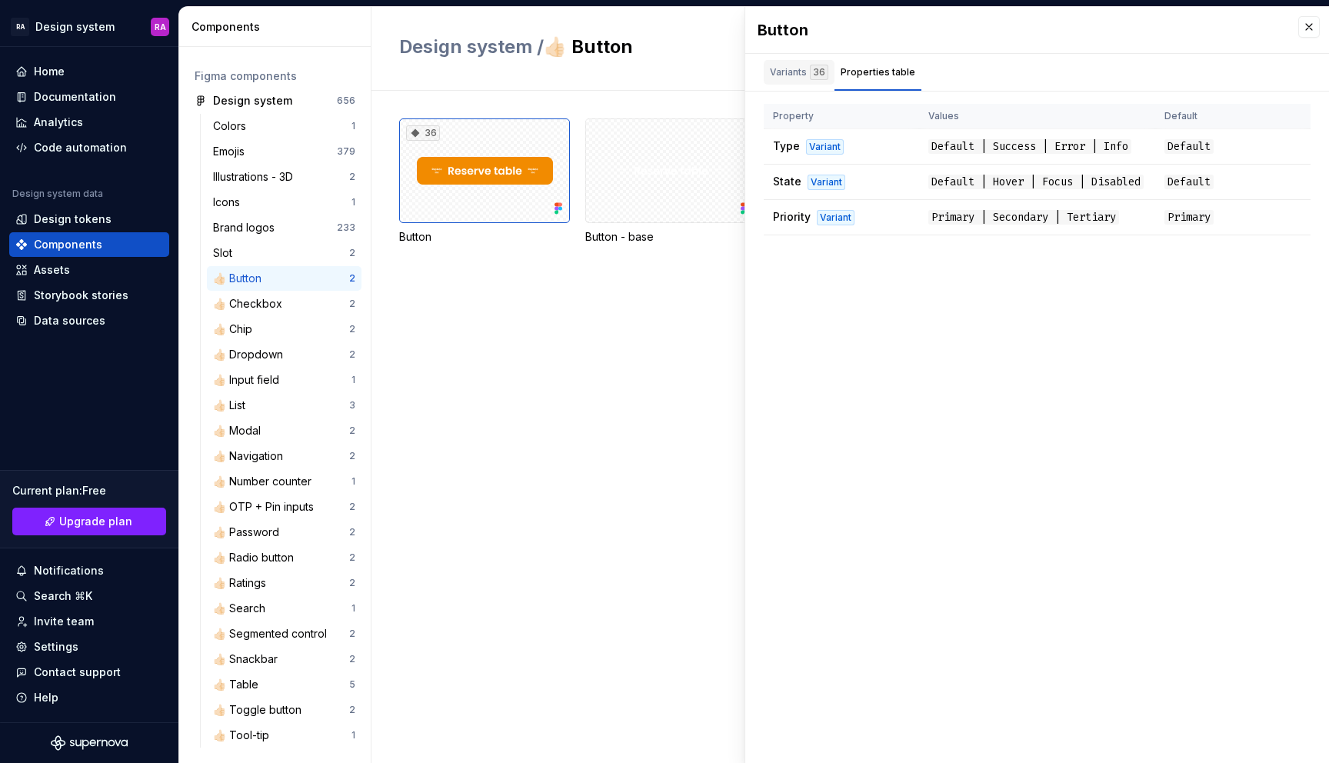
click at [793, 62] on div "Variants 36" at bounding box center [798, 72] width 71 height 25
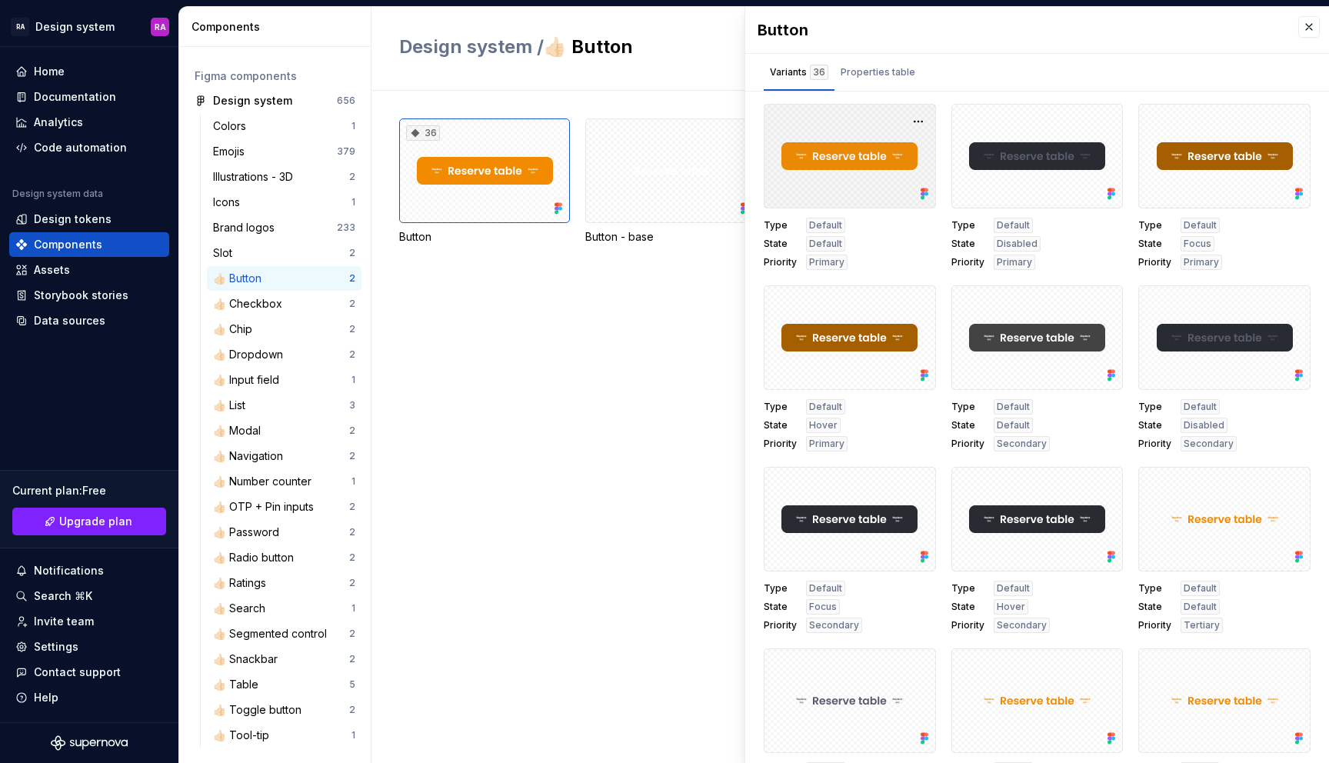
click at [836, 151] on div at bounding box center [849, 156] width 172 height 105
click at [916, 116] on button "button" at bounding box center [918, 122] width 22 height 22
click at [883, 119] on div at bounding box center [849, 156] width 172 height 105
click at [556, 291] on div "36 Button Button - base" at bounding box center [864, 427] width 930 height 672
click at [1308, 25] on button "button" at bounding box center [1309, 27] width 22 height 22
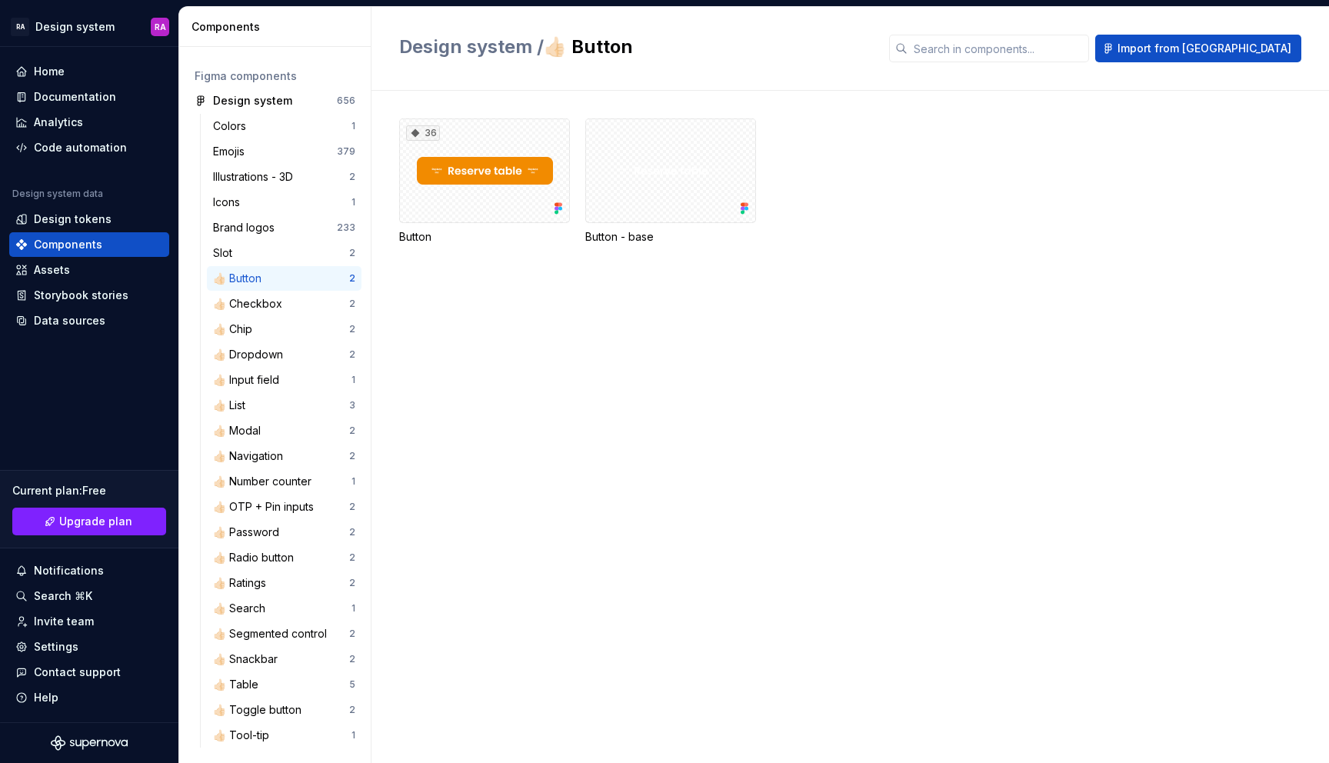
click at [1084, 125] on div "36 Button Button - base" at bounding box center [864, 181] width 930 height 126
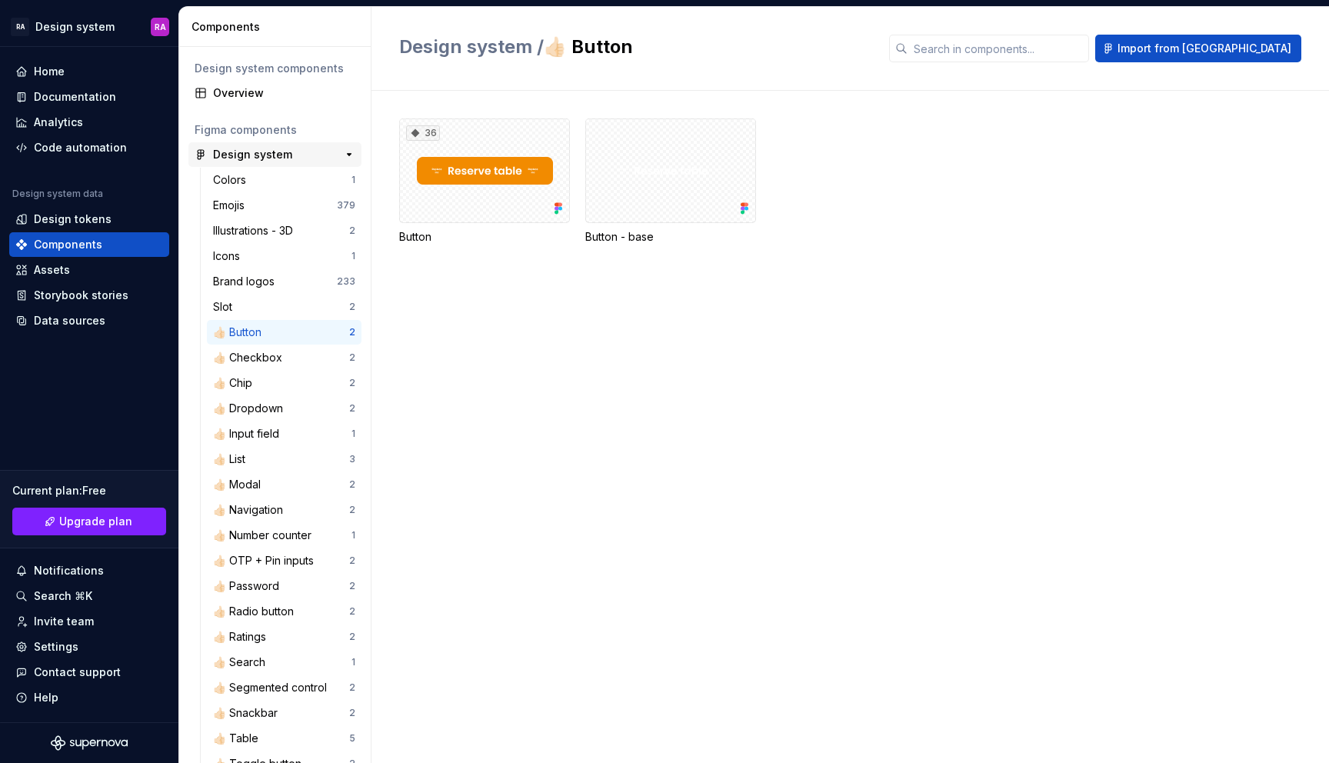
click at [267, 155] on div "Design system" at bounding box center [252, 154] width 79 height 15
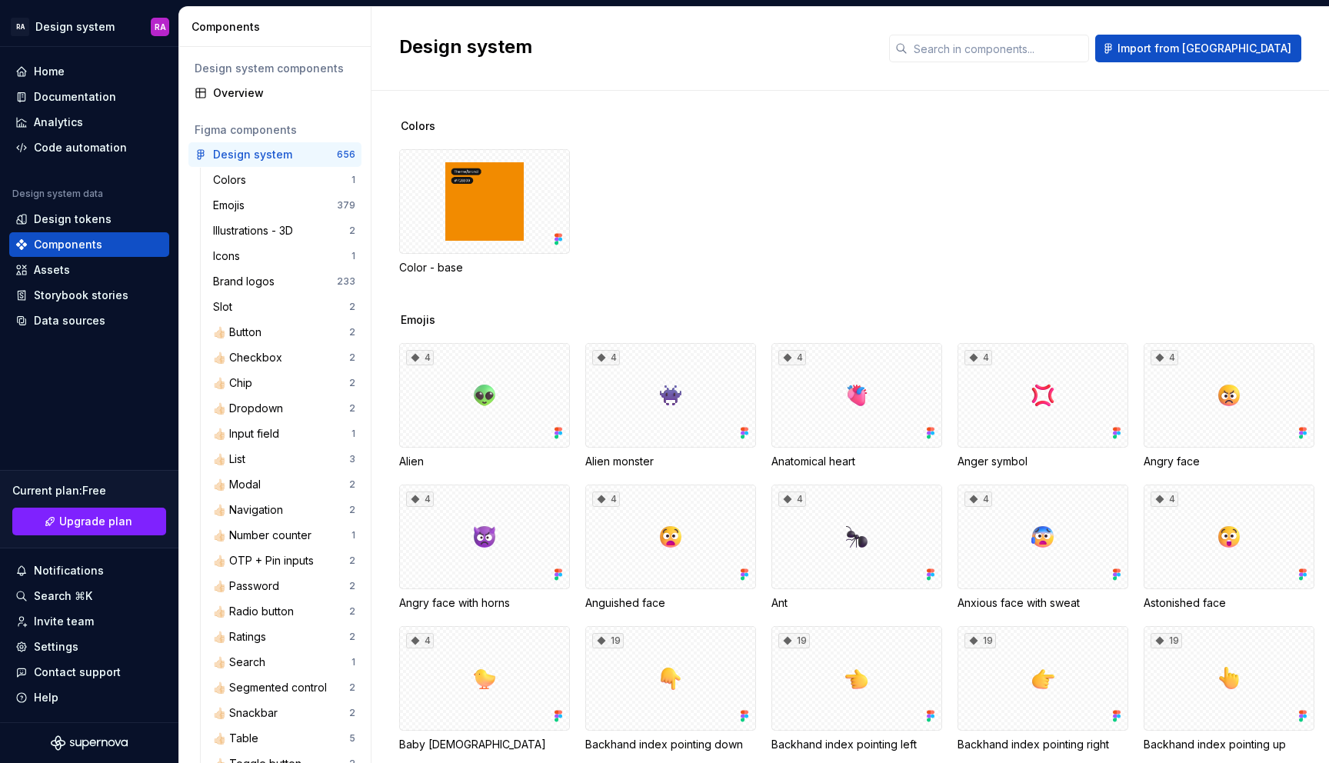
click at [261, 128] on div "Figma components" at bounding box center [275, 129] width 161 height 15
click at [260, 91] on div "Overview" at bounding box center [284, 92] width 142 height 15
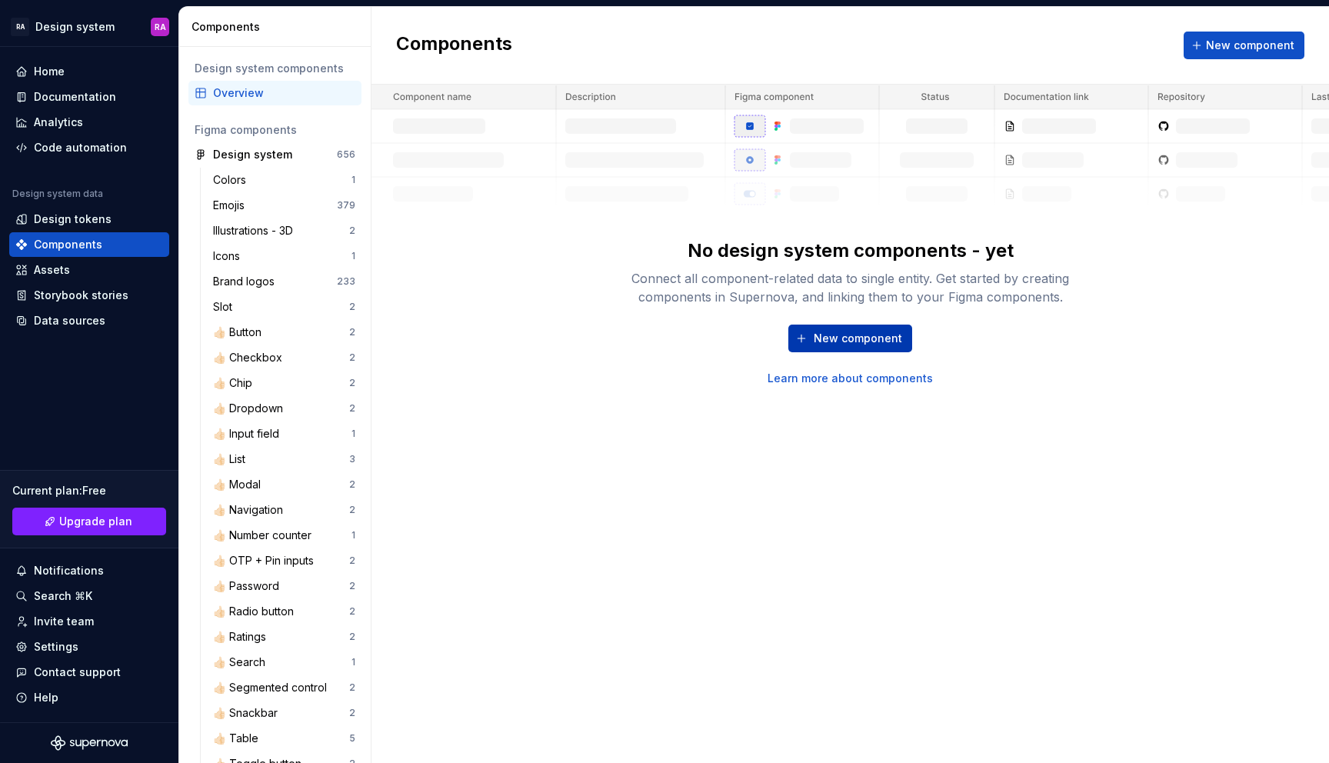
click at [870, 327] on button "New component" at bounding box center [850, 338] width 124 height 28
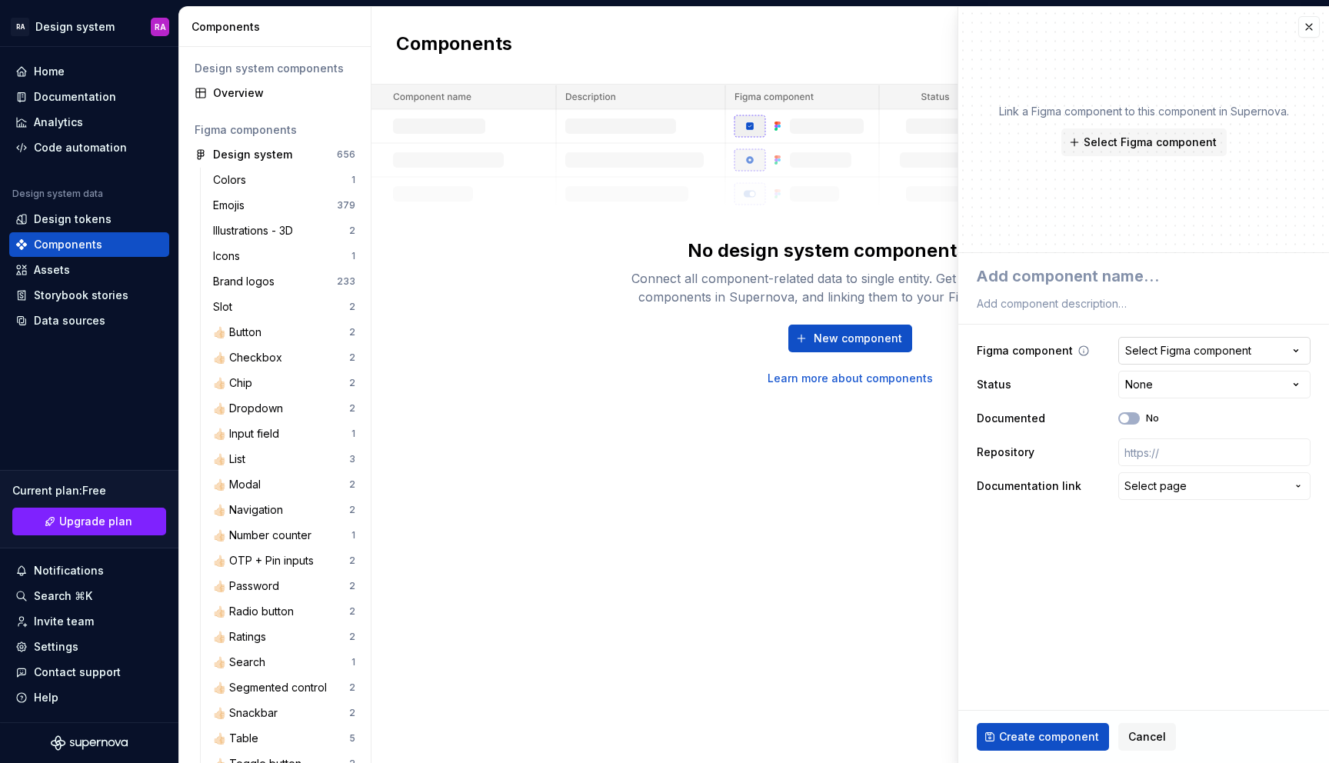
click at [1175, 356] on div "Select Figma component" at bounding box center [1188, 350] width 126 height 15
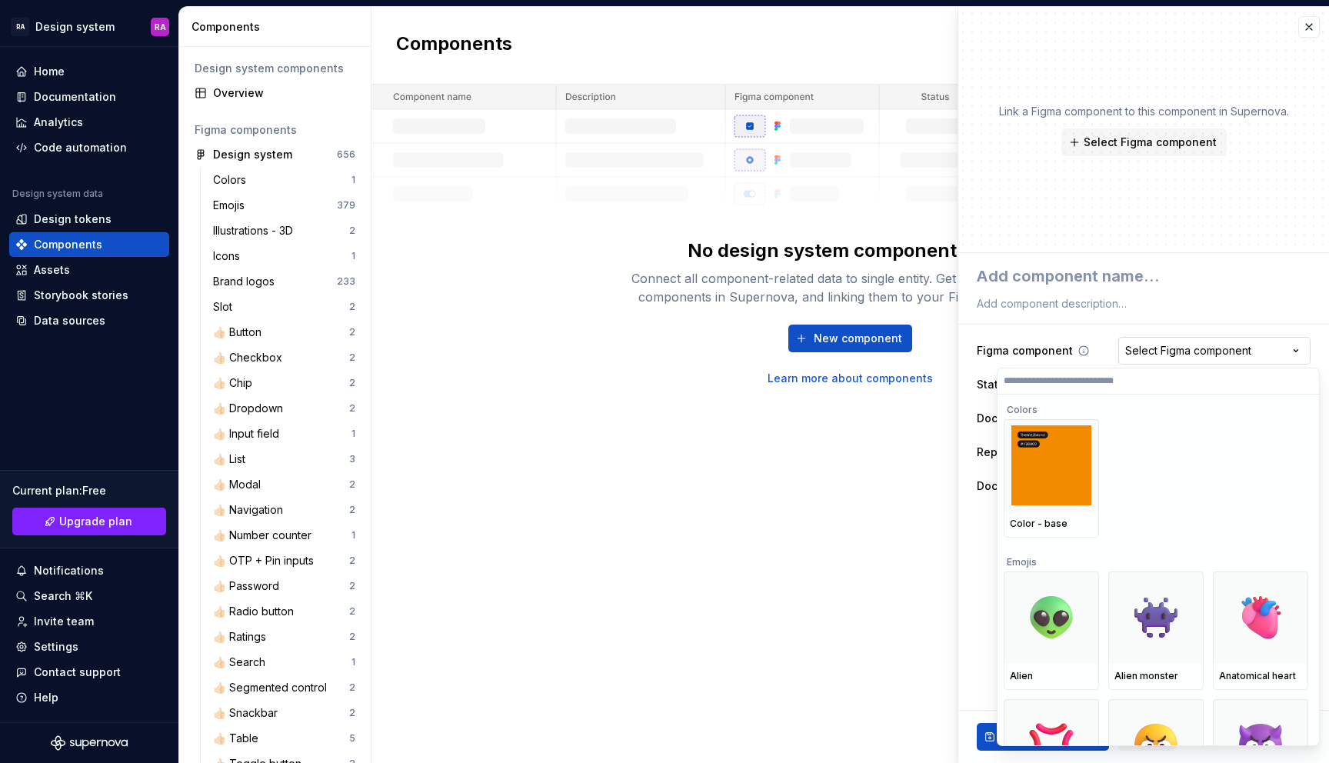
click at [1175, 356] on html "RA Design system RA Home Documentation Analytics Code automation Design system …" at bounding box center [664, 381] width 1329 height 763
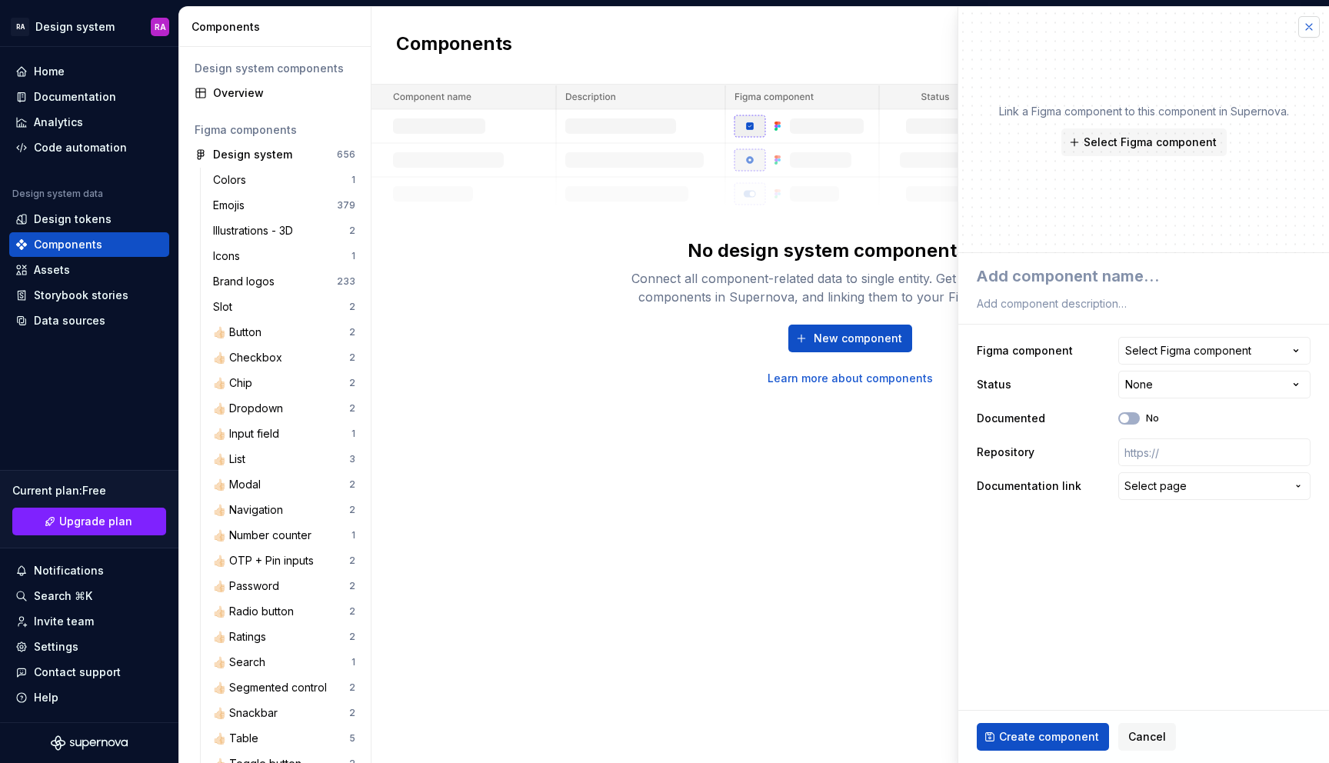
click at [1312, 29] on button "button" at bounding box center [1309, 27] width 22 height 22
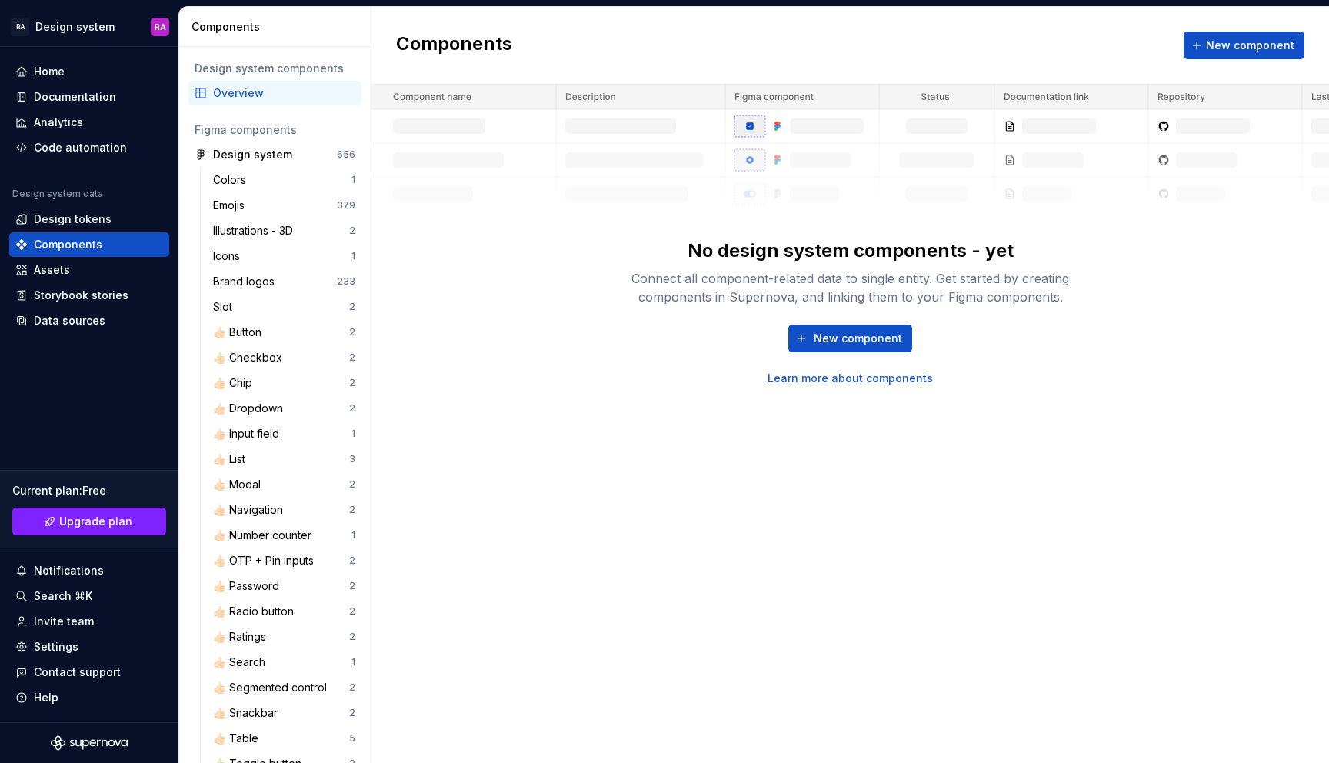
click at [1085, 28] on div "Components New component" at bounding box center [849, 46] width 957 height 78
click at [860, 378] on link "Learn more about components" at bounding box center [849, 378] width 165 height 15
click at [836, 338] on span "New component" at bounding box center [857, 338] width 88 height 15
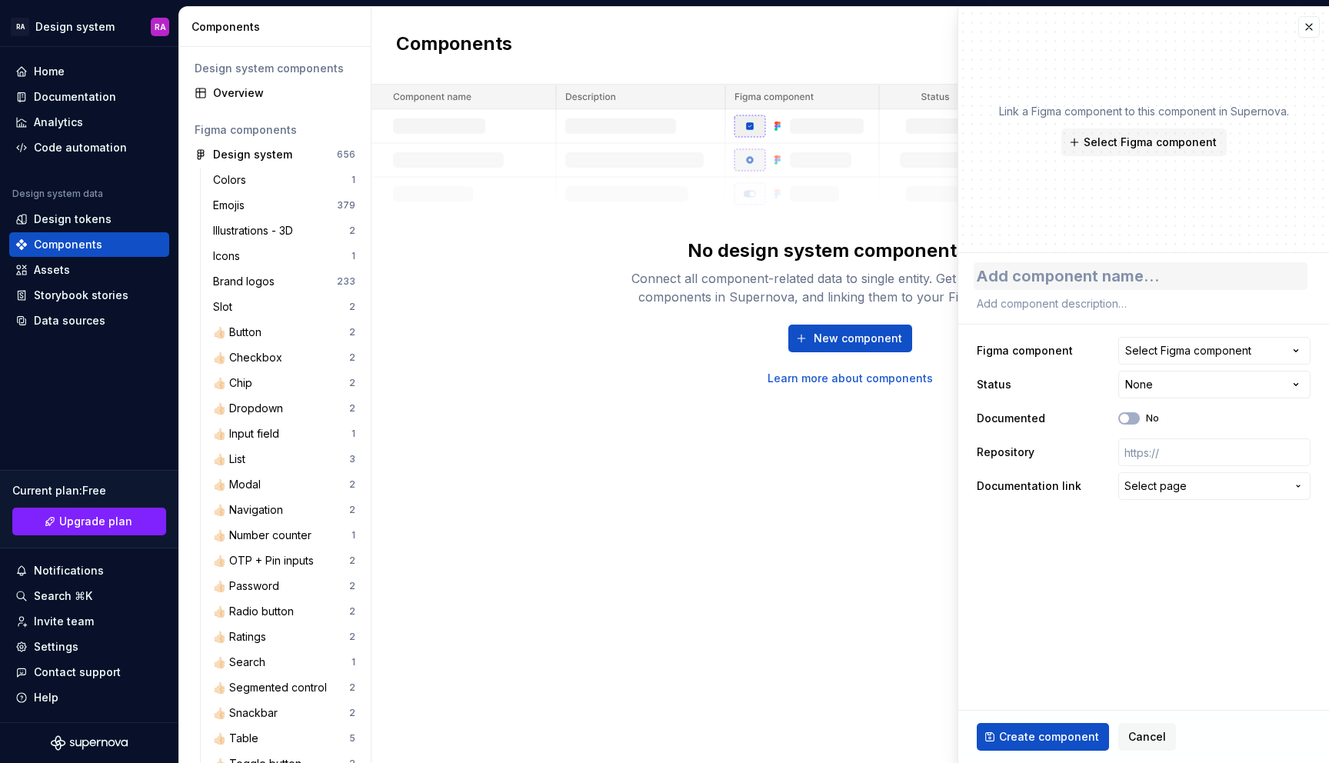
type textarea "*"
type textarea "B"
type textarea "*"
type textarea "Bu"
type textarea "*"
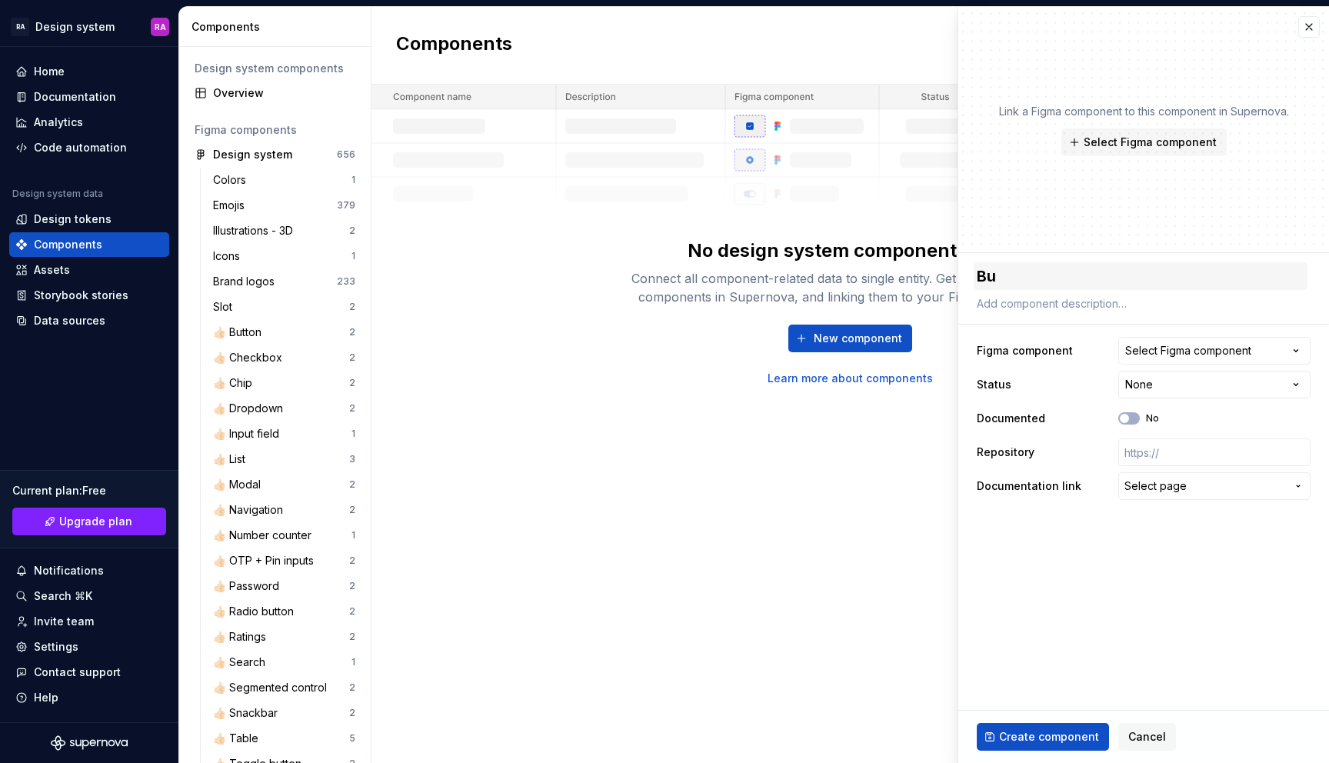
type textarea "But"
type textarea "*"
type textarea "Butti"
type textarea "*"
type textarea "Buttin"
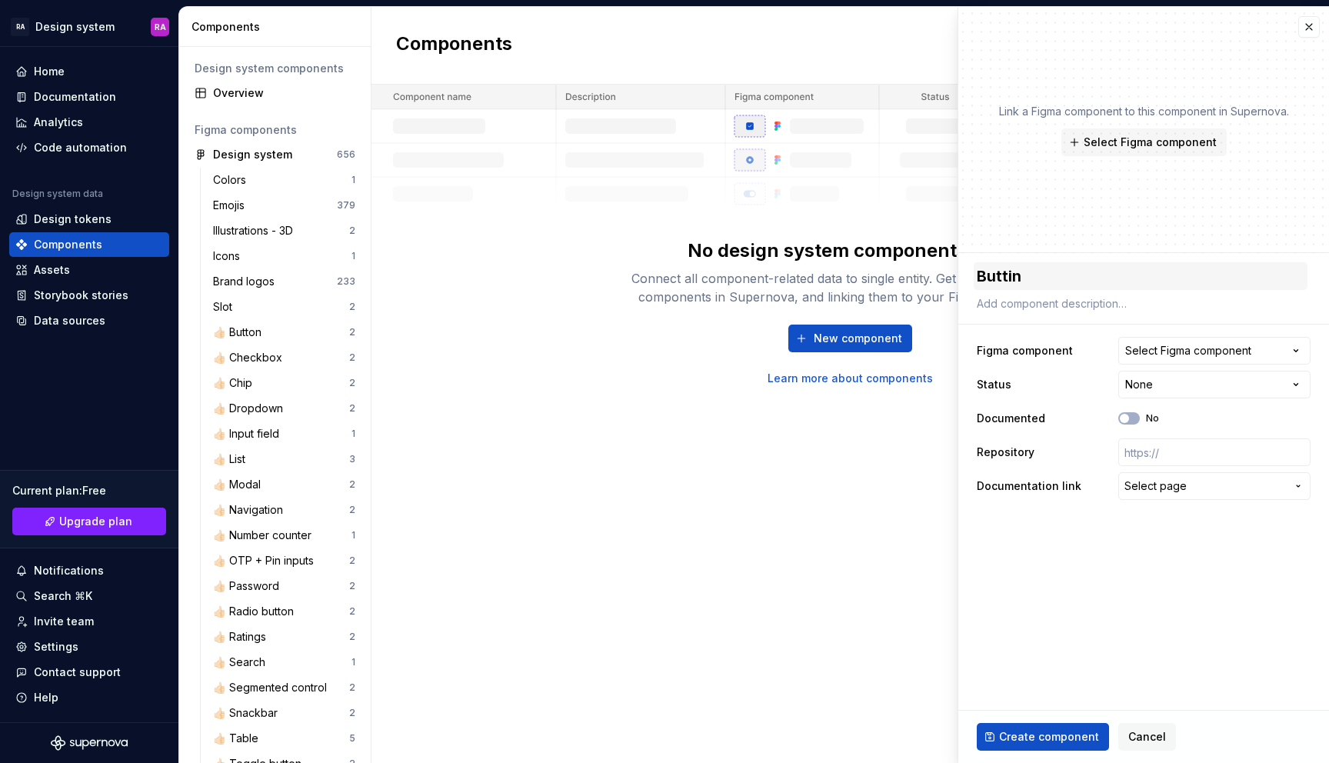
type textarea "*"
type textarea "Butti"
type textarea "*"
type textarea "Butt"
type textarea "*"
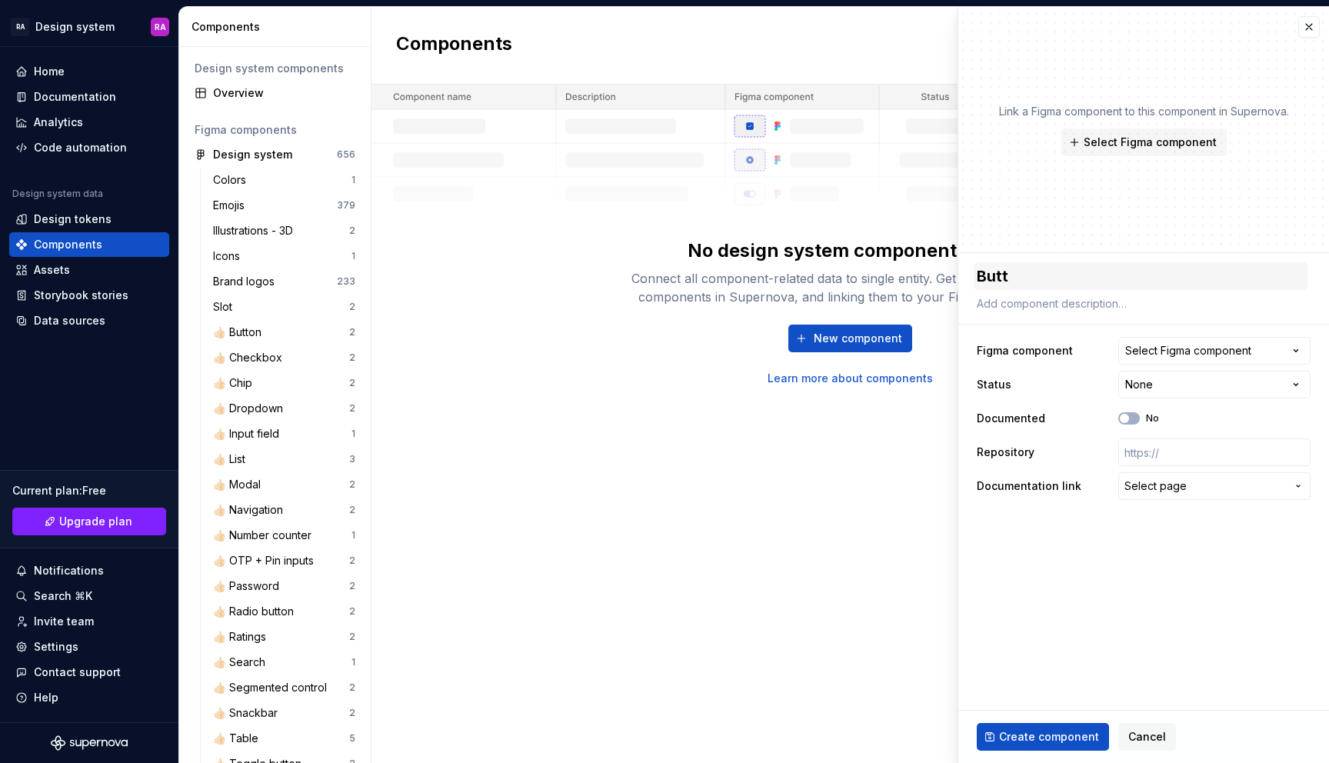
type textarea "Butto"
type textarea "*"
type textarea "Button"
click at [1216, 347] on div "Select Figma component" at bounding box center [1188, 350] width 126 height 15
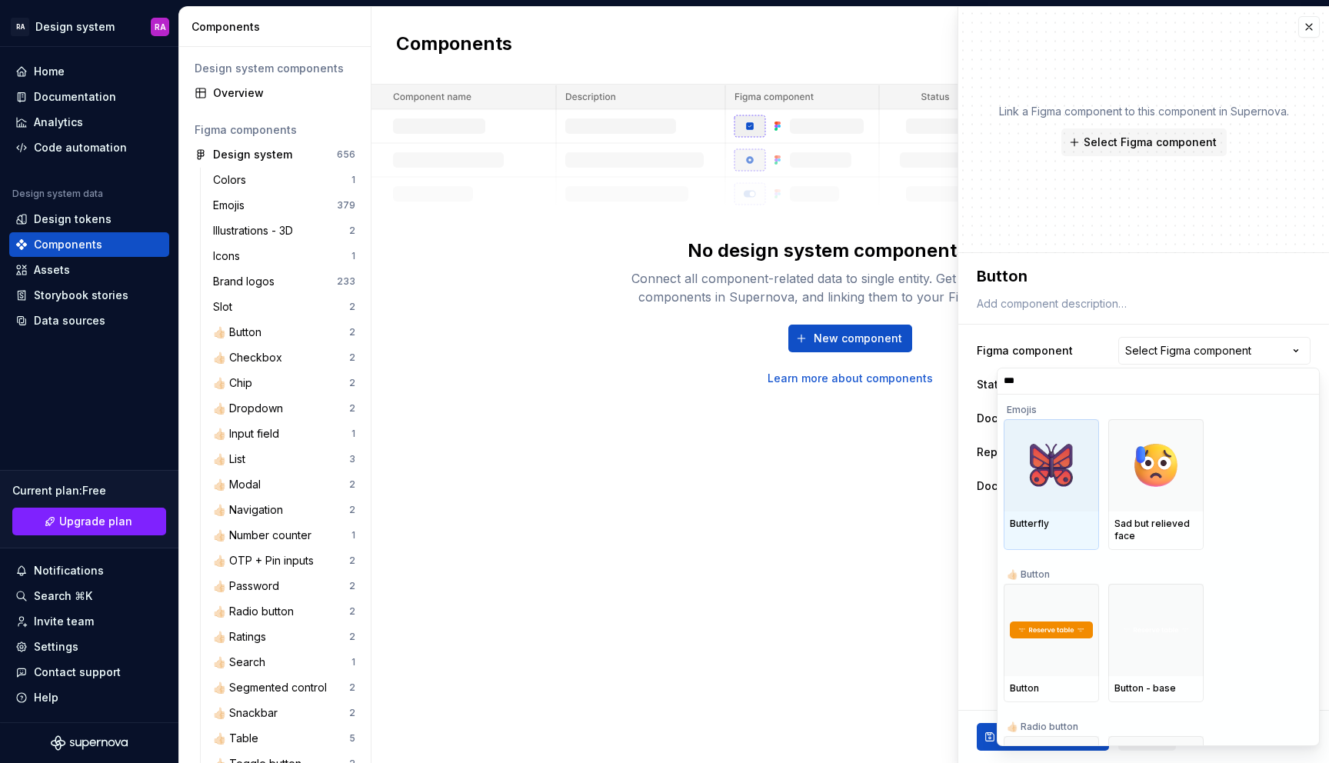
type input "****"
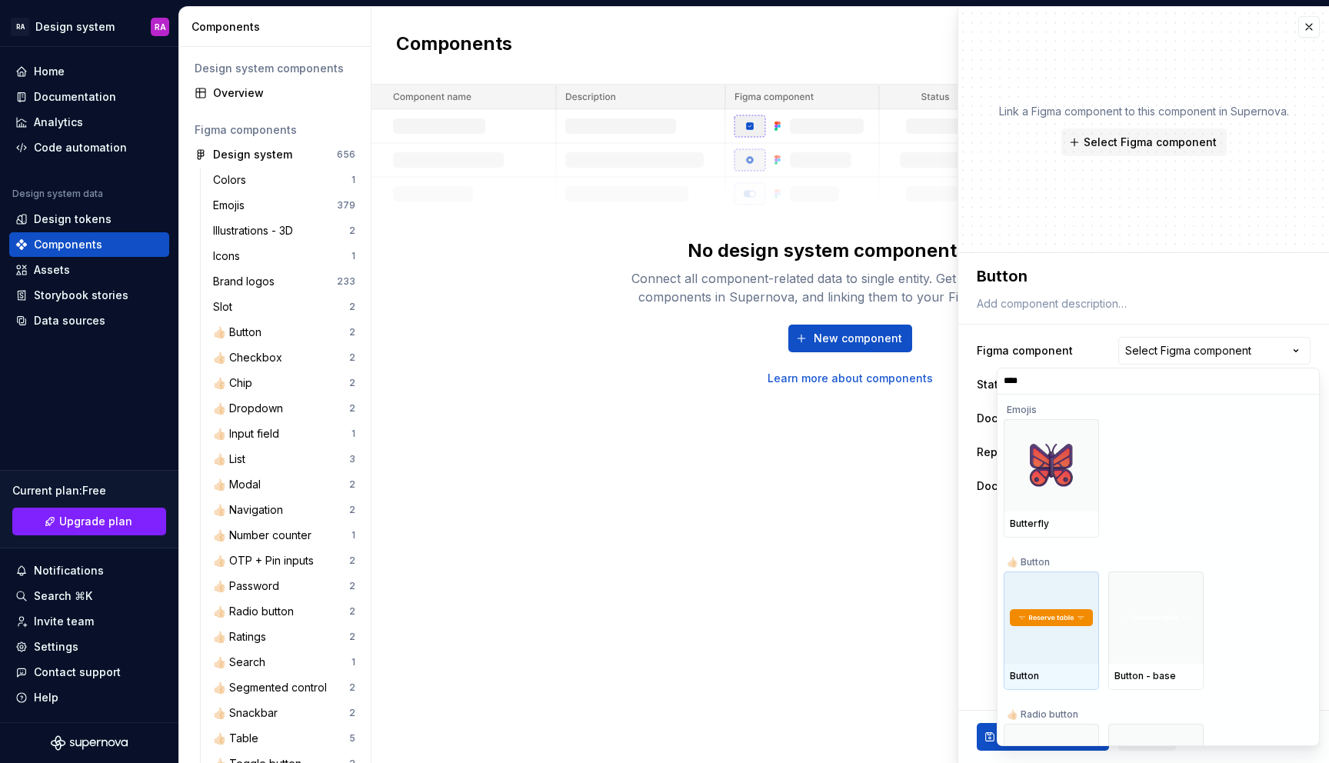
click at [1057, 616] on img at bounding box center [1050, 617] width 83 height 17
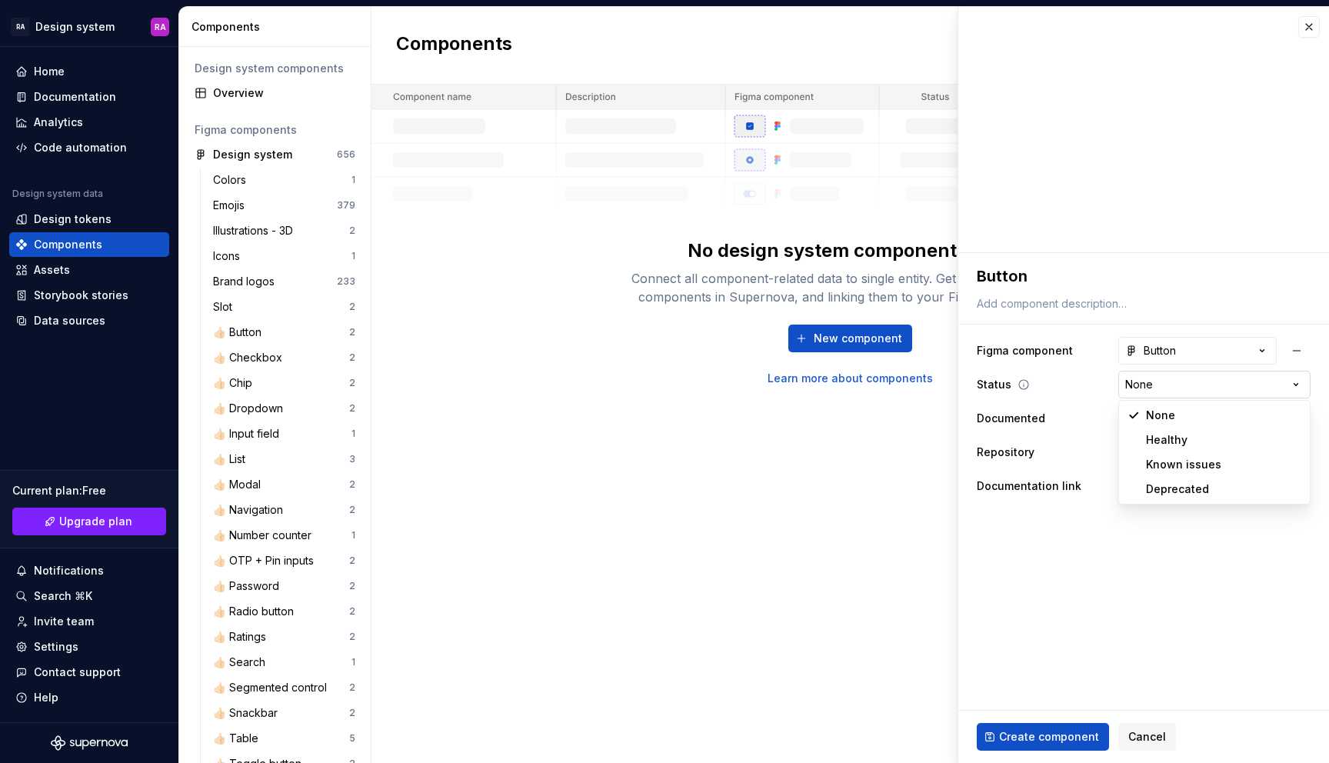
click at [1172, 385] on html "RA Design system RA Home Documentation Analytics Code automation Design system …" at bounding box center [664, 381] width 1329 height 763
click at [1051, 734] on span "Create component" at bounding box center [1049, 736] width 100 height 15
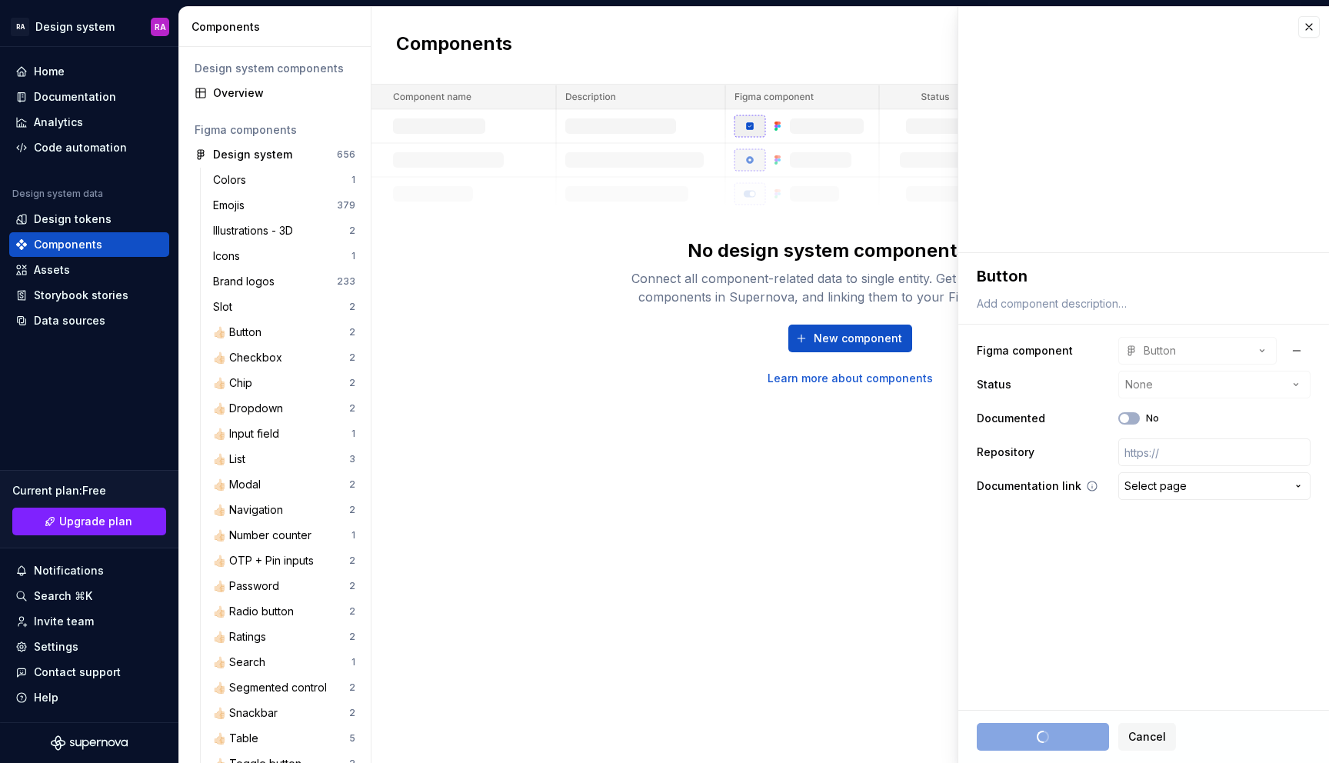
type textarea "*"
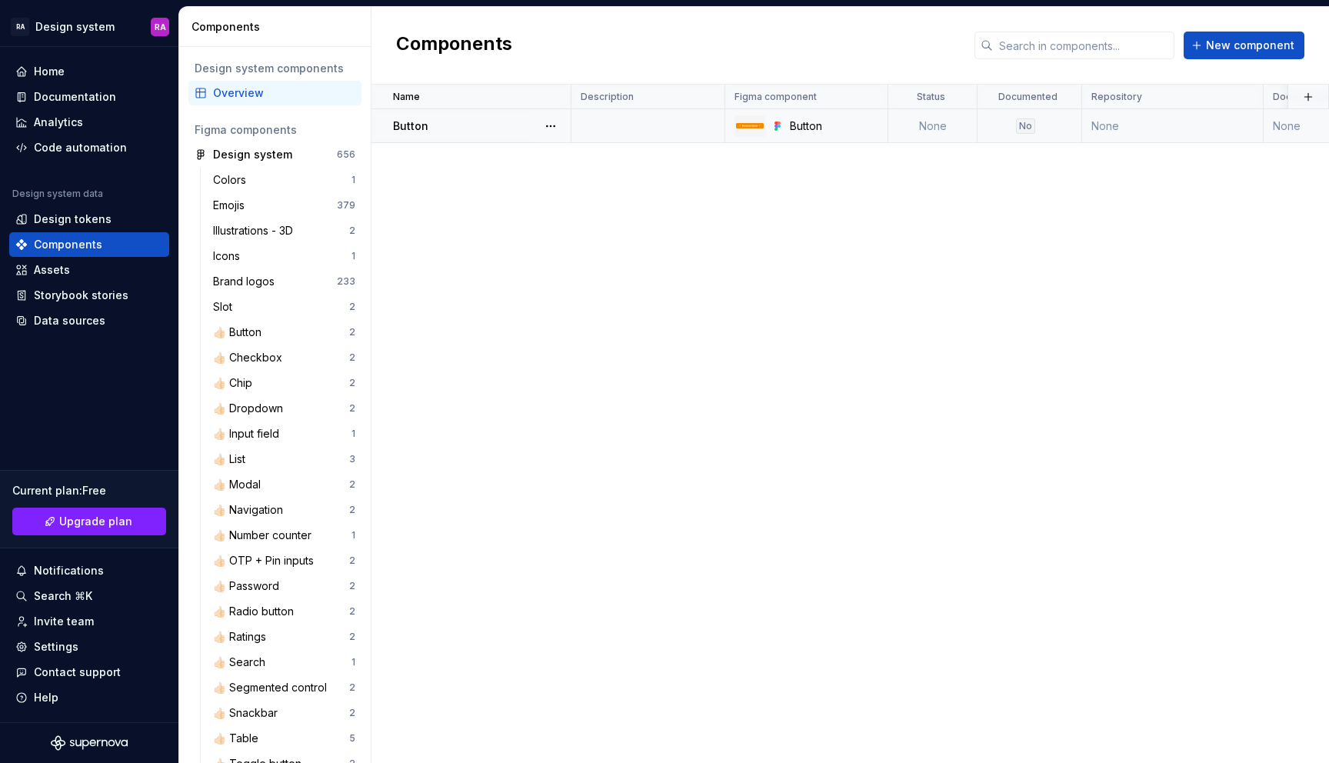
click at [596, 125] on td at bounding box center [648, 126] width 154 height 34
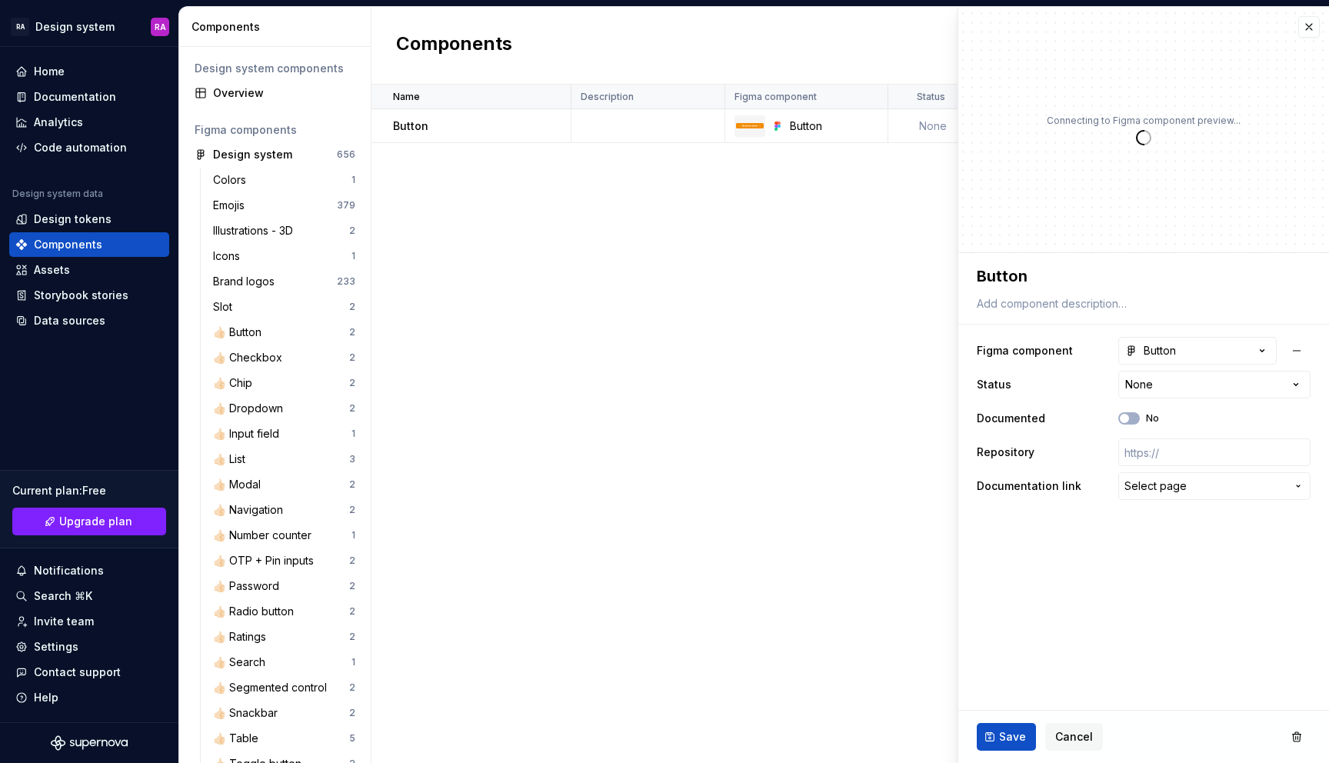
type textarea "*"
click at [849, 217] on div "Name Description Figma component Status Documented Repository Documentation lin…" at bounding box center [849, 424] width 957 height 678
click at [1056, 733] on span "Cancel" at bounding box center [1074, 736] width 38 height 15
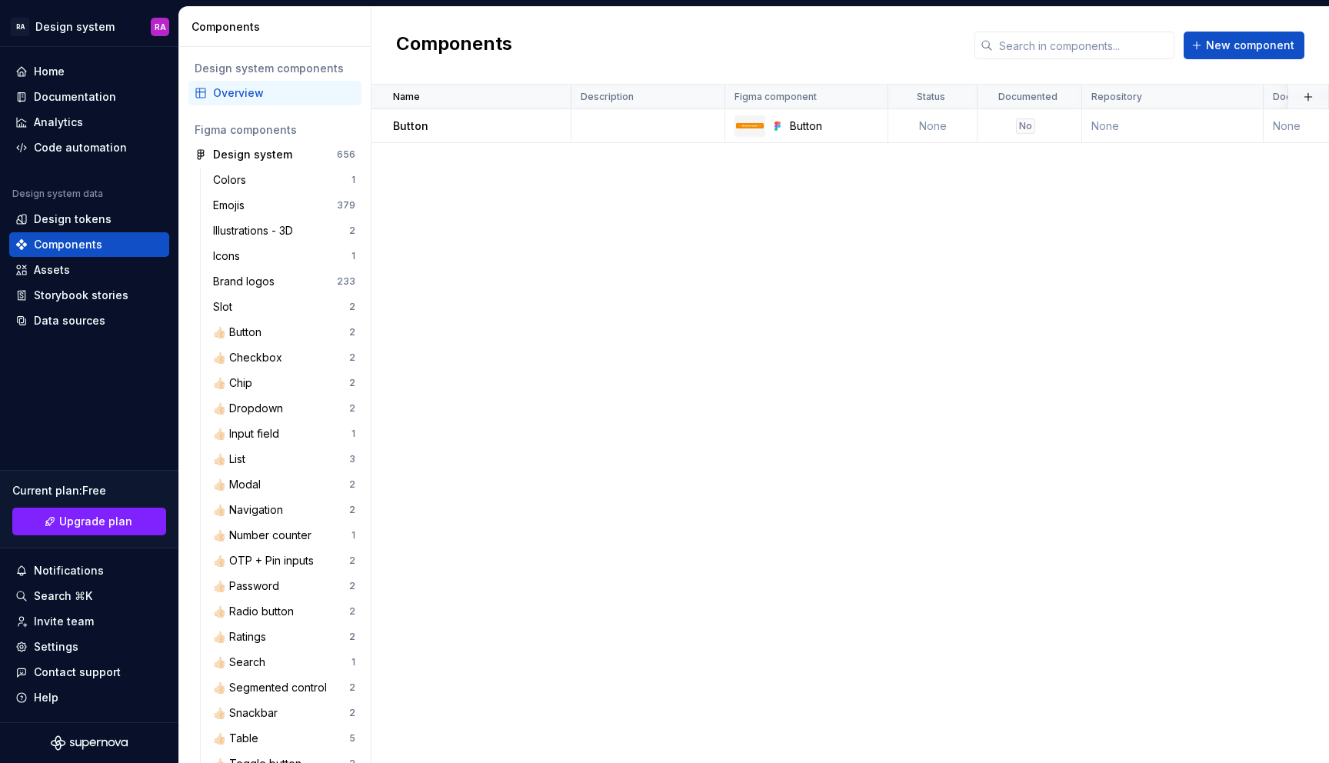
click at [890, 376] on div "Name Description Figma component Status Documented Repository Documentation lin…" at bounding box center [849, 424] width 957 height 678
click at [92, 66] on div "Home" at bounding box center [89, 71] width 148 height 15
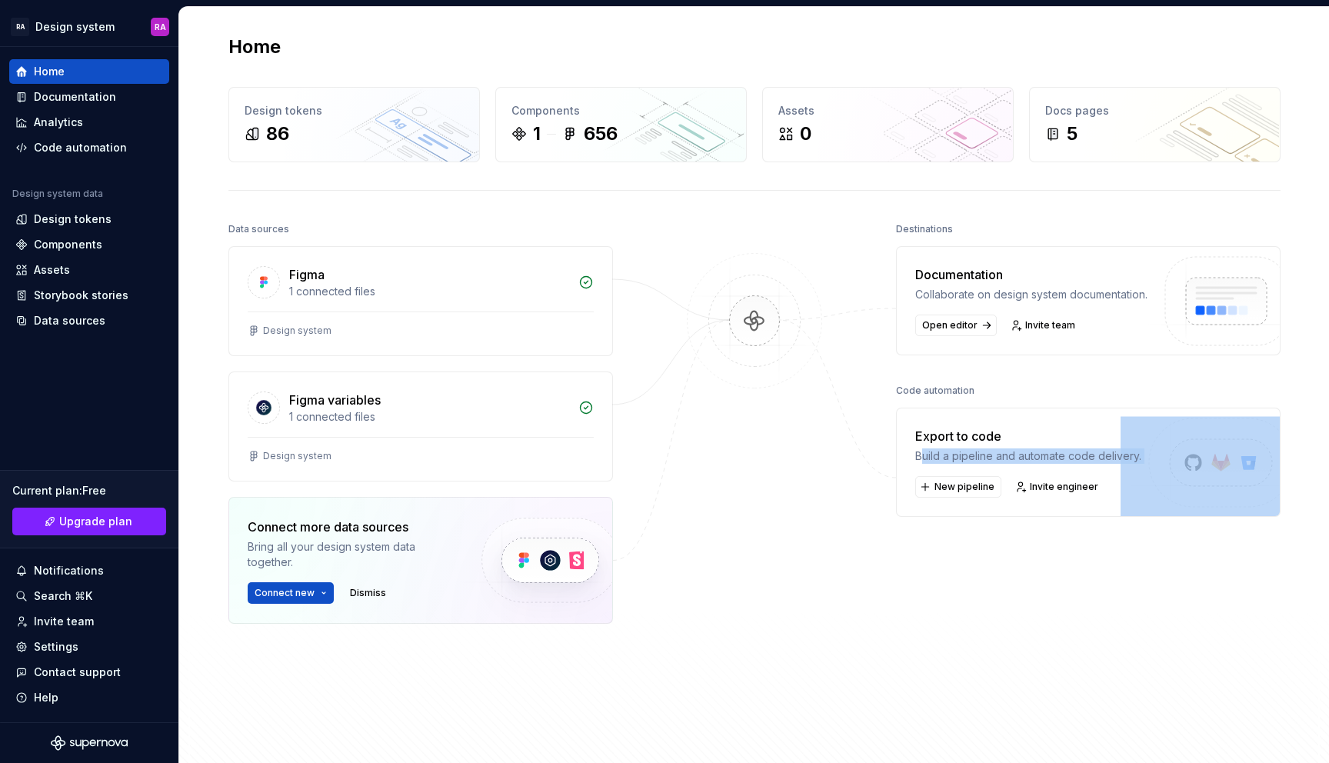
drag, startPoint x: 920, startPoint y: 470, endPoint x: 1139, endPoint y: 477, distance: 219.3
click at [1139, 477] on div "Export to code Build a pipeline and automate code delivery. New pipeline Invite…" at bounding box center [1088, 461] width 384 height 109
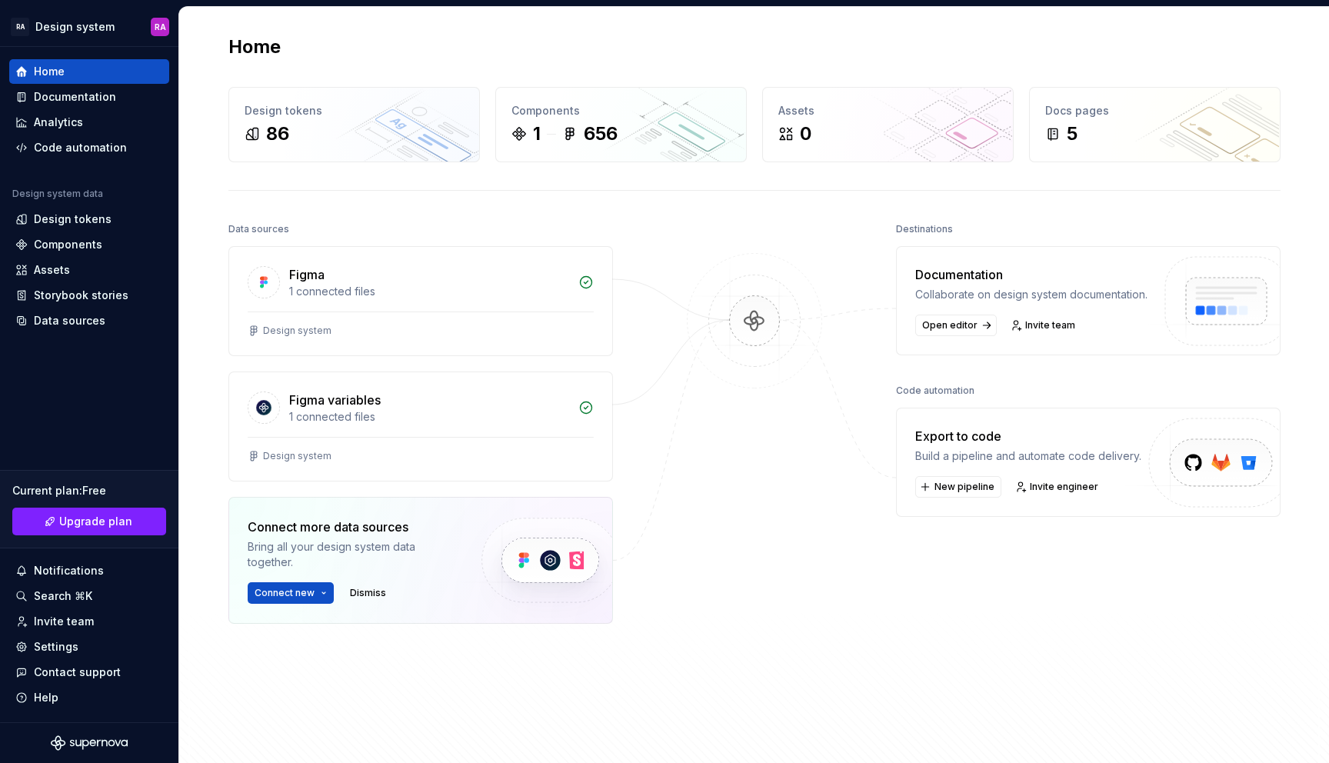
click at [1042, 564] on div "Destinations Documentation Collaborate on design system documentation. Open edi…" at bounding box center [1088, 459] width 384 height 482
